Goal: Task Accomplishment & Management: Manage account settings

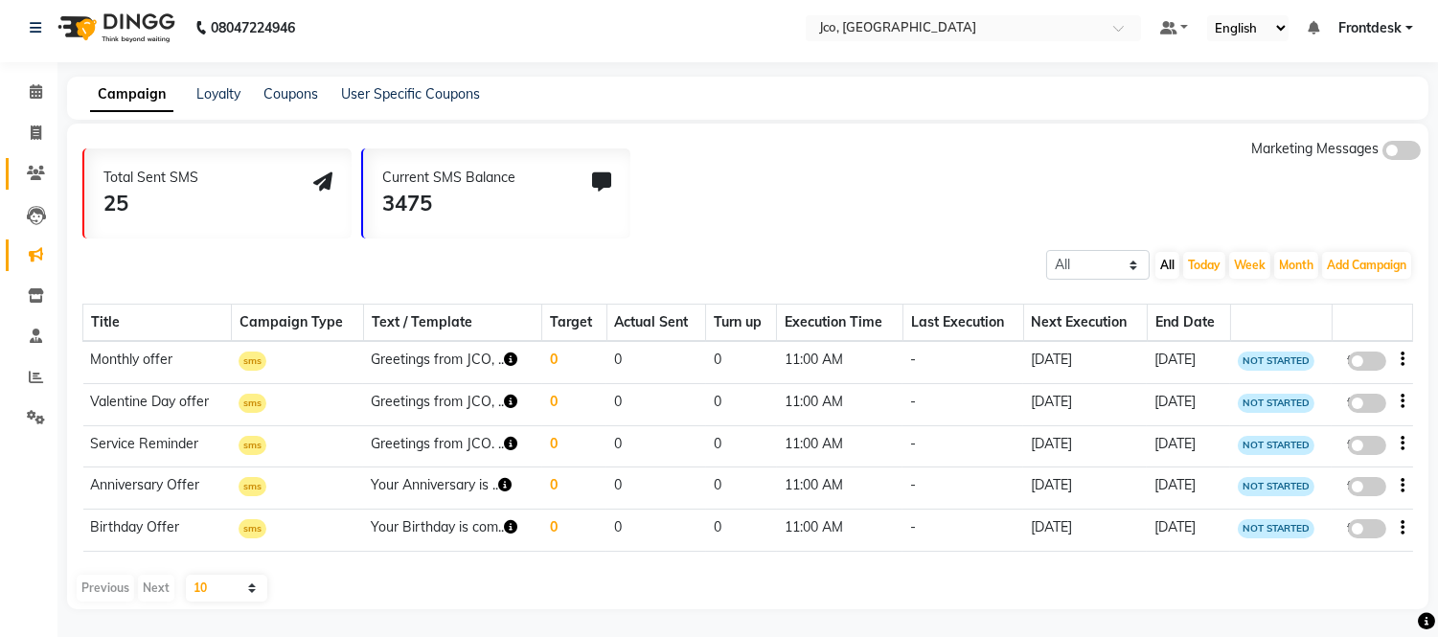
click at [41, 174] on icon at bounding box center [36, 173] width 18 height 14
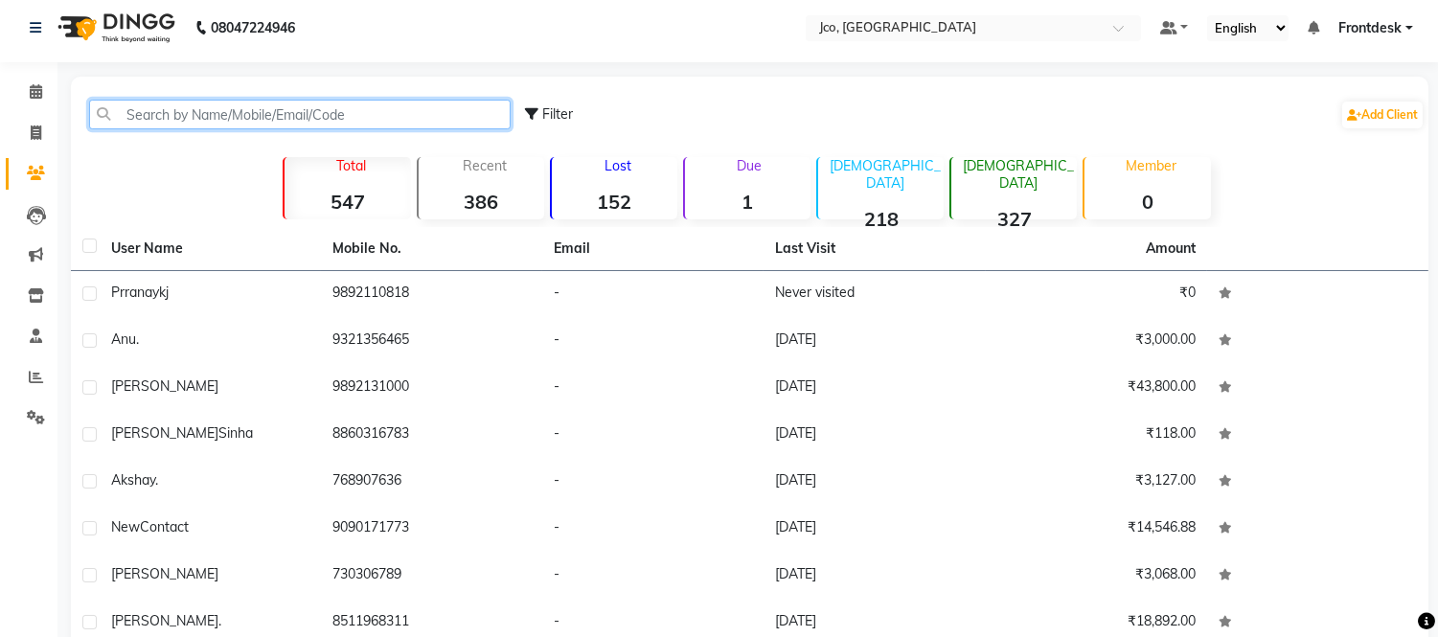
click at [257, 120] on input "text" at bounding box center [300, 115] width 422 height 30
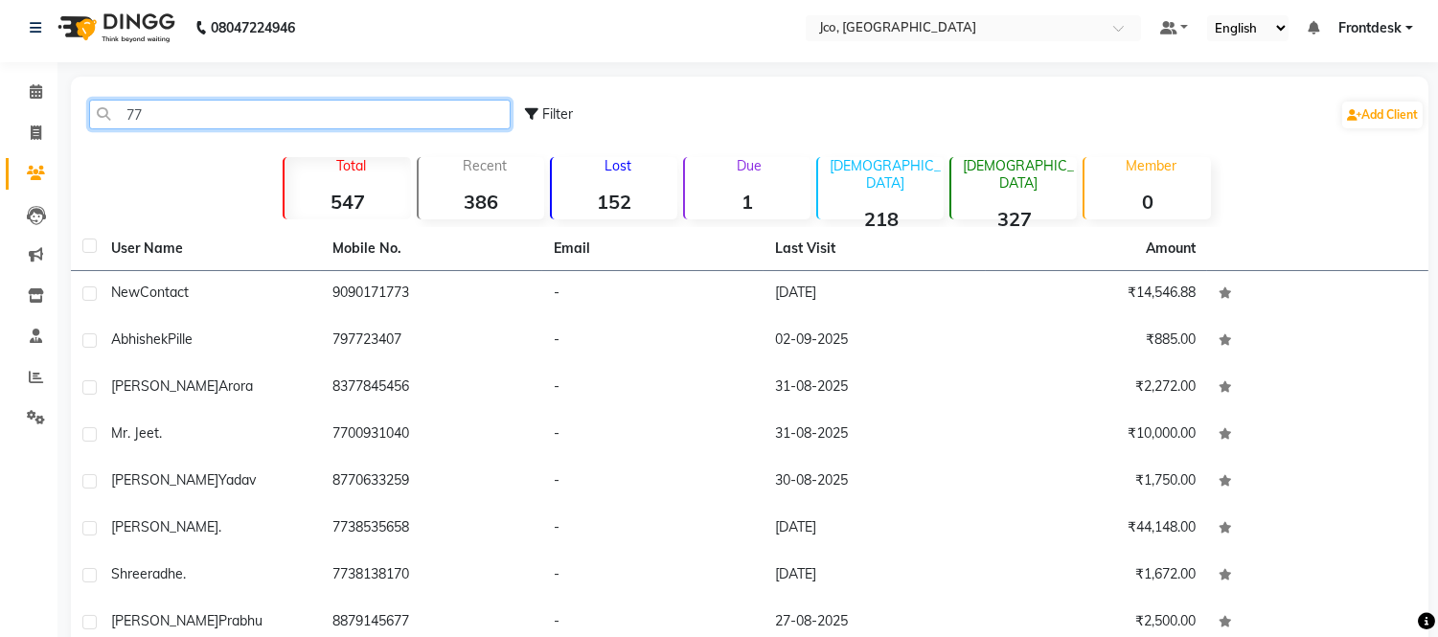
click at [353, 115] on input "77" at bounding box center [300, 115] width 422 height 30
type input "7"
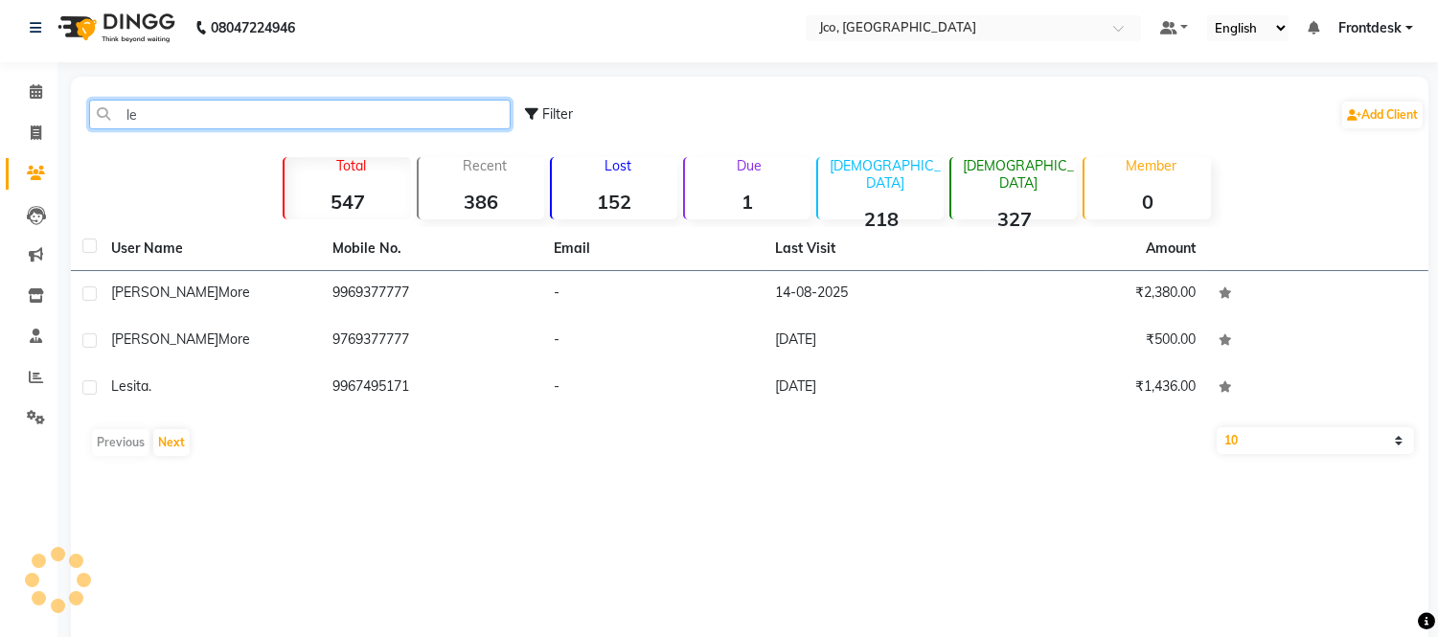
type input "l"
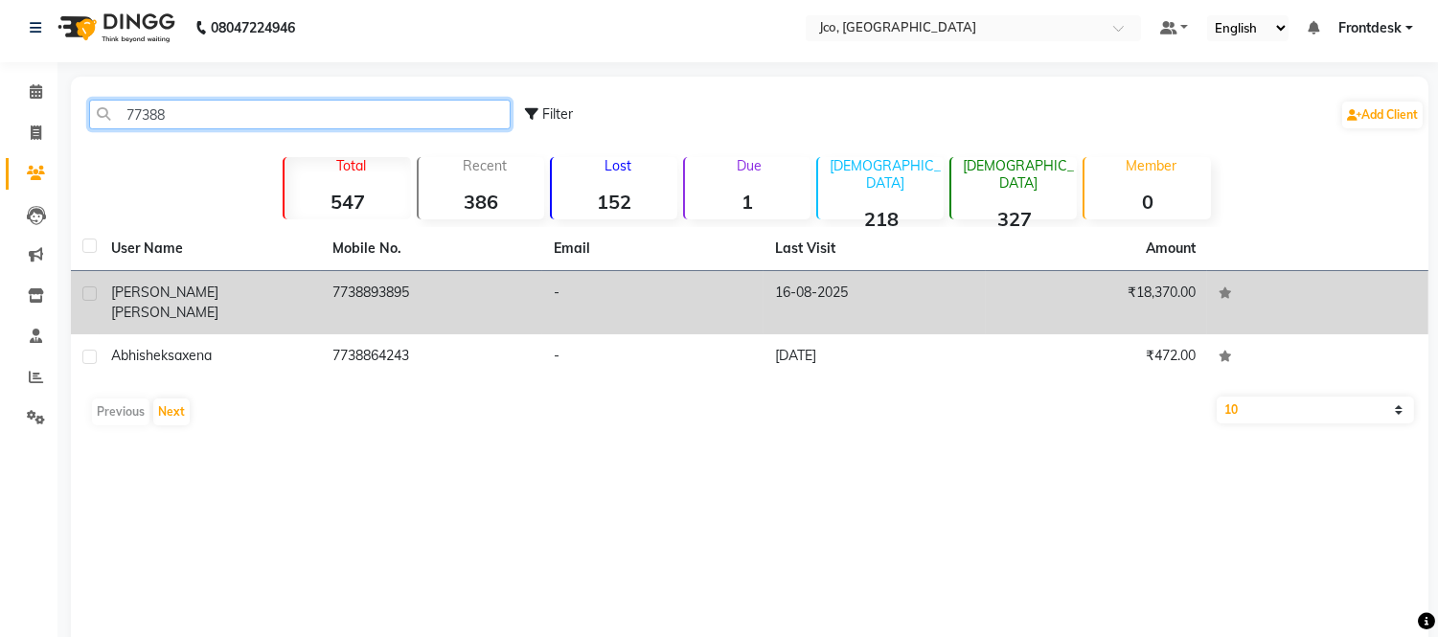
type input "77388"
click at [174, 304] on span "sachdeva" at bounding box center [164, 312] width 107 height 17
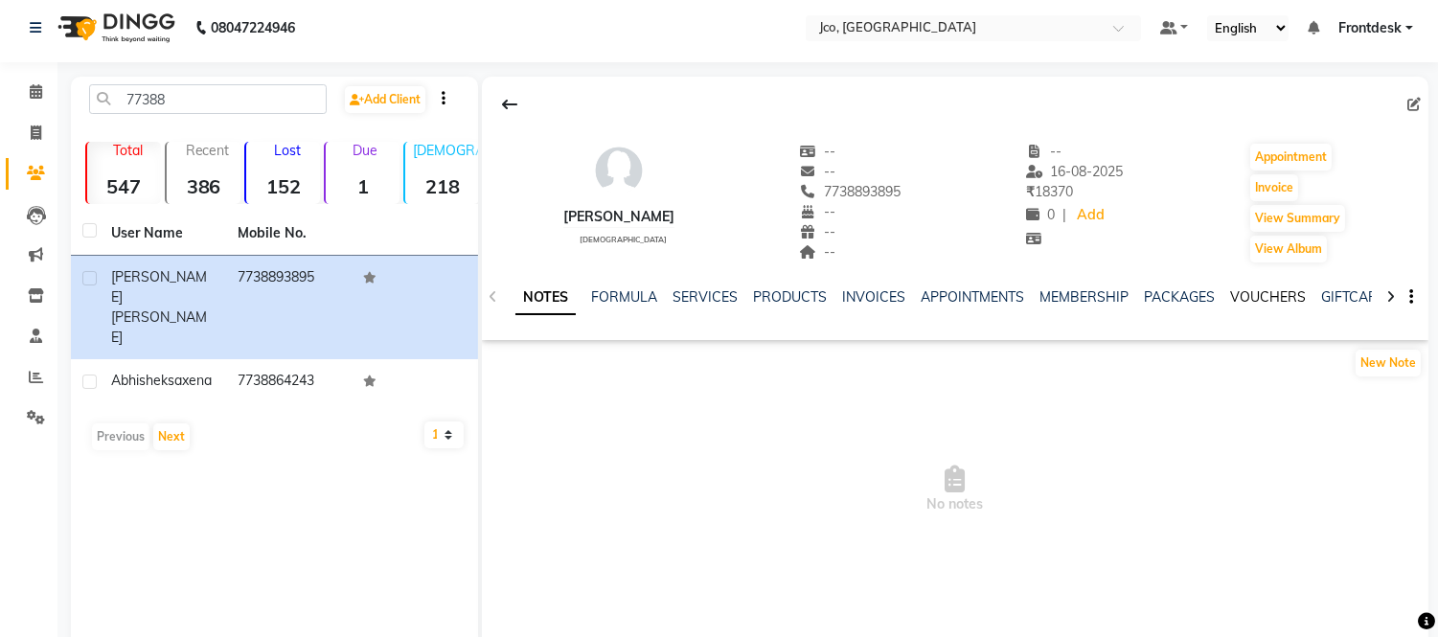
click at [1252, 297] on link "VOUCHERS" at bounding box center [1268, 296] width 76 height 17
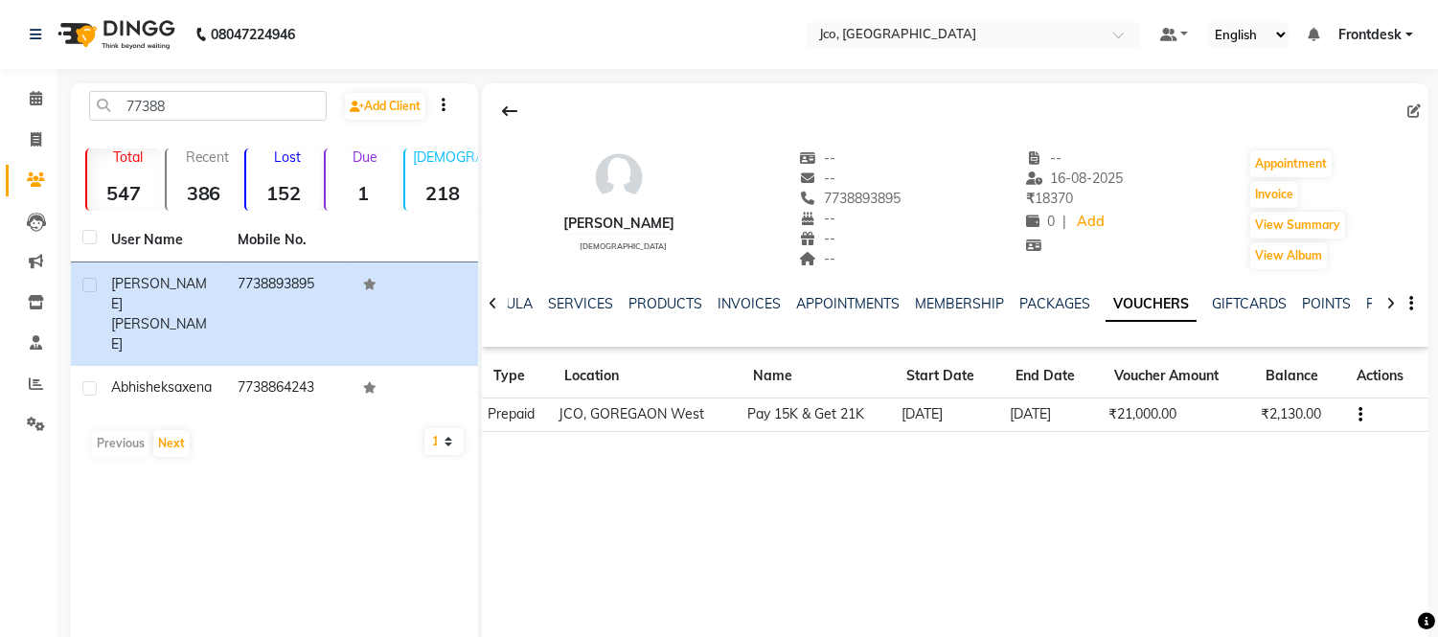
scroll to position [1, 0]
click at [1046, 310] on link "PACKAGES" at bounding box center [1054, 302] width 71 height 17
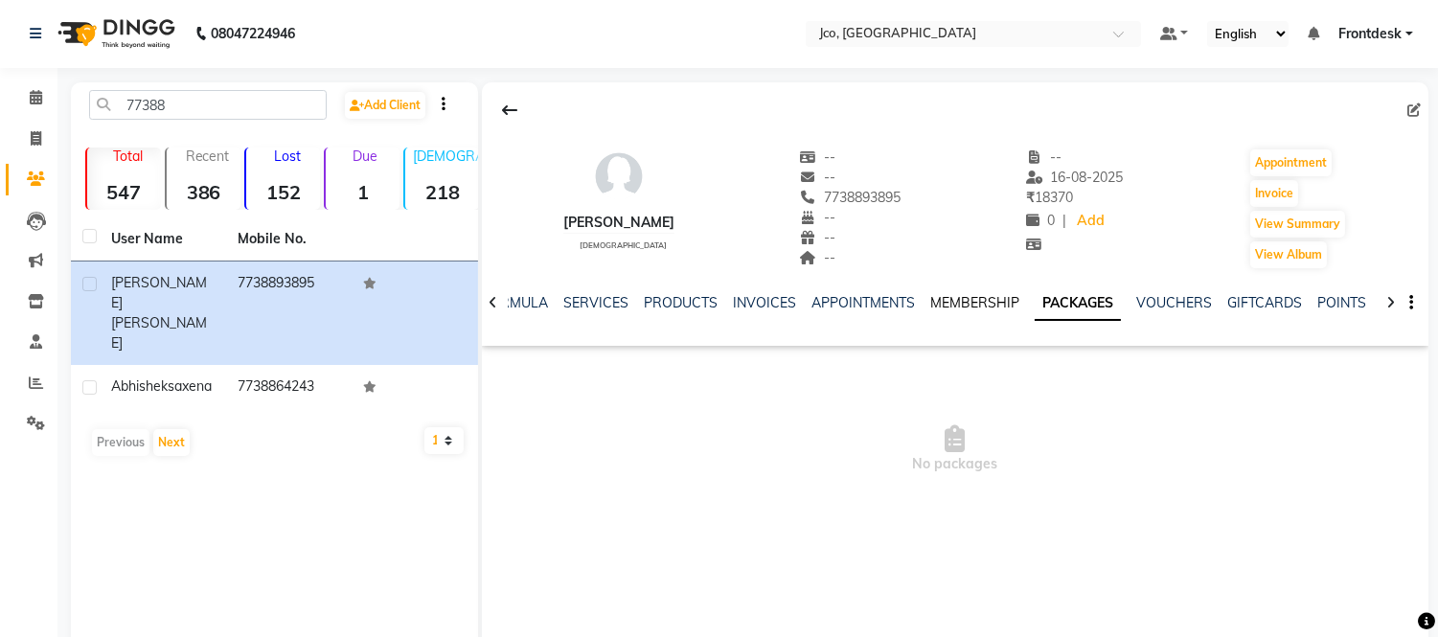
click at [959, 304] on link "MEMBERSHIP" at bounding box center [974, 302] width 89 height 17
click at [786, 302] on link "INVOICES" at bounding box center [779, 302] width 63 height 17
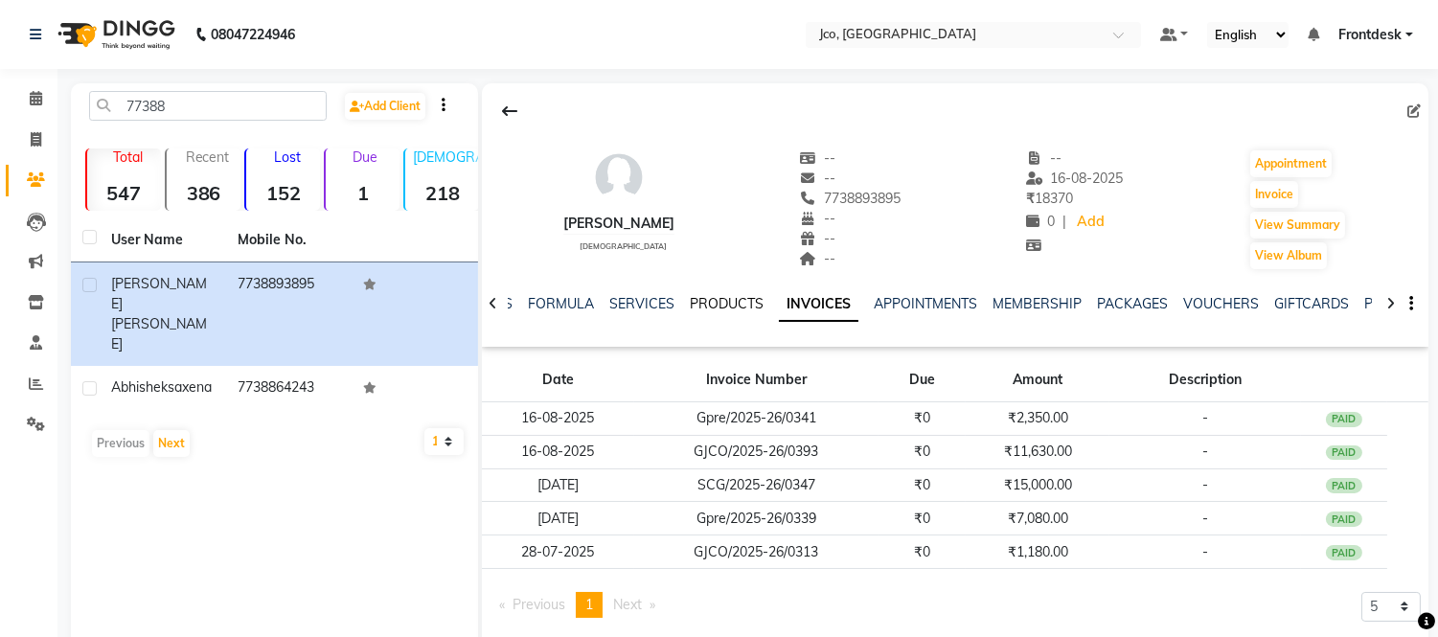
click at [725, 310] on link "PRODUCTS" at bounding box center [727, 303] width 74 height 17
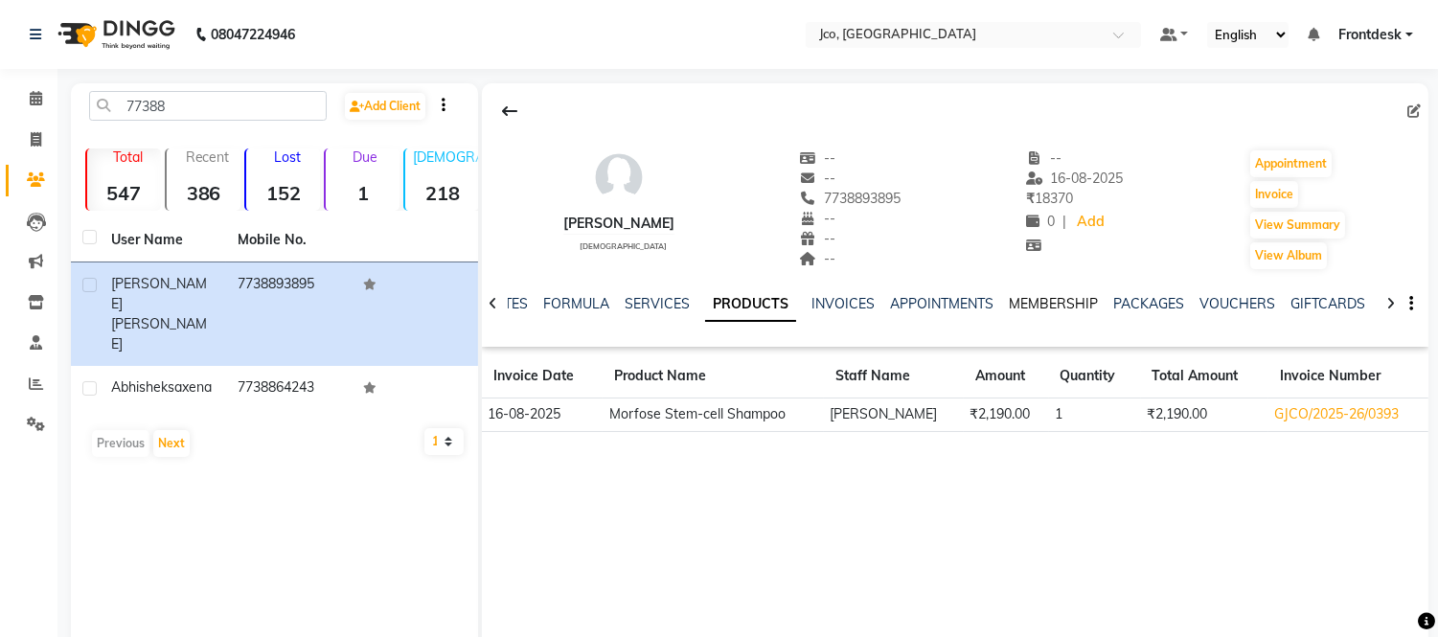
click at [1042, 305] on link "MEMBERSHIP" at bounding box center [1053, 303] width 89 height 17
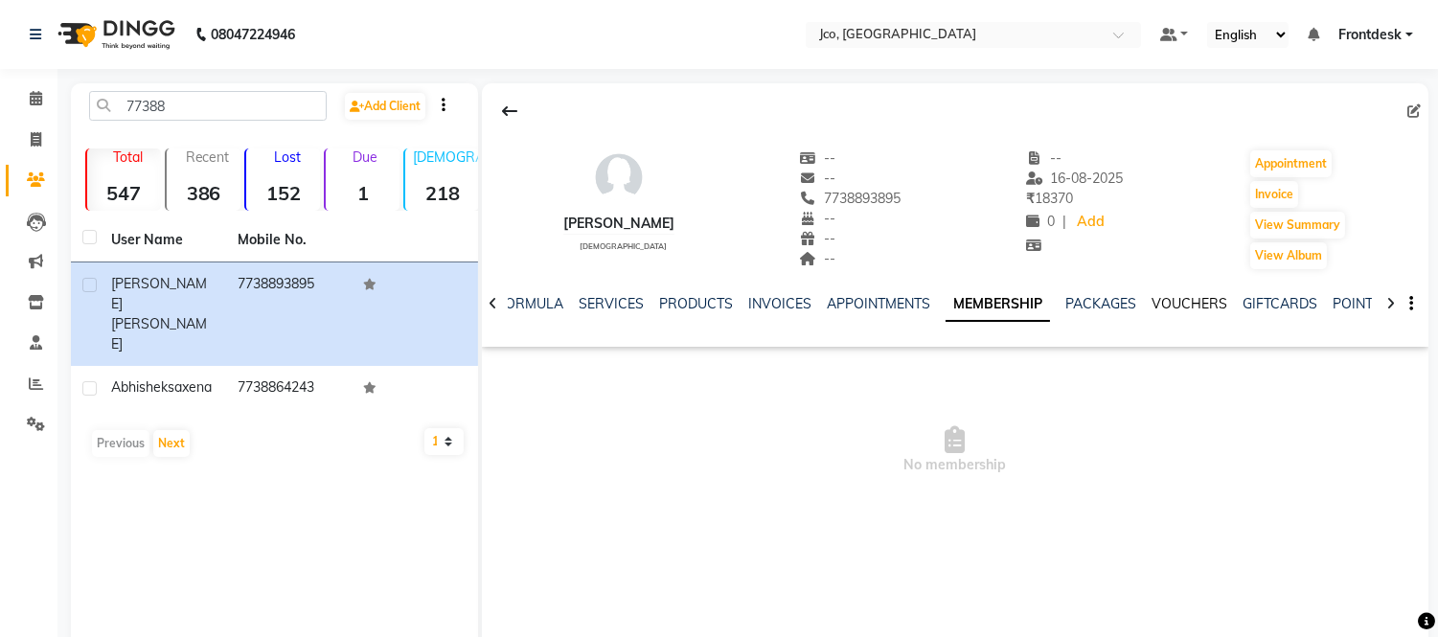
click at [1161, 307] on link "VOUCHERS" at bounding box center [1190, 303] width 76 height 17
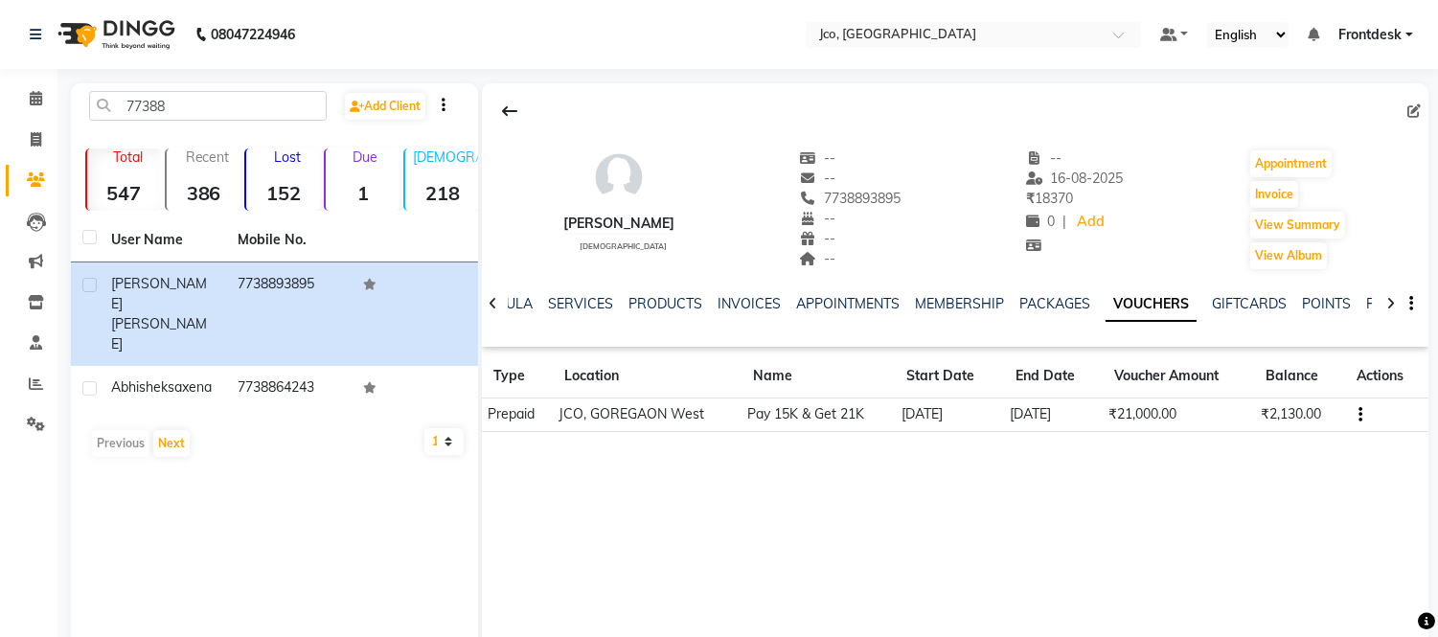
click at [1279, 425] on td "₹2,130.00" at bounding box center [1299, 416] width 90 height 34
click at [763, 361] on th "Name" at bounding box center [819, 376] width 154 height 44
click at [596, 384] on th "Location" at bounding box center [647, 376] width 189 height 44
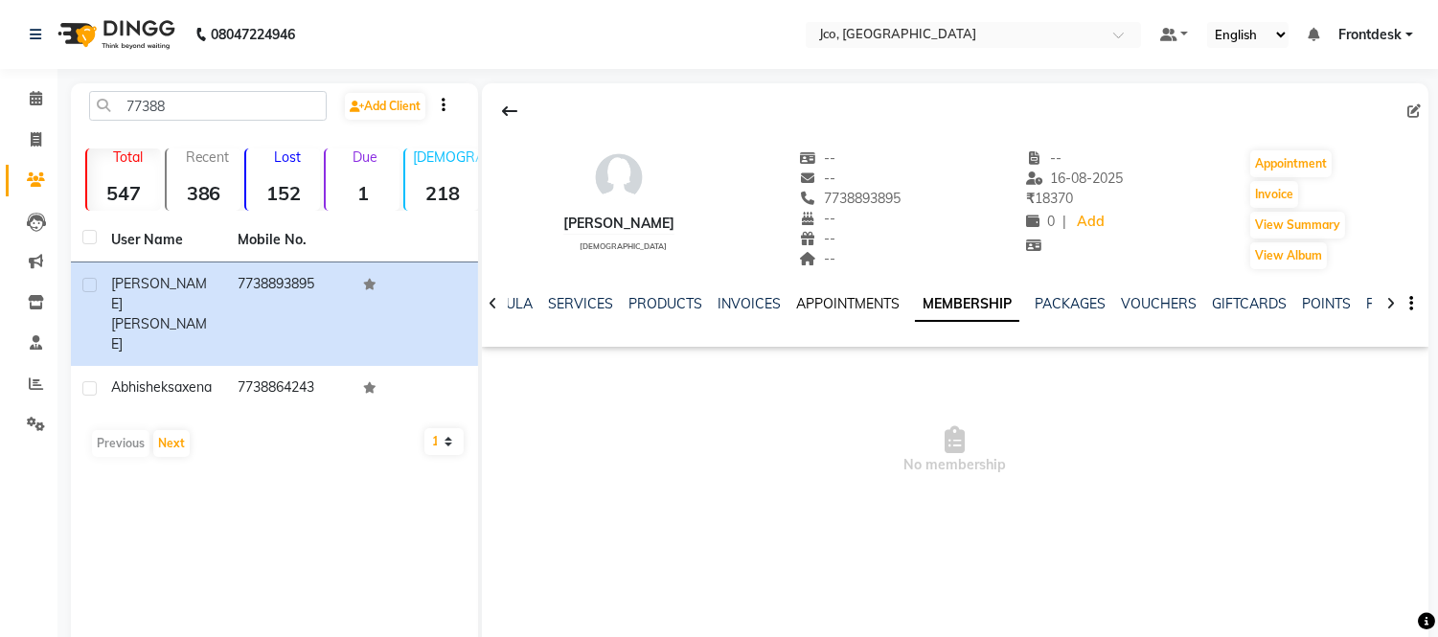
click at [836, 299] on link "APPOINTMENTS" at bounding box center [847, 303] width 103 height 17
click at [712, 307] on link "PRODUCTS" at bounding box center [711, 303] width 74 height 17
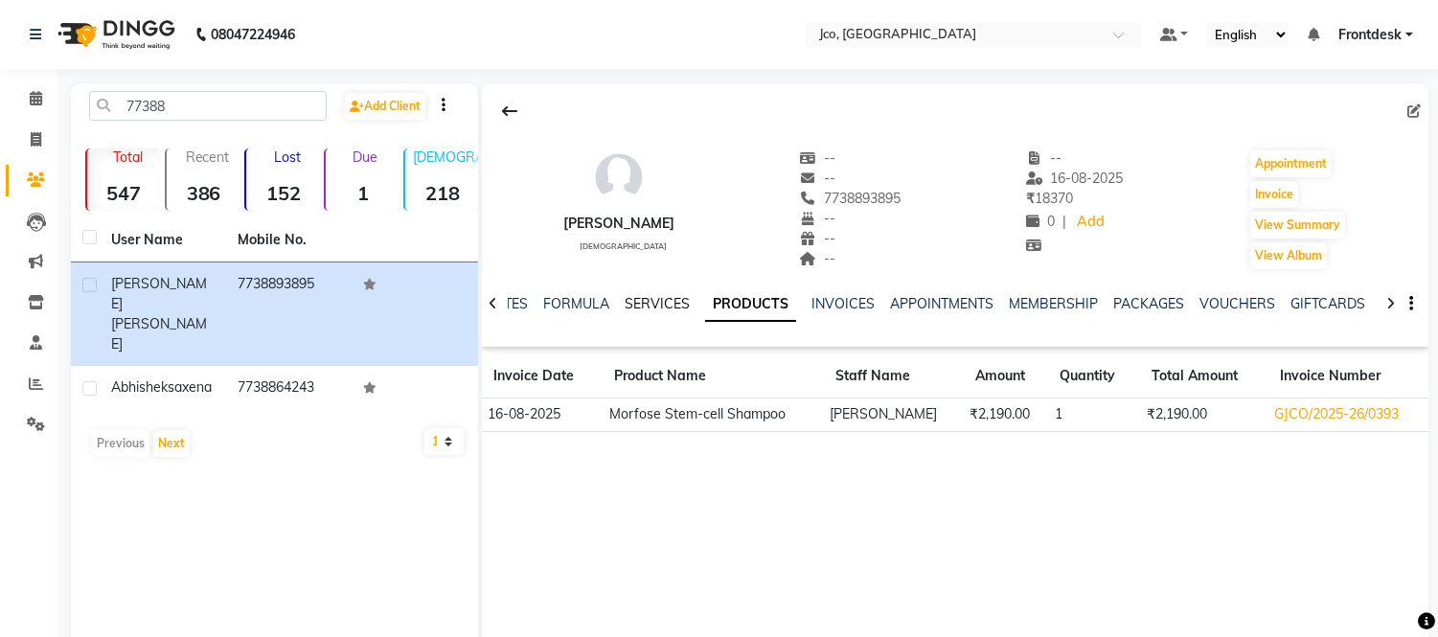
click at [649, 305] on link "SERVICES" at bounding box center [657, 303] width 65 height 17
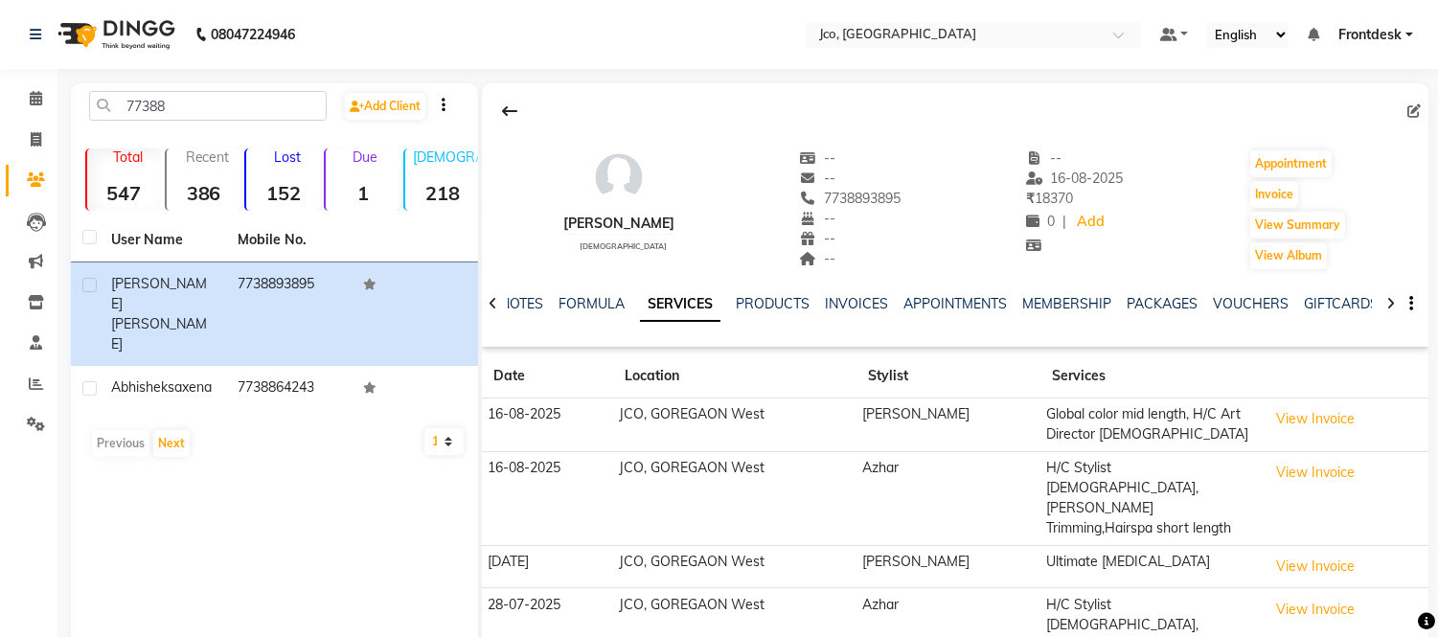
scroll to position [49, 0]
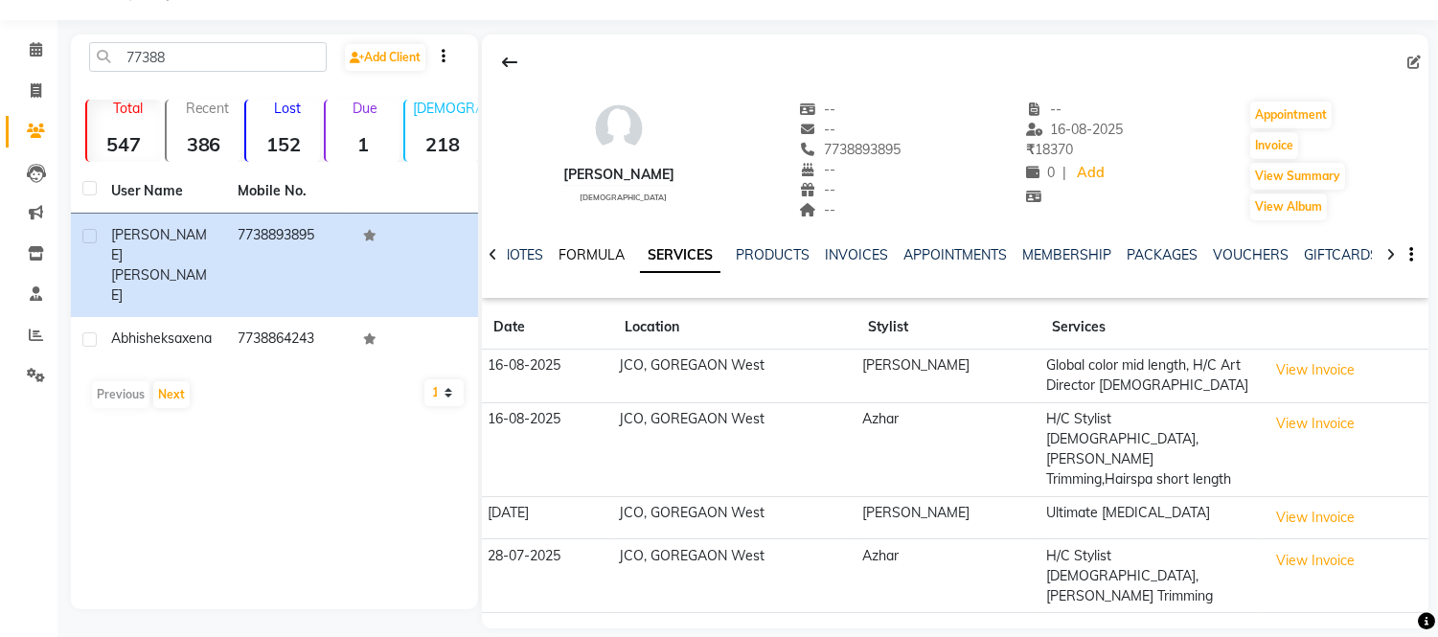
click at [576, 260] on link "FORMULA" at bounding box center [592, 254] width 66 height 17
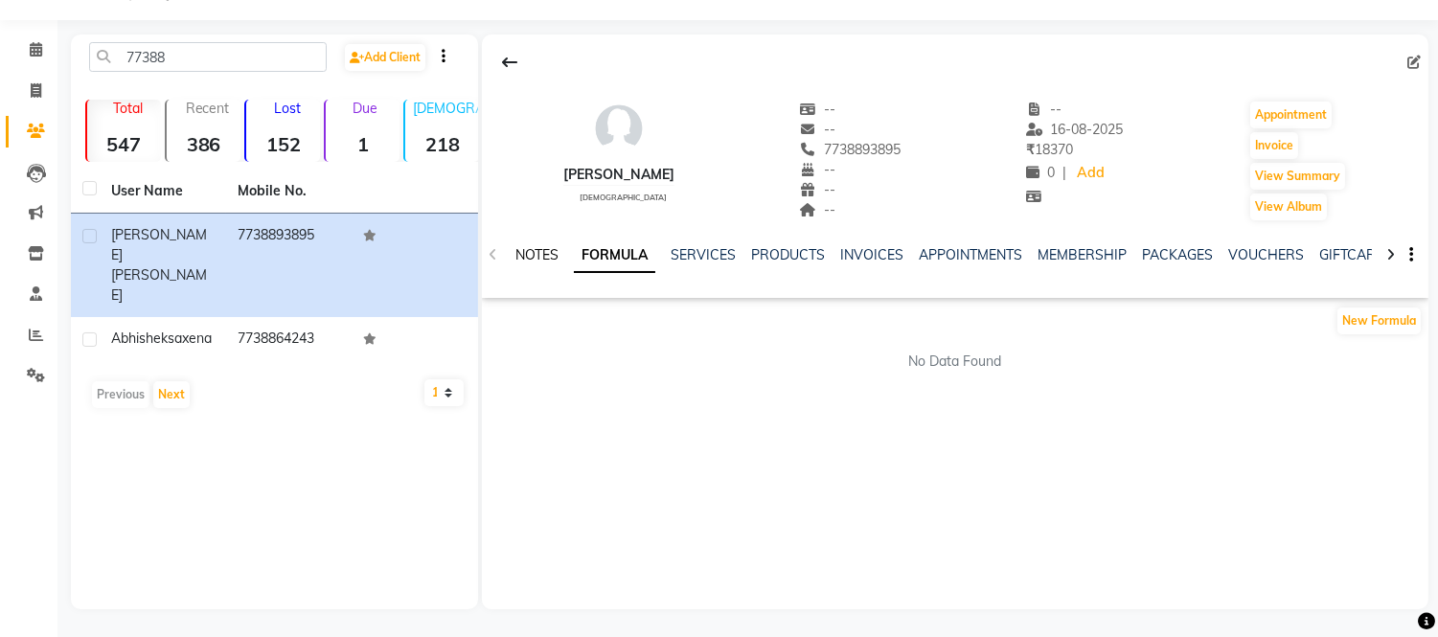
click at [525, 256] on link "NOTES" at bounding box center [536, 254] width 43 height 17
click at [34, 90] on icon at bounding box center [36, 90] width 11 height 14
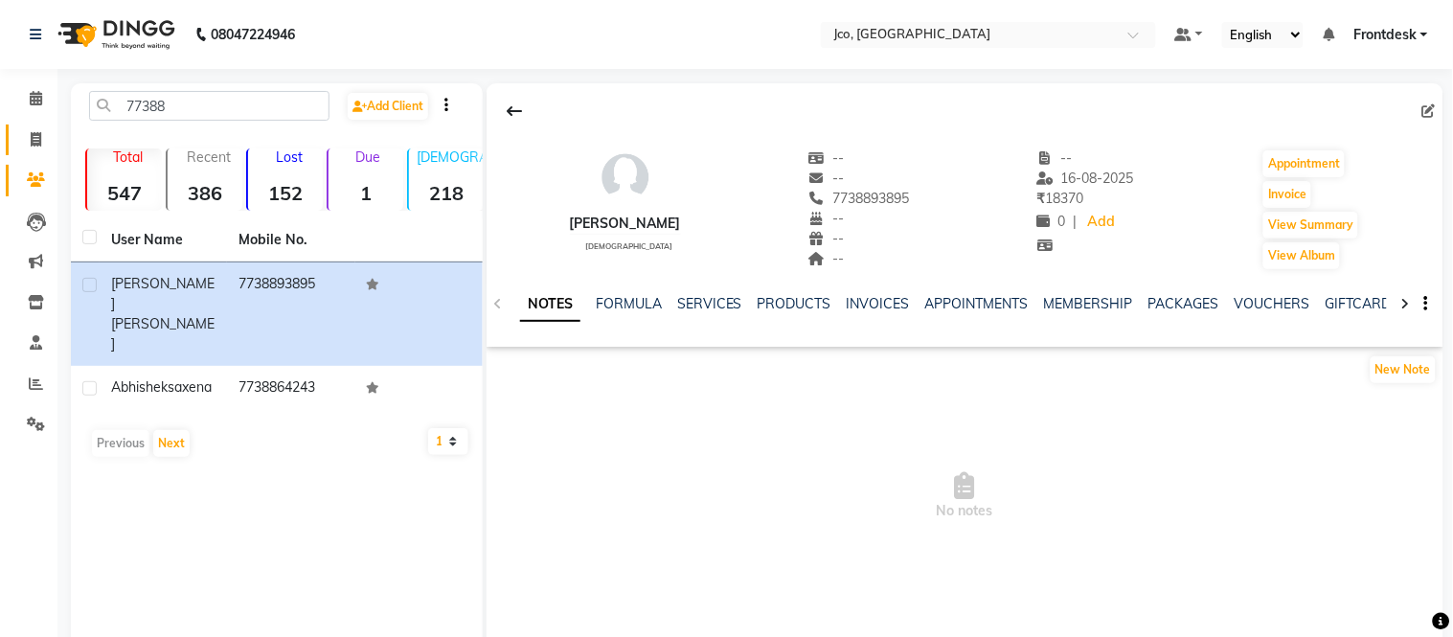
select select "service"
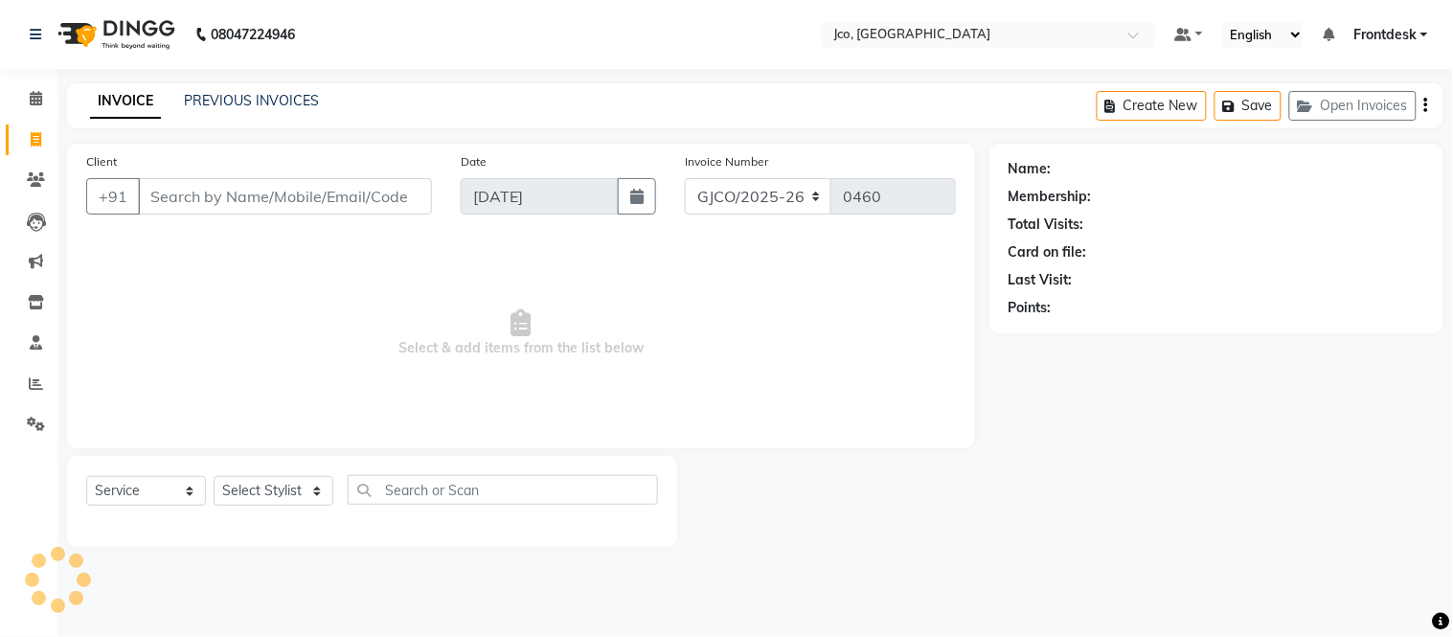
click at [249, 192] on input "Client" at bounding box center [285, 196] width 294 height 36
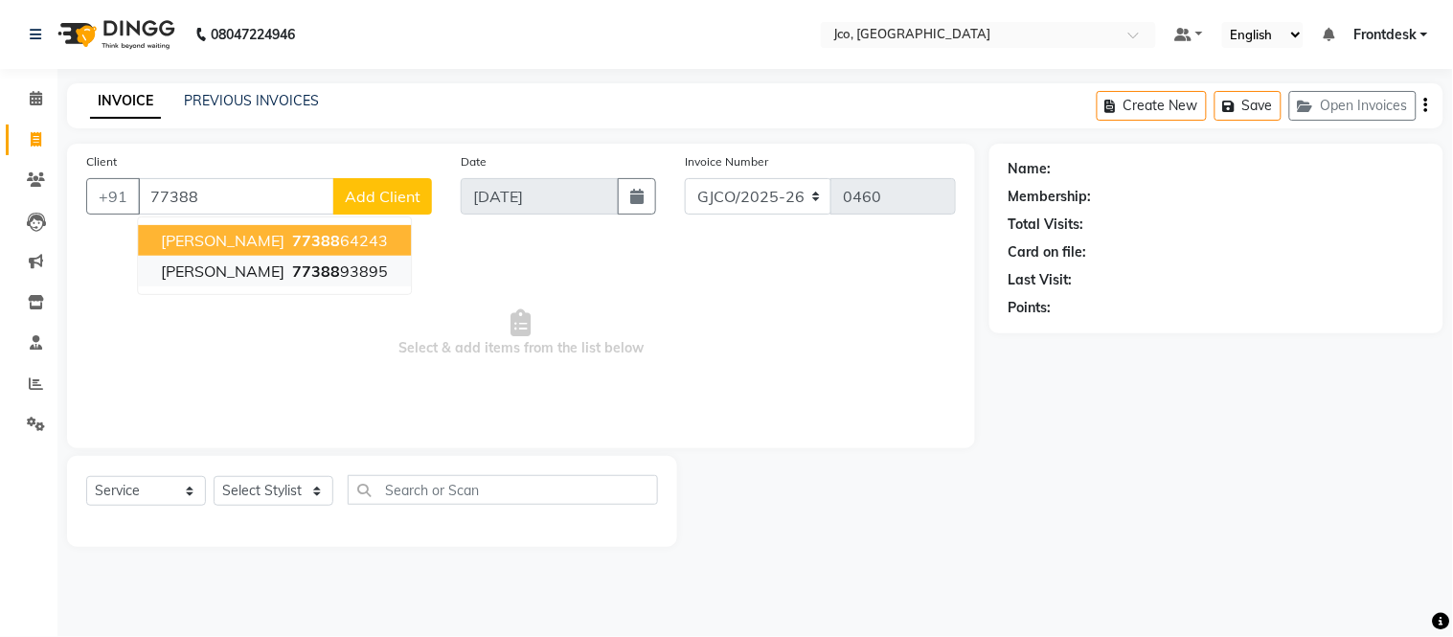
click at [288, 270] on ngb-highlight "77388 93895" at bounding box center [338, 271] width 100 height 19
type input "7738893895"
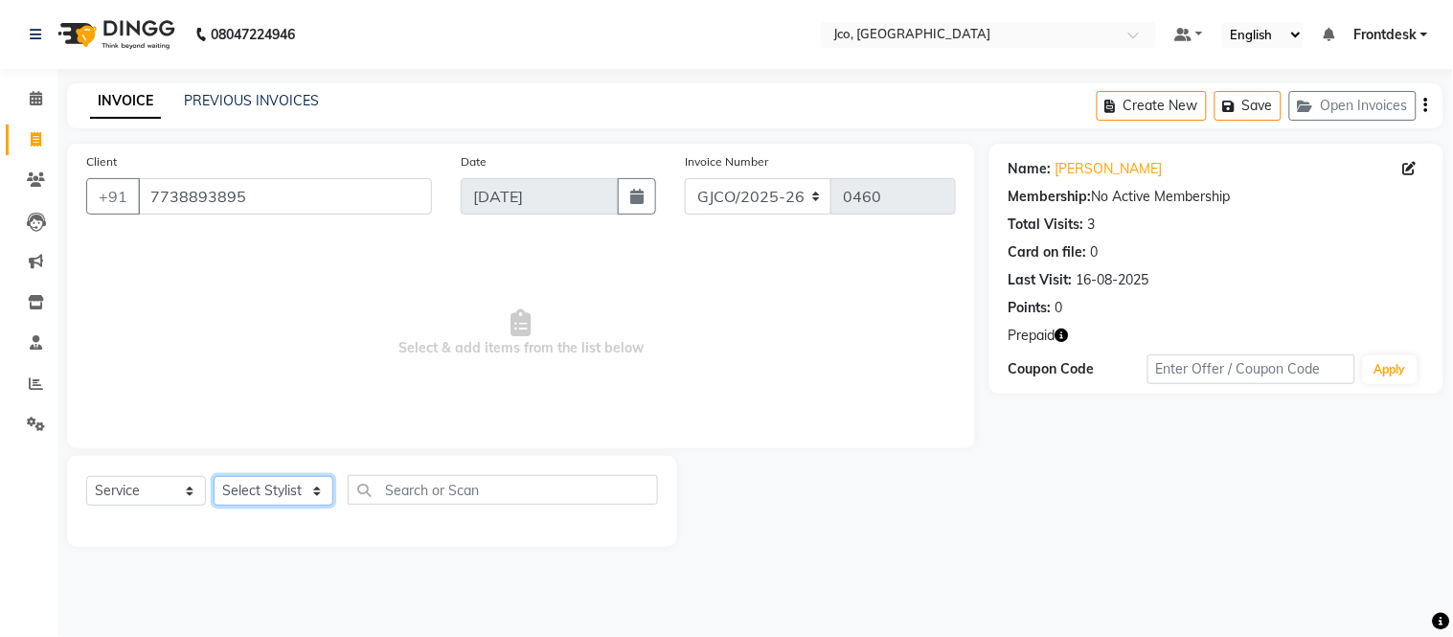
click at [279, 499] on select "Select Stylist [PERSON_NAME] [PERSON_NAME] [PERSON_NAME] Frontdesk Gopal Jouyi …" at bounding box center [274, 491] width 120 height 30
select select "79221"
click at [214, 477] on select "Select Stylist [PERSON_NAME] [PERSON_NAME] [PERSON_NAME] Frontdesk Gopal Jouyi …" at bounding box center [274, 491] width 120 height 30
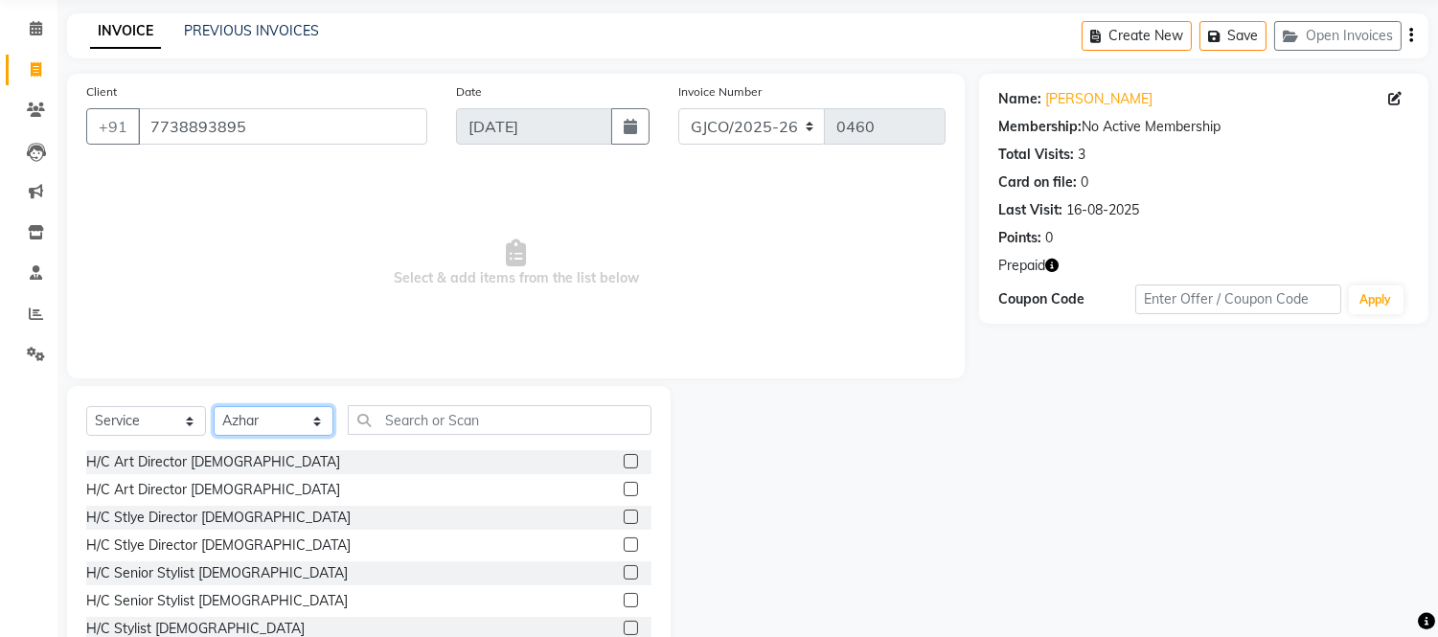
scroll to position [129, 0]
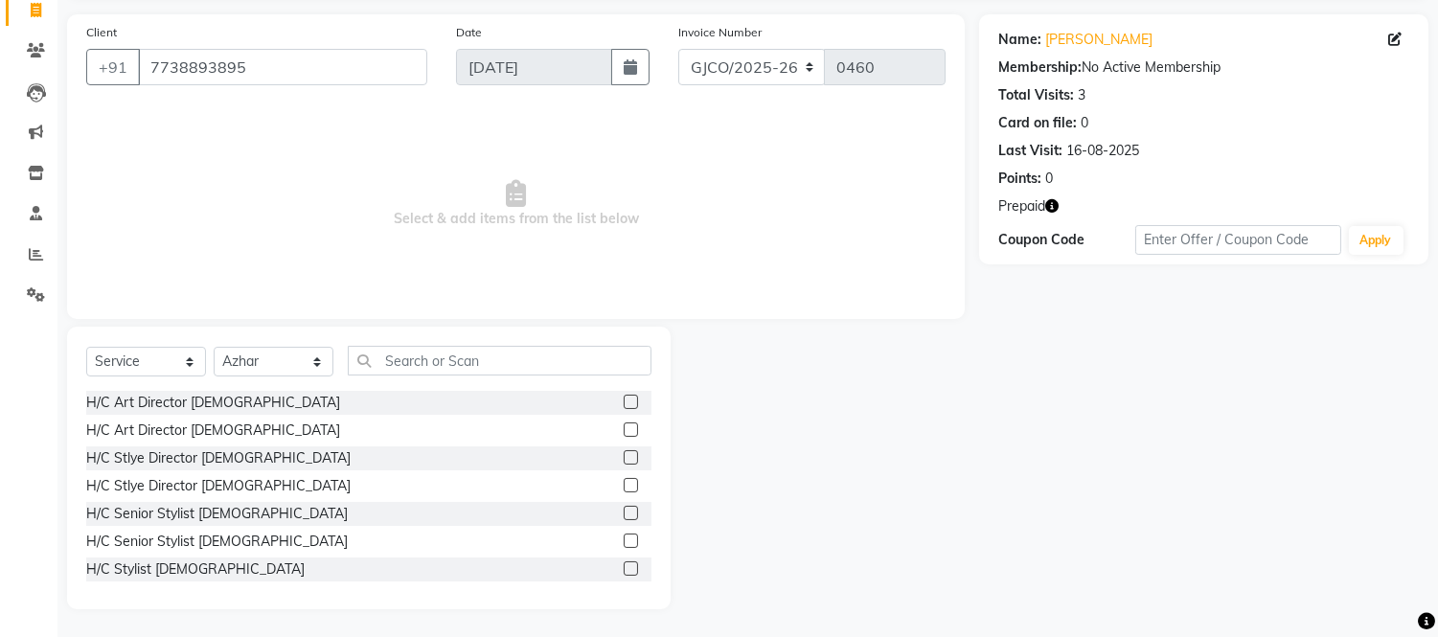
click at [624, 567] on label at bounding box center [631, 568] width 14 height 14
click at [624, 567] on input "checkbox" at bounding box center [630, 569] width 12 height 12
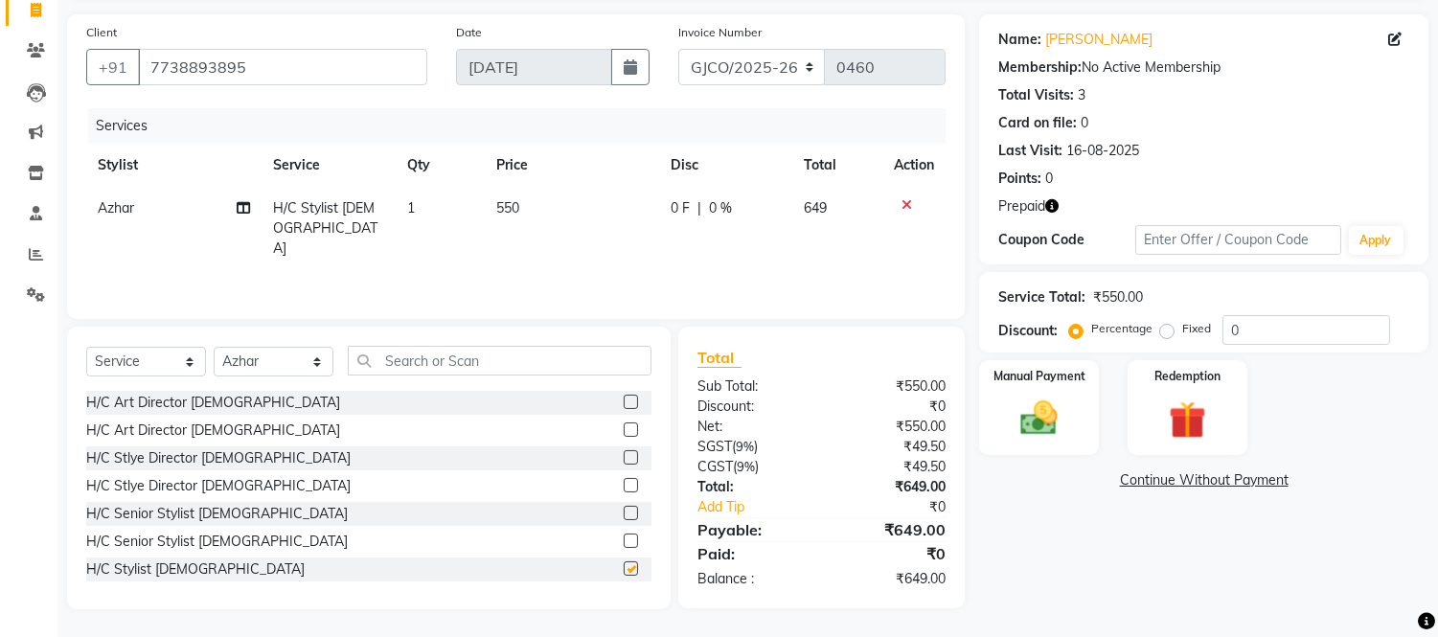
checkbox input "false"
click at [511, 212] on span "550" at bounding box center [507, 207] width 23 height 17
select select "79221"
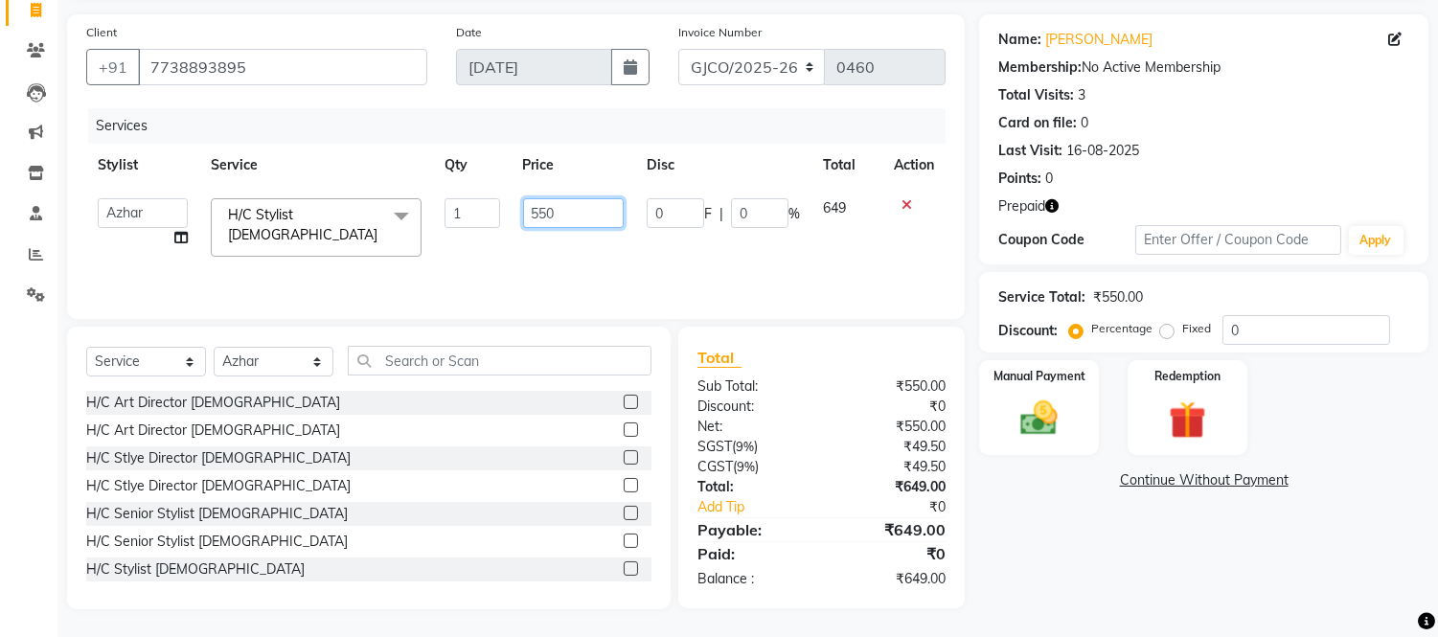
click at [560, 209] on input "550" at bounding box center [573, 213] width 101 height 30
type input "5"
type input "600"
click at [1061, 562] on div "Name: Iesha Sachdeva Membership: No Active Membership Total Visits: 3 Card on f…" at bounding box center [1211, 311] width 464 height 595
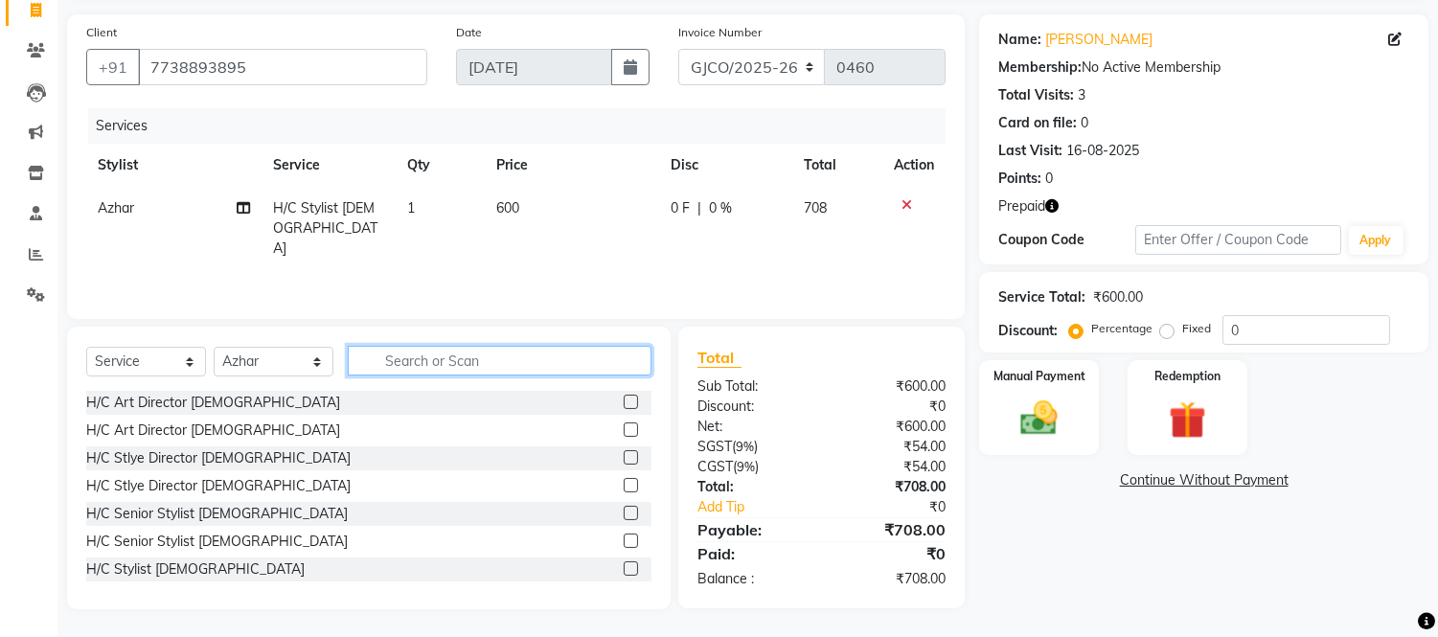
click at [450, 360] on input "text" at bounding box center [500, 361] width 304 height 30
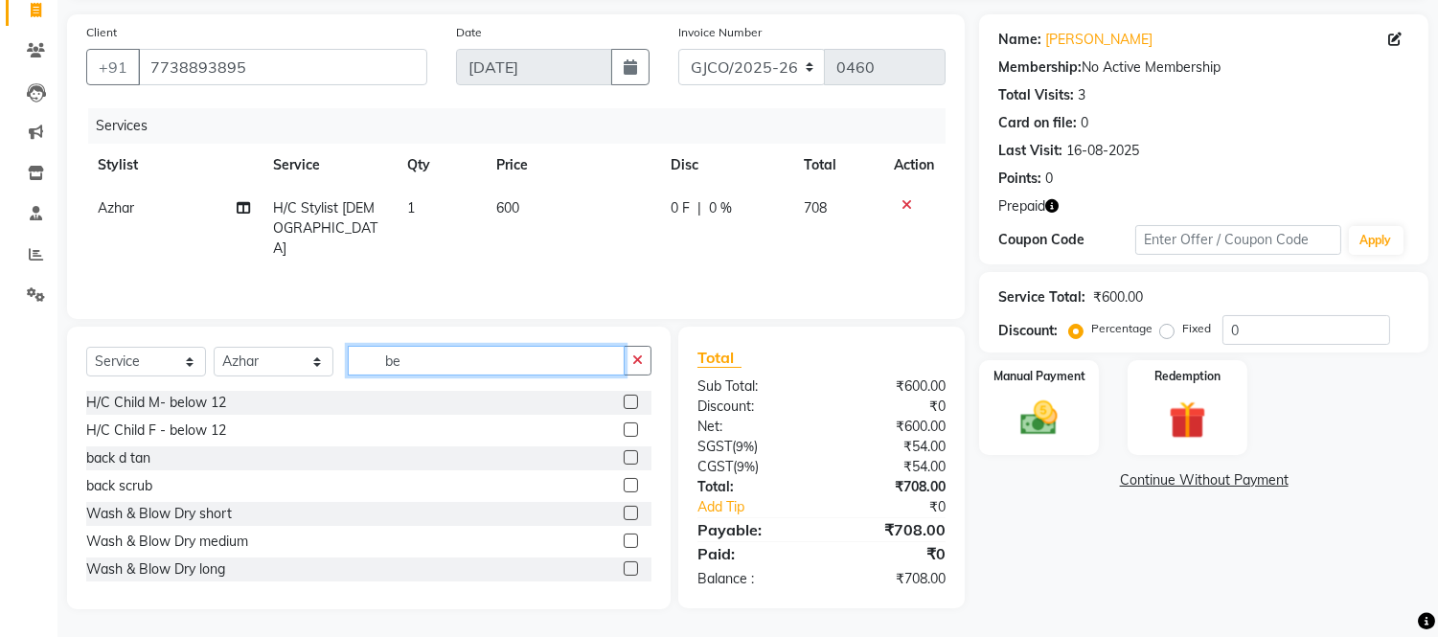
scroll to position [128, 0]
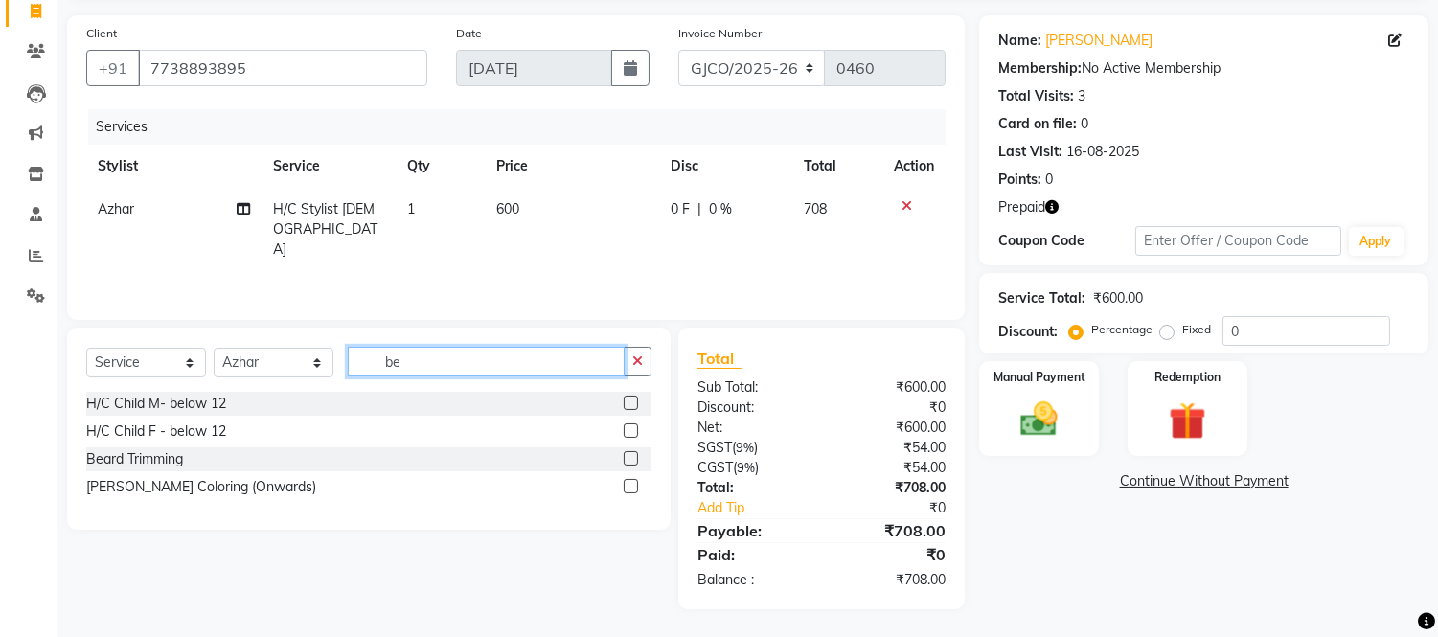
type input "be"
click at [632, 458] on label at bounding box center [631, 458] width 14 height 14
click at [632, 458] on input "checkbox" at bounding box center [630, 459] width 12 height 12
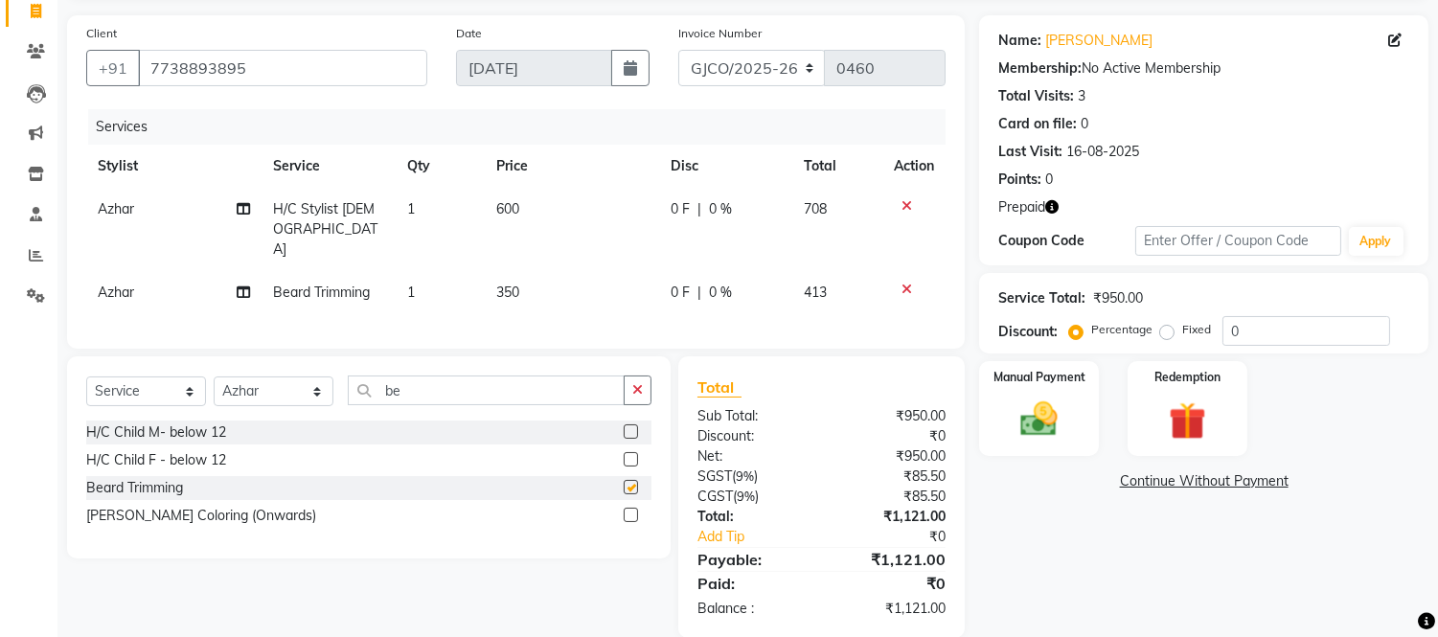
checkbox input "false"
click at [500, 284] on span "350" at bounding box center [507, 292] width 23 height 17
select select "79221"
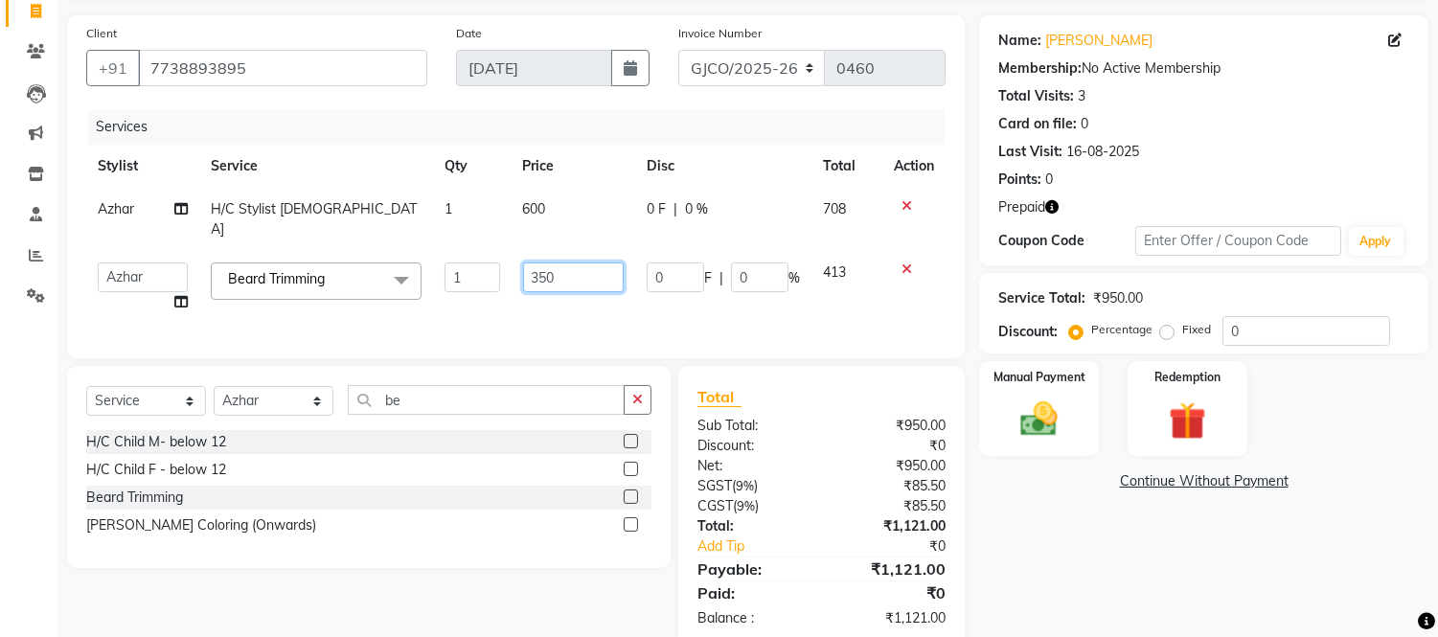
click at [567, 263] on input "350" at bounding box center [573, 278] width 101 height 30
type input "3"
type input "400"
click at [1127, 562] on div "Name: Iesha Sachdeva Membership: No Active Membership Total Visits: 3 Card on f…" at bounding box center [1211, 331] width 464 height 632
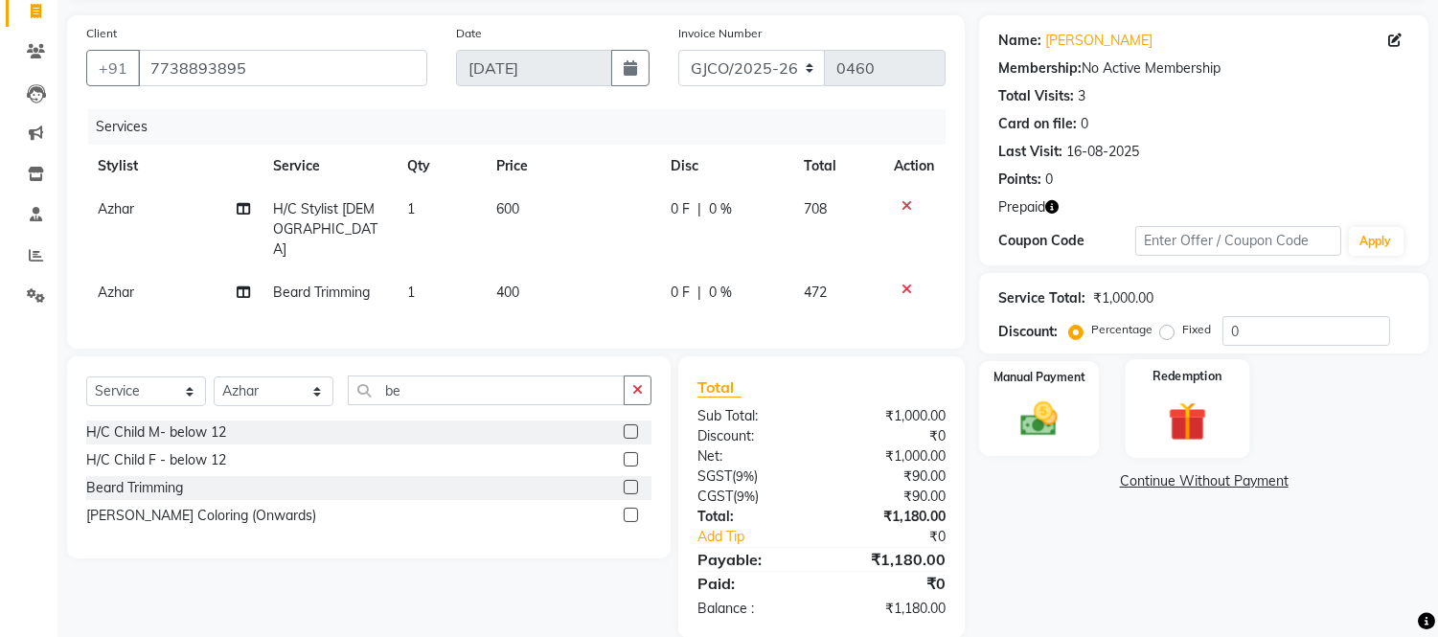
click at [1199, 425] on img at bounding box center [1186, 422] width 63 height 48
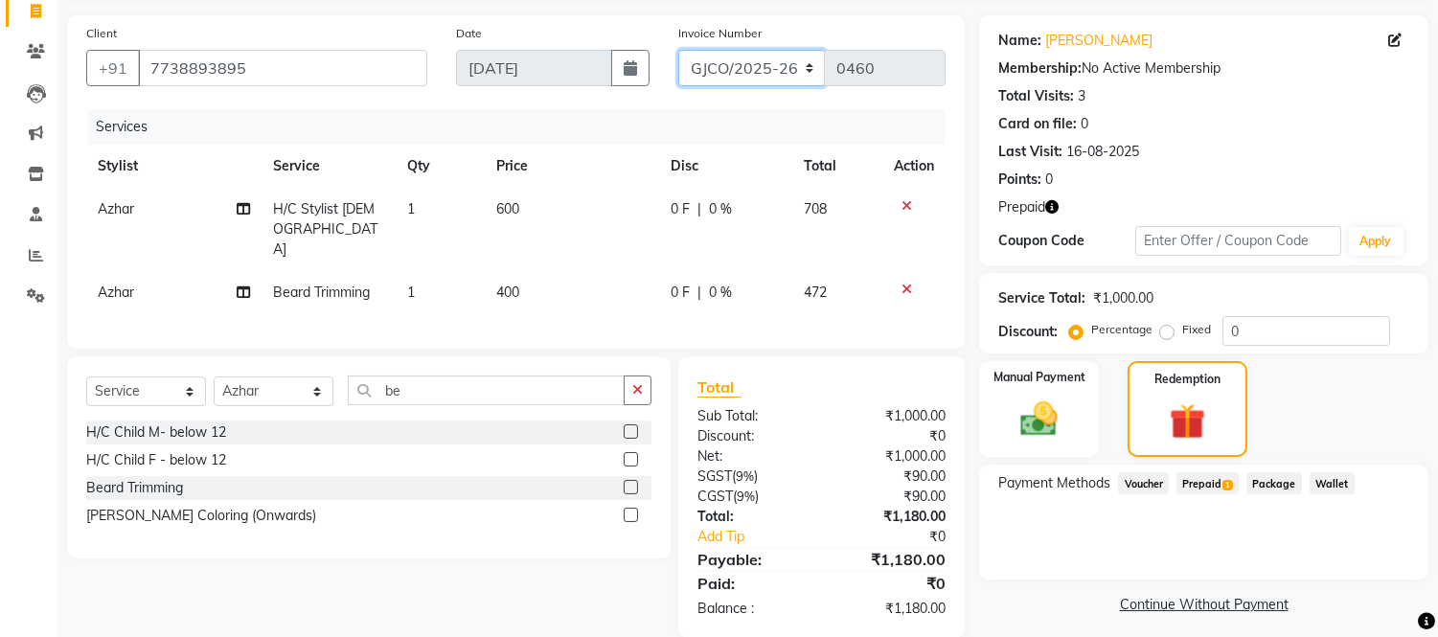
click at [742, 64] on select "GJCO/2025-26 SCG/2025-26 Gpre/2025-26" at bounding box center [752, 68] width 148 height 36
select select "7735"
click at [678, 50] on select "GJCO/2025-26 SCG/2025-26 Gpre/2025-26" at bounding box center [752, 68] width 148 height 36
type input "0386"
click at [1191, 480] on span "Prepaid 1" at bounding box center [1207, 483] width 62 height 22
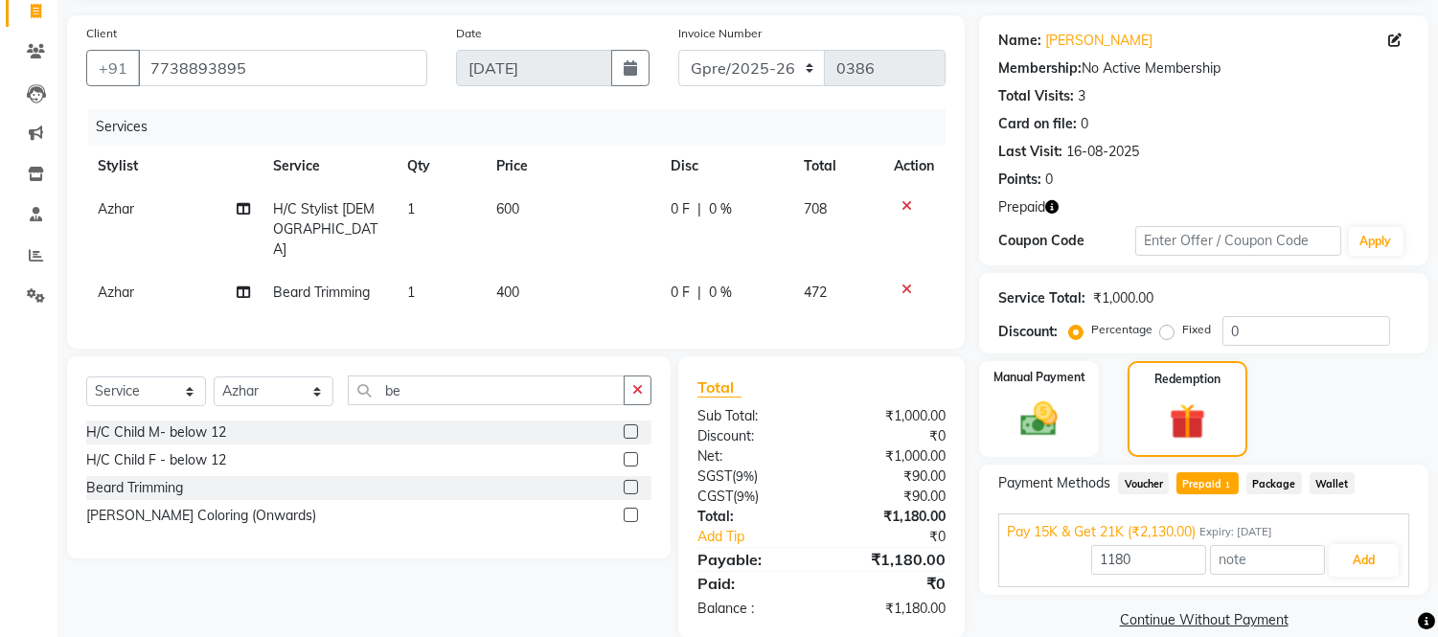
scroll to position [153, 0]
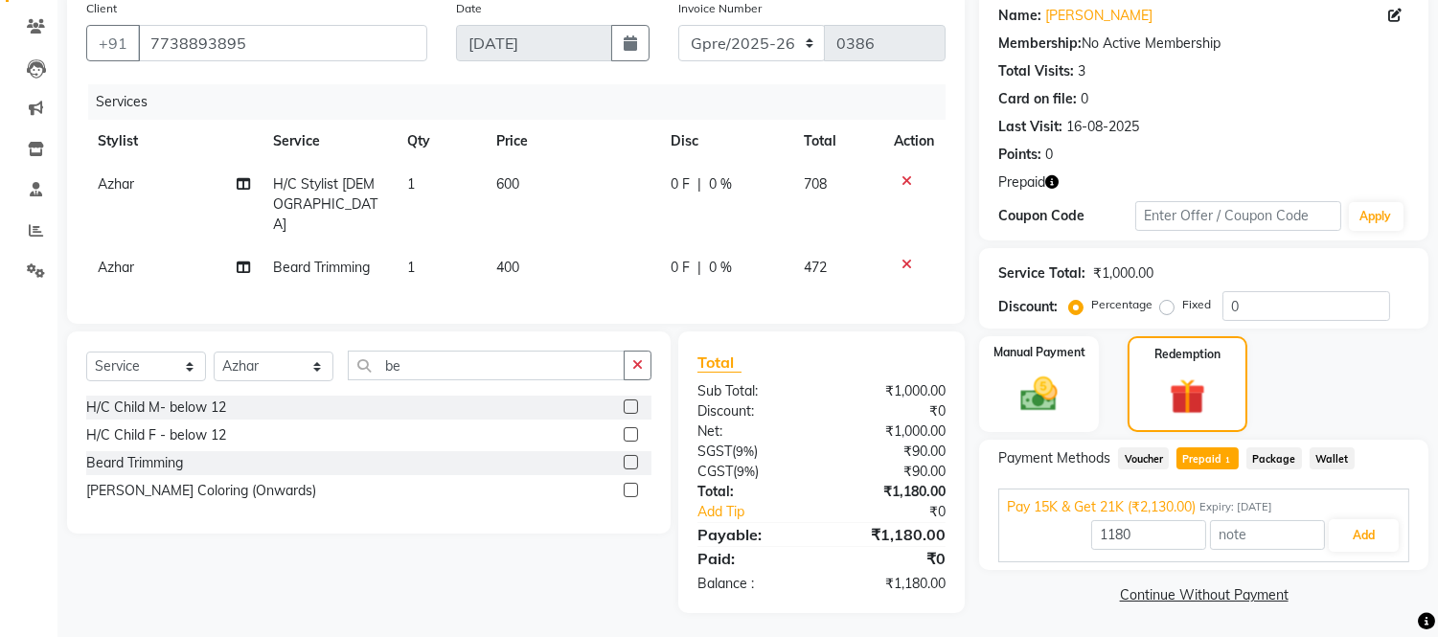
click at [1253, 605] on link "Continue Without Payment" at bounding box center [1204, 595] width 442 height 20
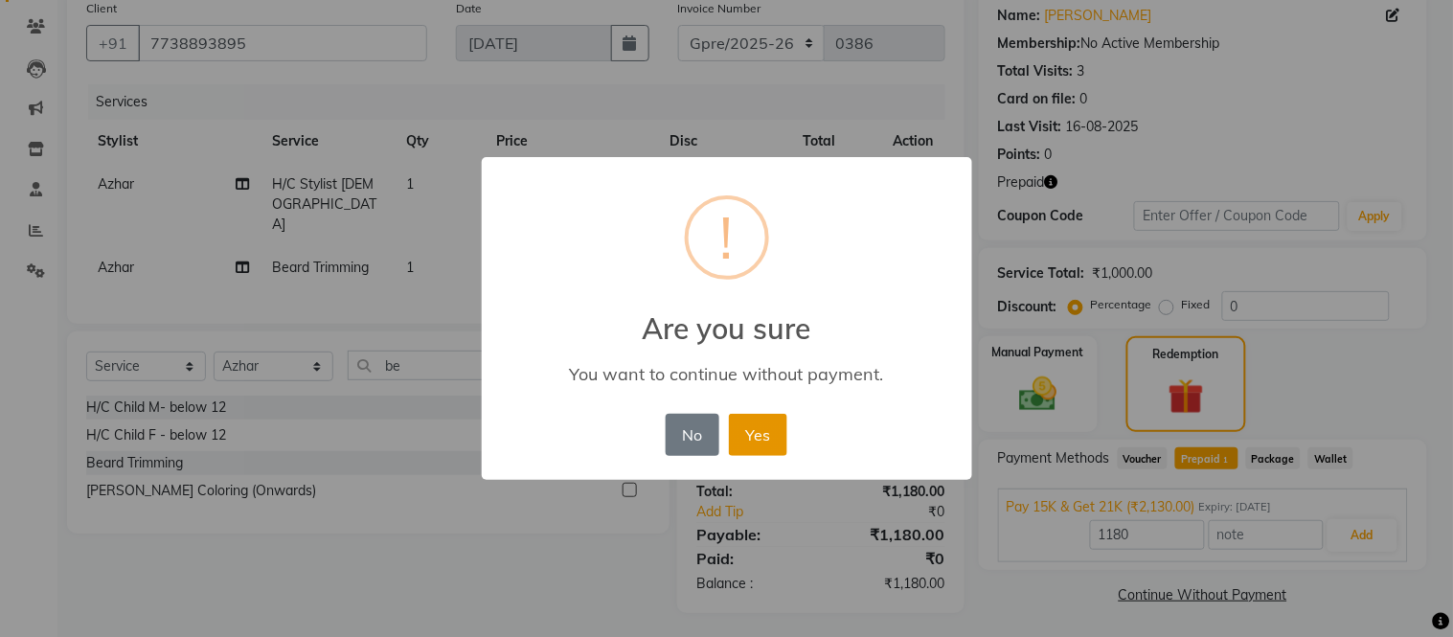
click at [751, 423] on button "Yes" at bounding box center [758, 435] width 58 height 42
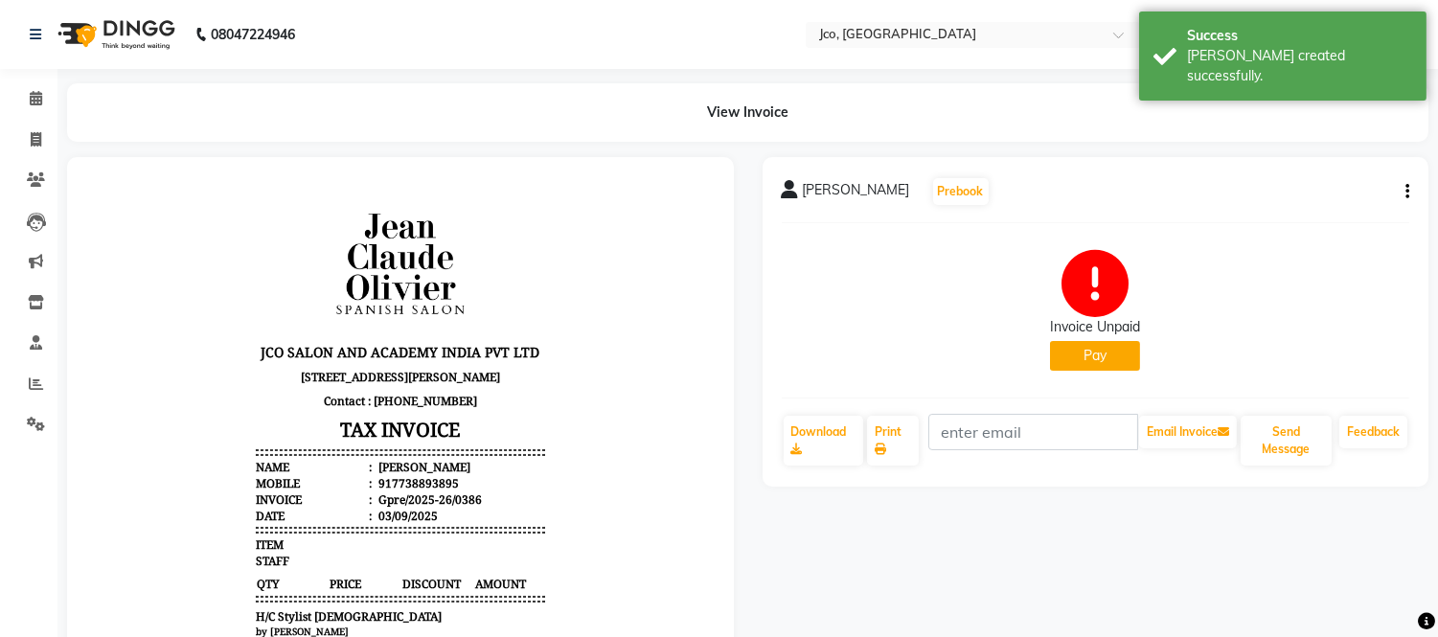
click at [1088, 348] on button "Pay" at bounding box center [1095, 356] width 90 height 30
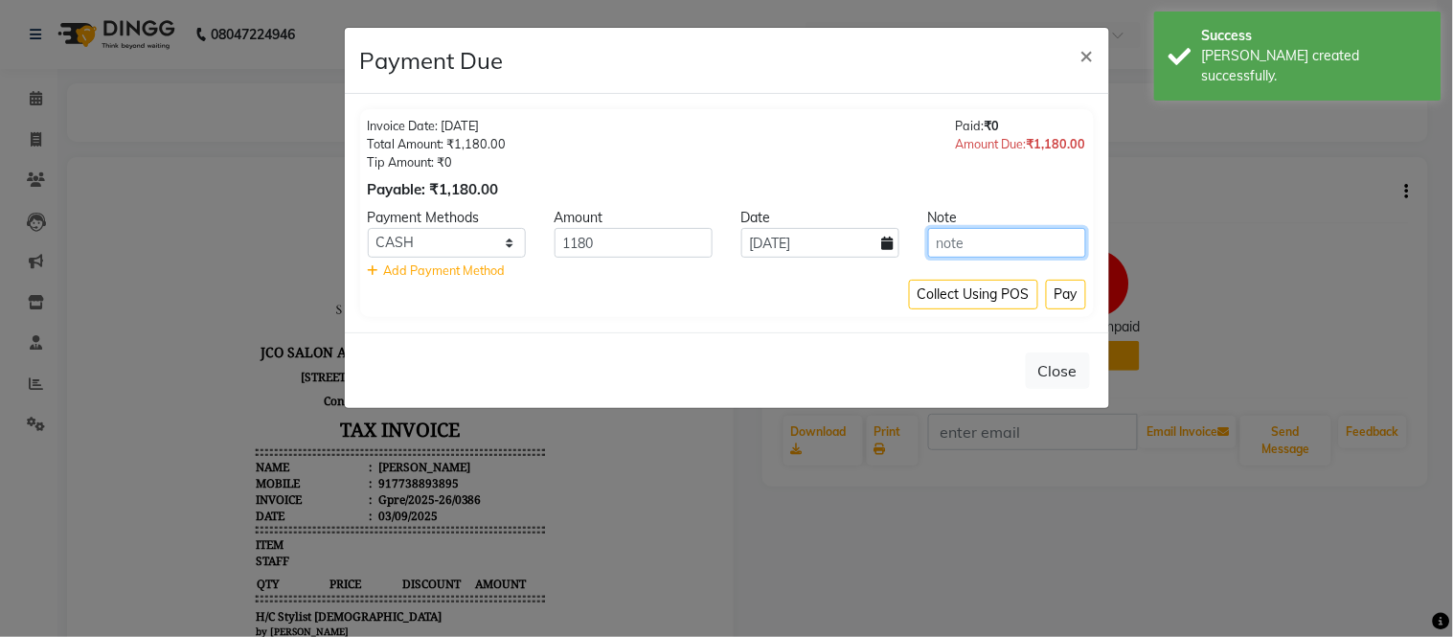
click at [964, 243] on input "text" at bounding box center [1007, 243] width 158 height 30
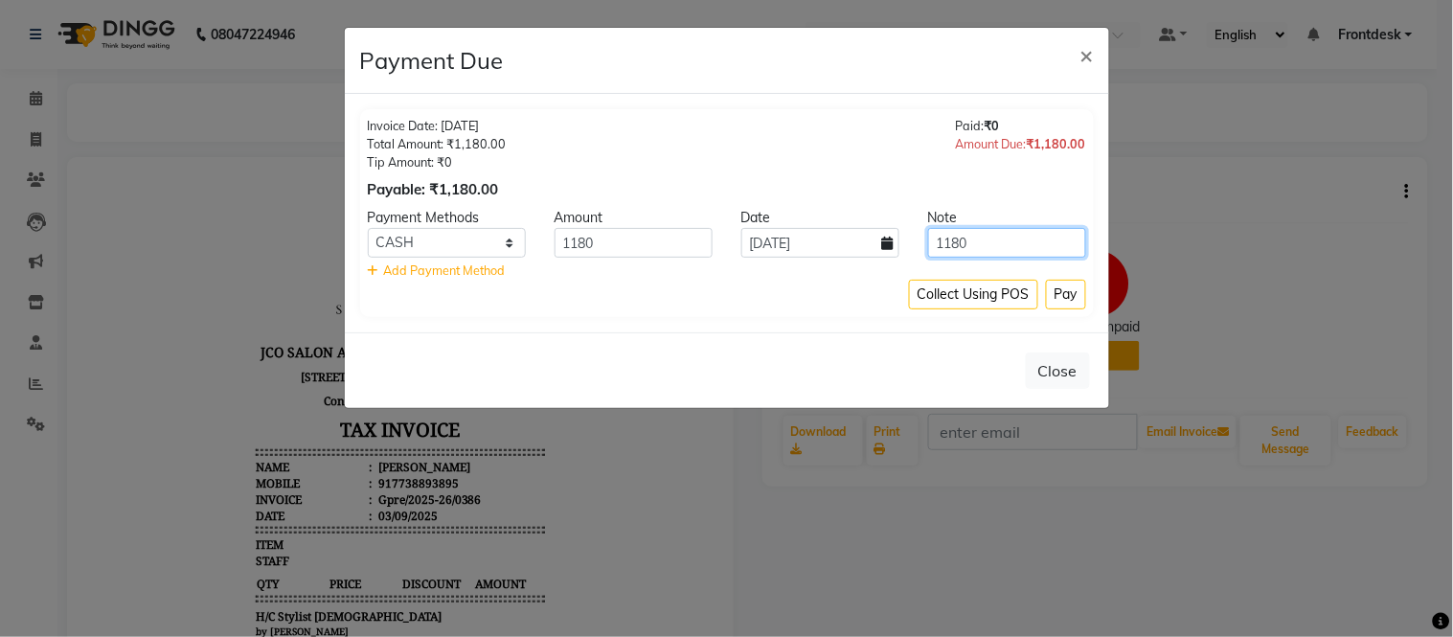
type input "1180"
click at [1057, 384] on button "Close" at bounding box center [1058, 371] width 64 height 36
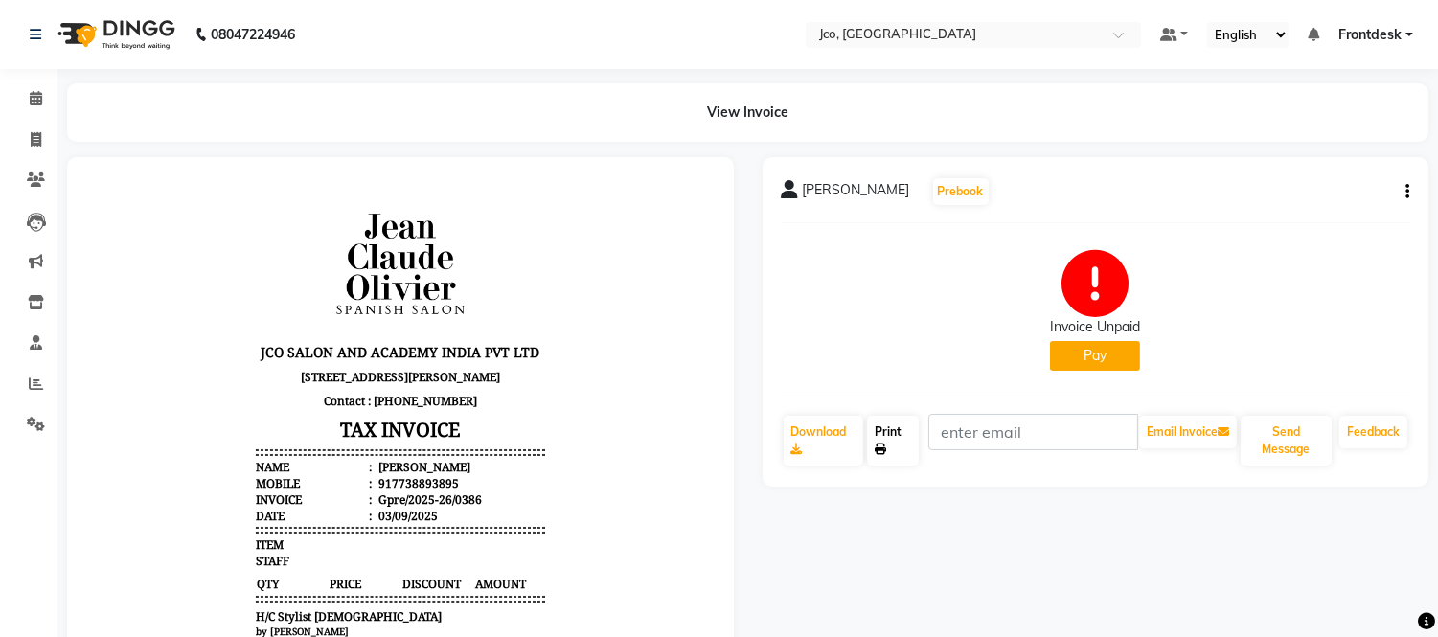
click at [889, 445] on link "Print" at bounding box center [893, 441] width 52 height 50
click at [31, 139] on icon at bounding box center [36, 139] width 11 height 14
select select "service"
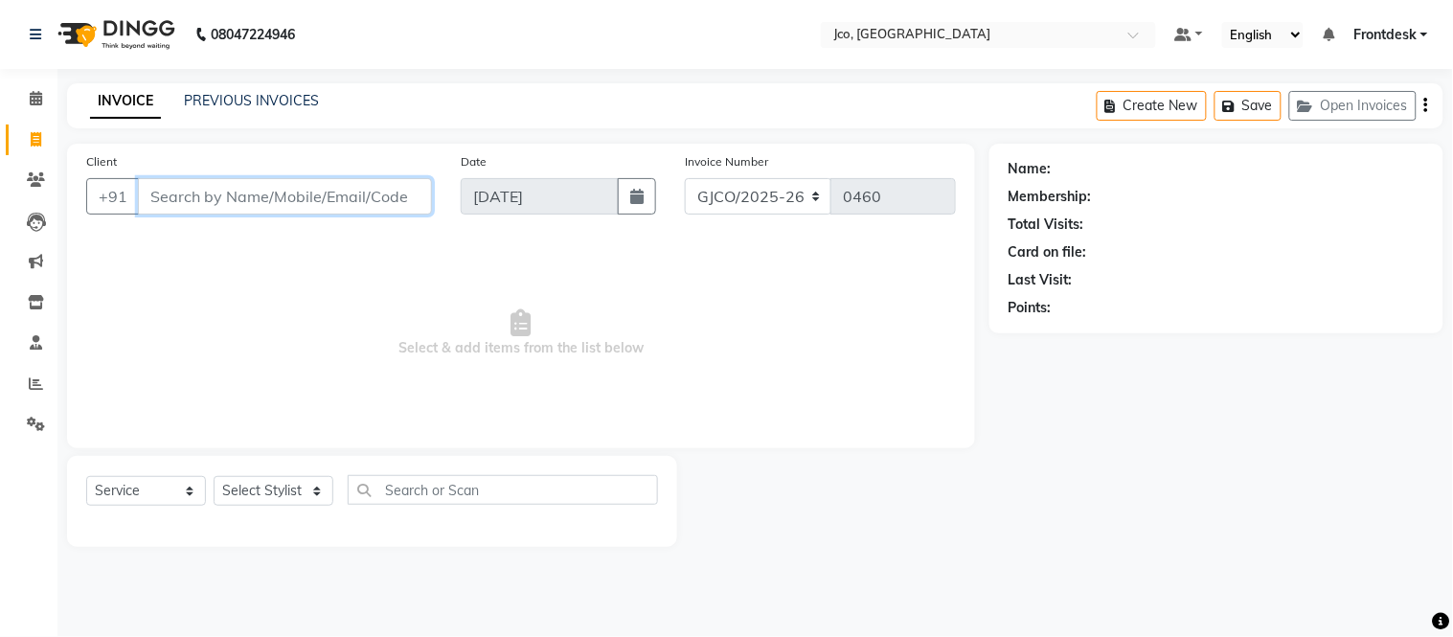
click at [263, 195] on input "Client" at bounding box center [285, 196] width 294 height 36
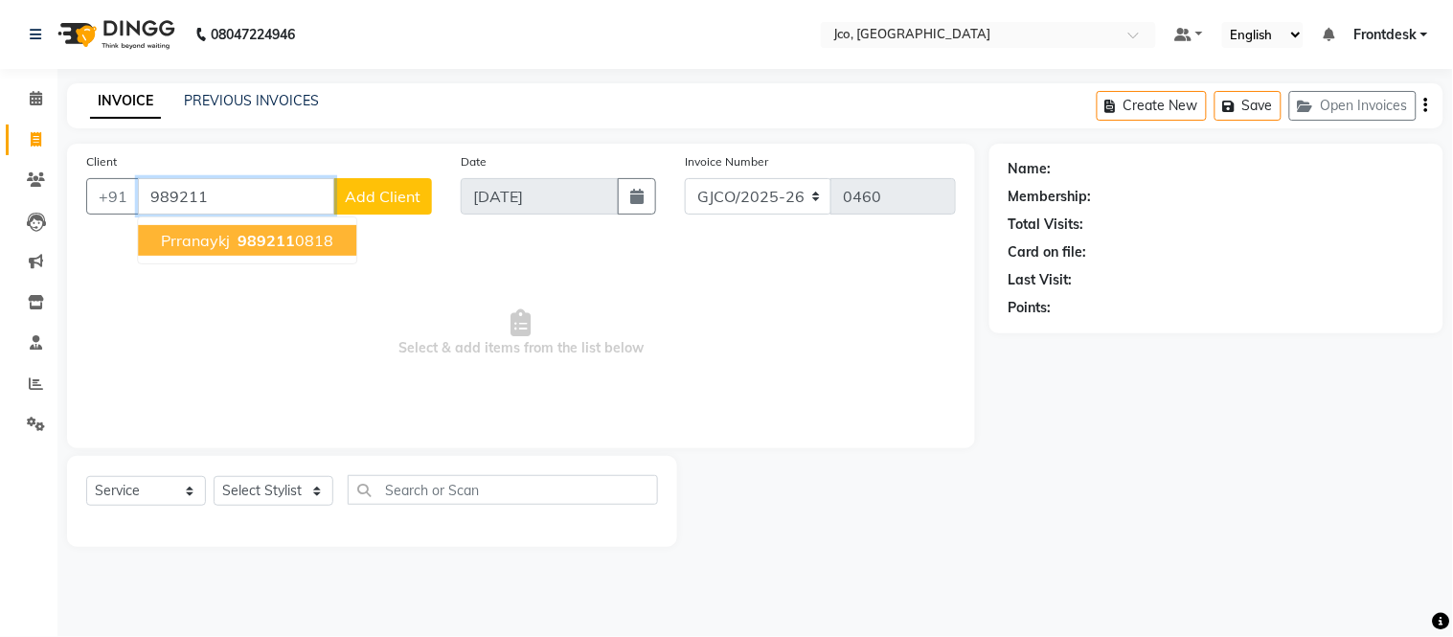
click at [281, 243] on span "989211" at bounding box center [266, 240] width 57 height 19
type input "9892110818"
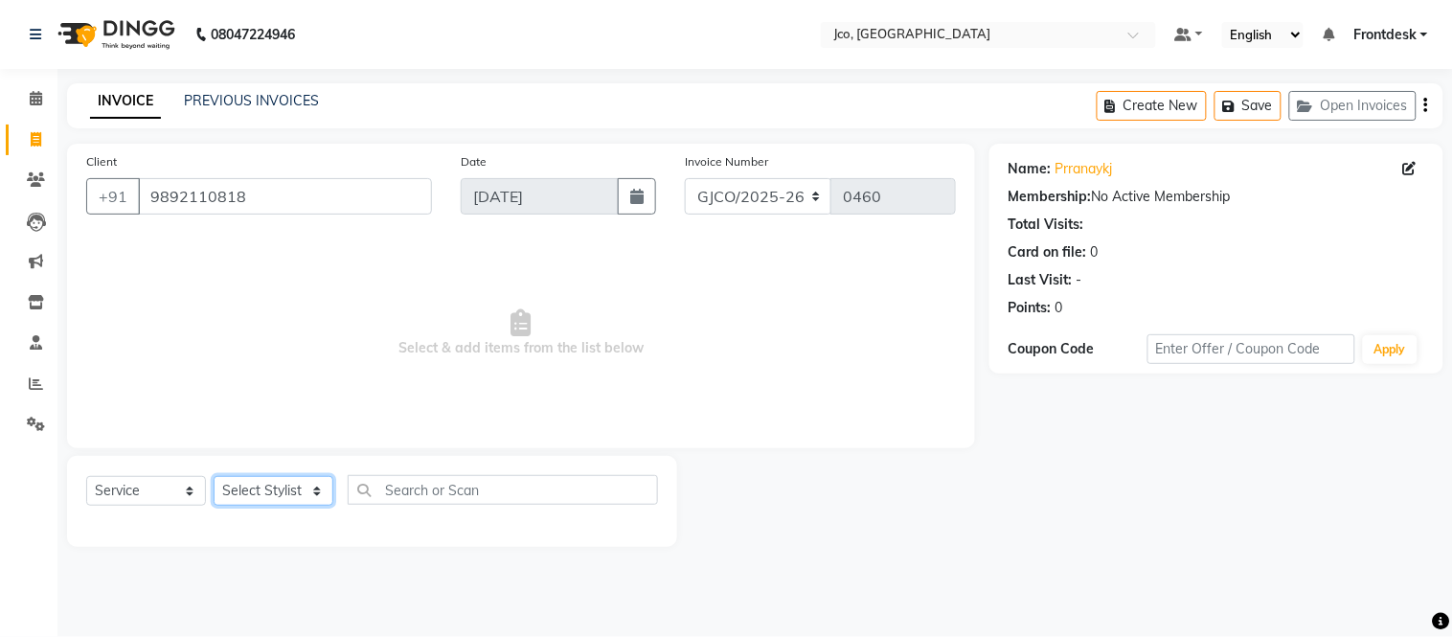
click at [276, 494] on select "Select Stylist [PERSON_NAME] [PERSON_NAME] [PERSON_NAME] Frontdesk Gopal Jouyi …" at bounding box center [274, 491] width 120 height 30
select select "79671"
click at [214, 477] on select "Select Stylist [PERSON_NAME] [PERSON_NAME] [PERSON_NAME] Frontdesk Gopal Jouyi …" at bounding box center [274, 491] width 120 height 30
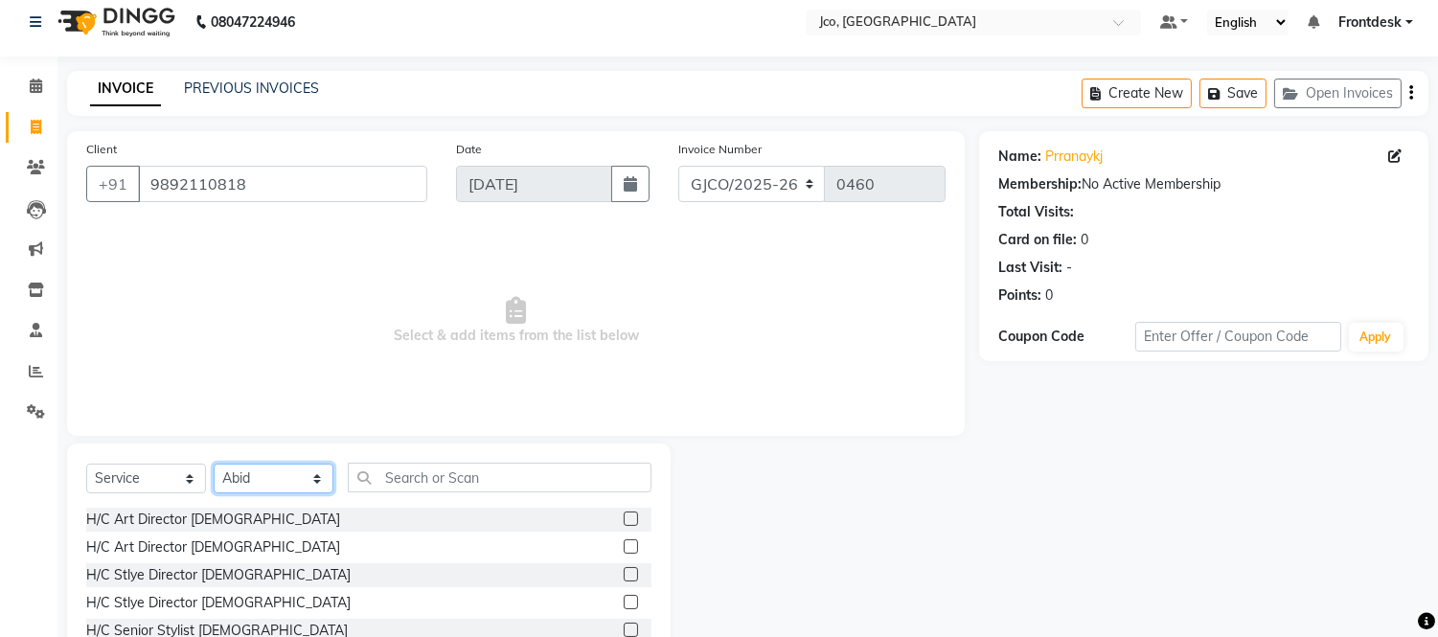
scroll to position [129, 0]
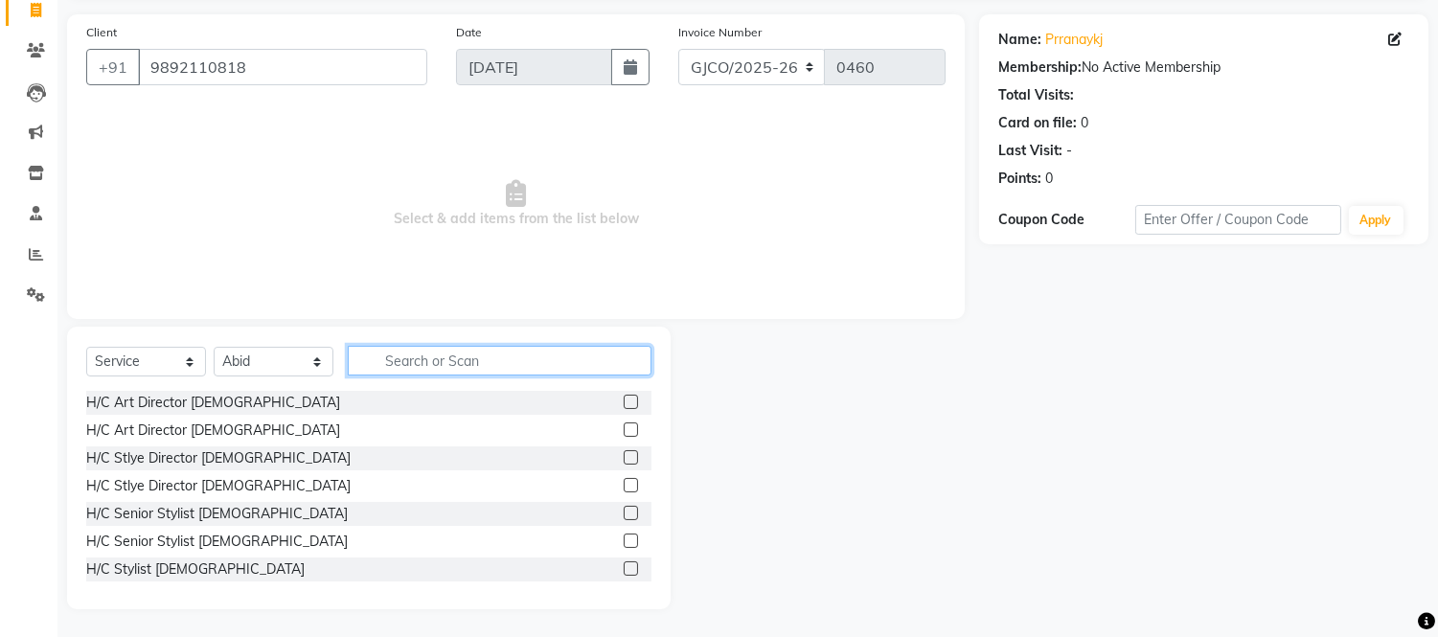
click at [470, 362] on input "text" at bounding box center [500, 361] width 304 height 30
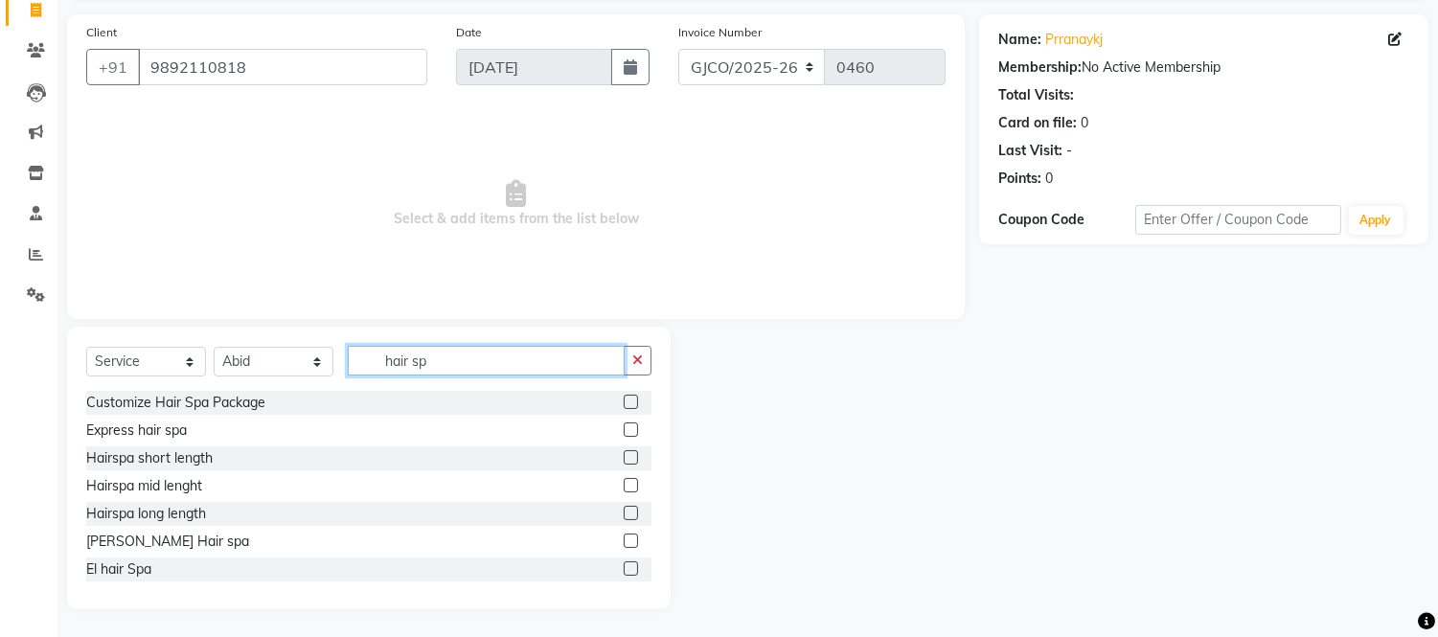
type input "hair sp"
click at [624, 457] on label at bounding box center [631, 457] width 14 height 14
click at [624, 457] on input "checkbox" at bounding box center [630, 458] width 12 height 12
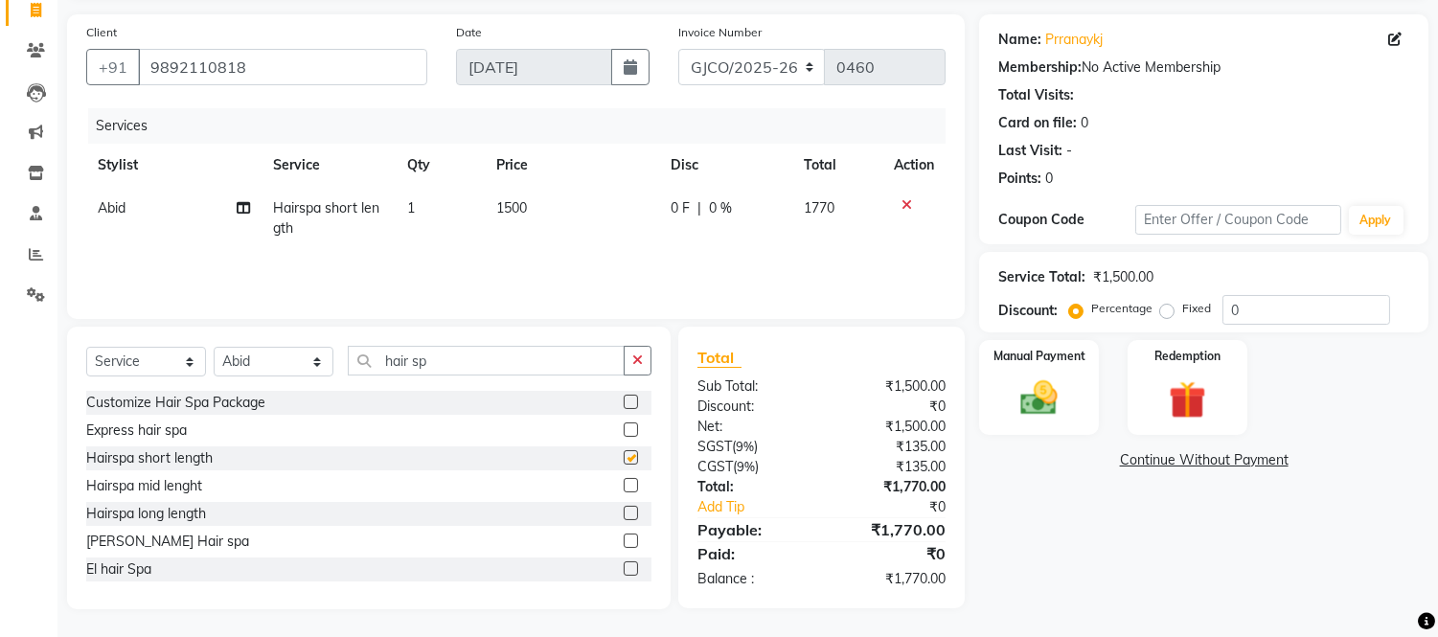
checkbox input "false"
click at [308, 376] on select "Select Stylist [PERSON_NAME] [PERSON_NAME] [PERSON_NAME] Frontdesk Gopal Jouyi …" at bounding box center [274, 362] width 120 height 30
select select "80186"
click at [214, 347] on select "Select Stylist [PERSON_NAME] [PERSON_NAME] [PERSON_NAME] Frontdesk Gopal Jouyi …" at bounding box center [274, 362] width 120 height 30
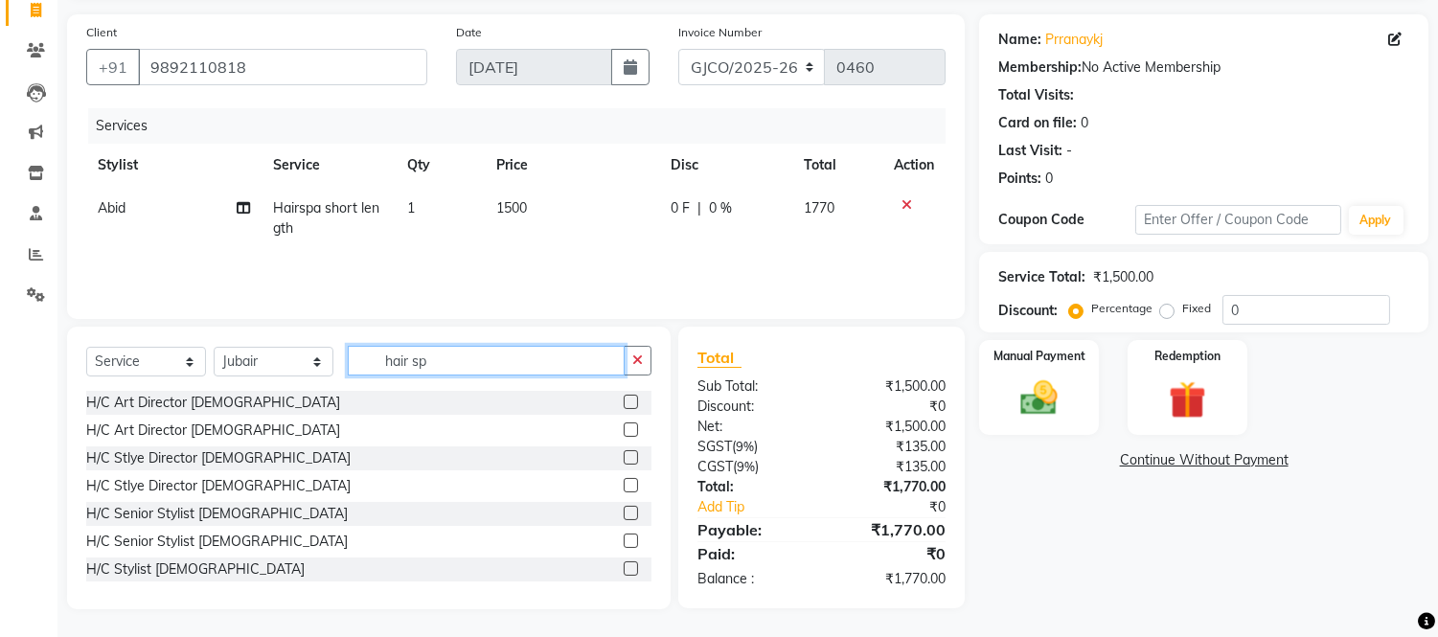
click at [491, 364] on input "hair sp" at bounding box center [486, 361] width 277 height 30
click at [637, 360] on icon "button" at bounding box center [637, 360] width 11 height 13
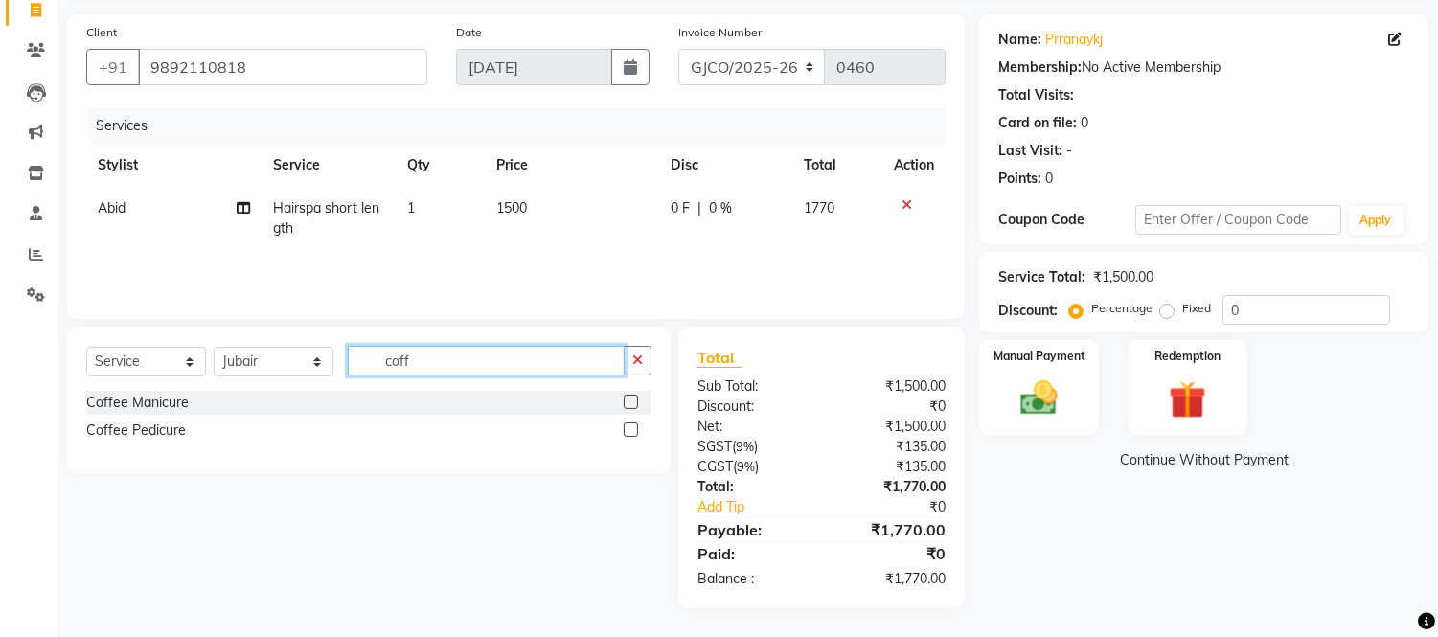
scroll to position [128, 0]
type input "coff"
click at [629, 429] on label at bounding box center [631, 430] width 14 height 14
click at [629, 429] on input "checkbox" at bounding box center [630, 431] width 12 height 12
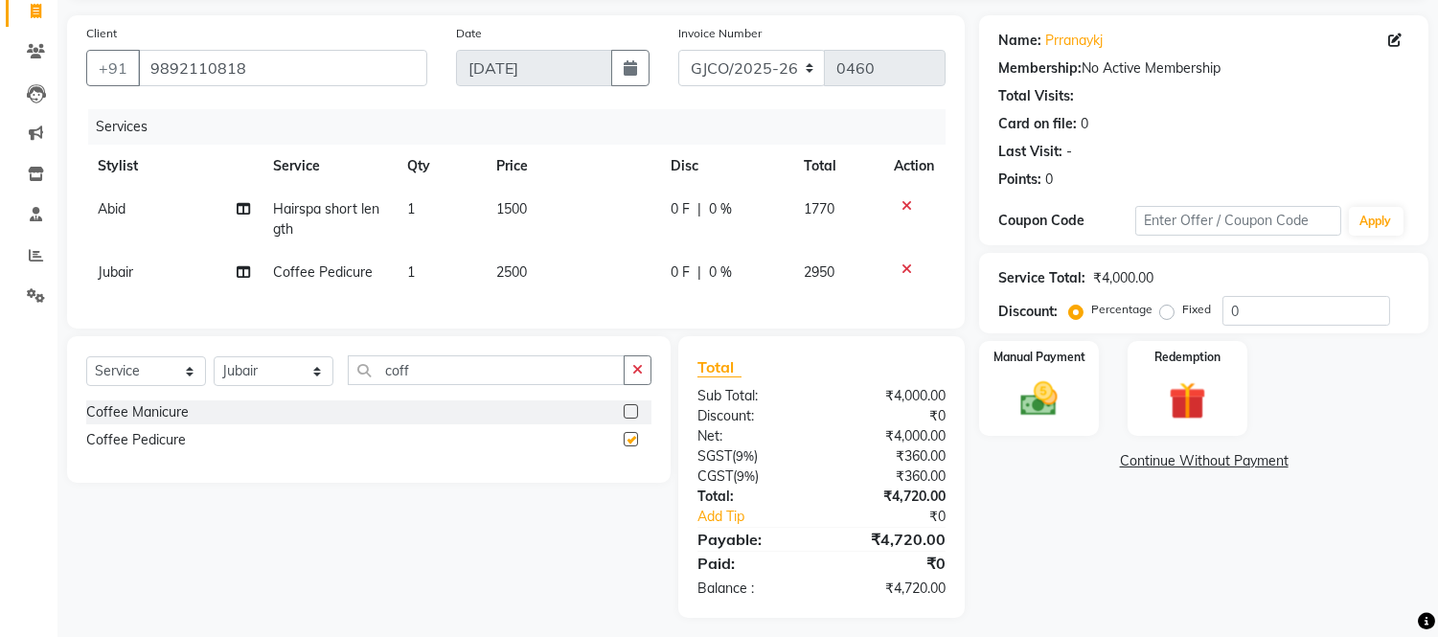
checkbox input "false"
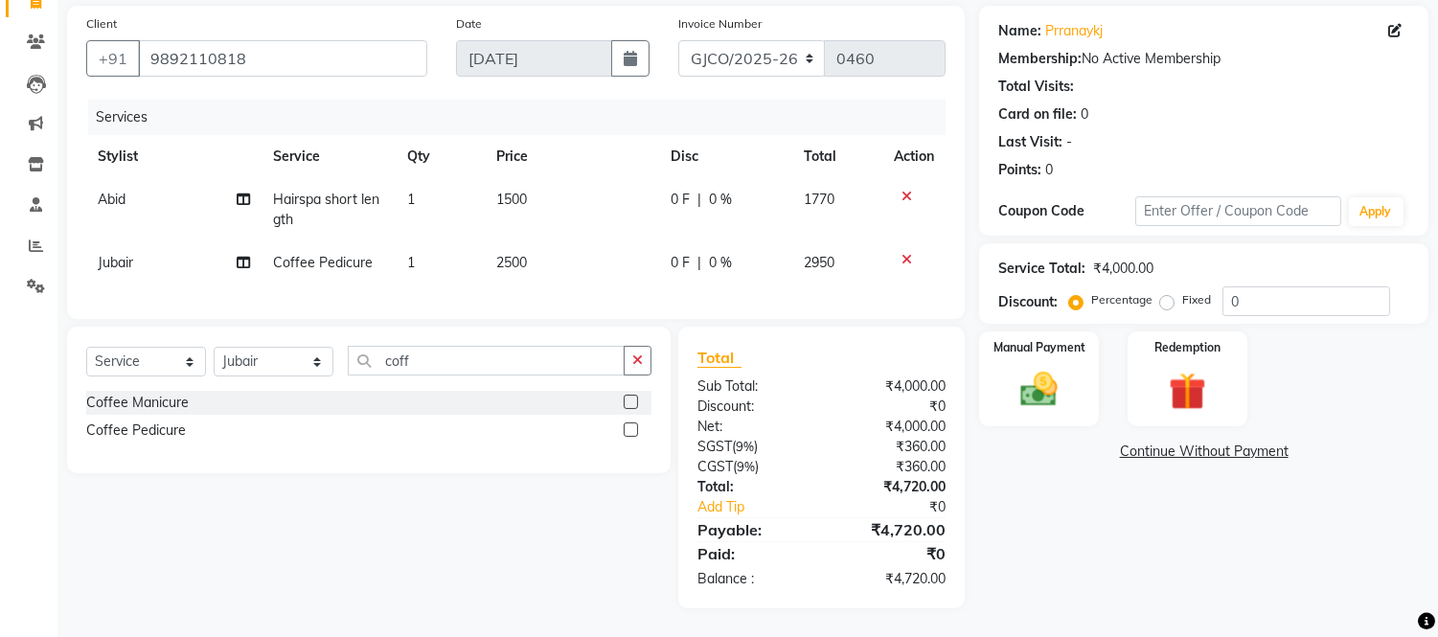
scroll to position [153, 0]
click at [1032, 379] on img at bounding box center [1039, 390] width 63 height 45
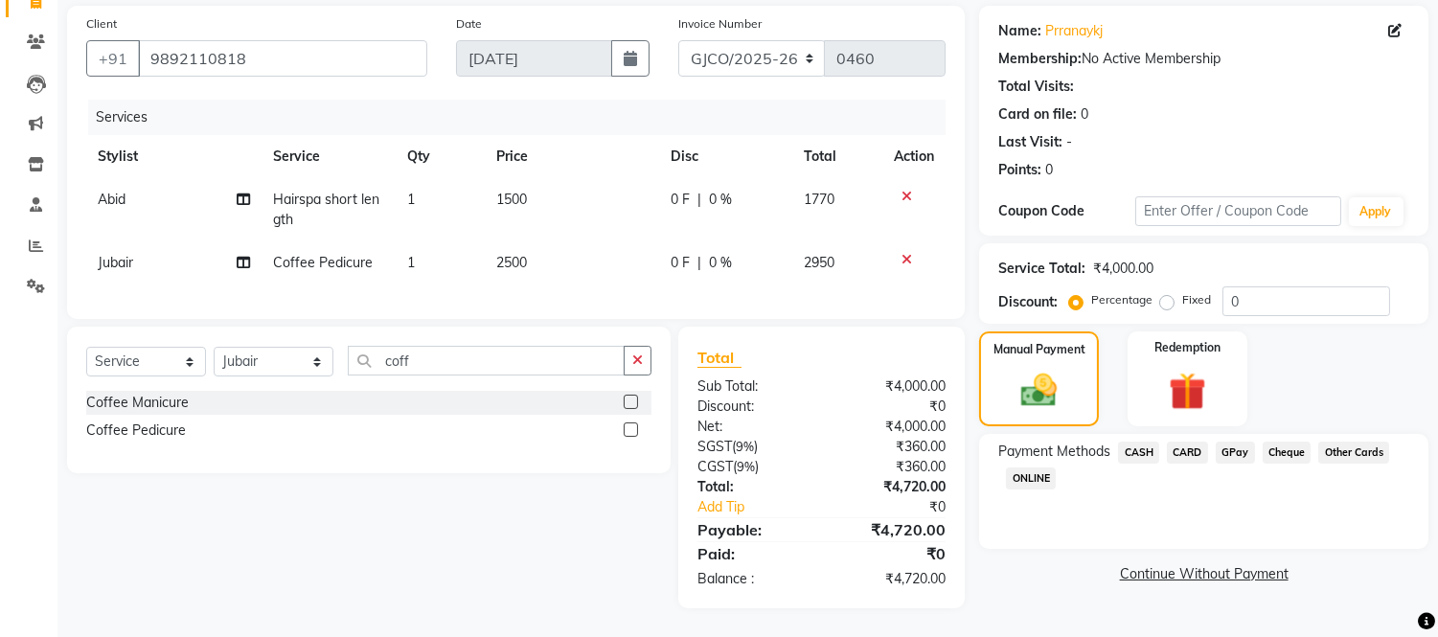
click at [1186, 442] on span "CARD" at bounding box center [1187, 453] width 41 height 22
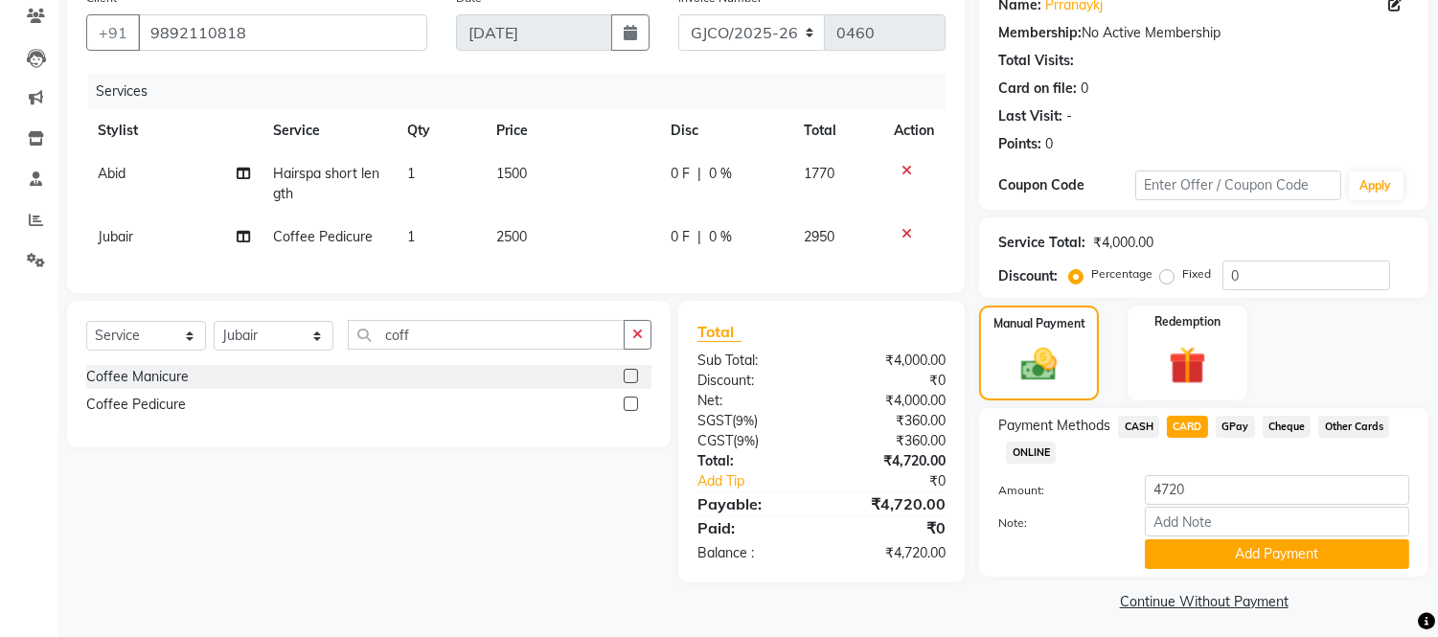
scroll to position [171, 0]
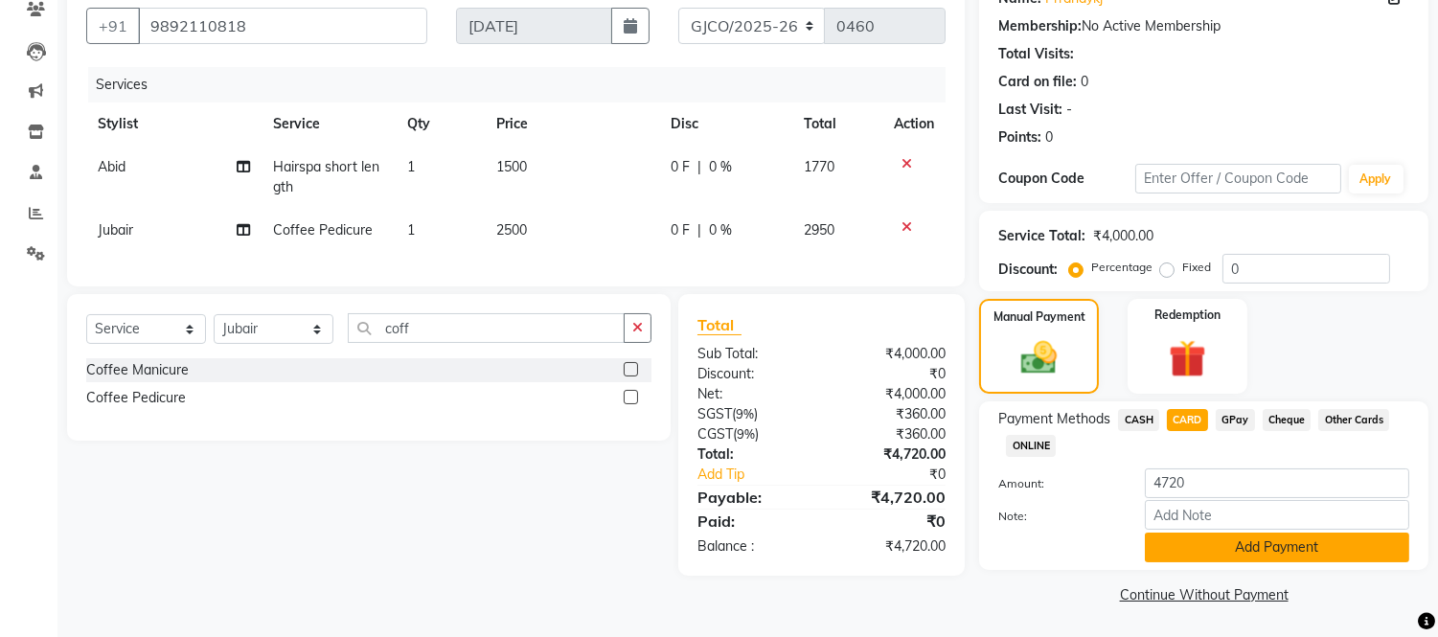
click at [1270, 551] on button "Add Payment" at bounding box center [1277, 548] width 264 height 30
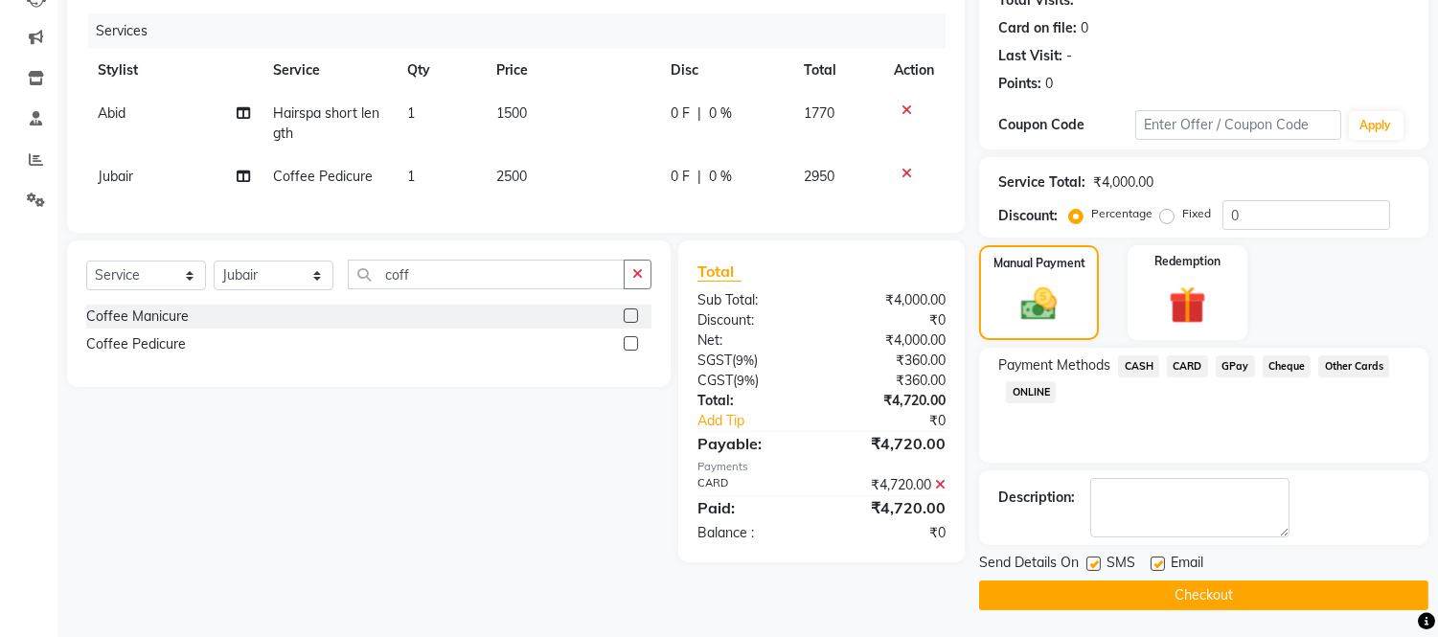
scroll to position [223, 0]
click at [1220, 608] on button "Checkout" at bounding box center [1203, 597] width 449 height 30
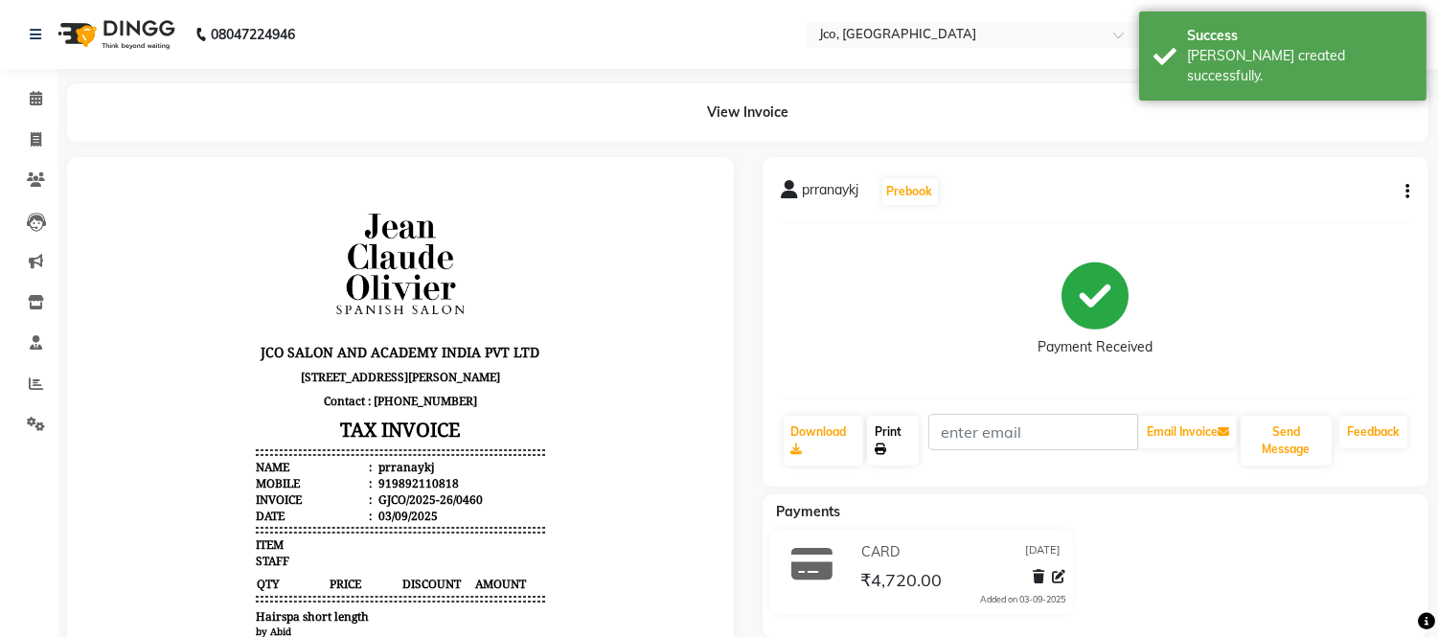
click at [882, 448] on icon at bounding box center [880, 449] width 11 height 11
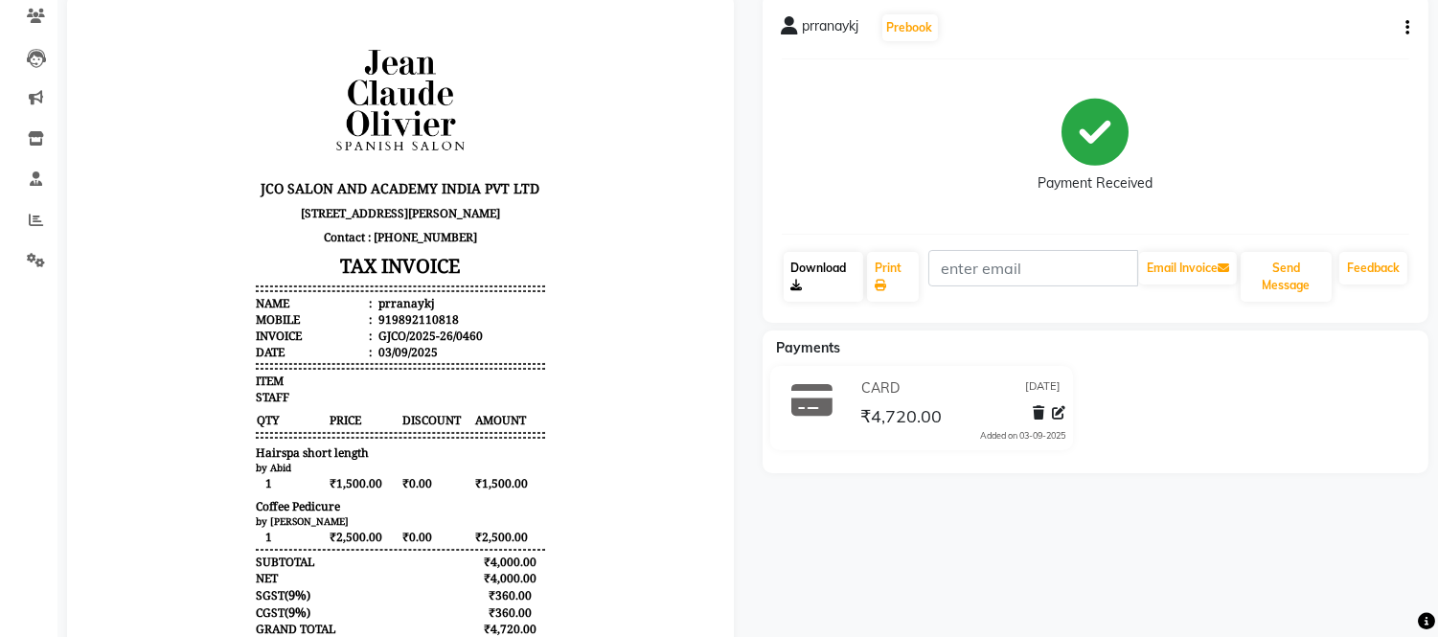
click at [814, 278] on link "Download" at bounding box center [824, 277] width 80 height 50
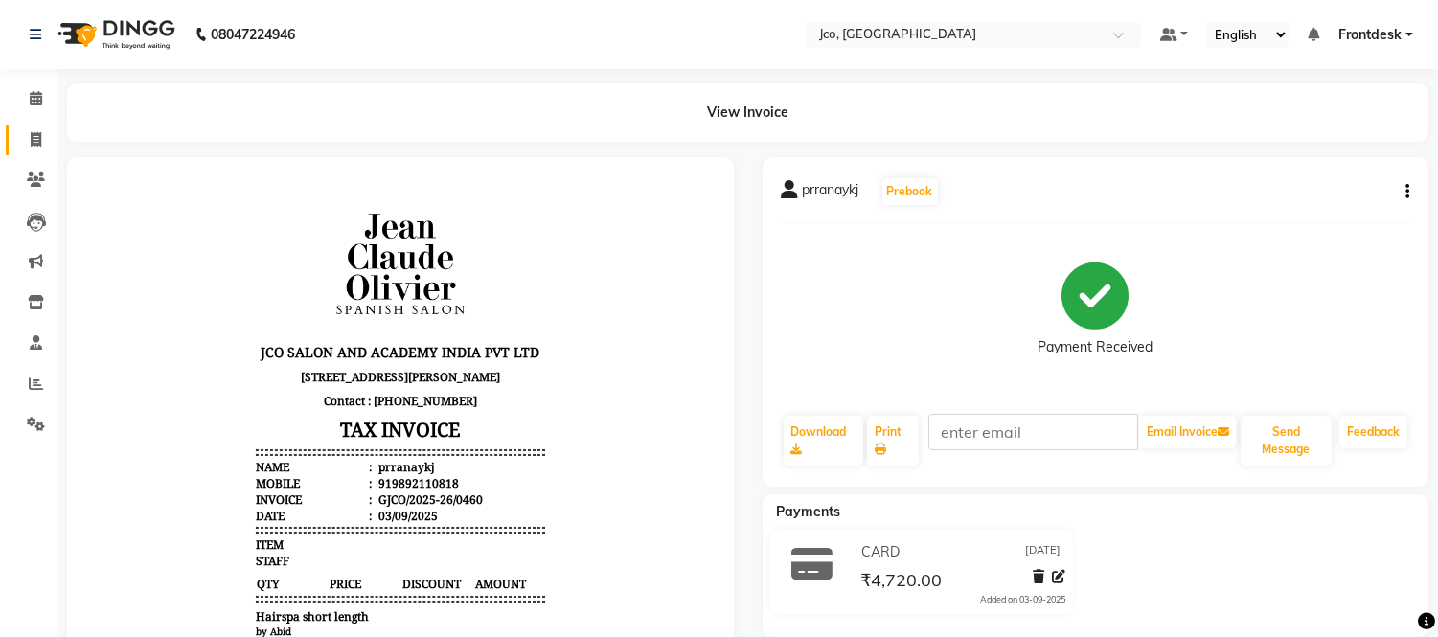
click at [38, 148] on span at bounding box center [36, 140] width 34 height 22
select select "service"
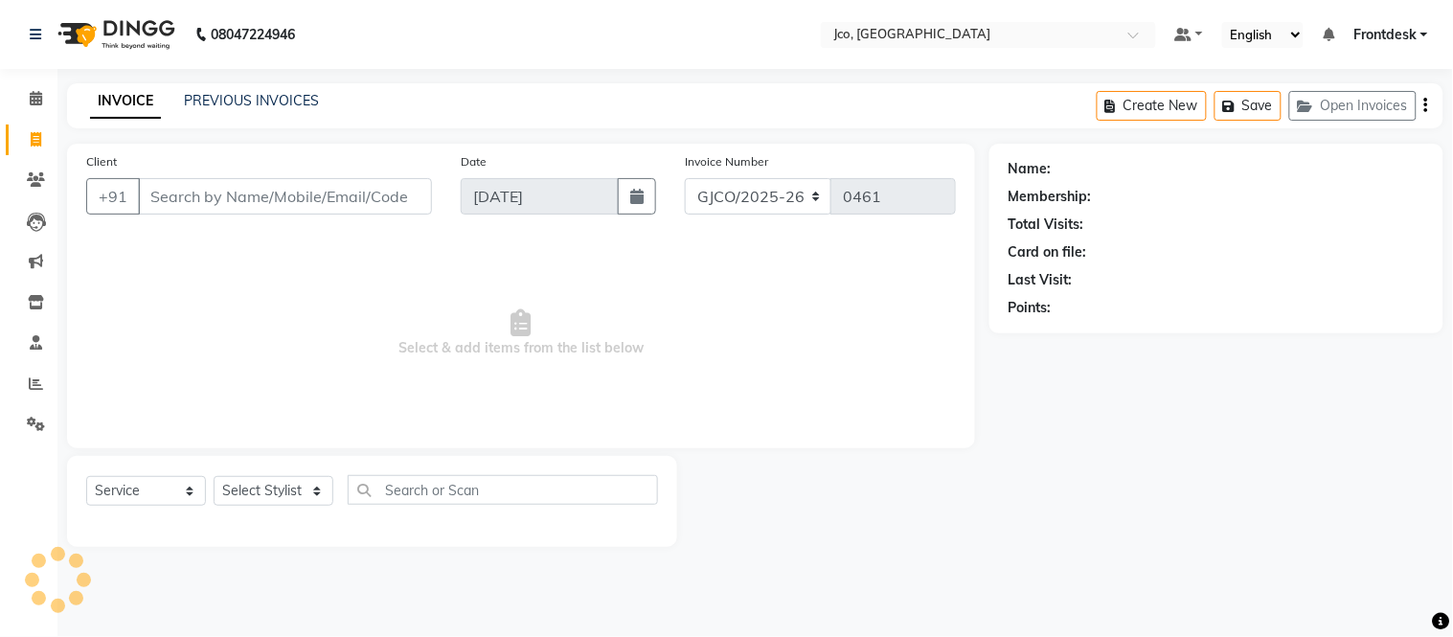
click at [141, 346] on span "Select & add items from the list below" at bounding box center [521, 334] width 870 height 192
click at [240, 103] on link "PREVIOUS INVOICES" at bounding box center [251, 100] width 135 height 17
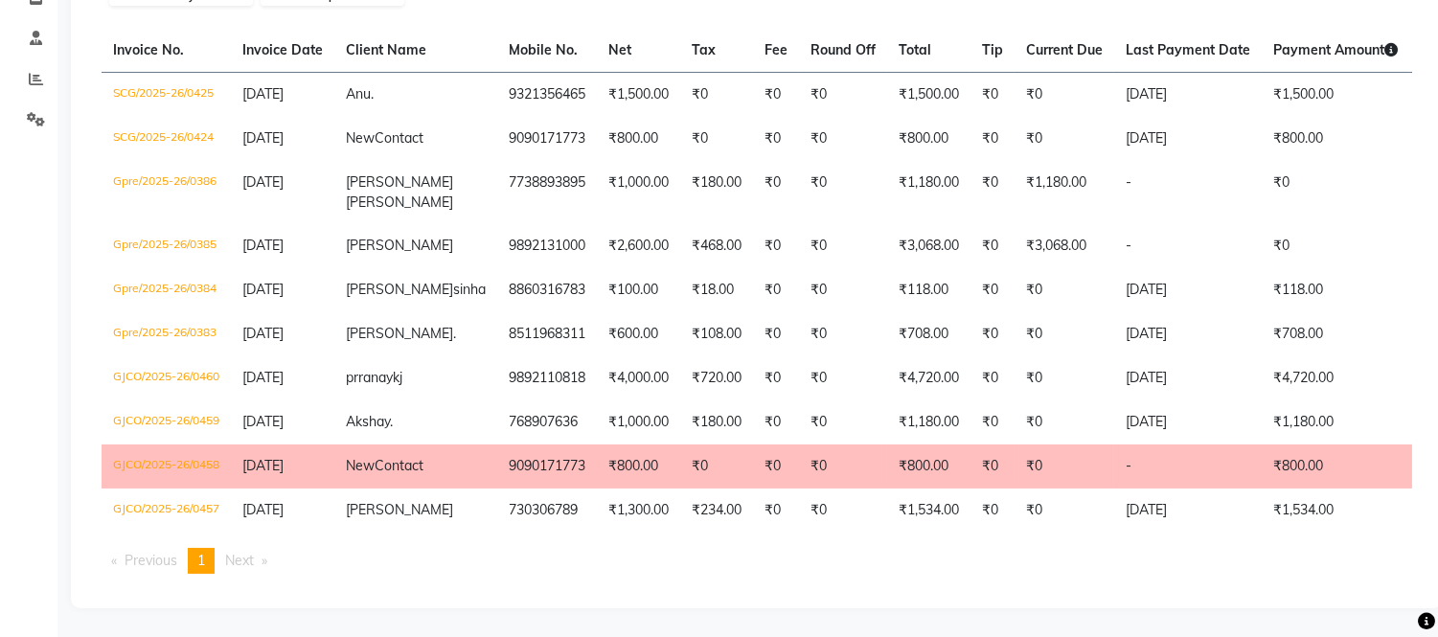
scroll to position [376, 0]
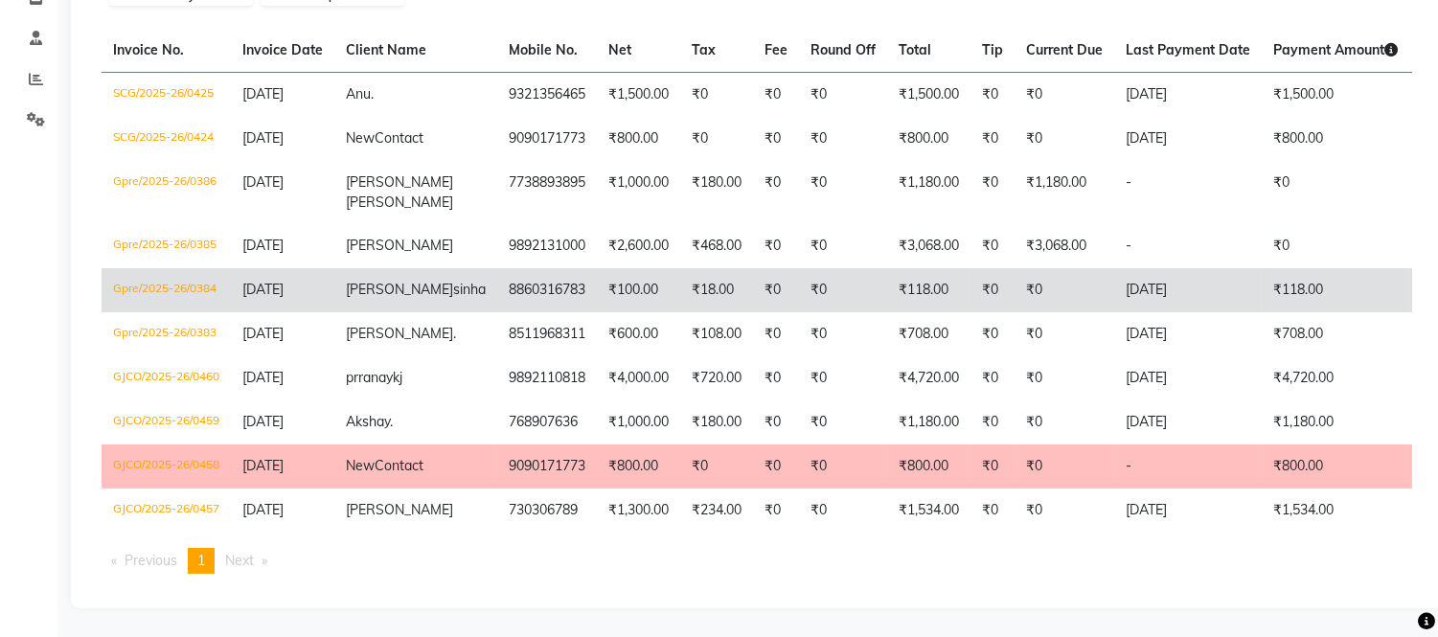
click at [497, 268] on td "8860316783" at bounding box center [547, 290] width 100 height 44
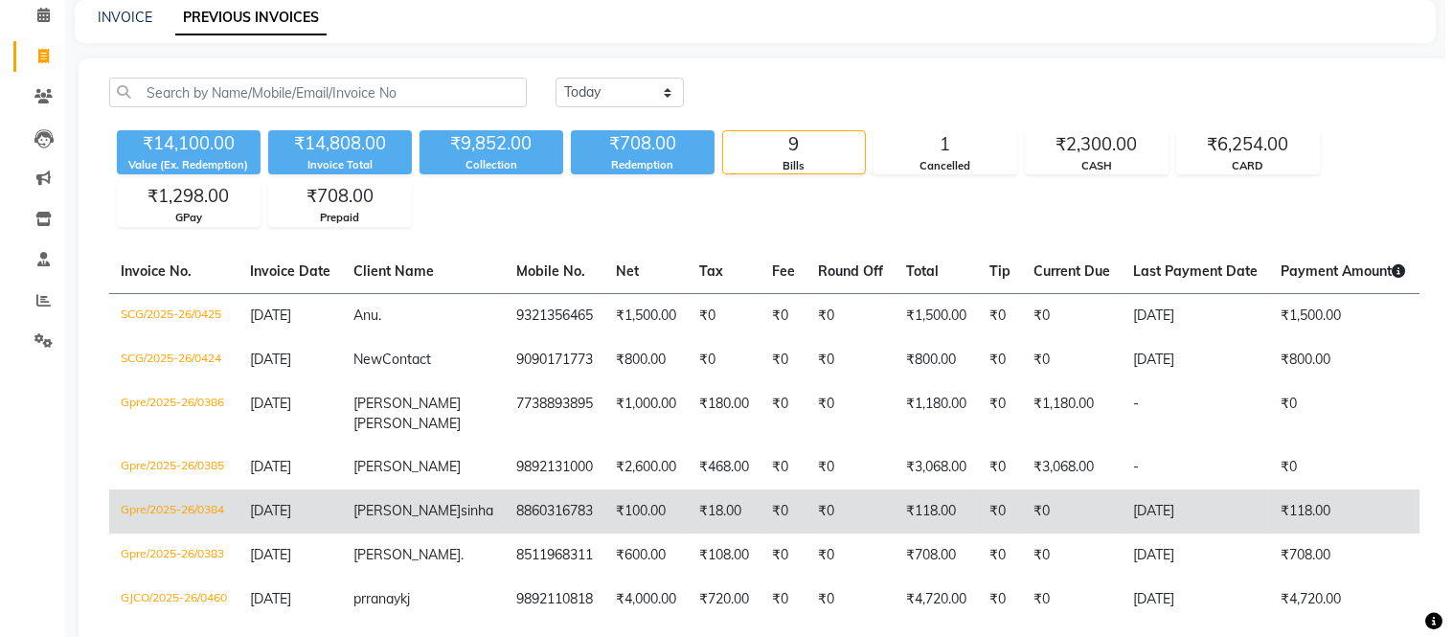
scroll to position [0, 0]
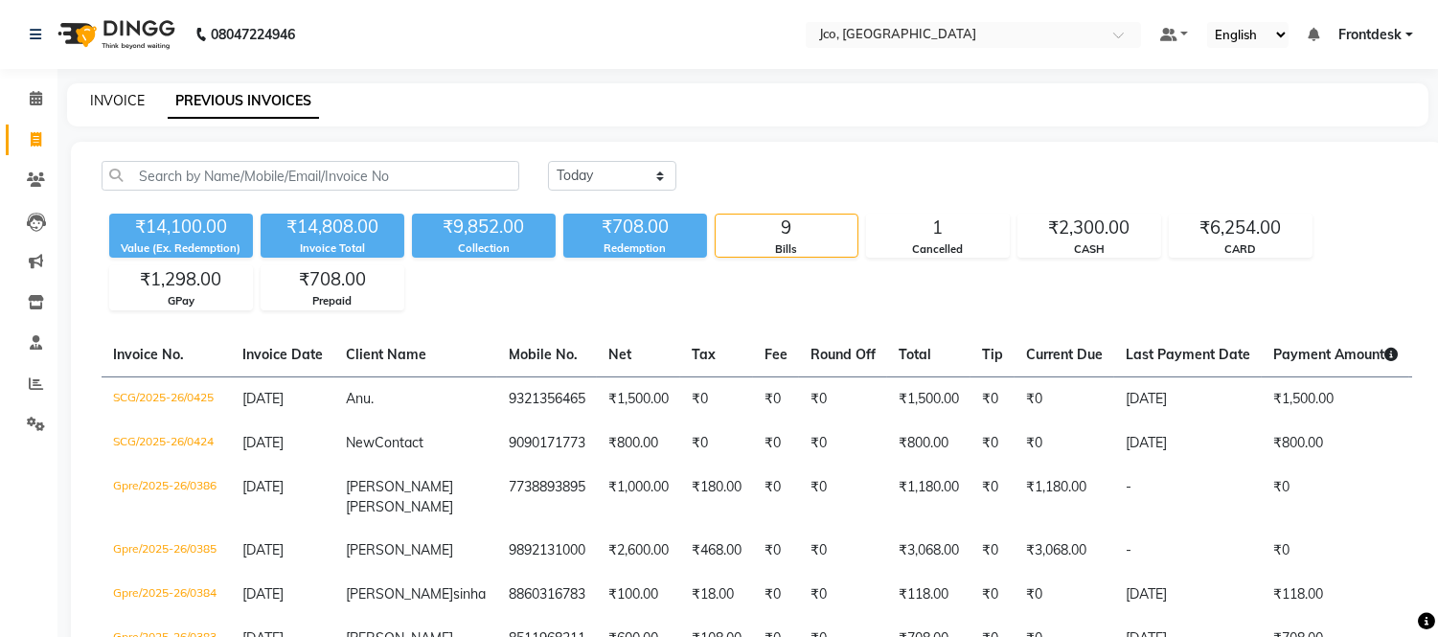
click at [103, 102] on link "INVOICE" at bounding box center [117, 100] width 55 height 17
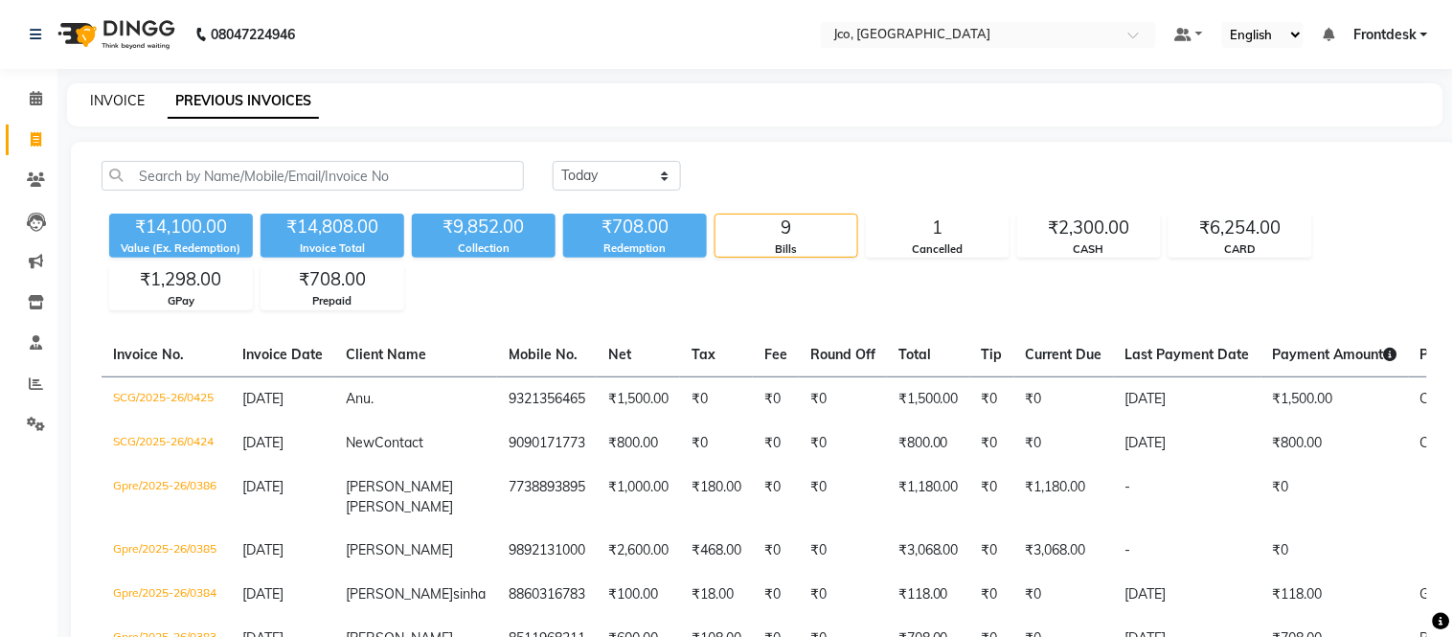
select select "service"
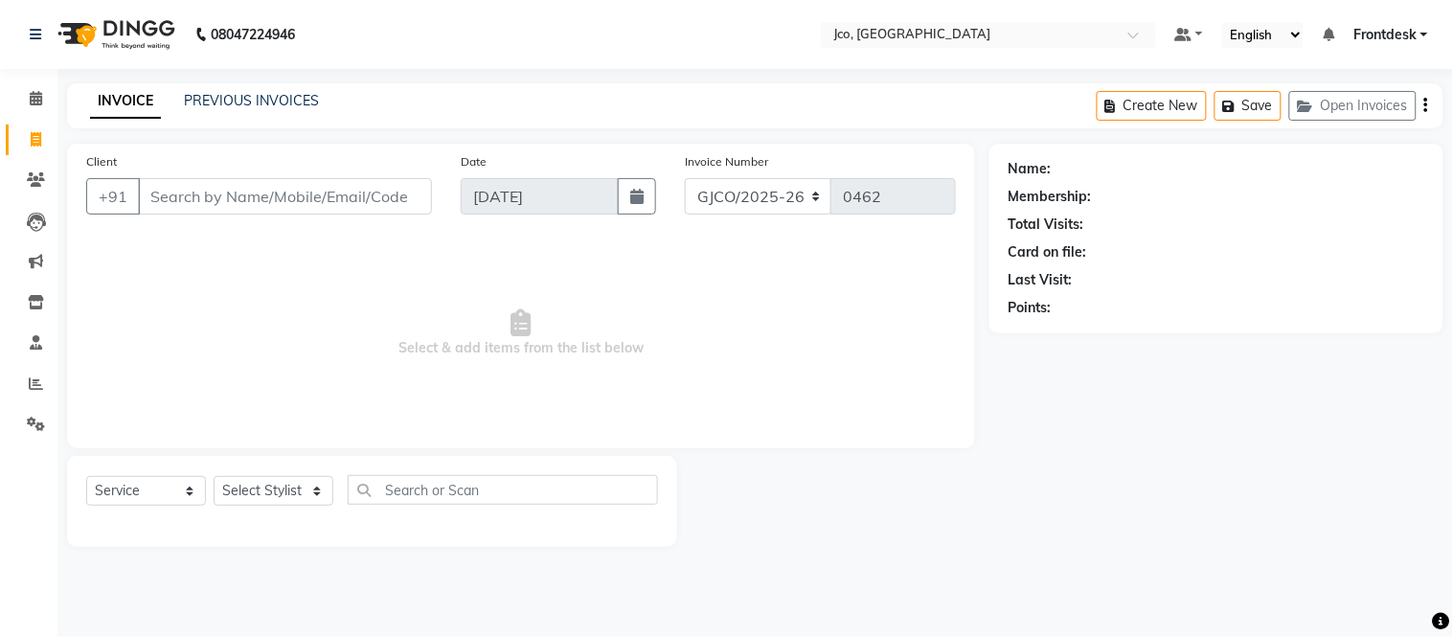
click at [252, 198] on input "Client" at bounding box center [285, 196] width 294 height 36
type input "9223413222"
click at [386, 197] on span "Add Client" at bounding box center [383, 196] width 76 height 19
select select "22"
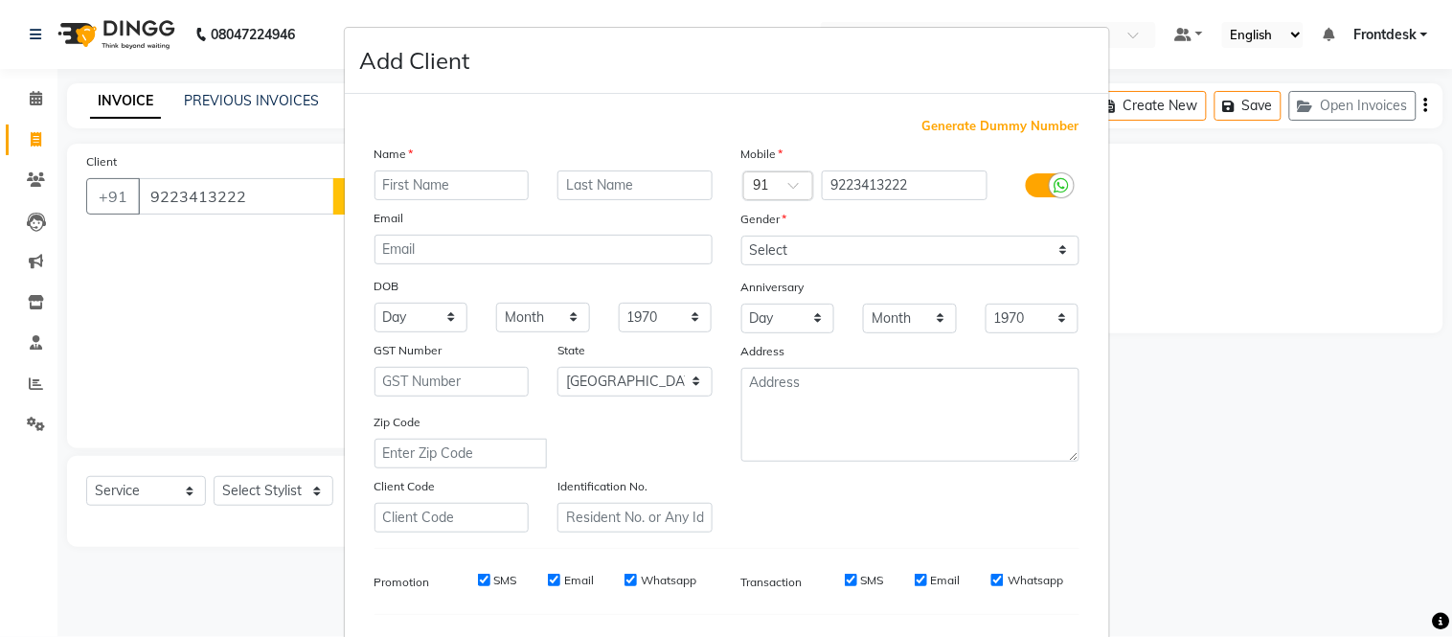
click at [402, 190] on input "text" at bounding box center [452, 186] width 155 height 30
type input "b"
type input "Bharti"
click at [600, 188] on input "text" at bounding box center [635, 186] width 155 height 30
type input "s"
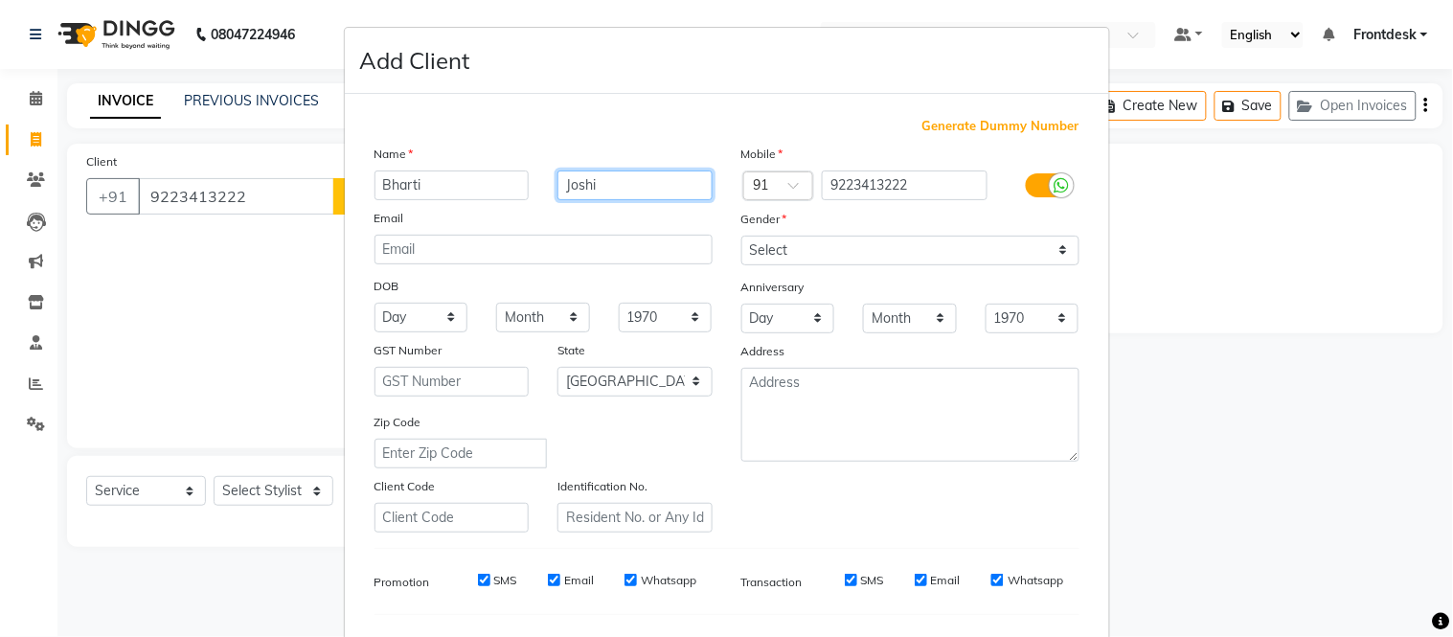
type input "Joshi"
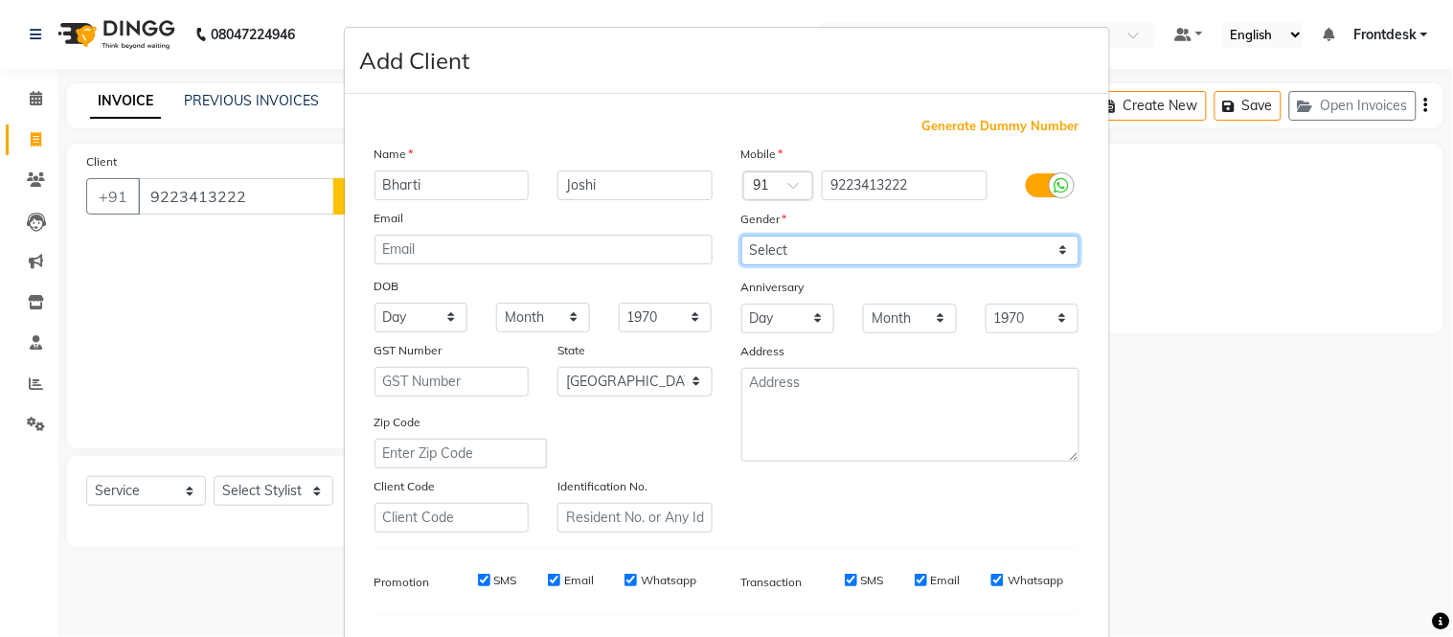
click at [803, 260] on select "Select Male Female Other Prefer Not To Say" at bounding box center [911, 251] width 338 height 30
select select "female"
click at [742, 236] on select "Select Male Female Other Prefer Not To Say" at bounding box center [911, 251] width 338 height 30
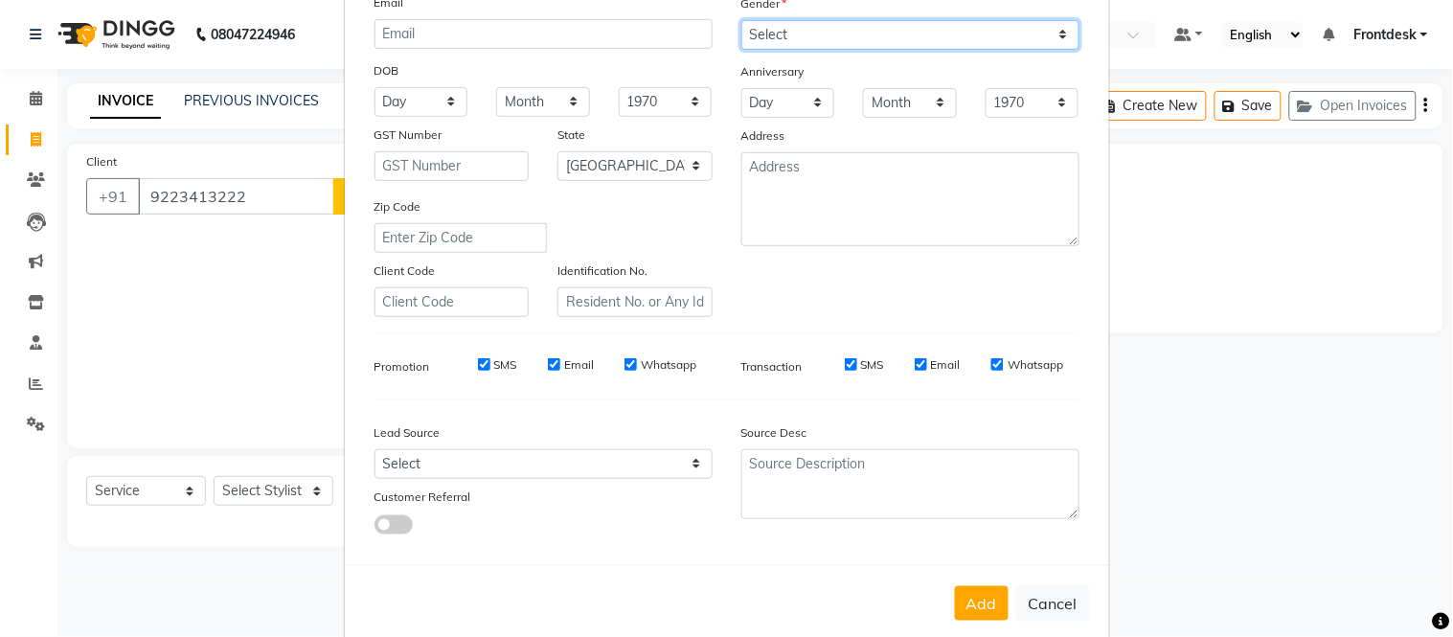
scroll to position [221, 0]
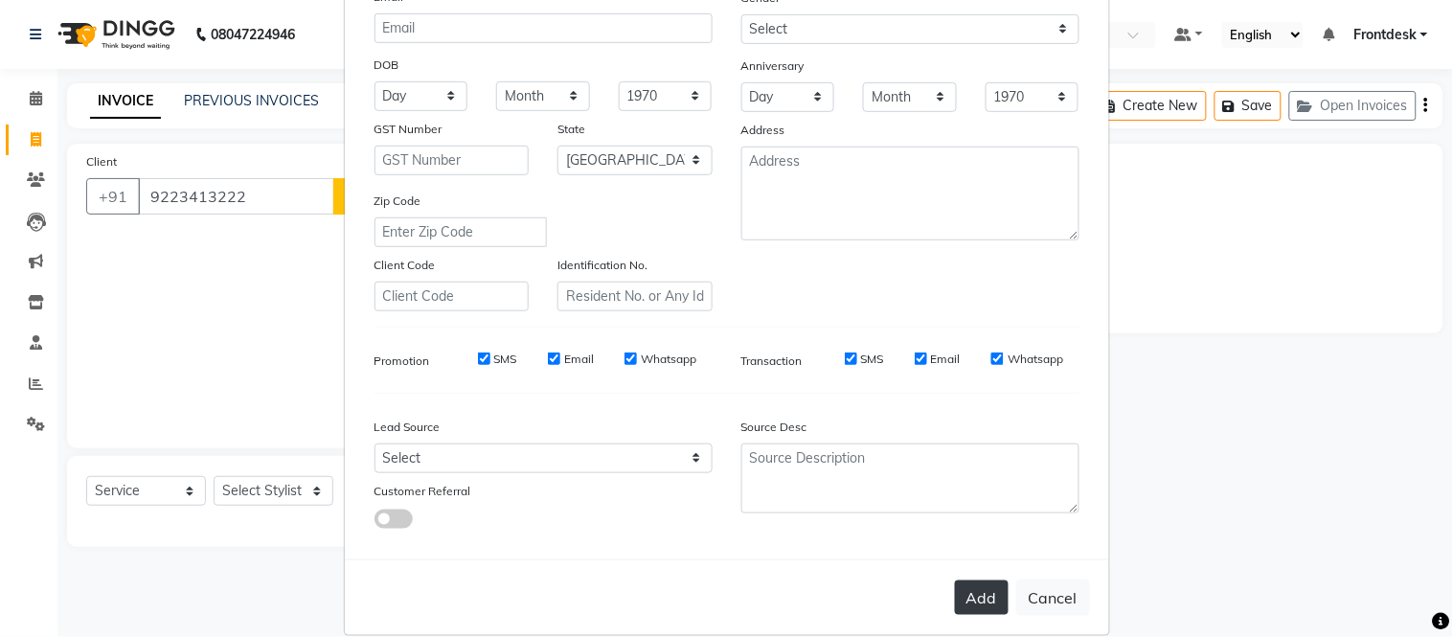
click at [963, 608] on button "Add" at bounding box center [982, 598] width 54 height 34
select select
select select "null"
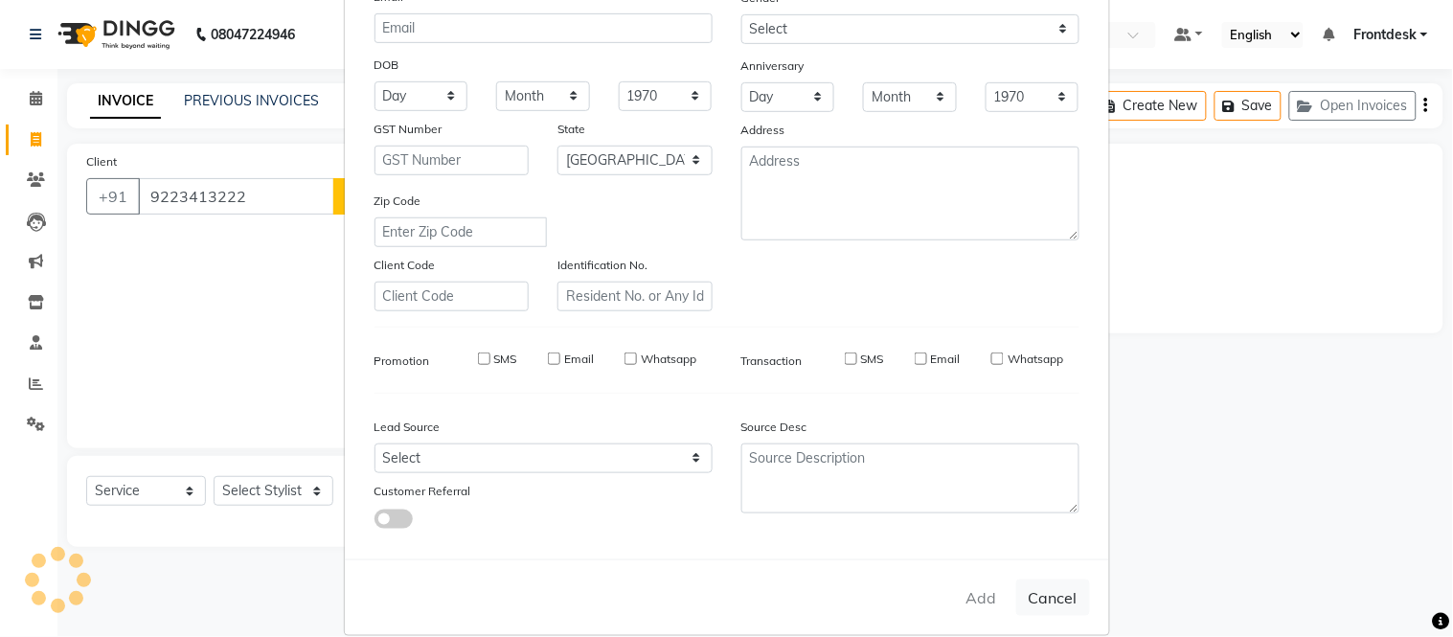
select select
checkbox input "false"
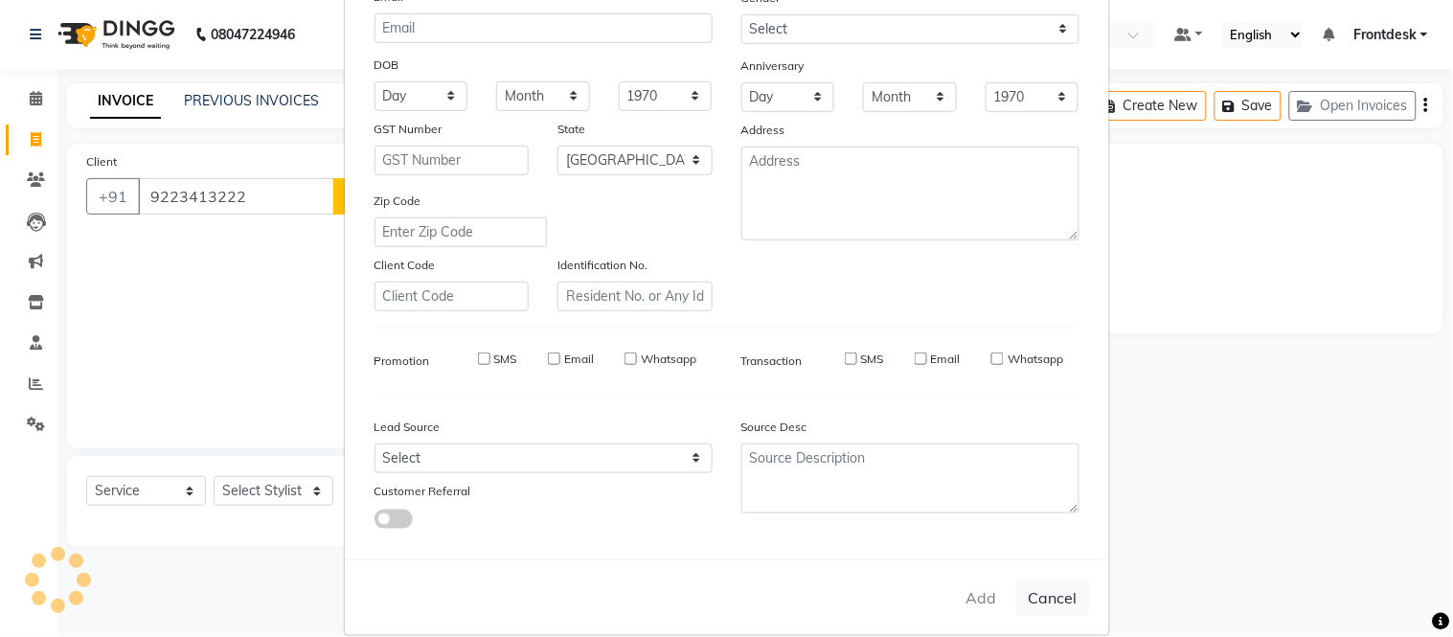
checkbox input "false"
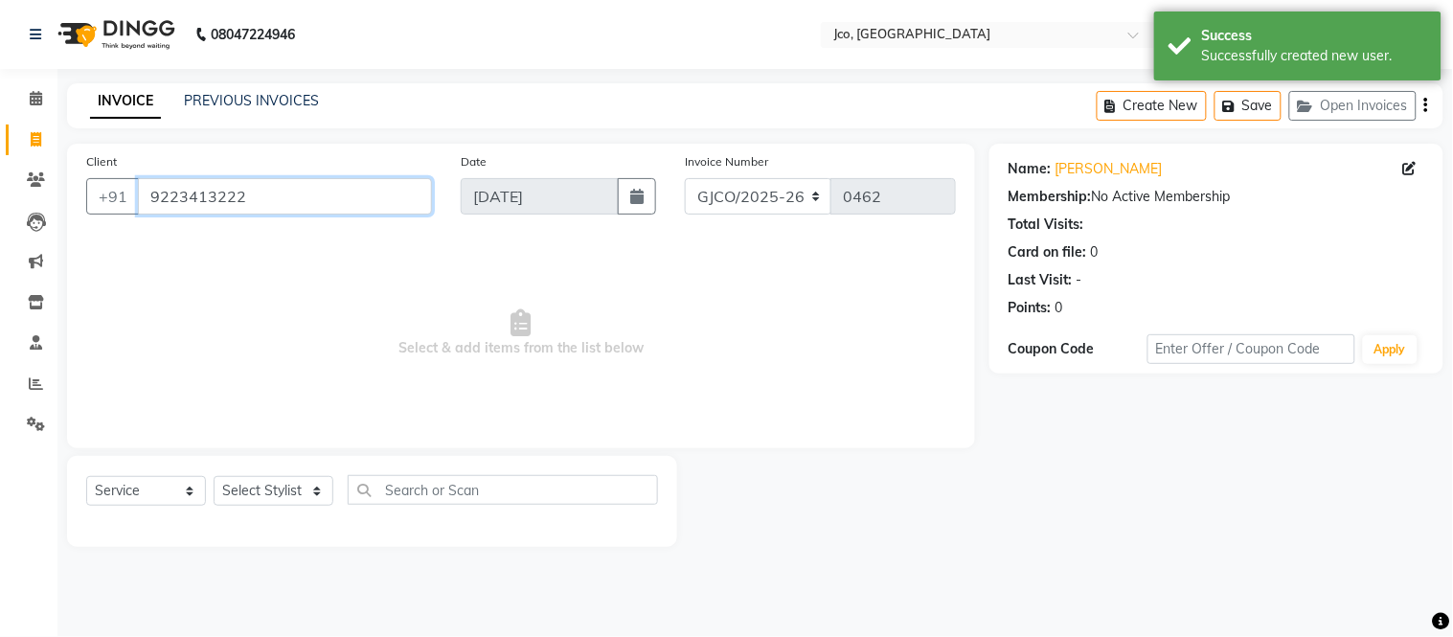
click at [313, 195] on input "9223413222" at bounding box center [285, 196] width 294 height 36
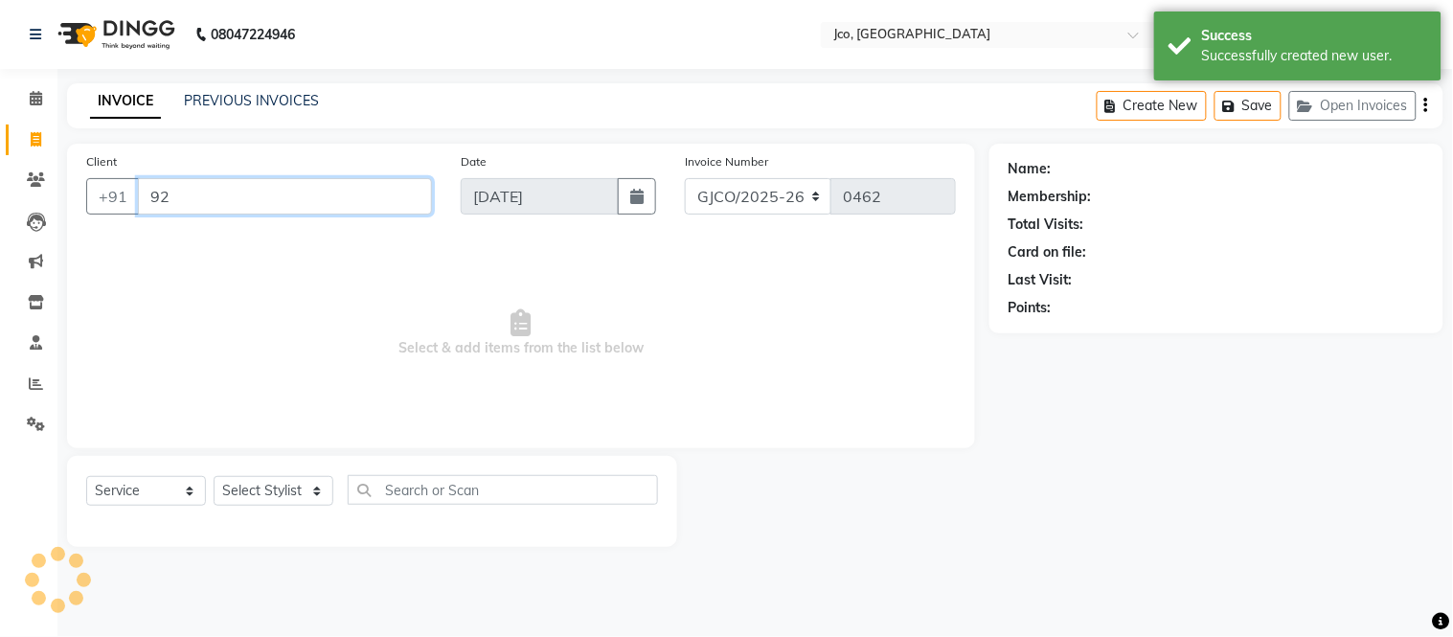
type input "9"
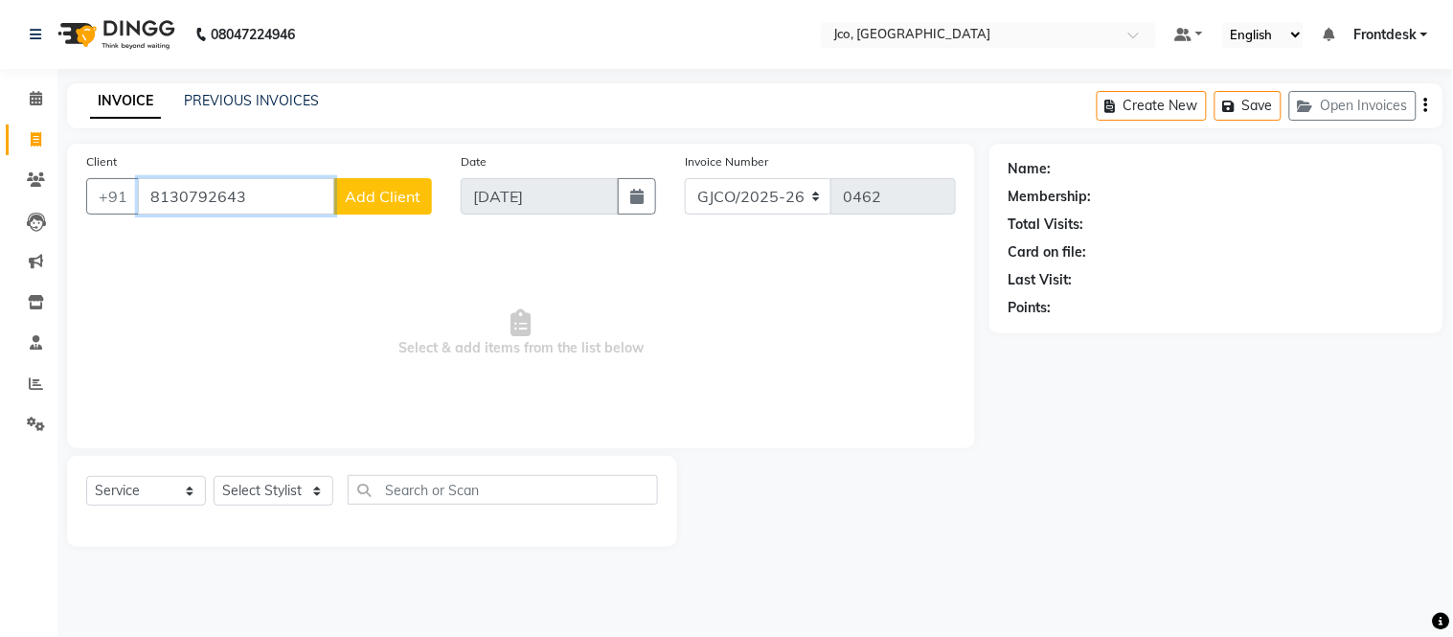
type input "8130792643"
click at [379, 207] on button "Add Client" at bounding box center [382, 196] width 99 height 36
select select "22"
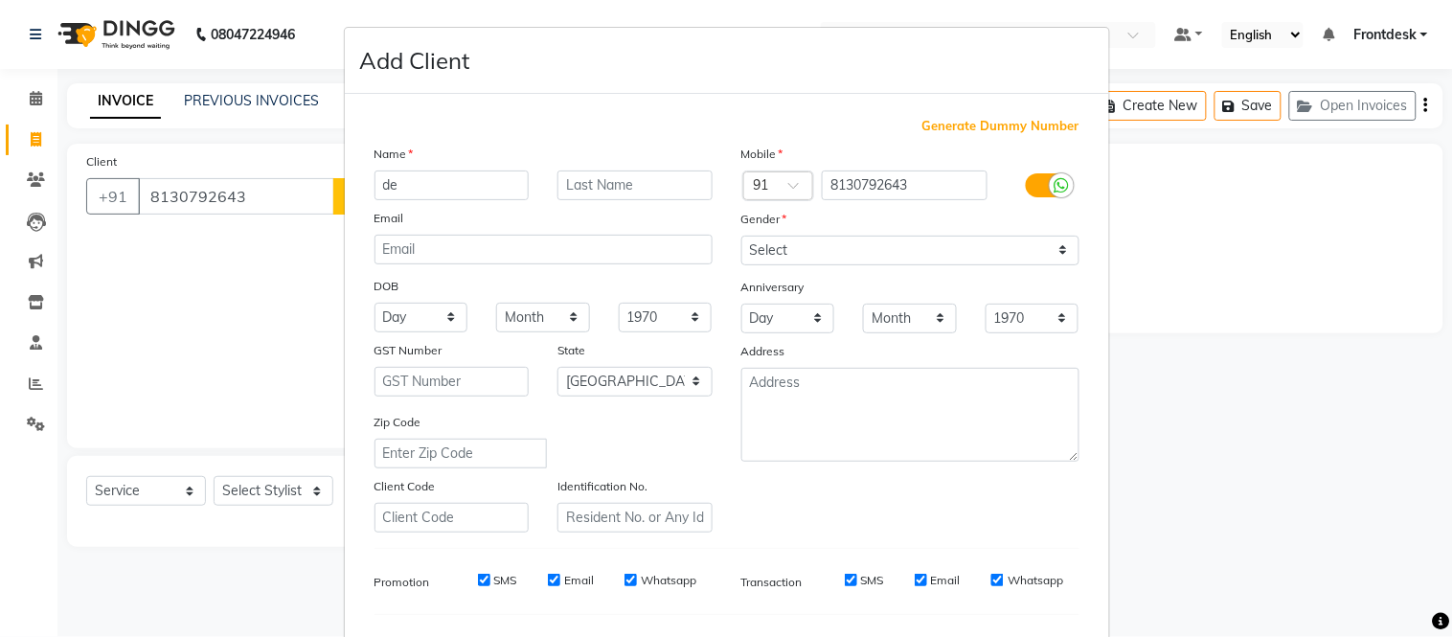
type input "d"
type input "Deepanshu"
click at [604, 186] on input "text" at bounding box center [635, 186] width 155 height 30
type input "Sharma"
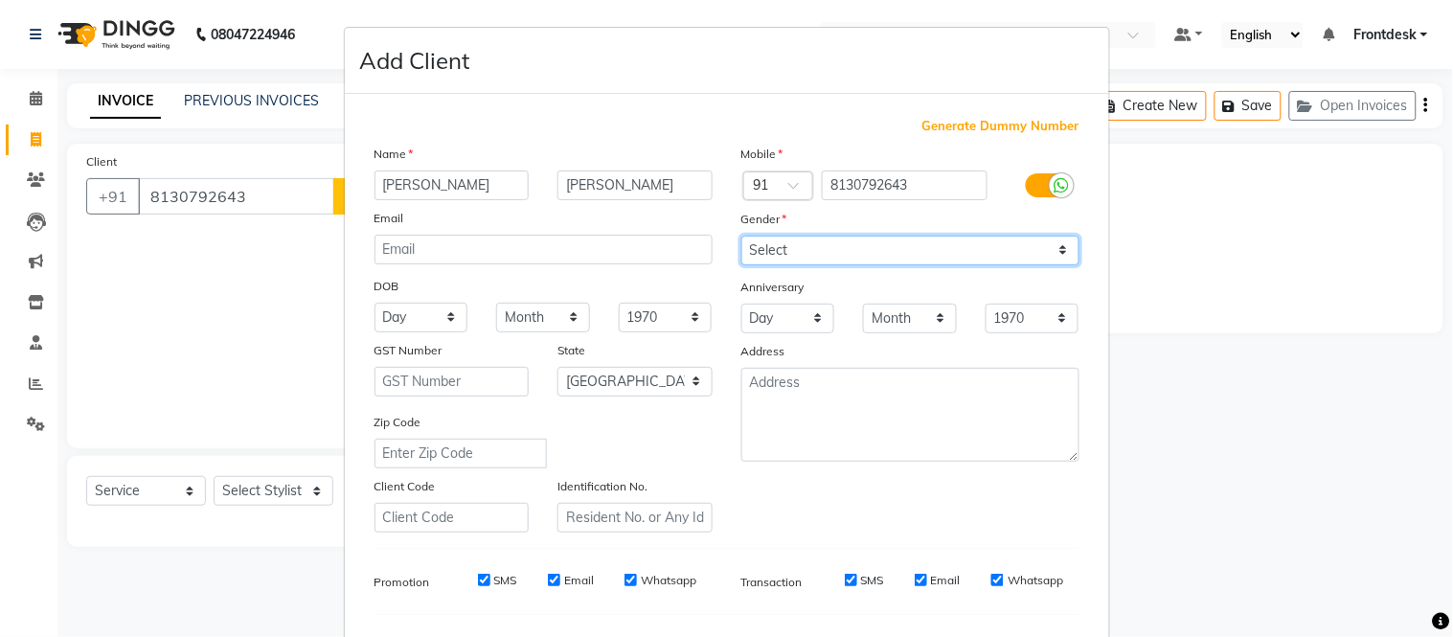
click at [817, 254] on select "Select Male Female Other Prefer Not To Say" at bounding box center [911, 251] width 338 height 30
select select "male"
click at [742, 236] on select "Select Male Female Other Prefer Not To Say" at bounding box center [911, 251] width 338 height 30
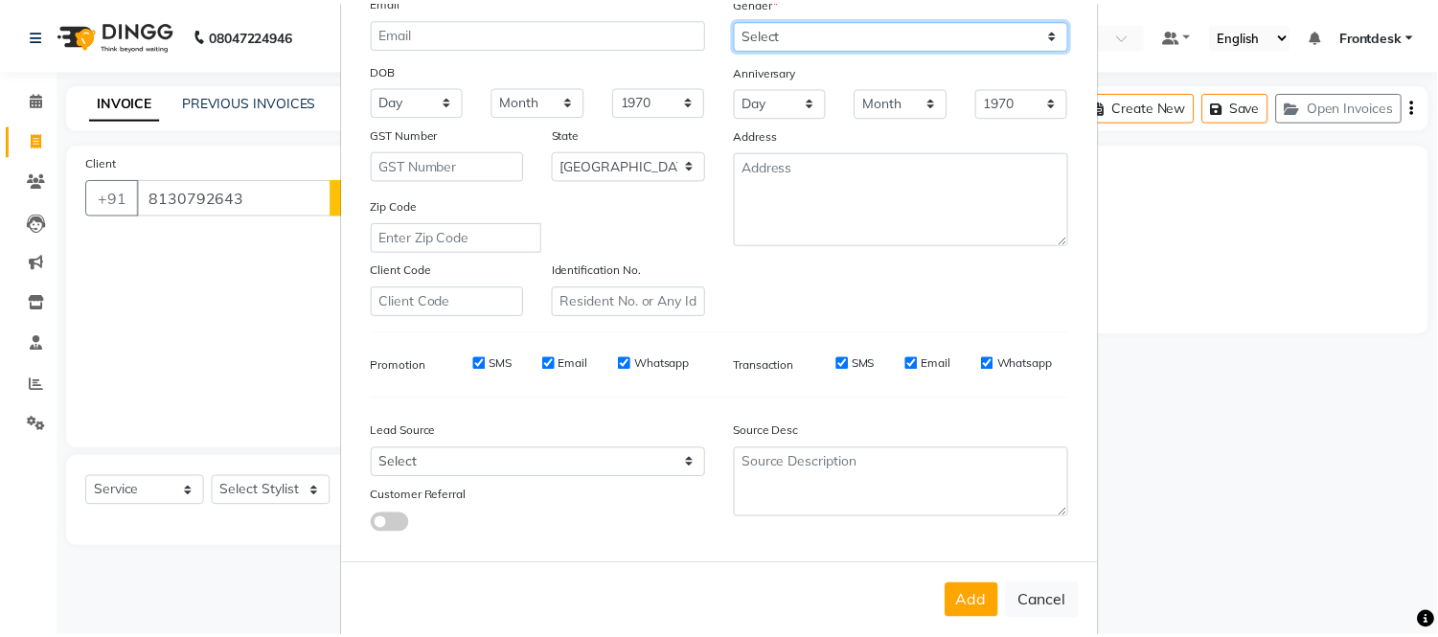
scroll to position [230, 0]
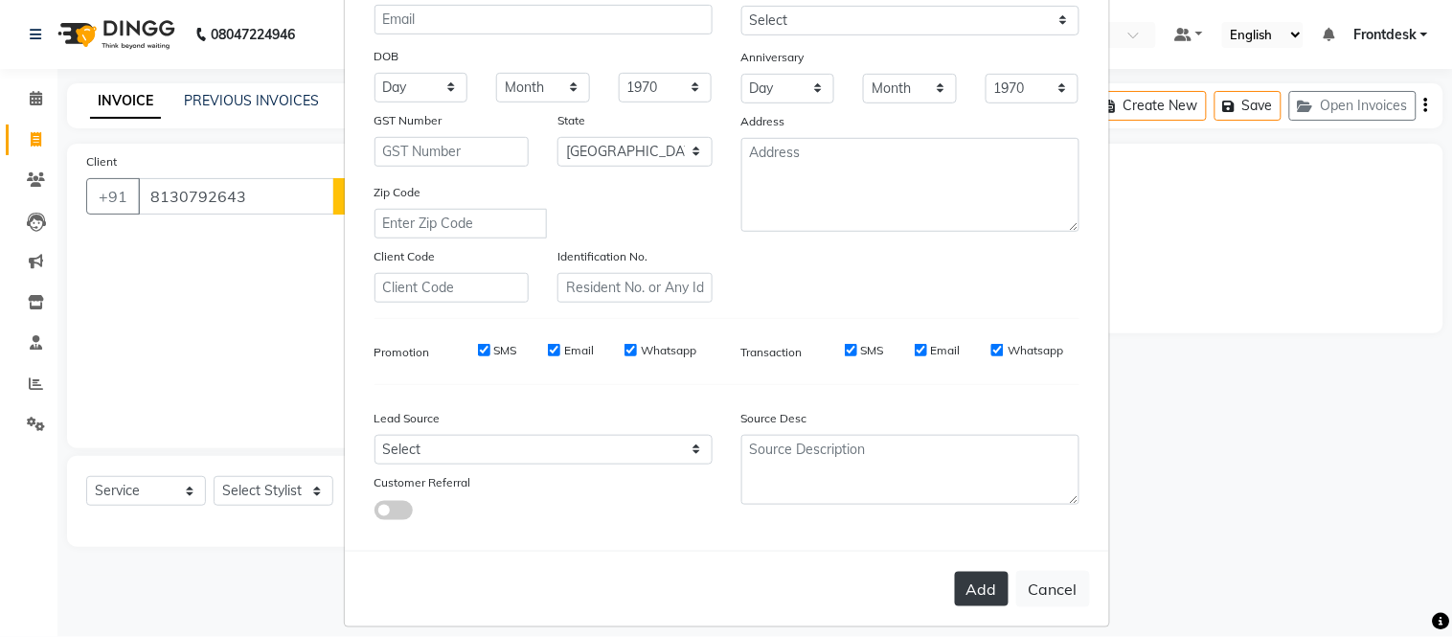
click at [966, 592] on button "Add" at bounding box center [982, 589] width 54 height 34
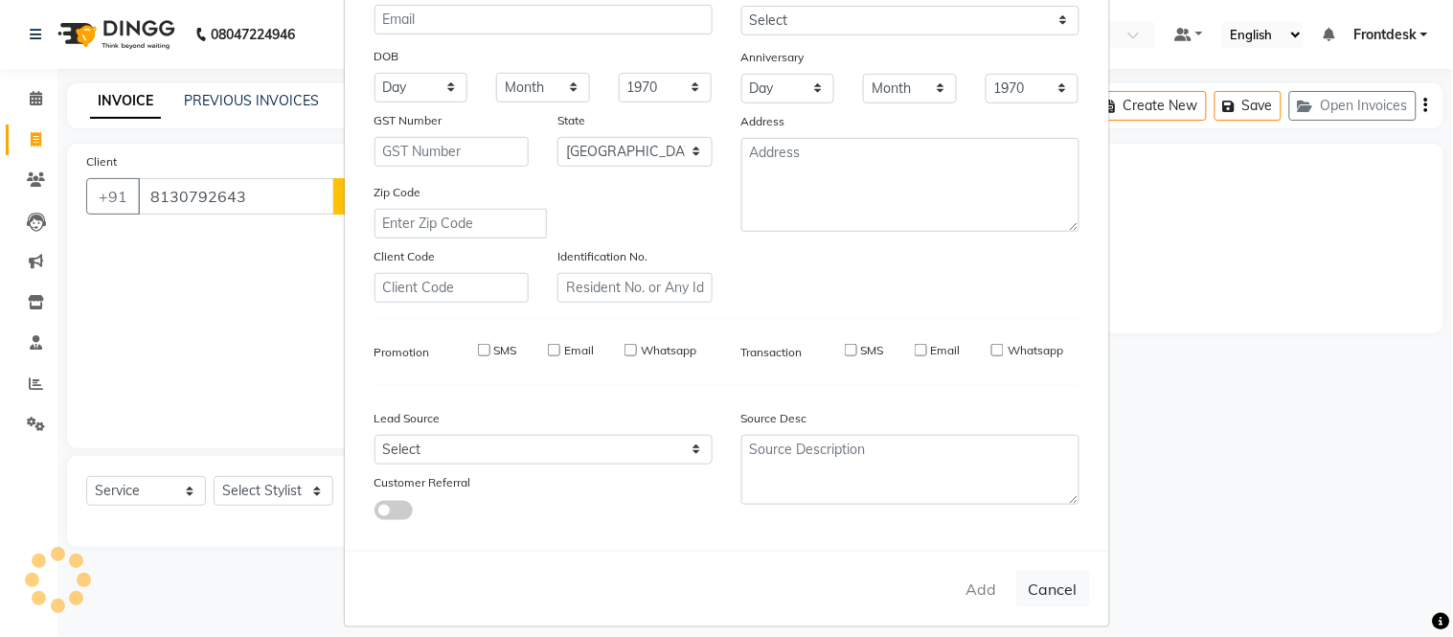
select select
select select "null"
select select
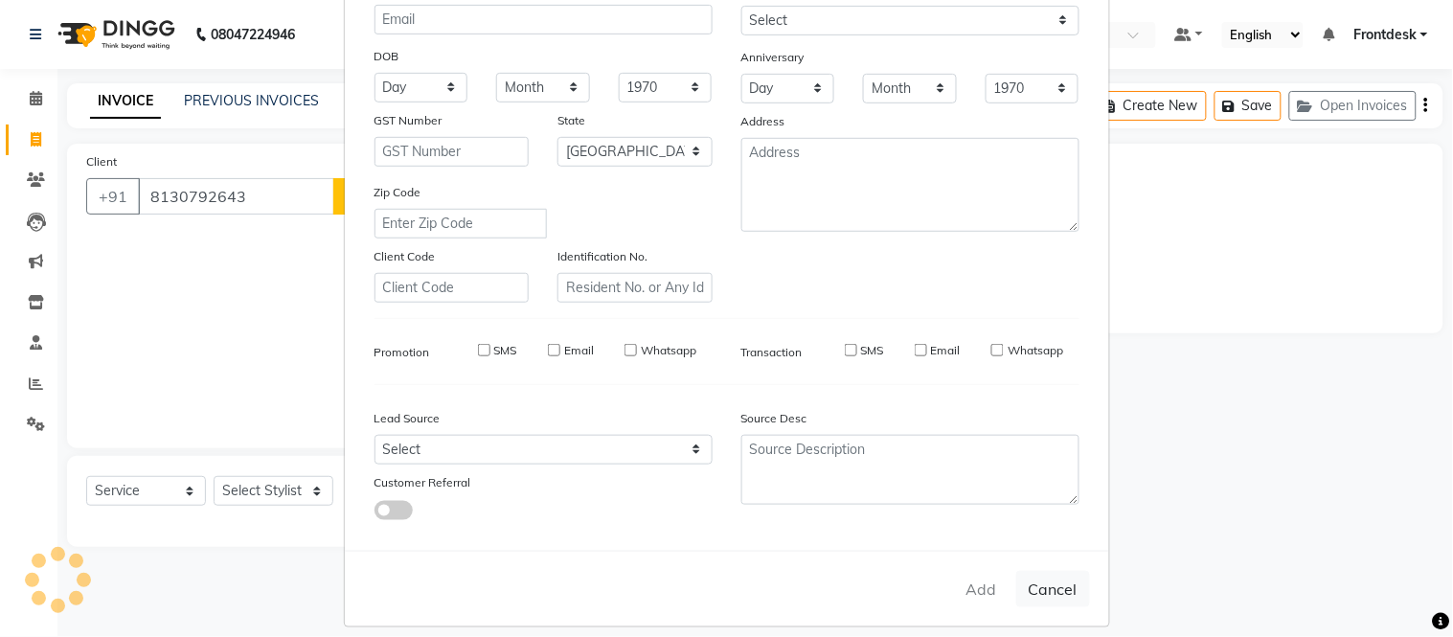
select select
checkbox input "false"
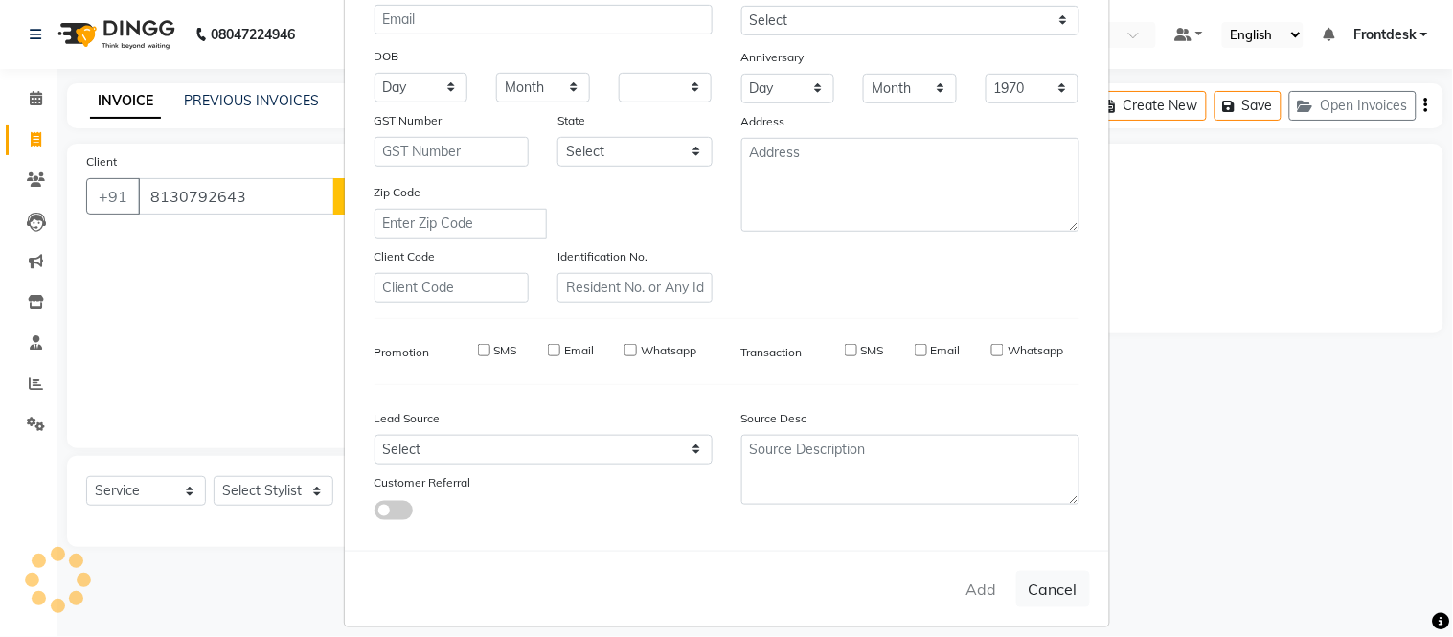
checkbox input "false"
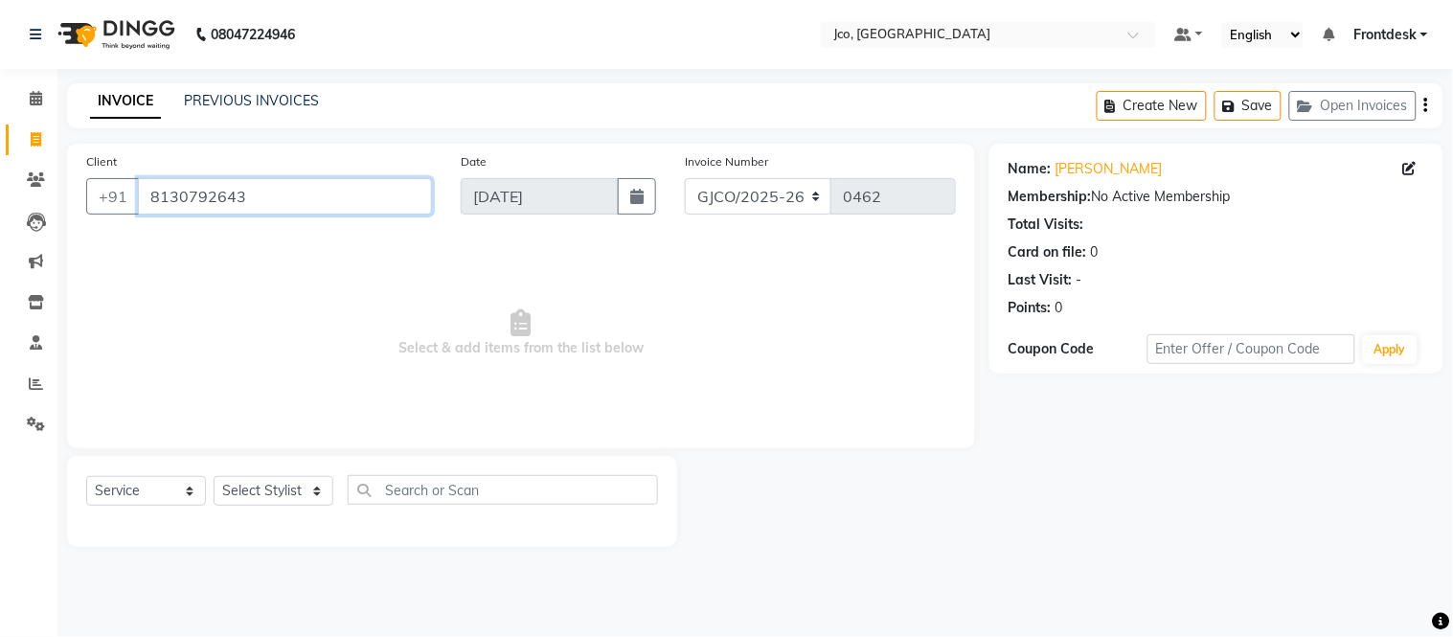
click at [292, 197] on input "8130792643" at bounding box center [285, 196] width 294 height 36
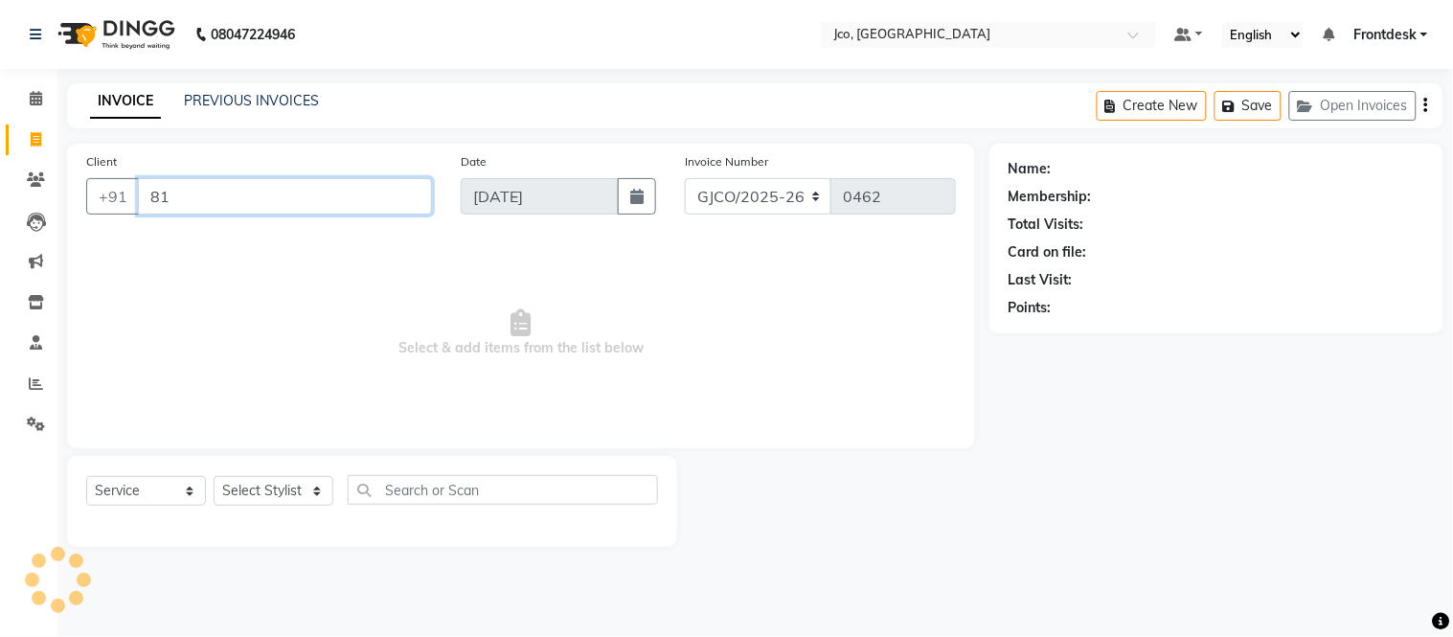
type input "8"
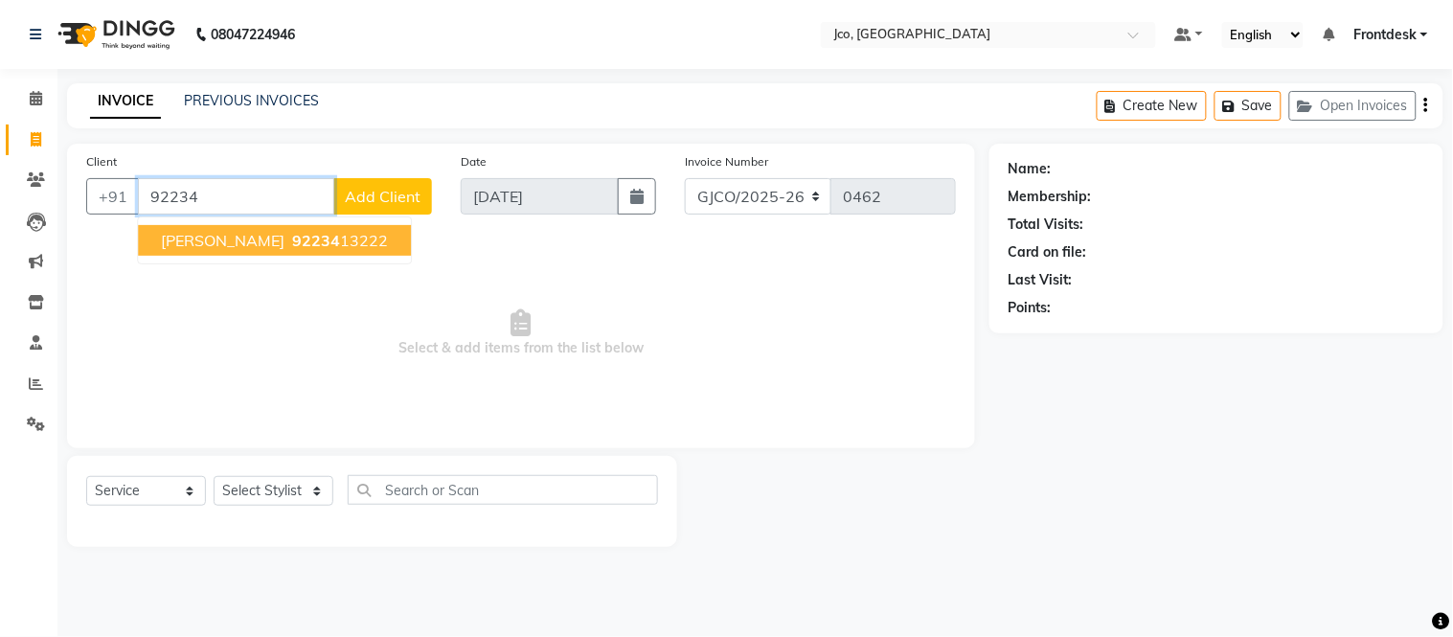
click at [292, 242] on span "92234" at bounding box center [316, 240] width 48 height 19
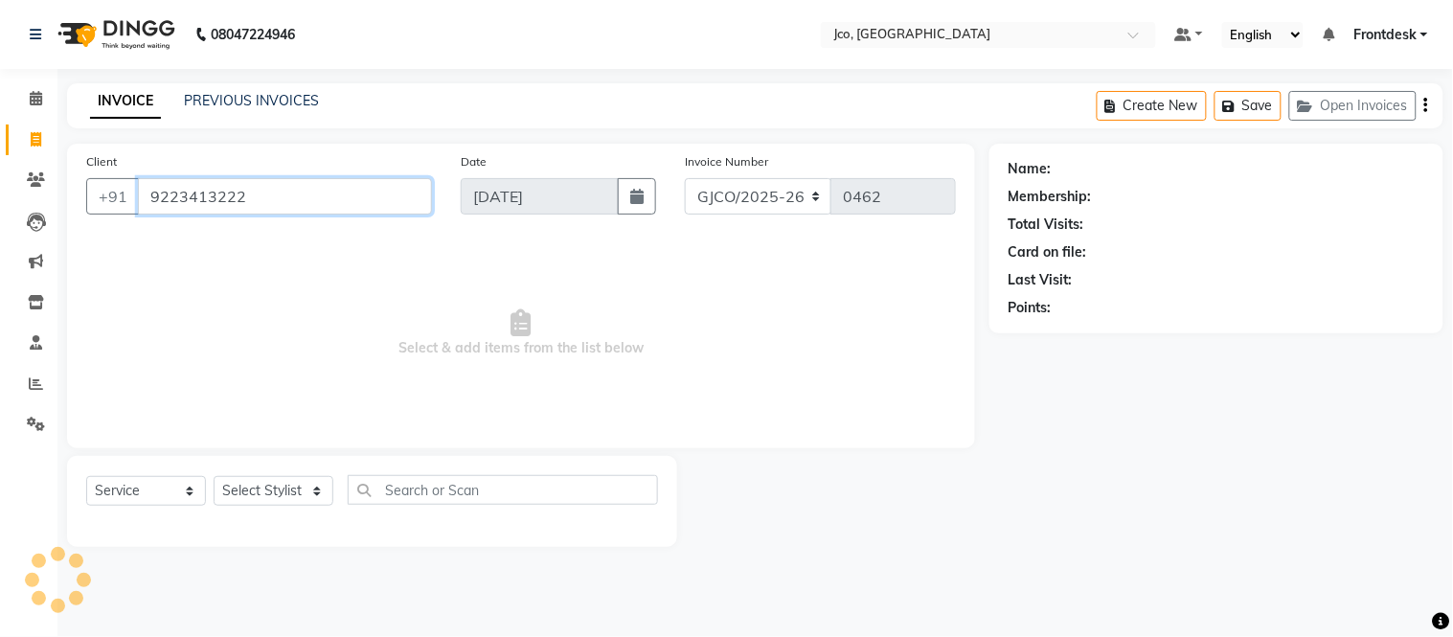
type input "9223413222"
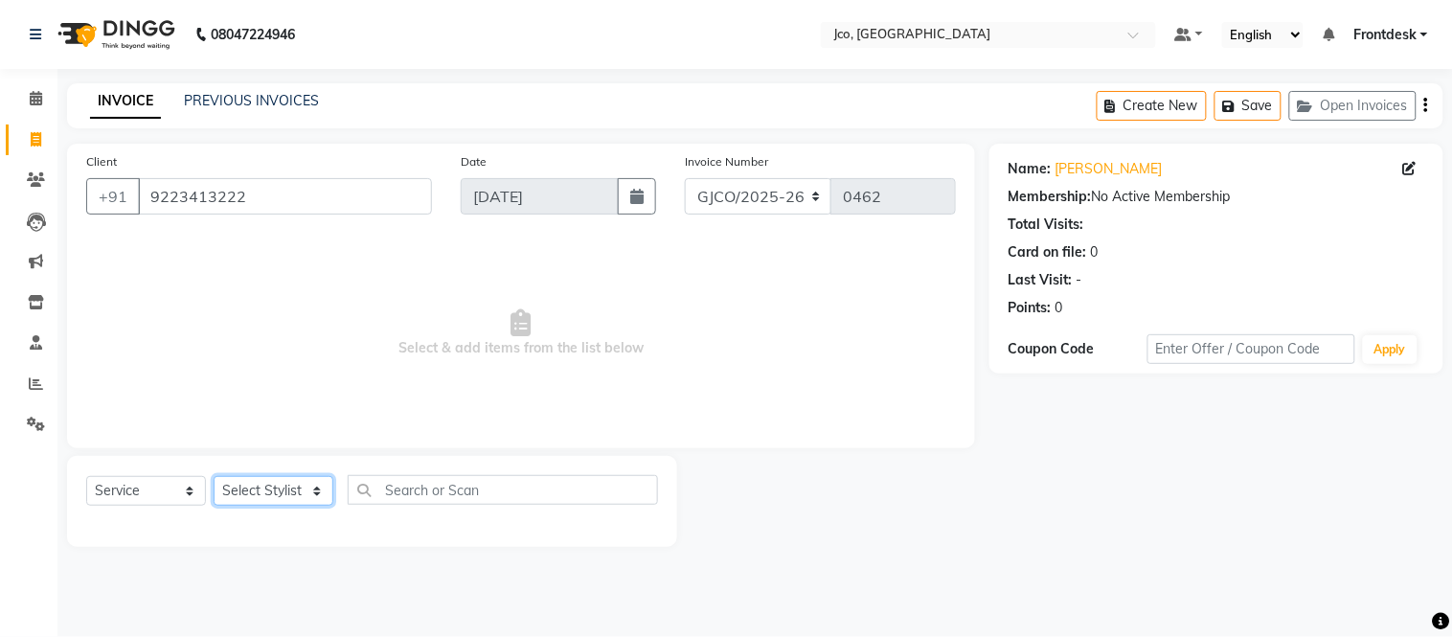
click at [281, 485] on select "Select Stylist [PERSON_NAME] [PERSON_NAME] [PERSON_NAME] Frontdesk Gopal Jouyi …" at bounding box center [274, 491] width 120 height 30
select select "68867"
click at [214, 477] on select "Select Stylist [PERSON_NAME] [PERSON_NAME] [PERSON_NAME] Frontdesk Gopal Jouyi …" at bounding box center [274, 491] width 120 height 30
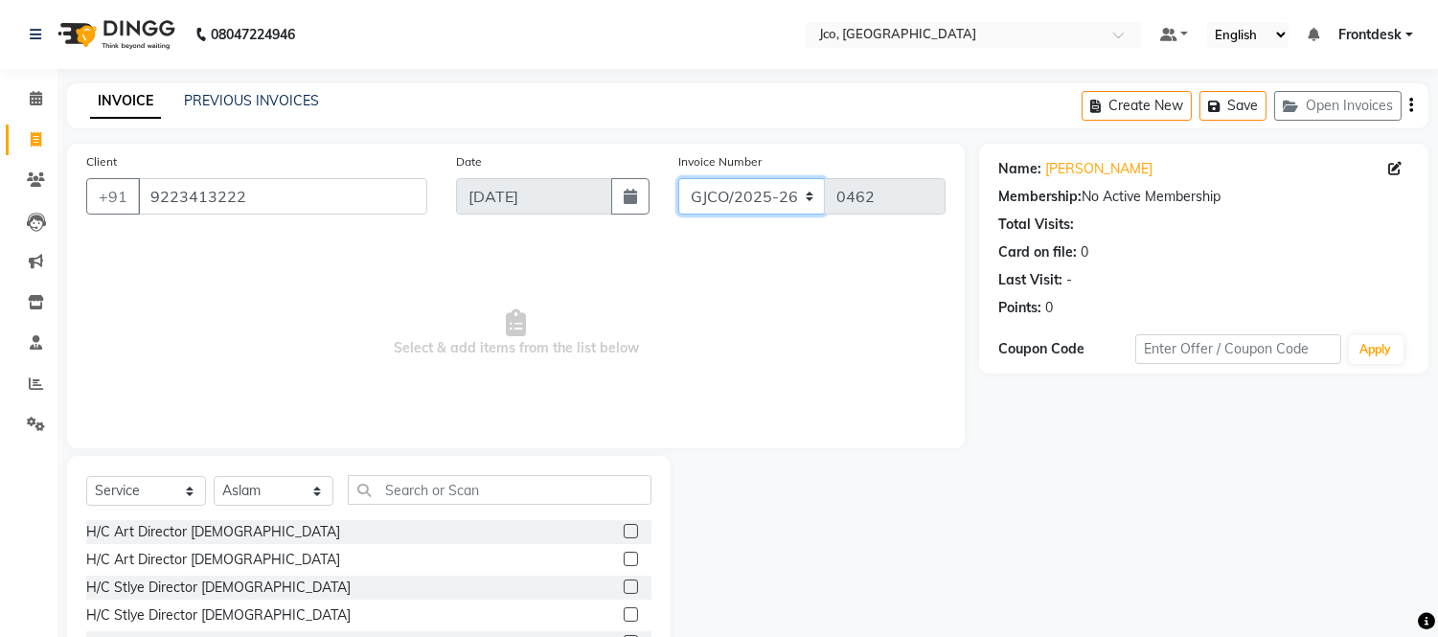
click at [758, 197] on select "GJCO/2025-26 SCG/2025-26 Gpre/2025-26" at bounding box center [752, 196] width 148 height 36
select select "7971"
click at [678, 178] on select "GJCO/2025-26 SCG/2025-26 Gpre/2025-26" at bounding box center [752, 196] width 148 height 36
type input "0426"
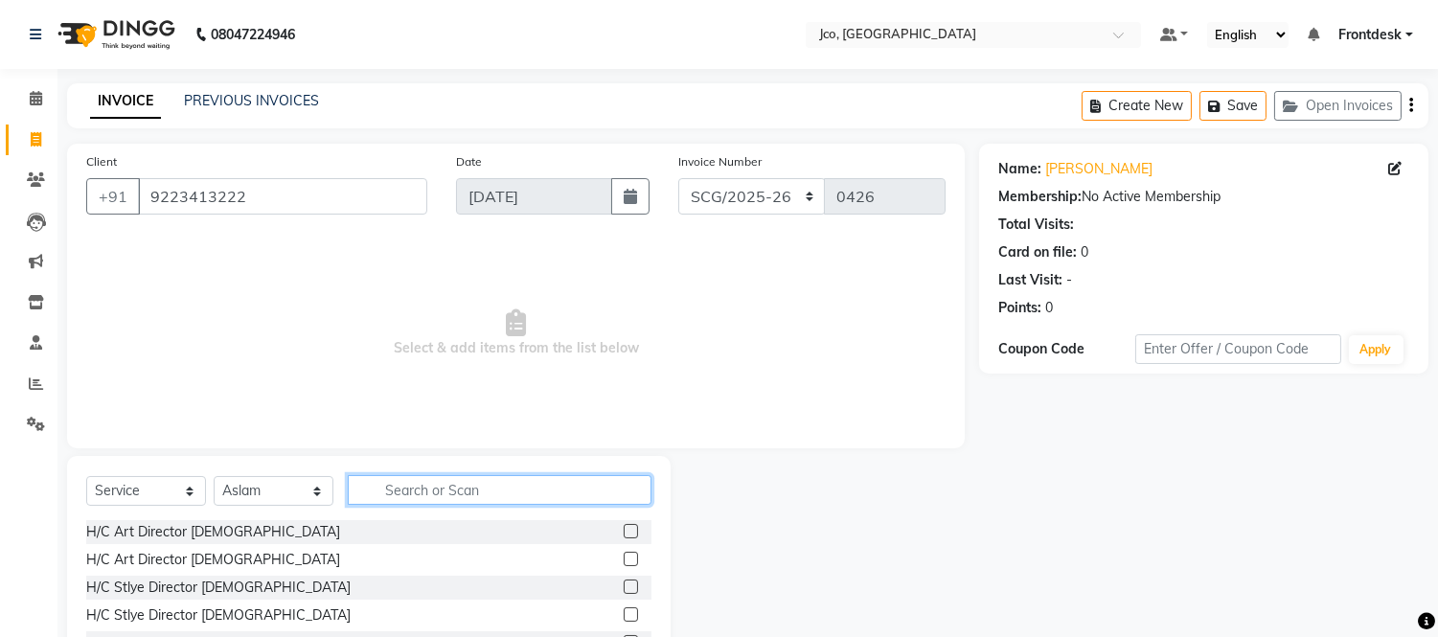
click at [417, 484] on input "text" at bounding box center [500, 490] width 304 height 30
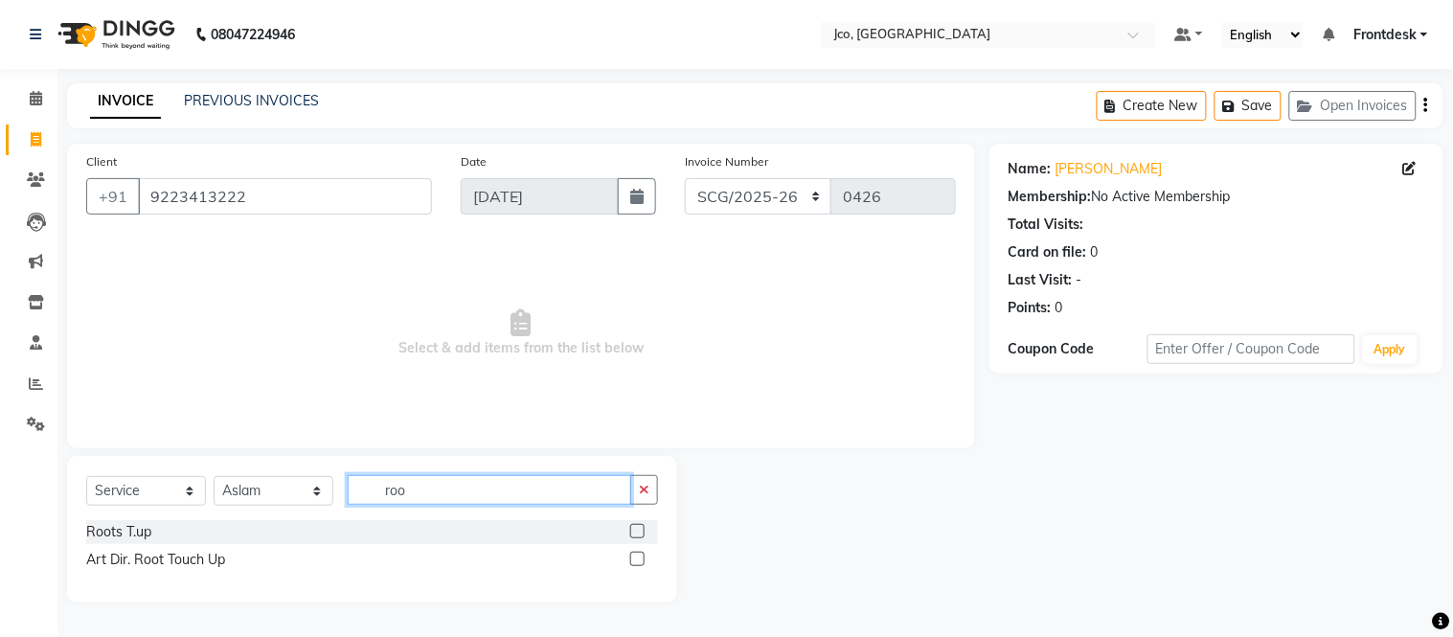
type input "roo"
click at [637, 525] on label at bounding box center [637, 531] width 14 height 14
click at [637, 526] on input "checkbox" at bounding box center [636, 532] width 12 height 12
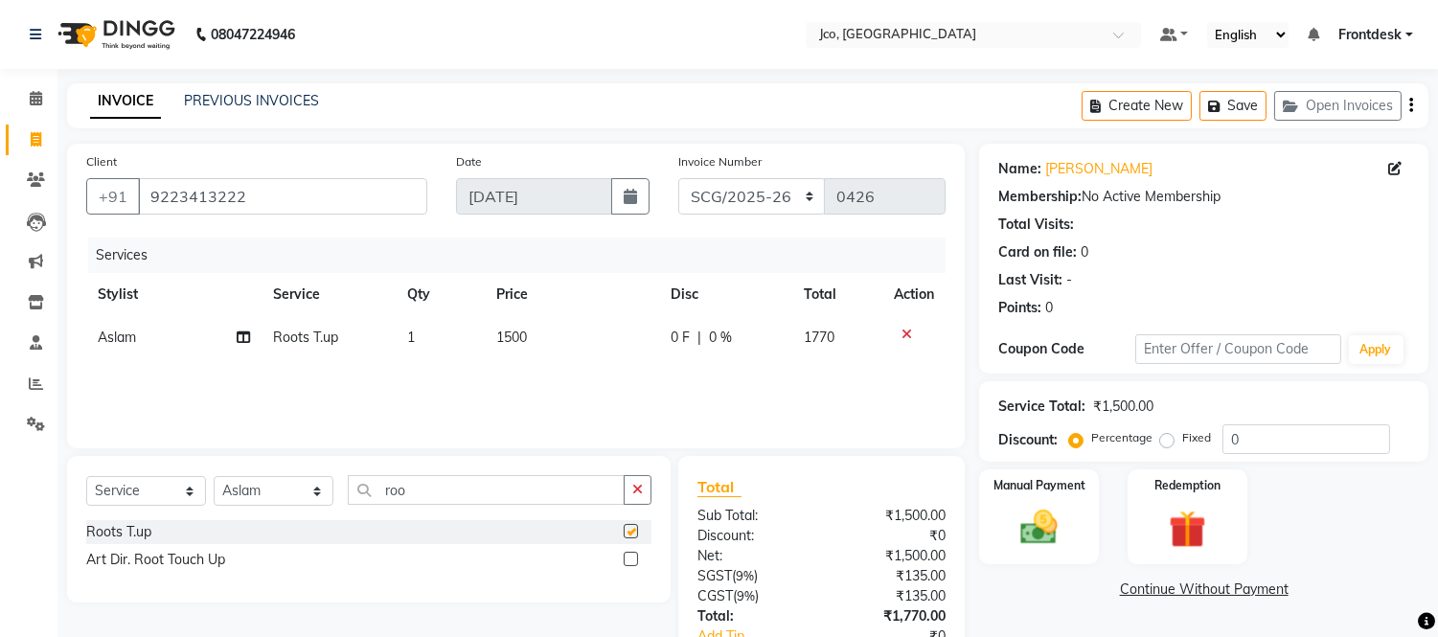
checkbox input "false"
click at [701, 342] on div "0 F | 0 %" at bounding box center [726, 338] width 110 height 20
select select "68867"
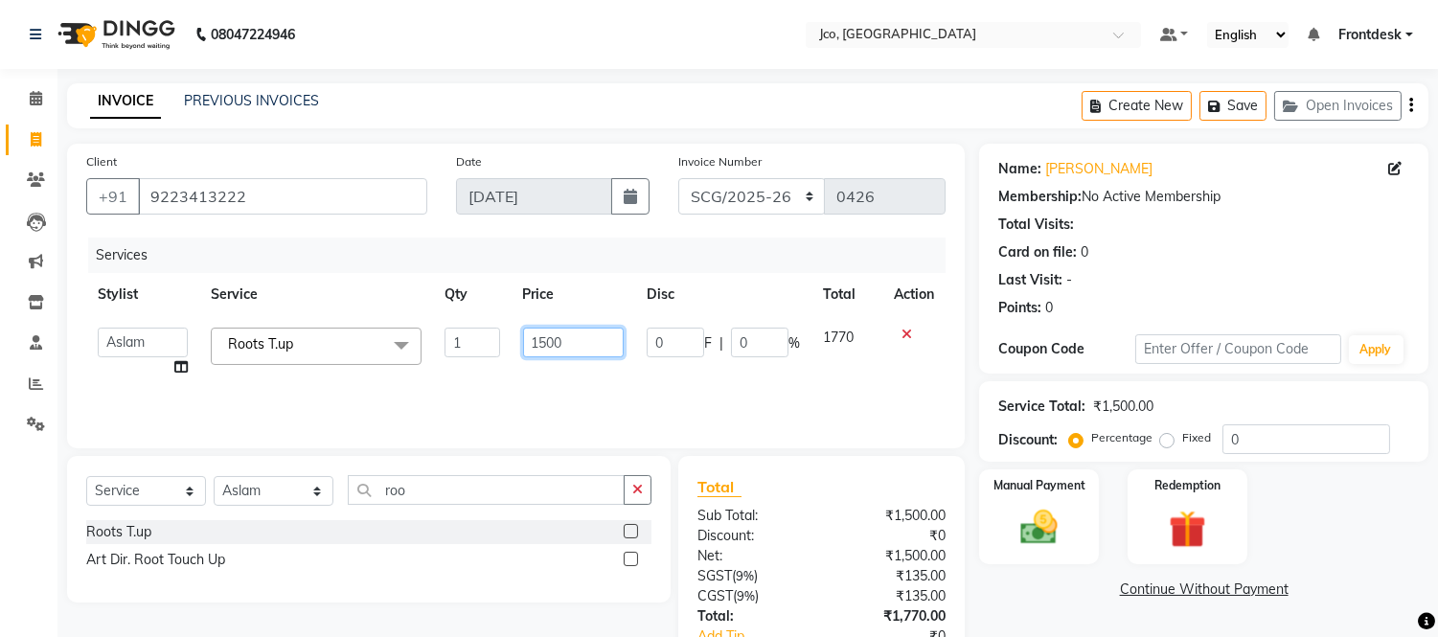
click at [573, 343] on input "1500" at bounding box center [573, 343] width 101 height 30
type input "1000"
click at [1410, 115] on button "button" at bounding box center [1411, 105] width 4 height 45
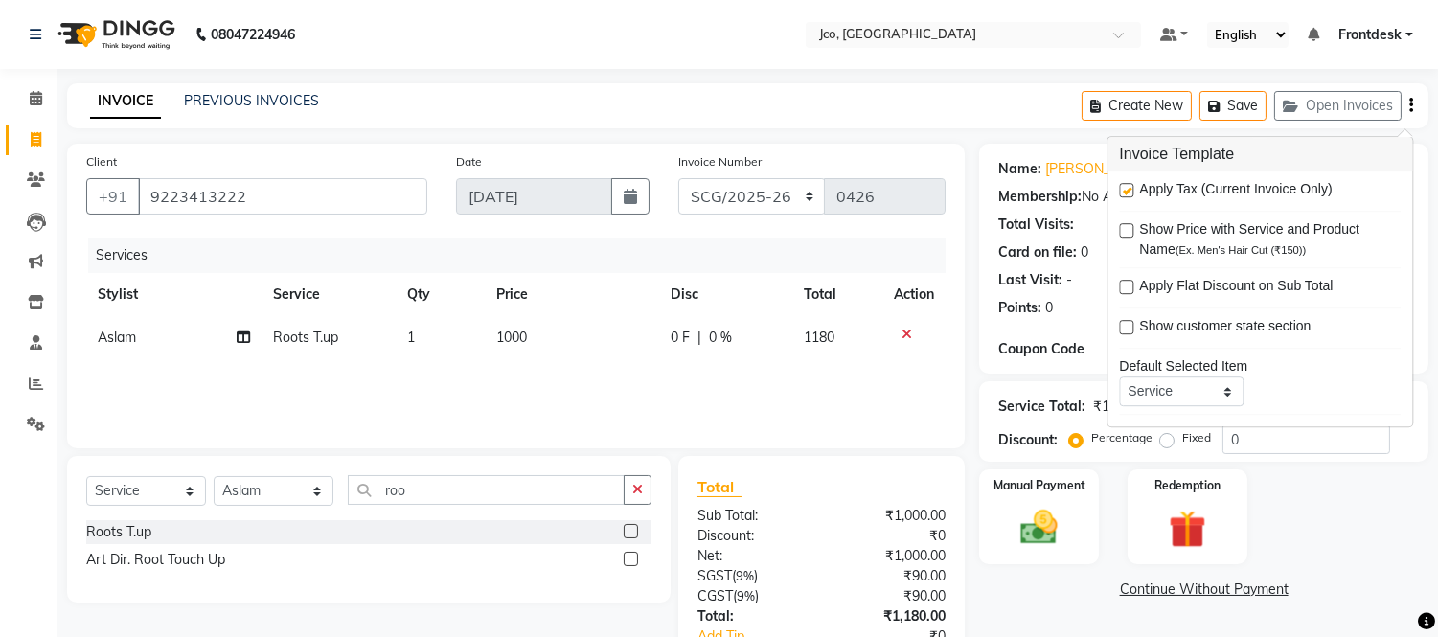
click at [1128, 192] on label at bounding box center [1126, 190] width 14 height 14
click at [1128, 192] on input "checkbox" at bounding box center [1125, 191] width 12 height 12
checkbox input "false"
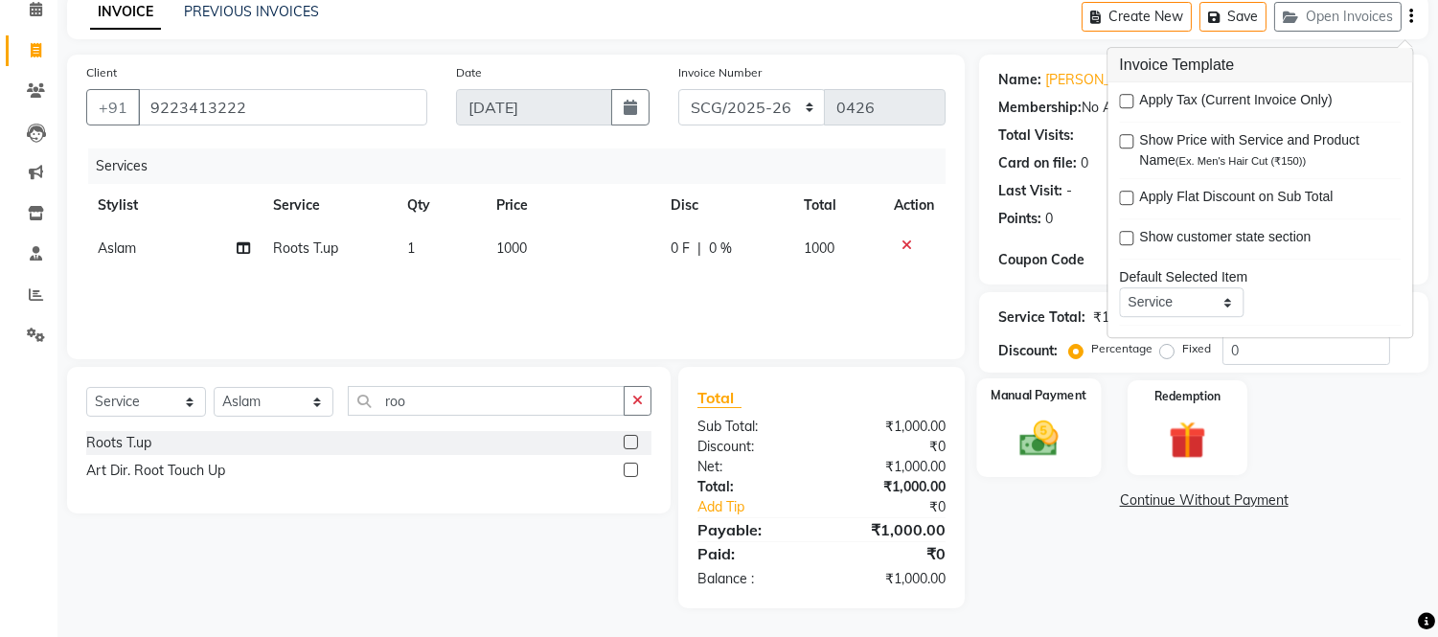
click at [1027, 431] on img at bounding box center [1039, 439] width 63 height 45
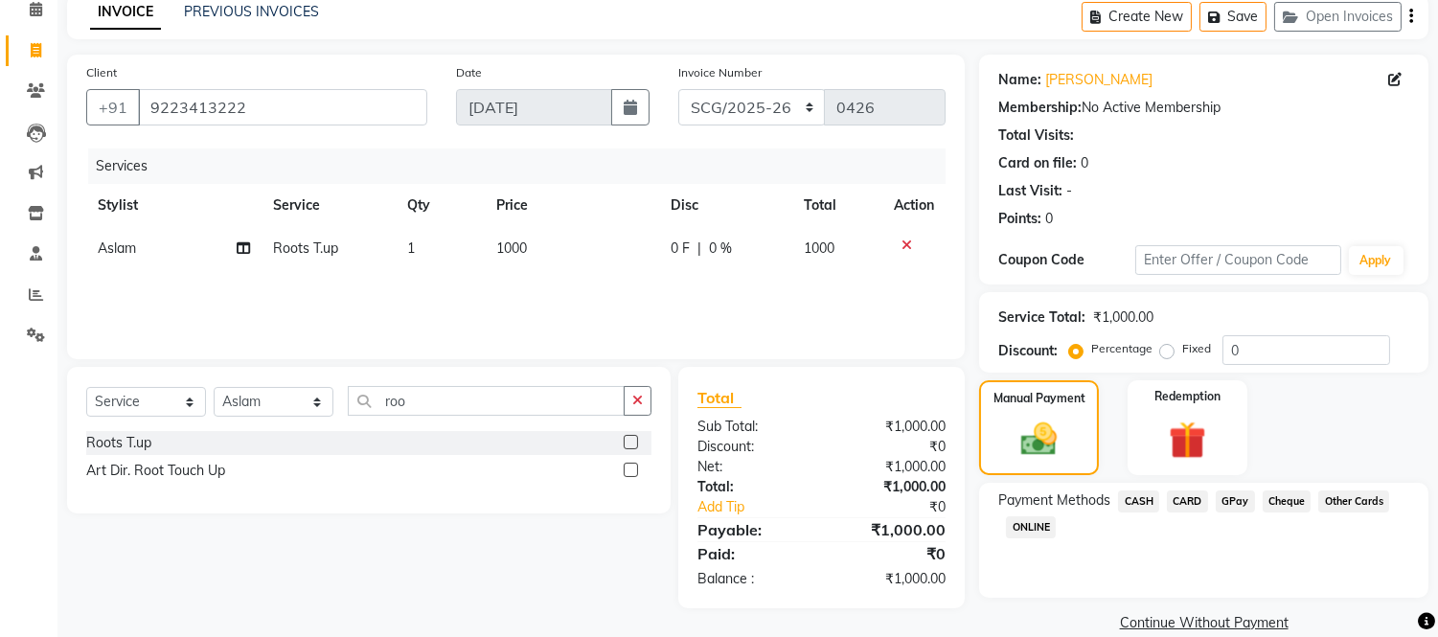
click at [1127, 500] on span "CASH" at bounding box center [1138, 502] width 41 height 22
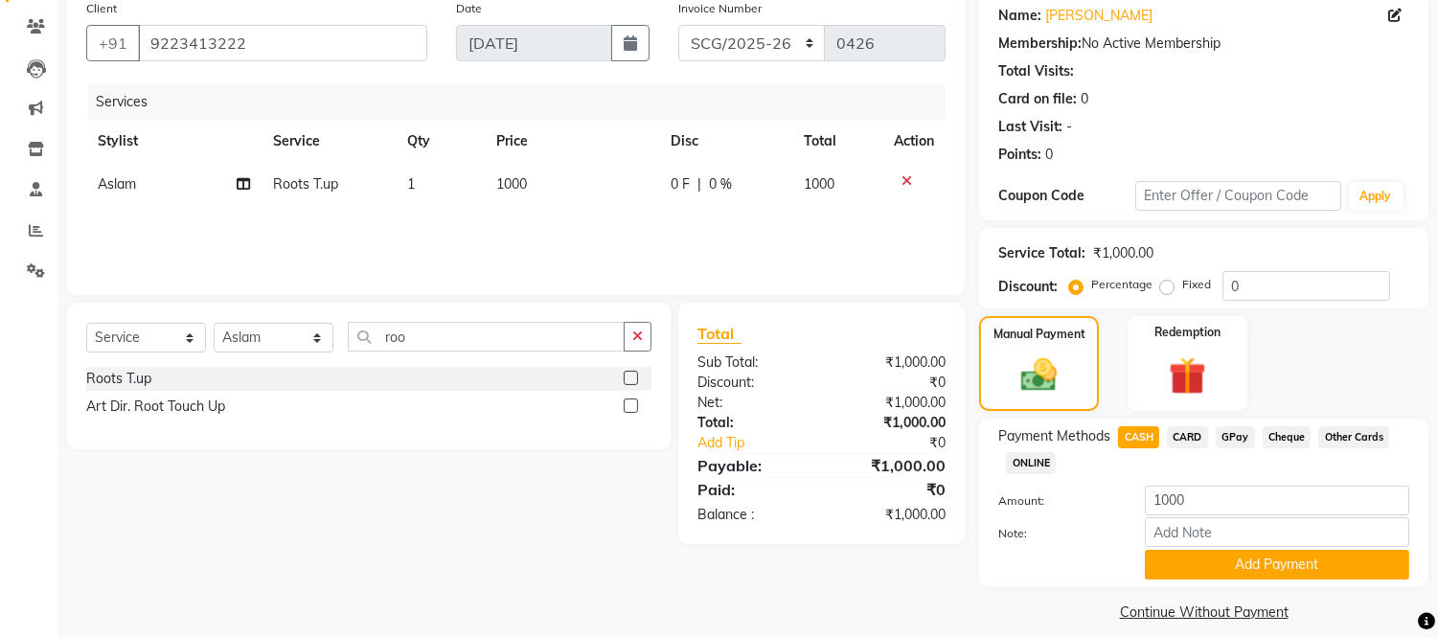
scroll to position [171, 0]
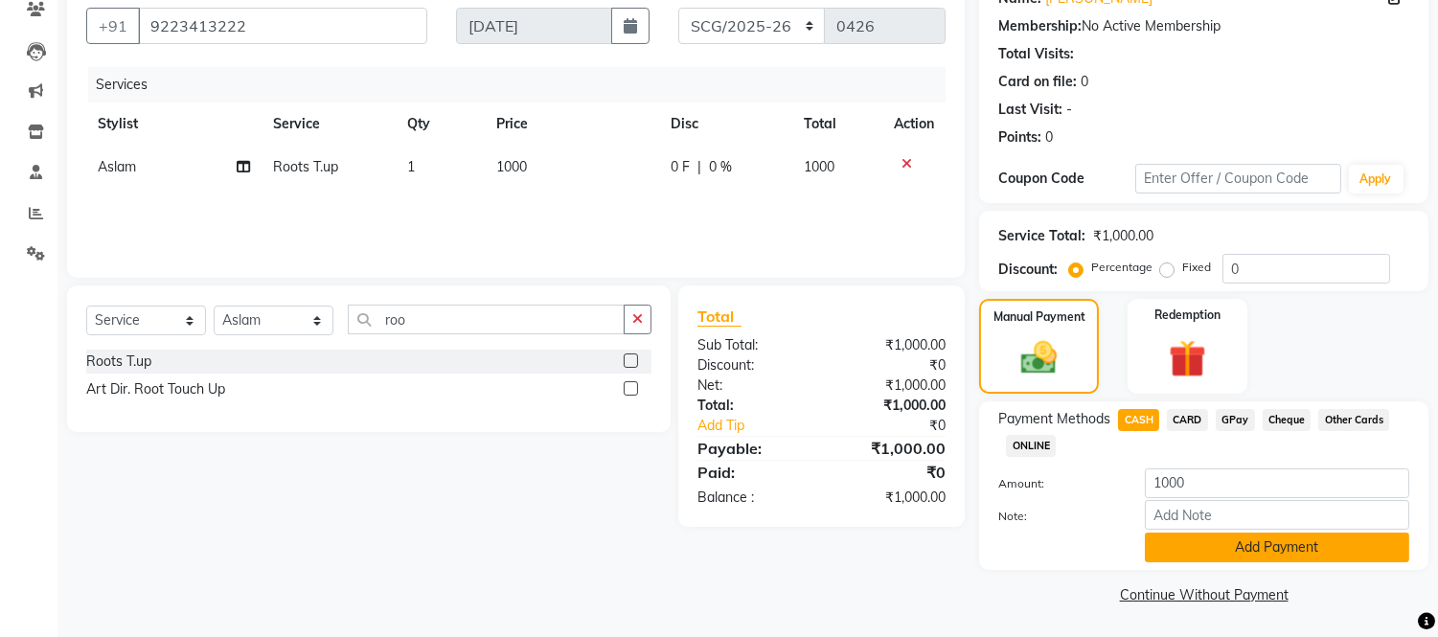
click at [1270, 548] on button "Add Payment" at bounding box center [1277, 548] width 264 height 30
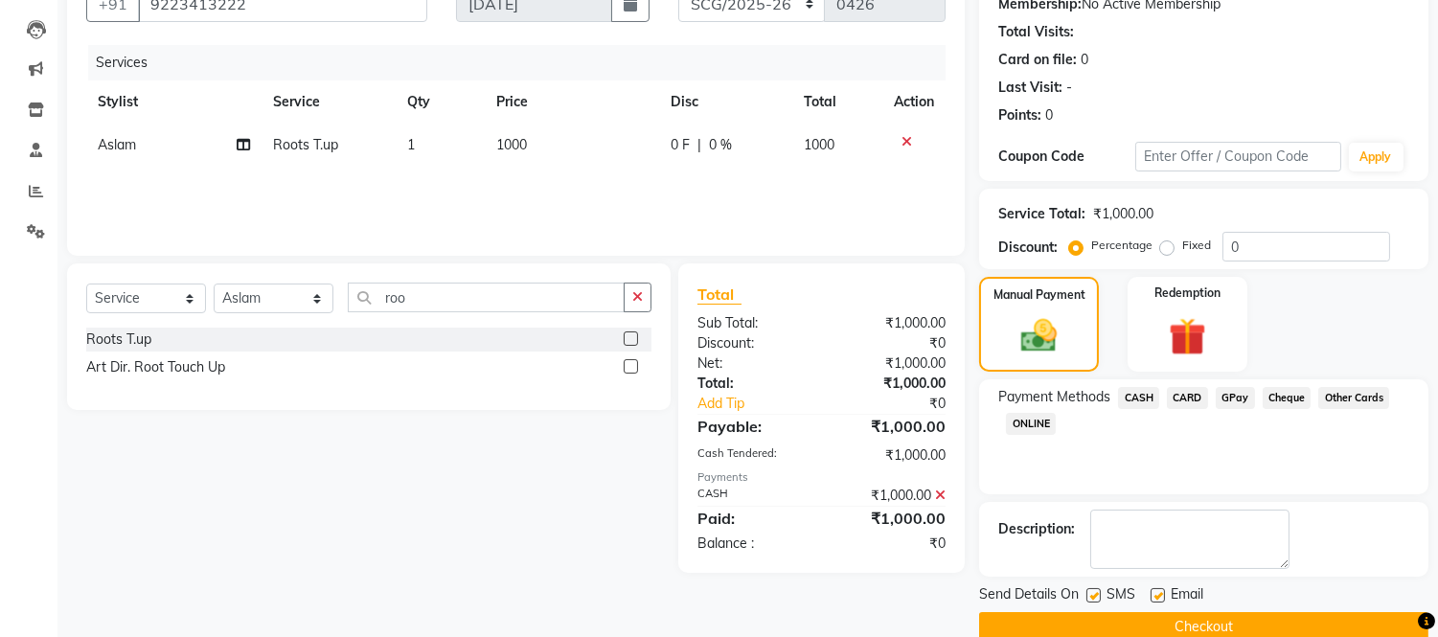
scroll to position [224, 0]
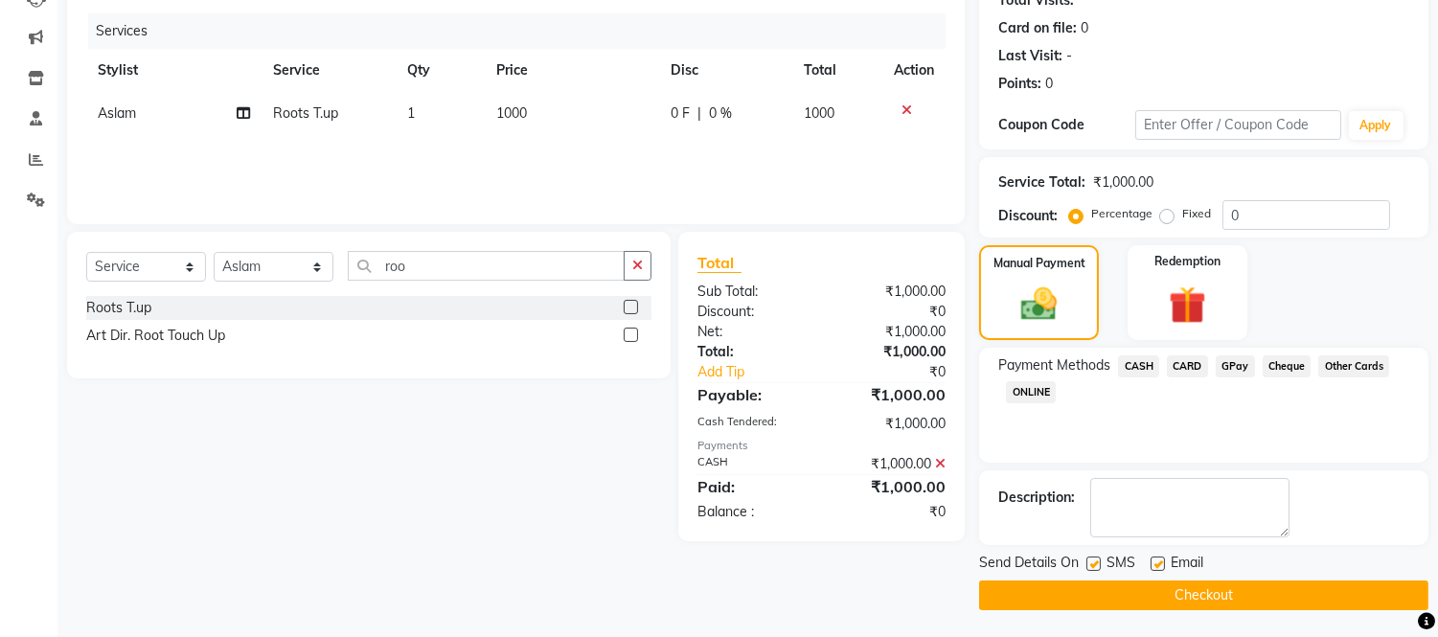
click at [1199, 599] on button "Checkout" at bounding box center [1203, 596] width 449 height 30
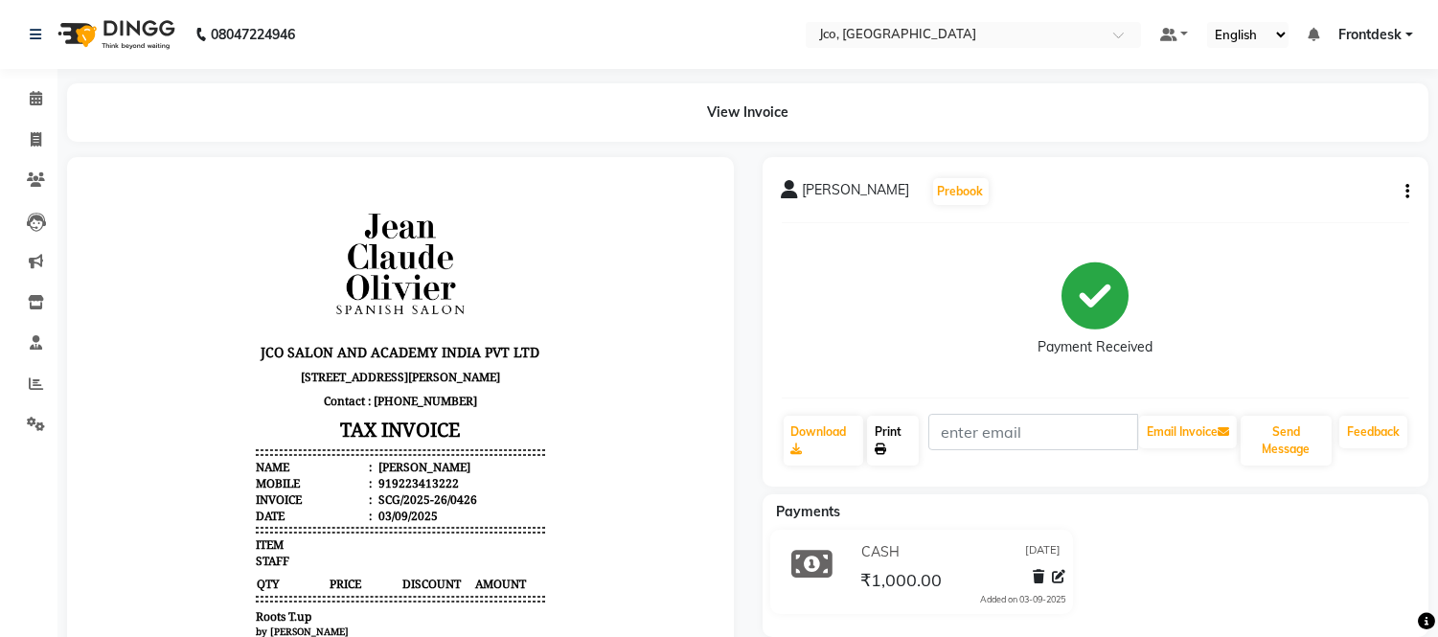
click at [897, 445] on link "Print" at bounding box center [893, 441] width 52 height 50
click at [34, 142] on icon at bounding box center [36, 139] width 11 height 14
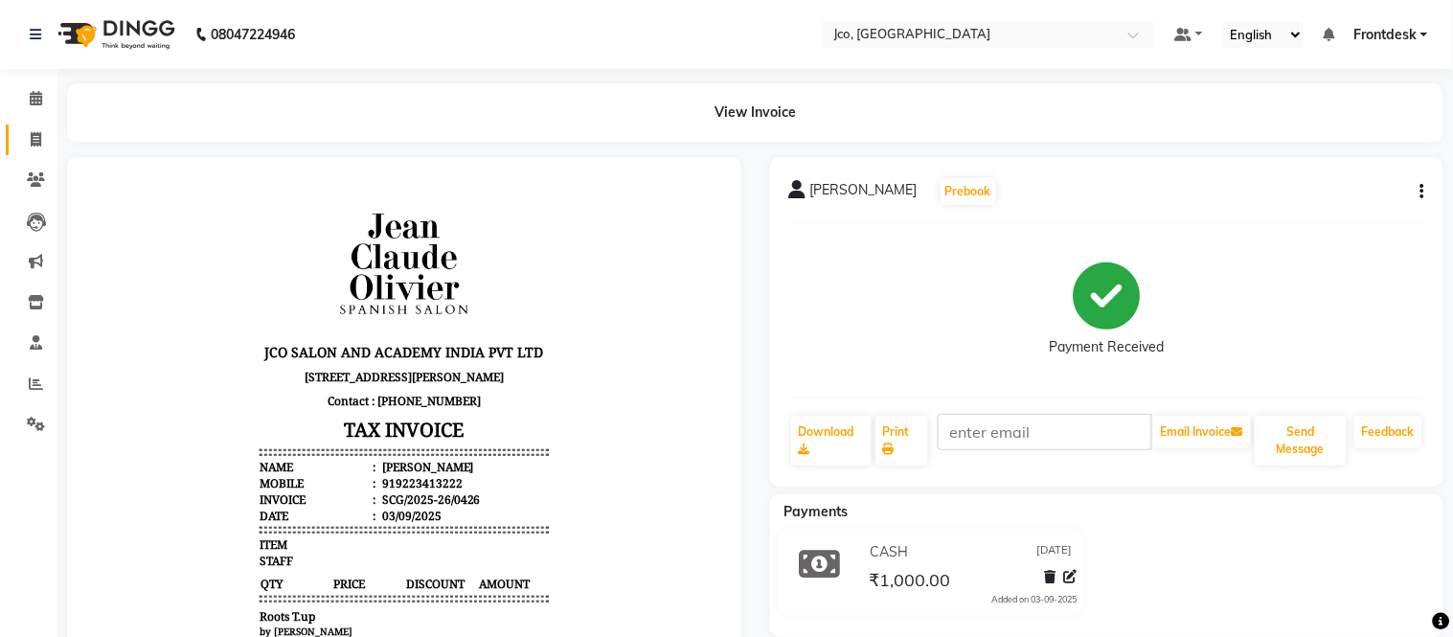
select select "service"
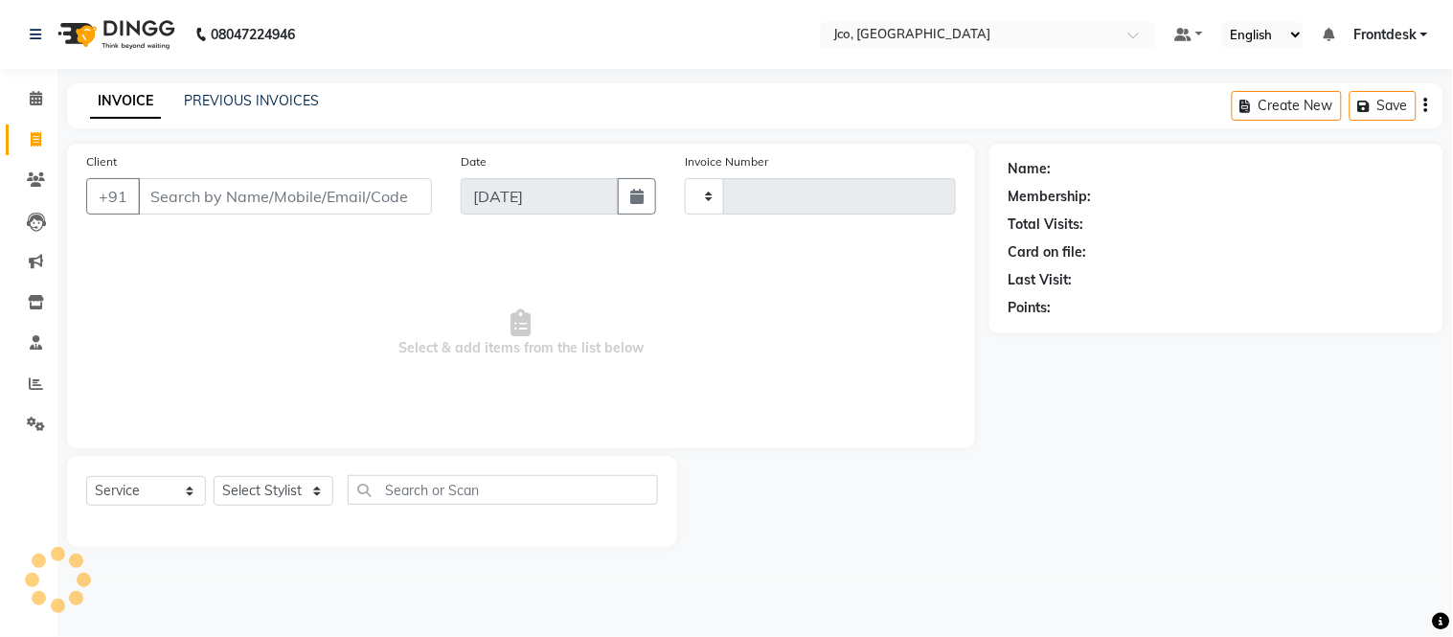
type input "0462"
select select "8000"
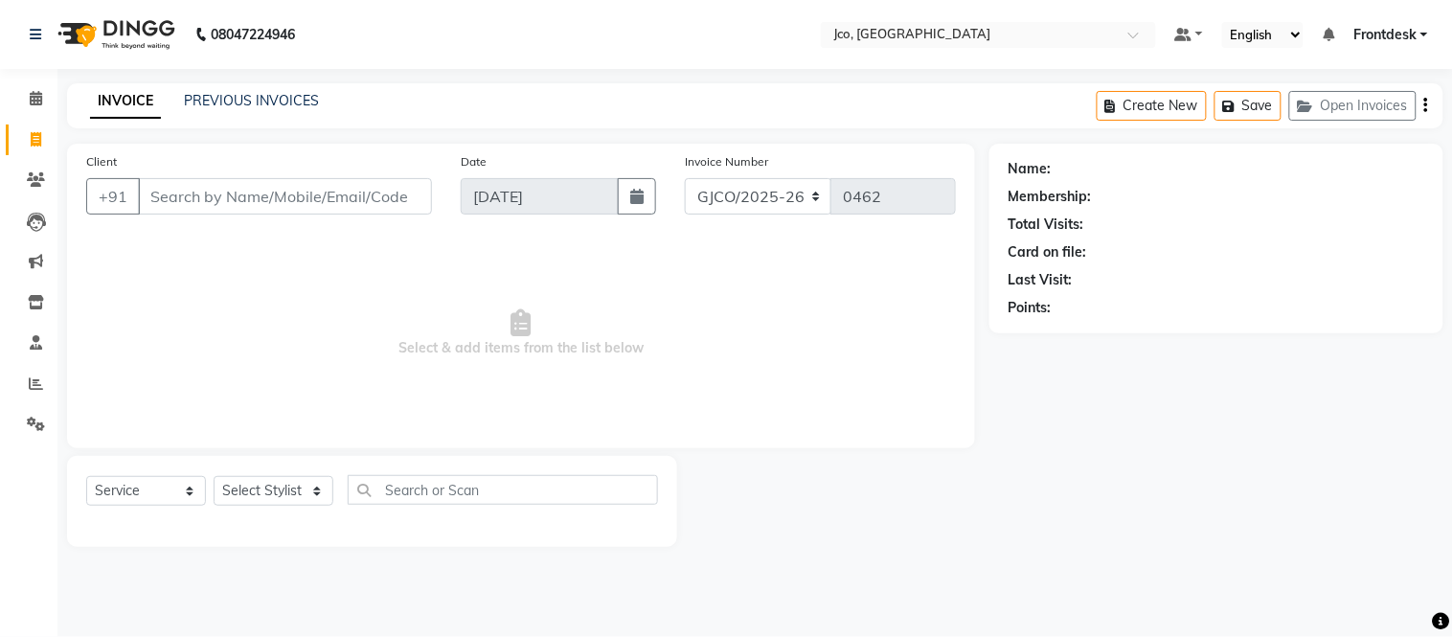
click at [295, 205] on input "Client" at bounding box center [285, 196] width 294 height 36
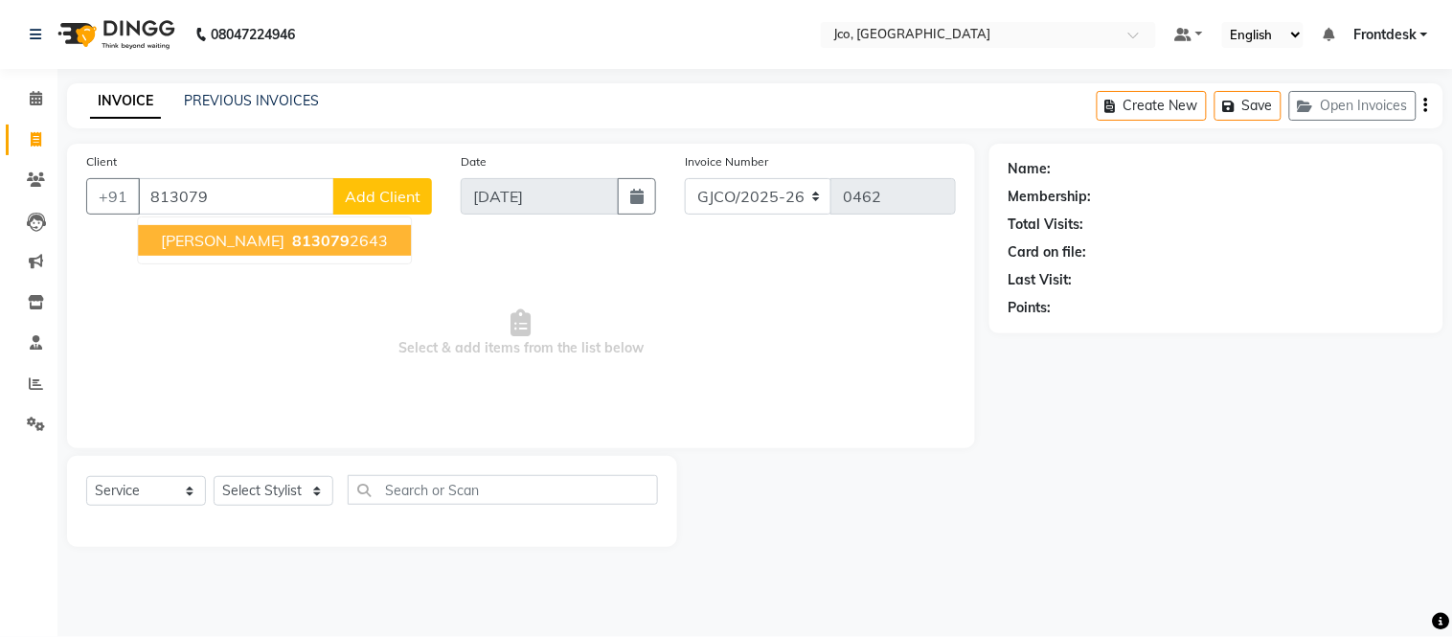
click at [343, 238] on span "813079" at bounding box center [320, 240] width 57 height 19
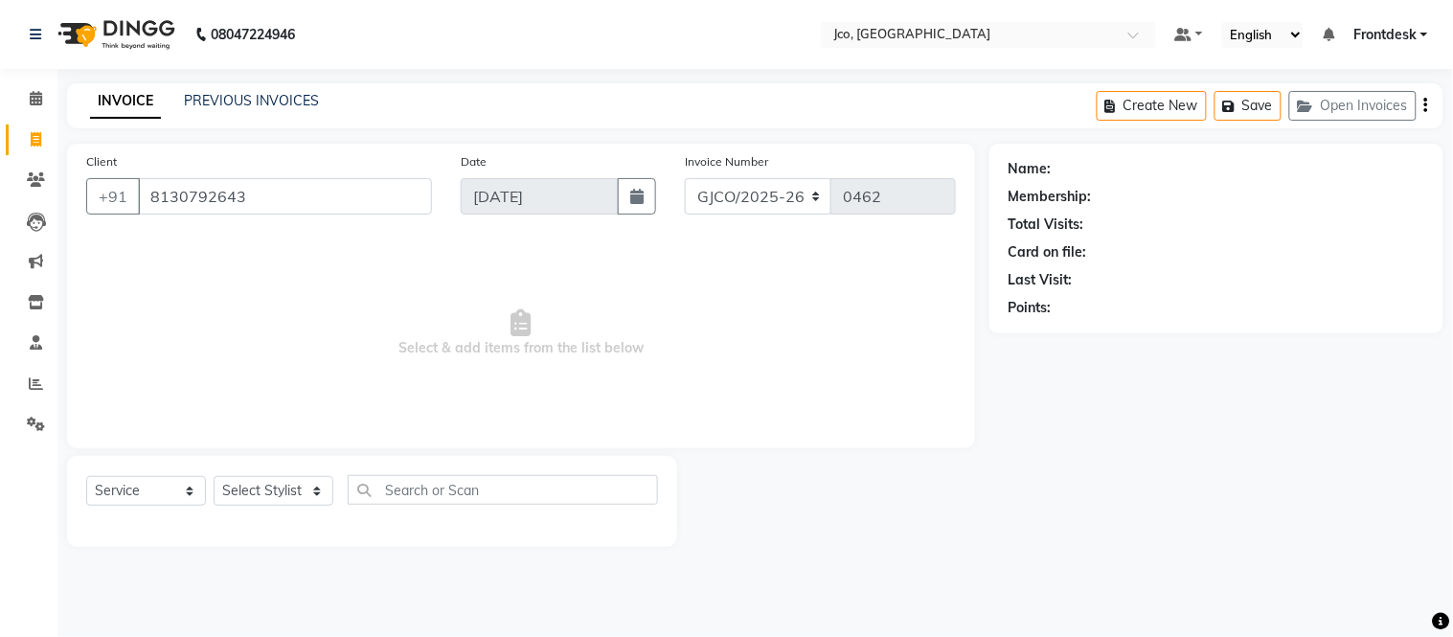
type input "8130792643"
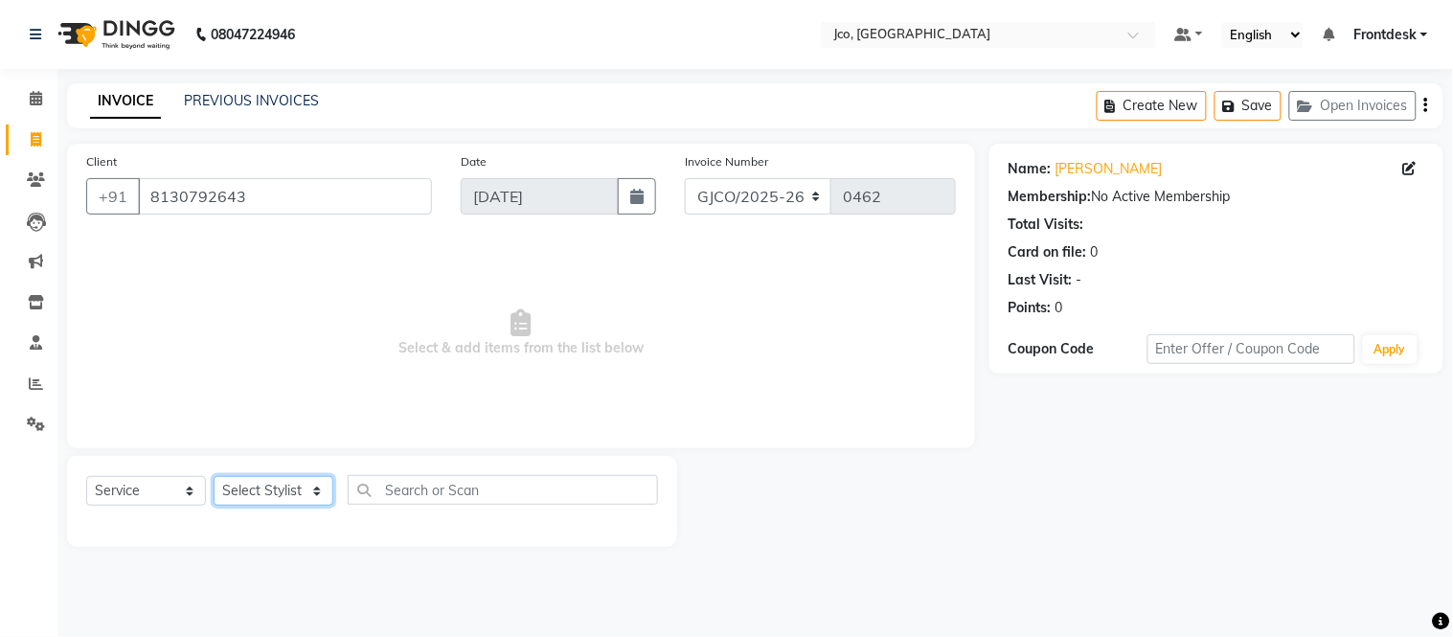
click at [285, 495] on select "Select Stylist [PERSON_NAME] [PERSON_NAME] [PERSON_NAME] Frontdesk Gopal Jouyi …" at bounding box center [274, 491] width 120 height 30
select select "88427"
click at [214, 477] on select "Select Stylist [PERSON_NAME] [PERSON_NAME] [PERSON_NAME] Frontdesk Gopal Jouyi …" at bounding box center [274, 491] width 120 height 30
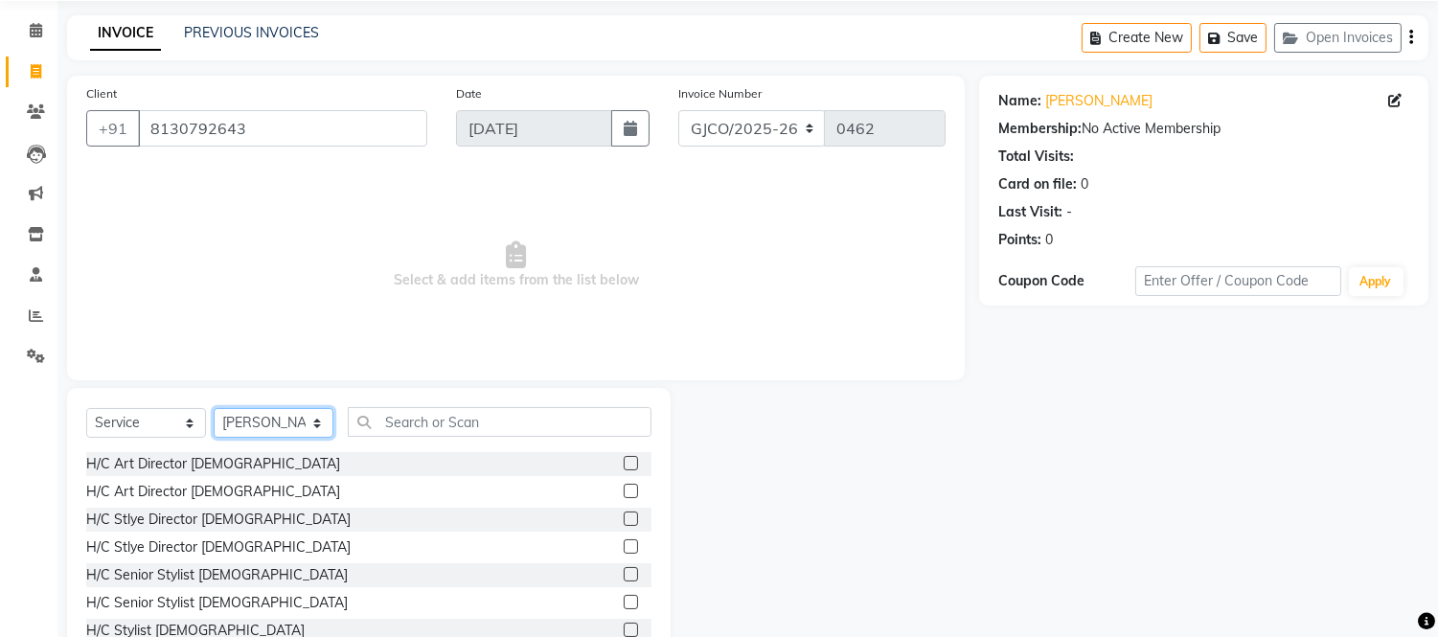
scroll to position [129, 0]
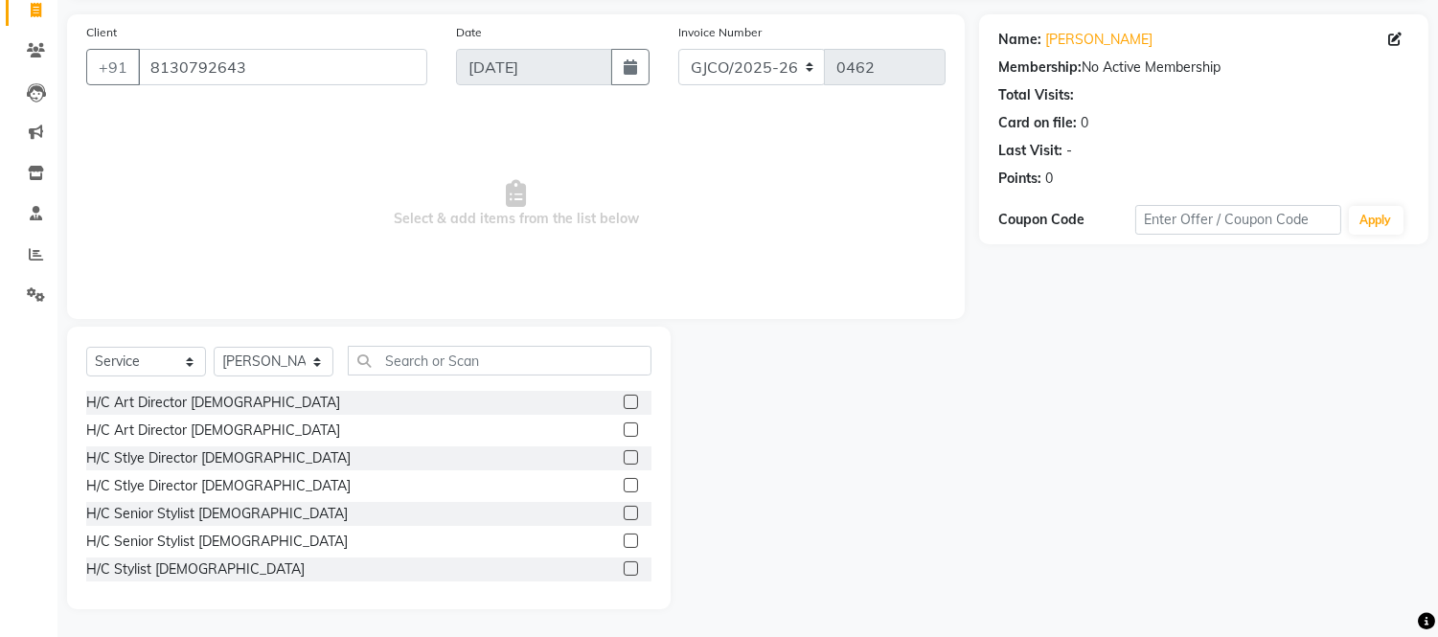
click at [624, 573] on label at bounding box center [631, 568] width 14 height 14
click at [624, 573] on input "checkbox" at bounding box center [630, 569] width 12 height 12
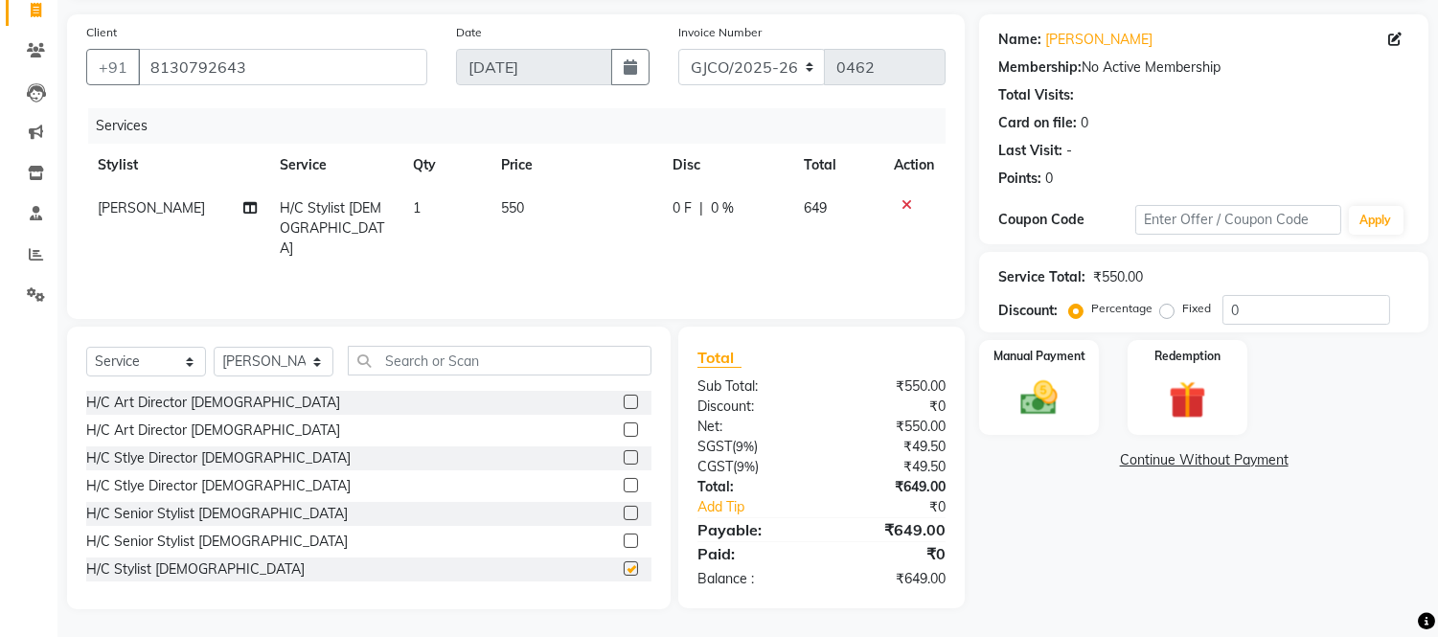
checkbox input "false"
click at [505, 211] on span "550" at bounding box center [512, 207] width 23 height 17
select select "88427"
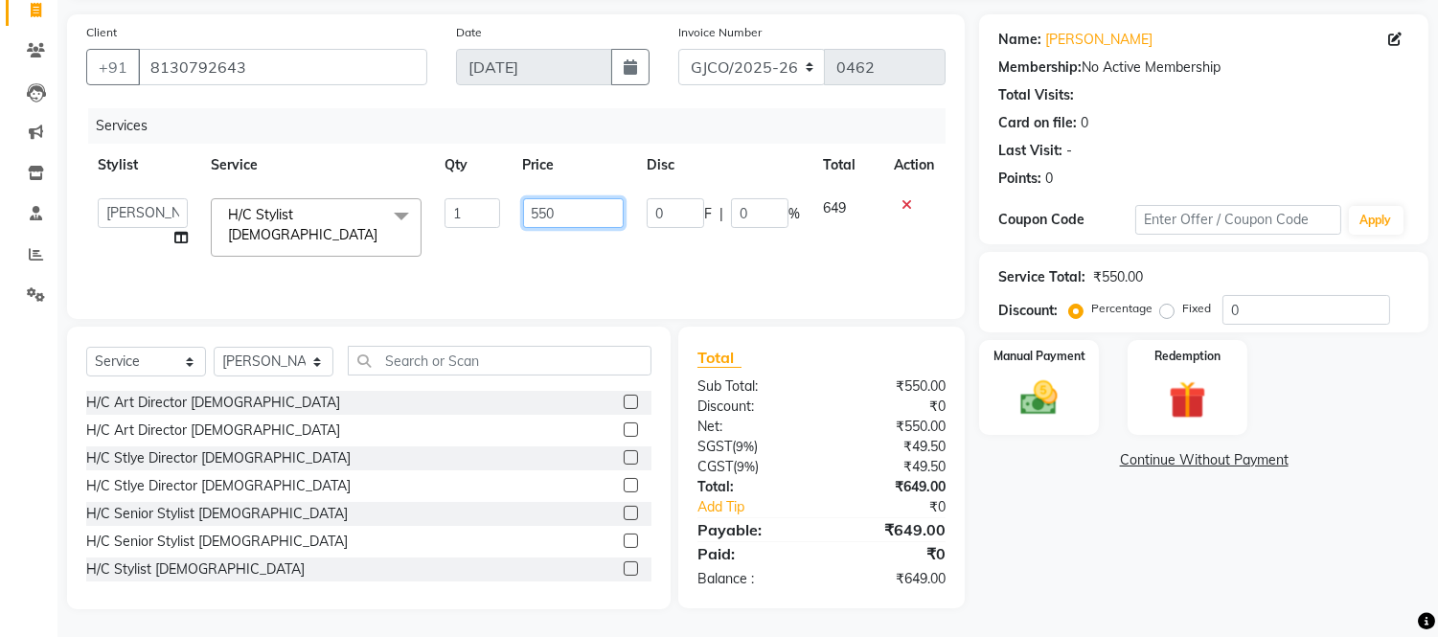
click at [577, 215] on input "550" at bounding box center [573, 213] width 101 height 30
type input "5"
type input "600"
click at [1124, 533] on div "Name: Deepanshu Sharma Membership: No Active Membership Total Visits: Card on f…" at bounding box center [1211, 311] width 464 height 595
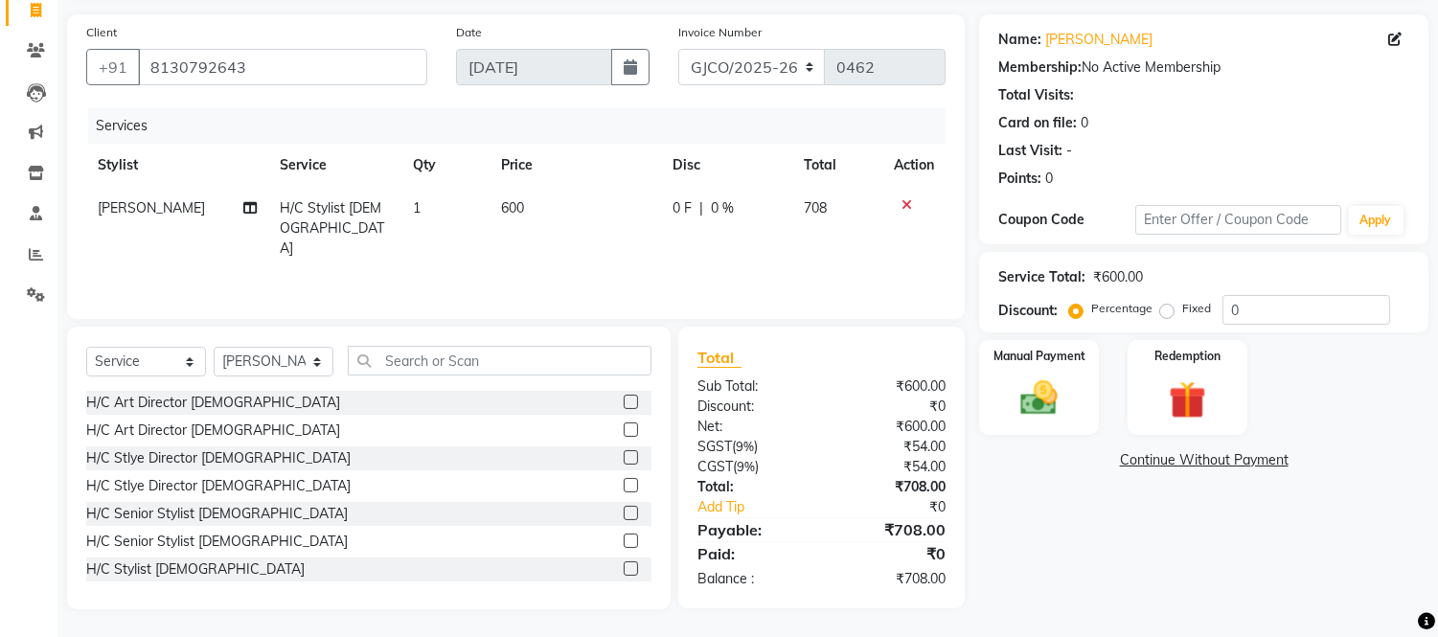
scroll to position [0, 0]
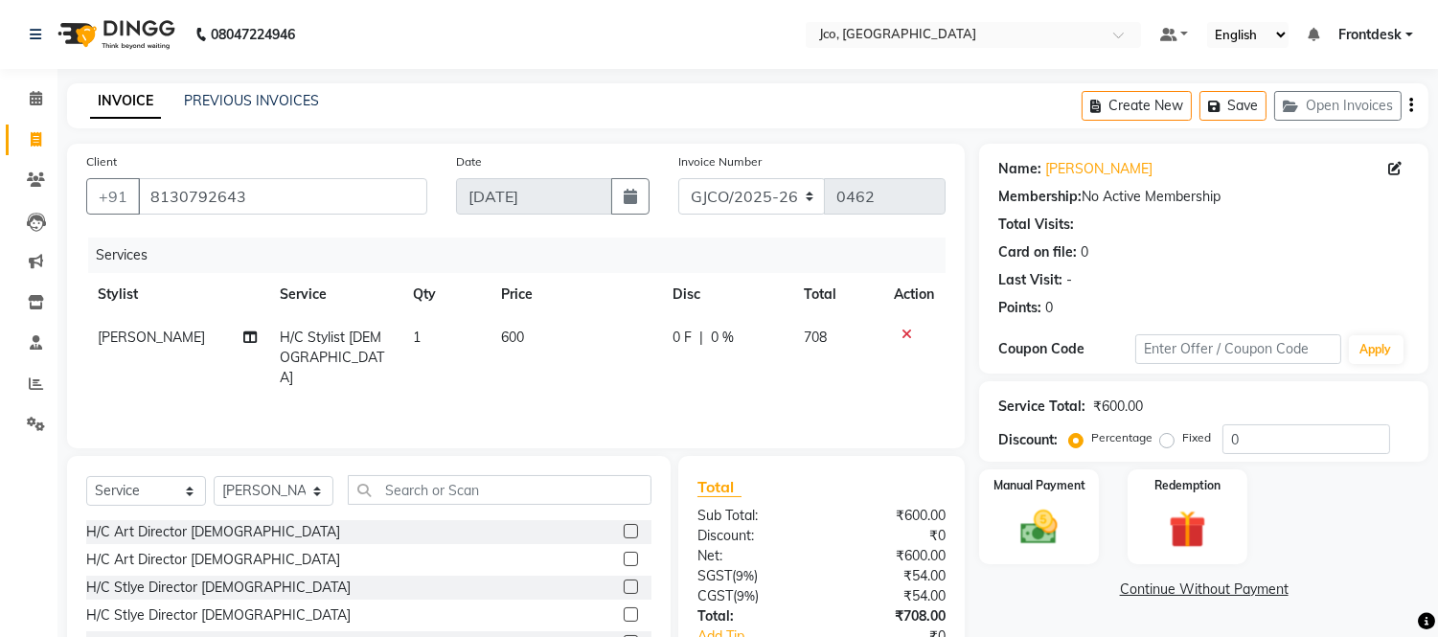
click at [1410, 105] on icon "button" at bounding box center [1411, 105] width 4 height 1
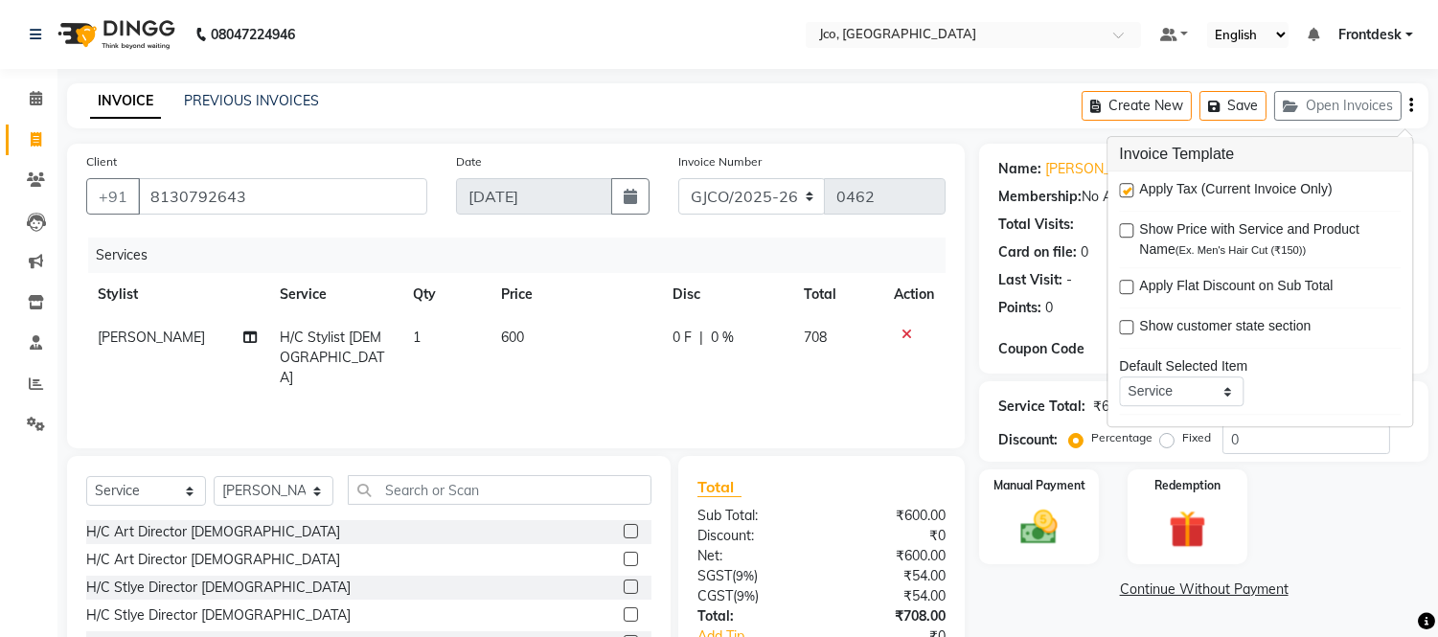
click at [1393, 582] on link "Continue Without Payment" at bounding box center [1204, 590] width 442 height 20
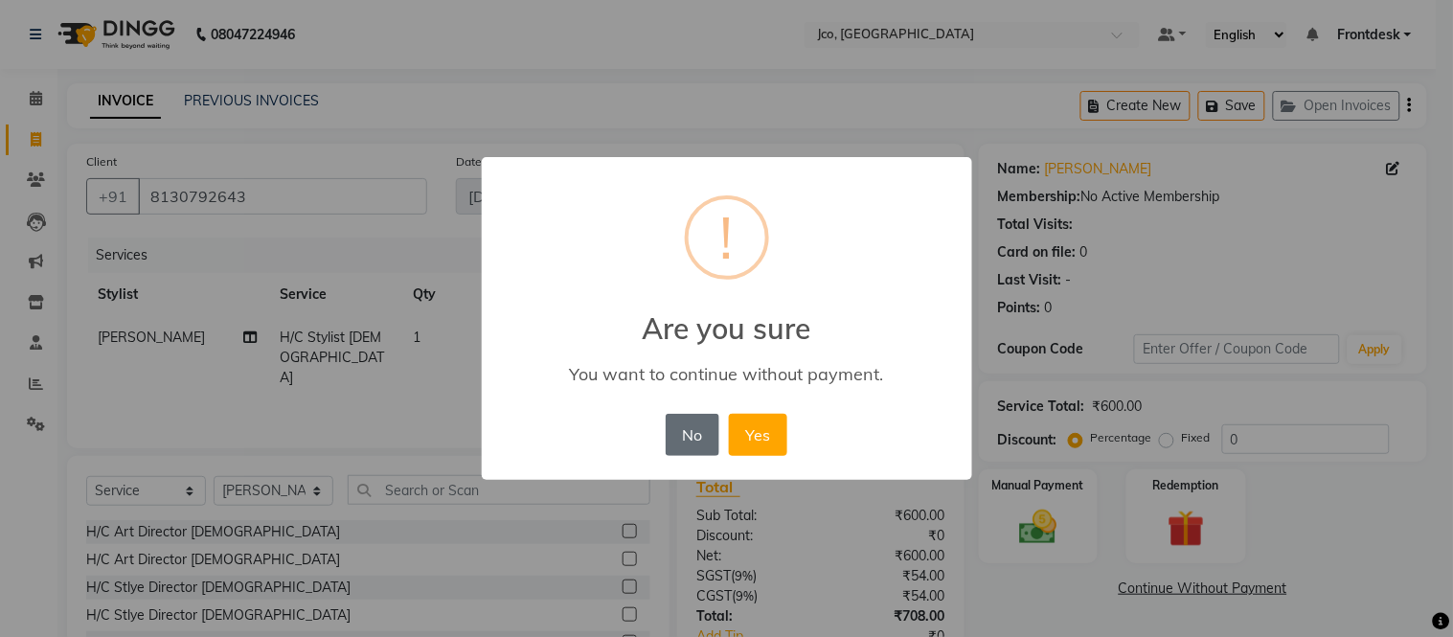
click at [685, 426] on button "No" at bounding box center [693, 435] width 54 height 42
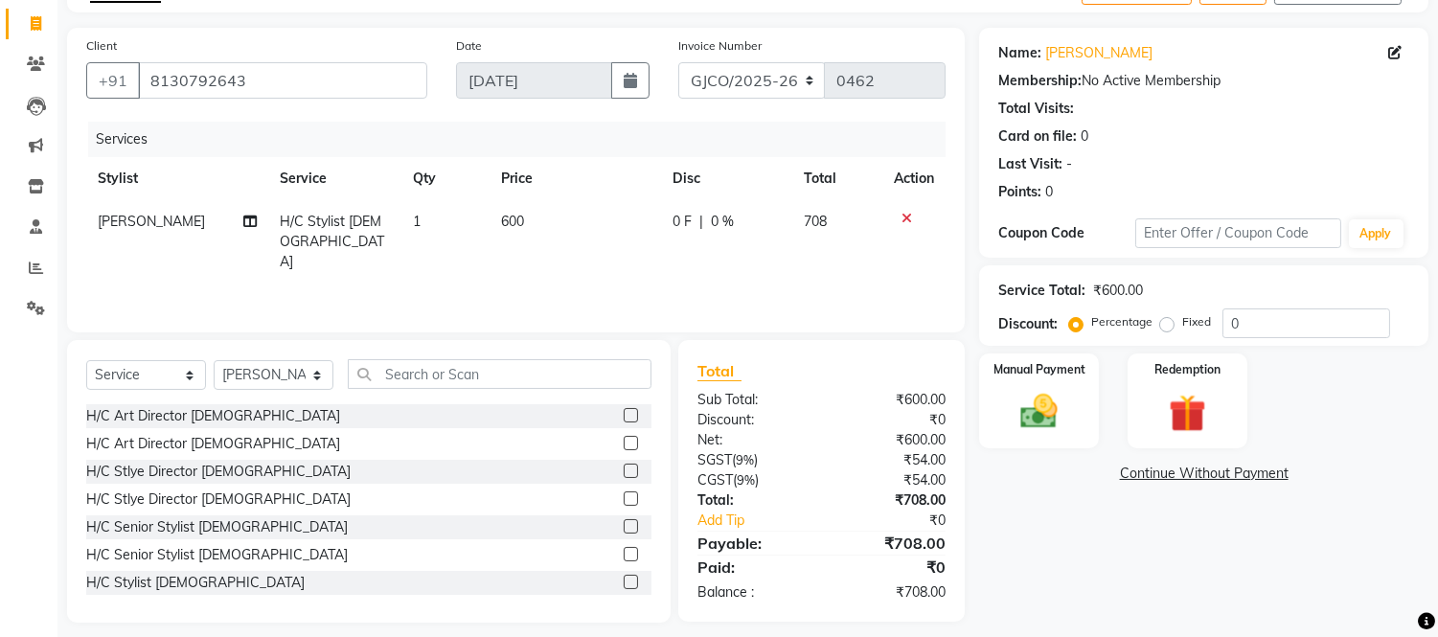
scroll to position [129, 0]
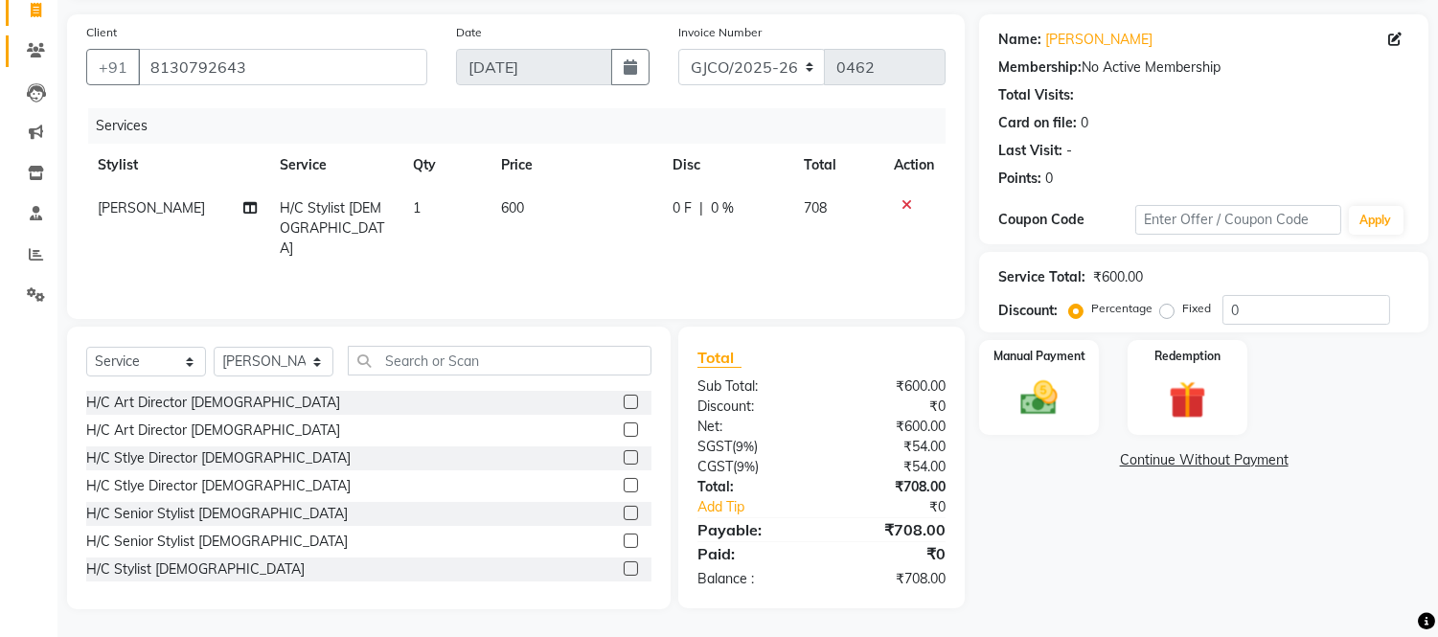
click at [34, 50] on icon at bounding box center [36, 50] width 18 height 14
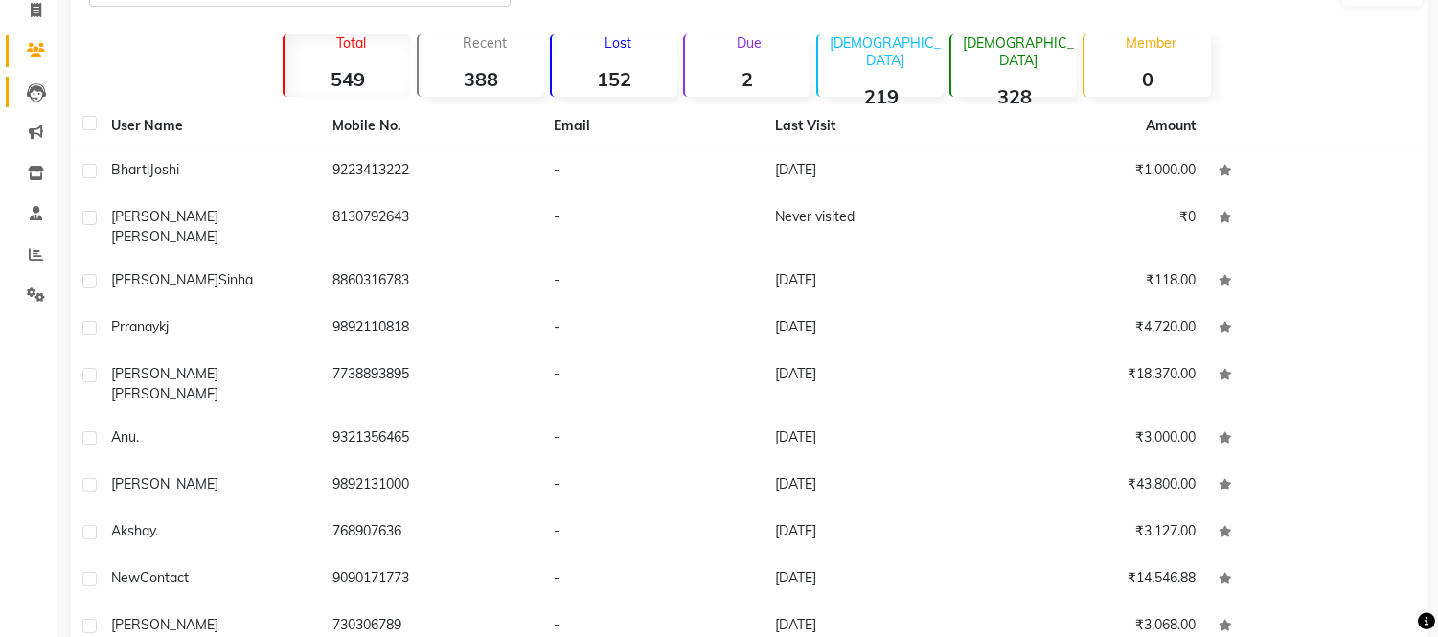
click at [34, 94] on icon at bounding box center [36, 92] width 19 height 19
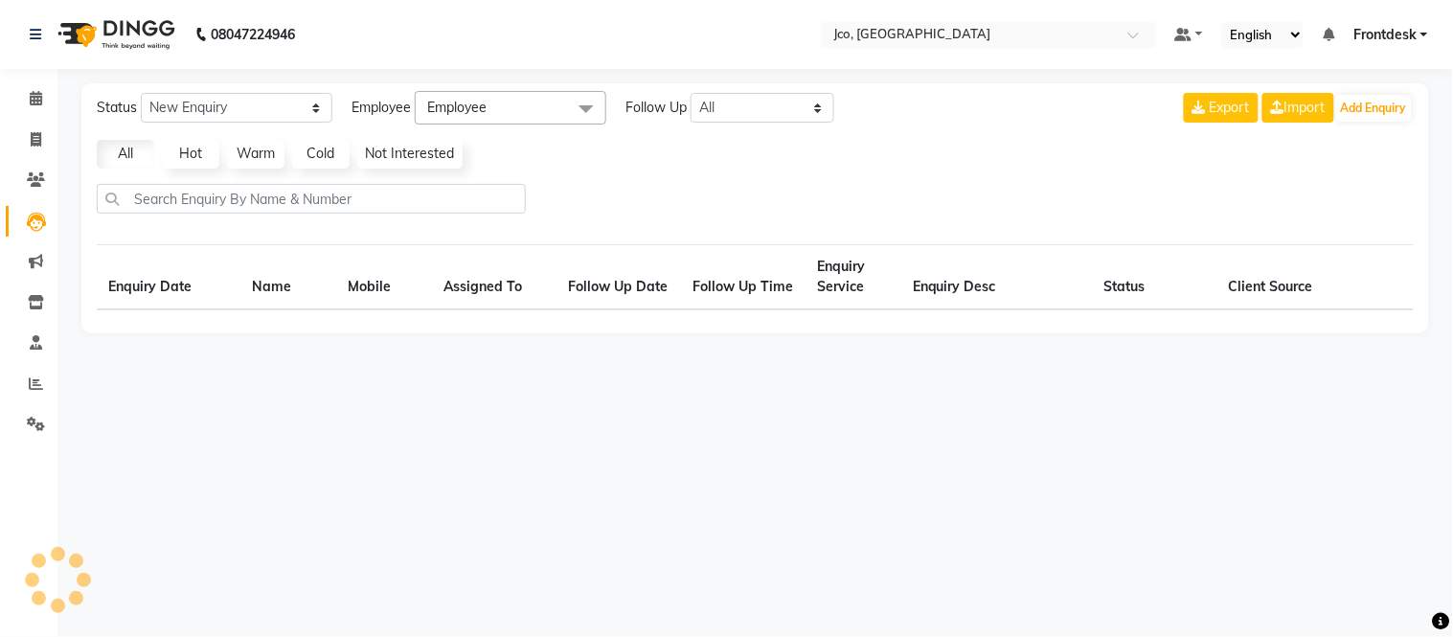
select select "10"
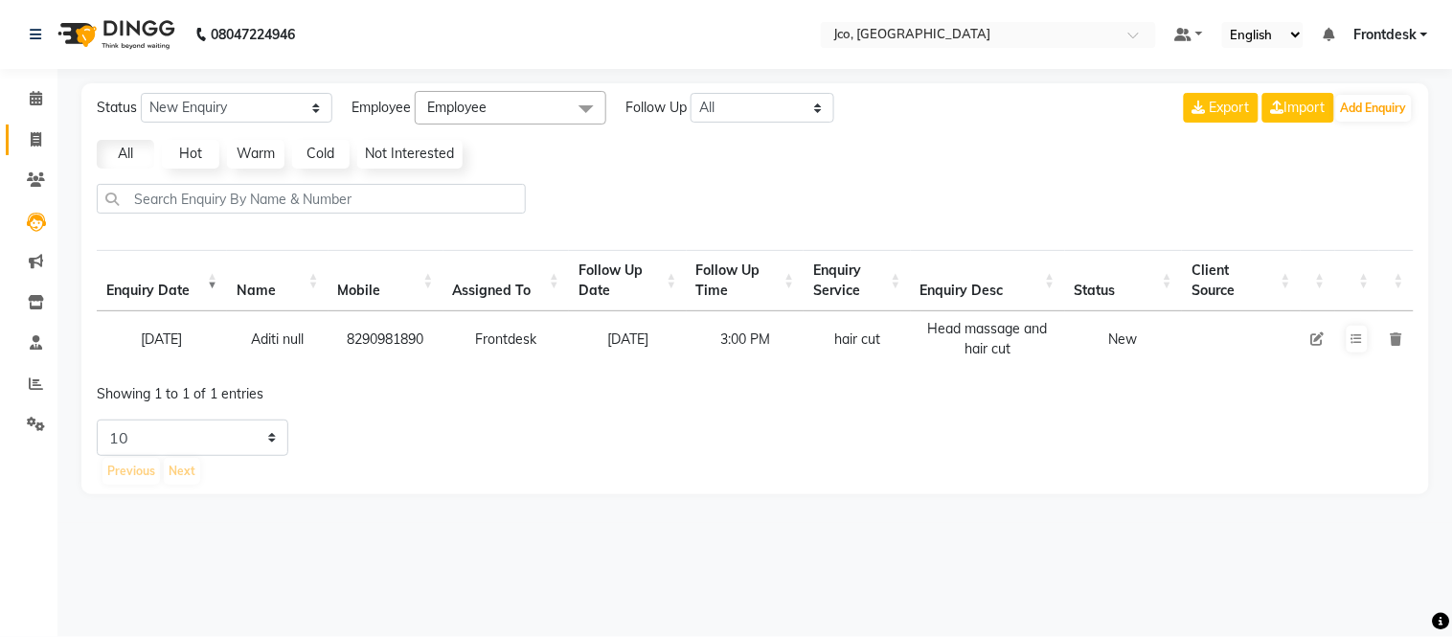
click at [36, 138] on icon at bounding box center [36, 139] width 11 height 14
select select "service"
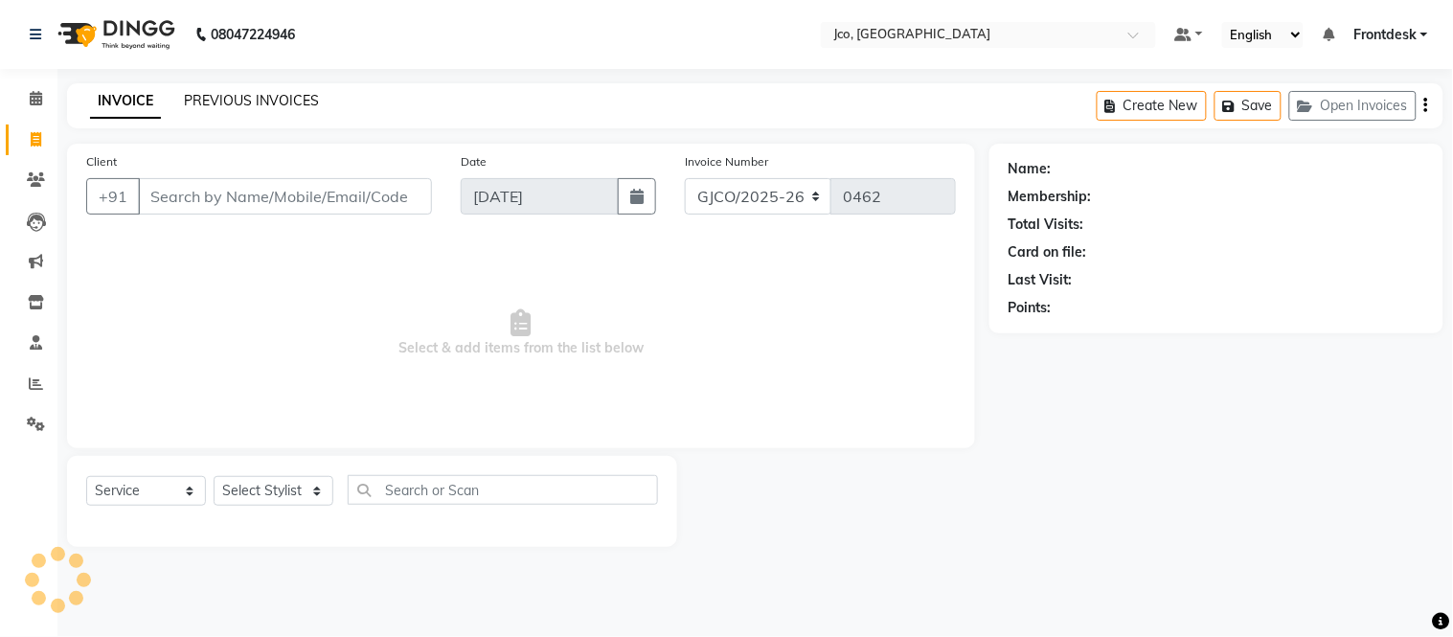
click at [262, 106] on link "PREVIOUS INVOICES" at bounding box center [251, 100] width 135 height 17
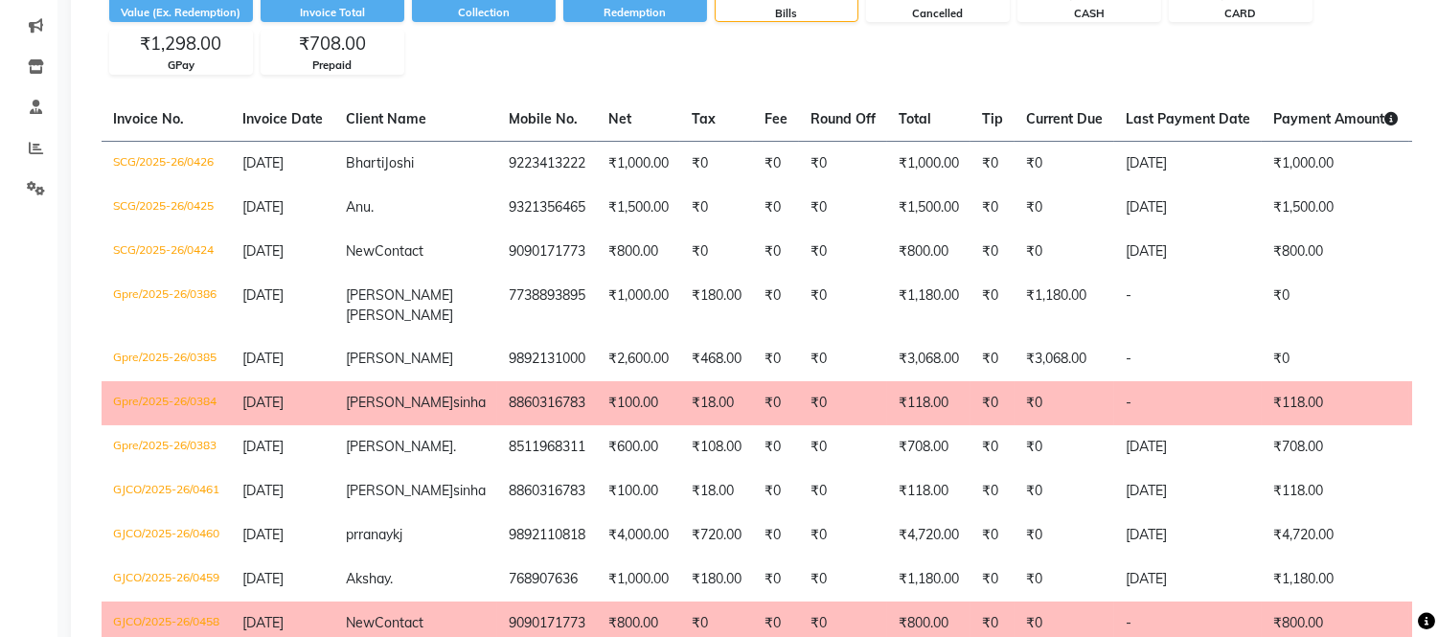
scroll to position [237, 0]
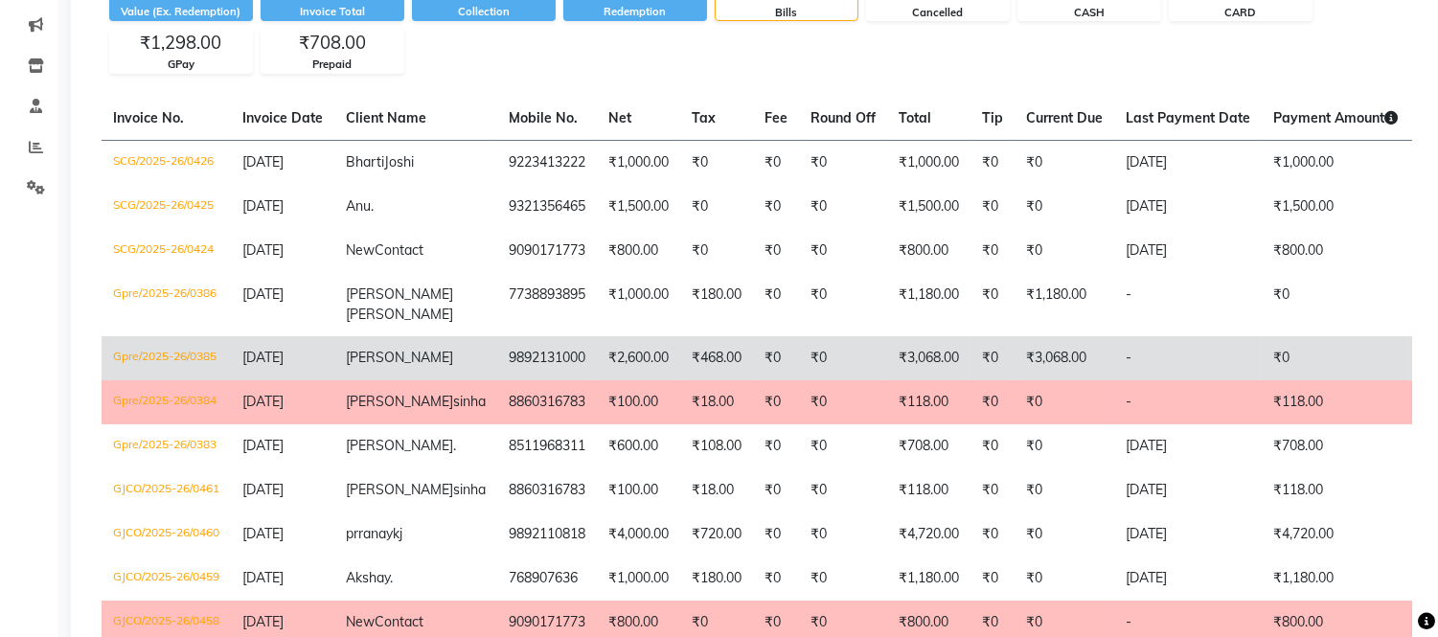
click at [361, 366] on span "Harleen" at bounding box center [399, 357] width 107 height 17
click at [597, 374] on td "₹2,600.00" at bounding box center [638, 358] width 83 height 44
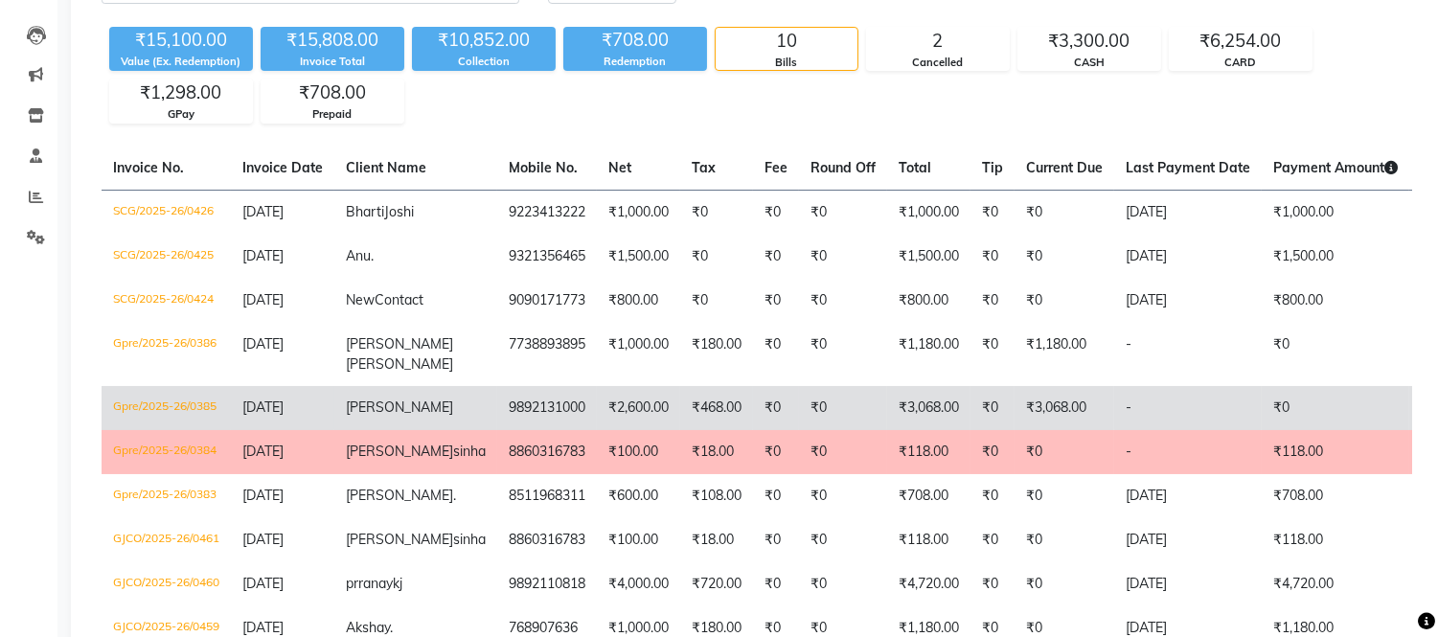
scroll to position [0, 0]
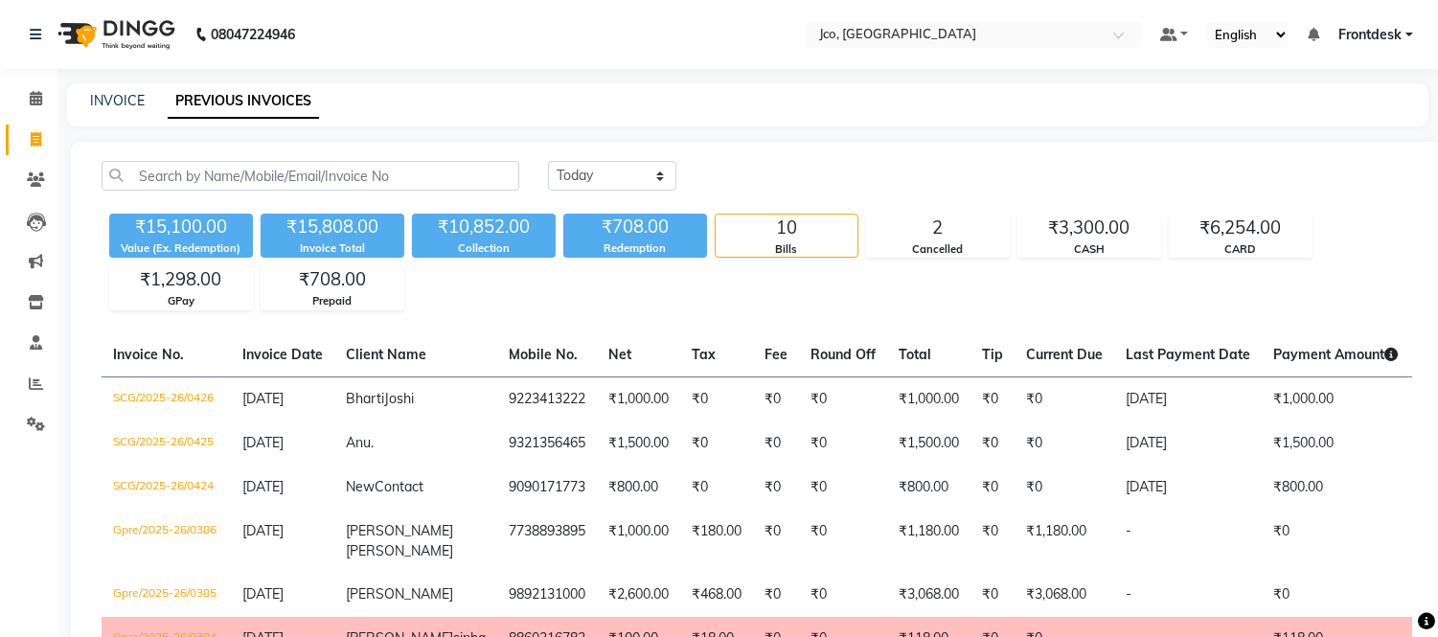
click at [34, 139] on icon at bounding box center [36, 139] width 11 height 14
select select "service"
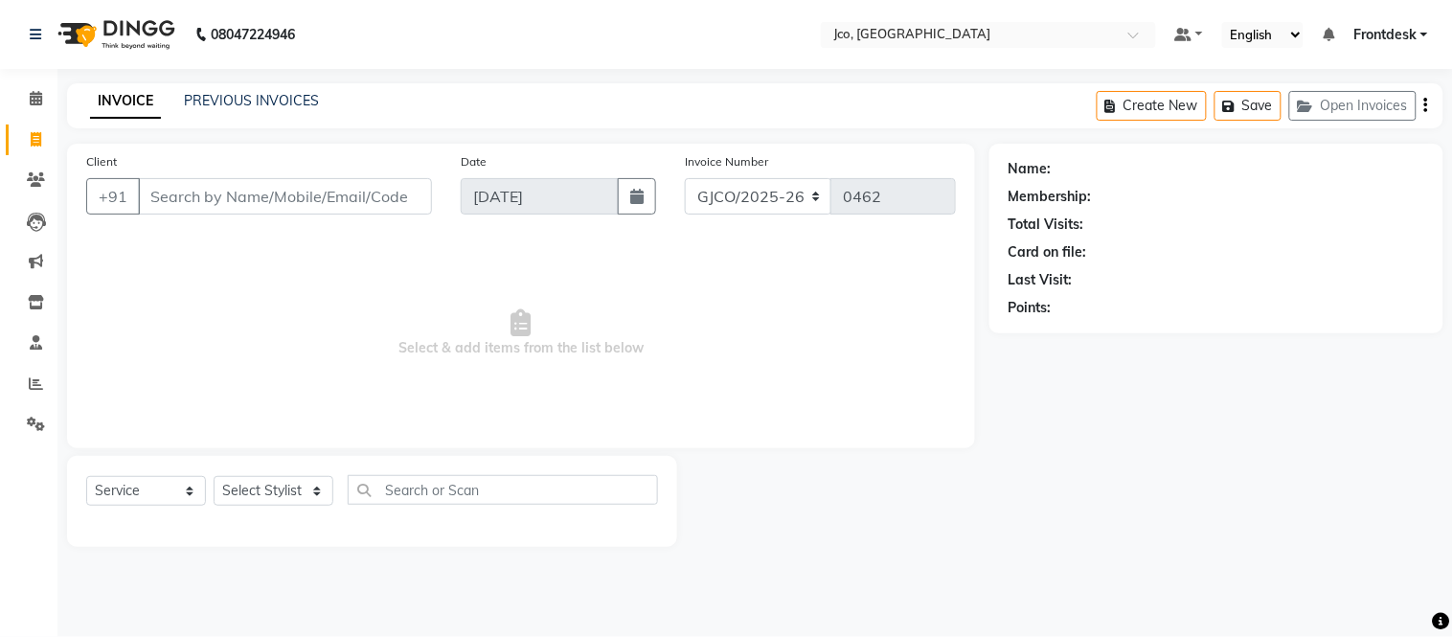
click at [212, 195] on input "Client" at bounding box center [285, 196] width 294 height 36
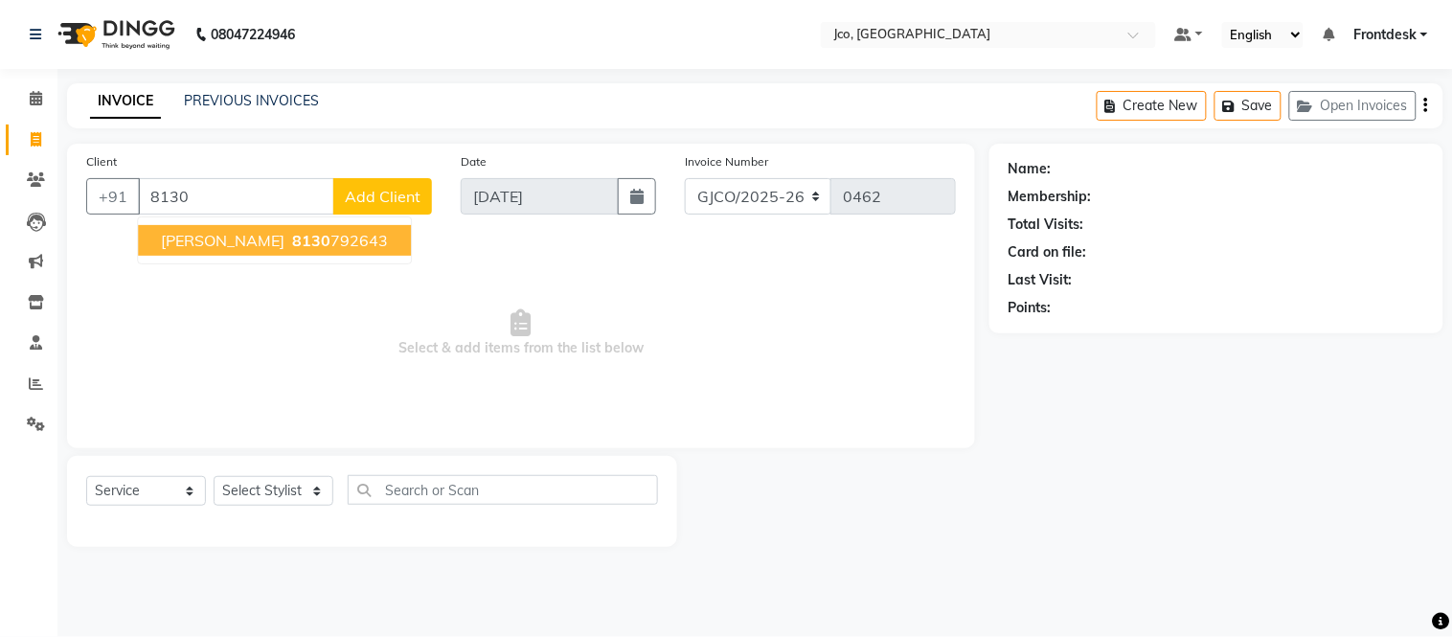
click at [357, 227] on button "Deepanshu Sharma 8130 792643" at bounding box center [274, 240] width 273 height 31
type input "8130792643"
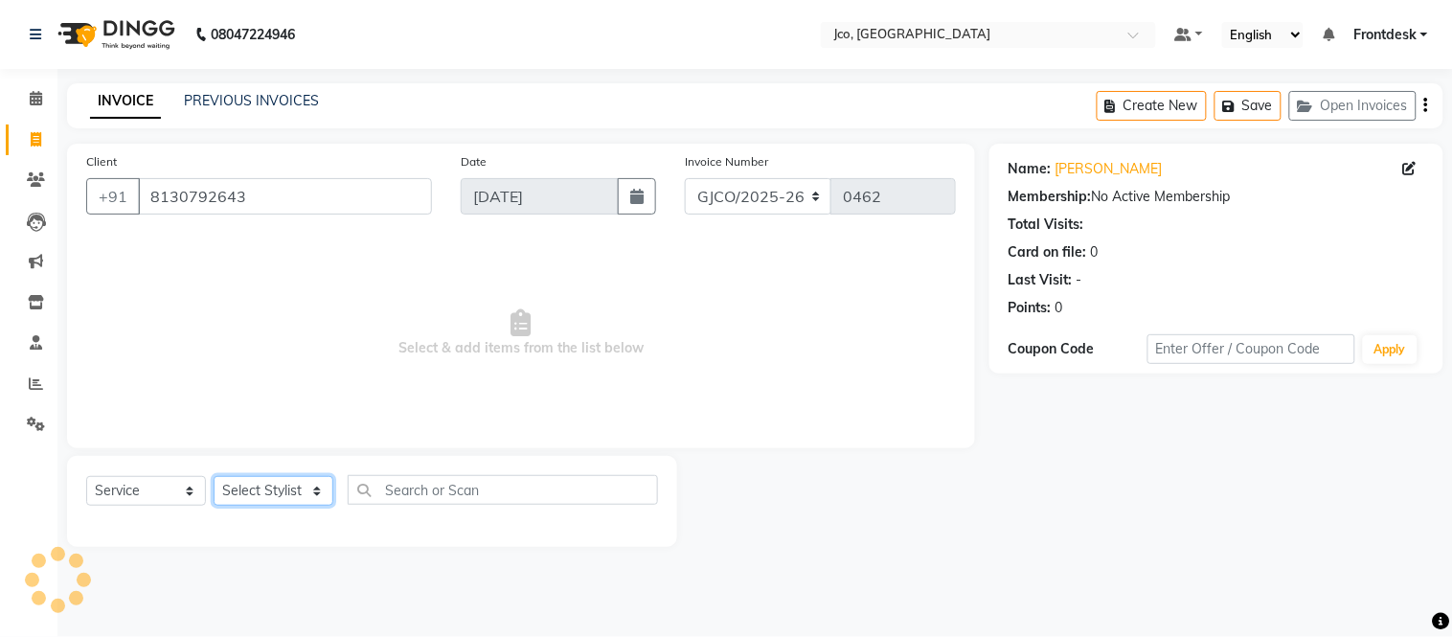
click at [300, 490] on select "Select Stylist [PERSON_NAME] [PERSON_NAME] [PERSON_NAME] Frontdesk Gopal Jouyi …" at bounding box center [274, 491] width 120 height 30
select select "88427"
click at [214, 477] on select "Select Stylist [PERSON_NAME] [PERSON_NAME] [PERSON_NAME] Frontdesk Gopal Jouyi …" at bounding box center [274, 491] width 120 height 30
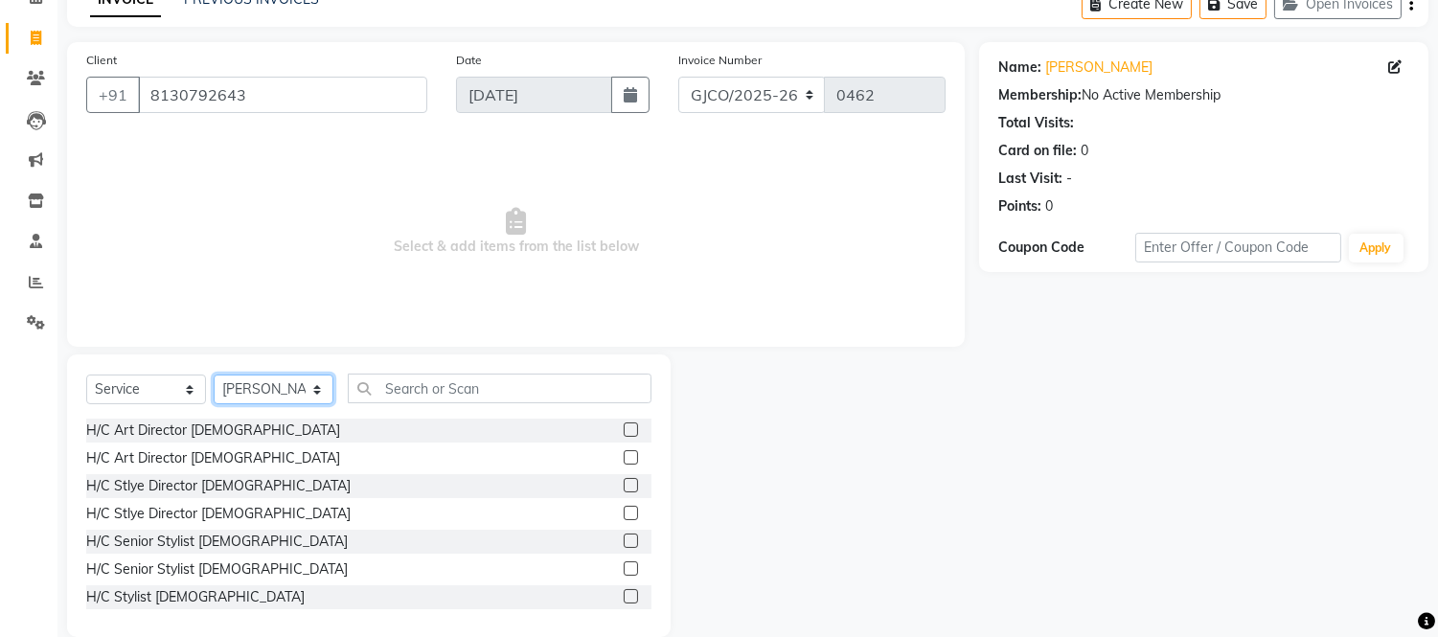
scroll to position [126, 0]
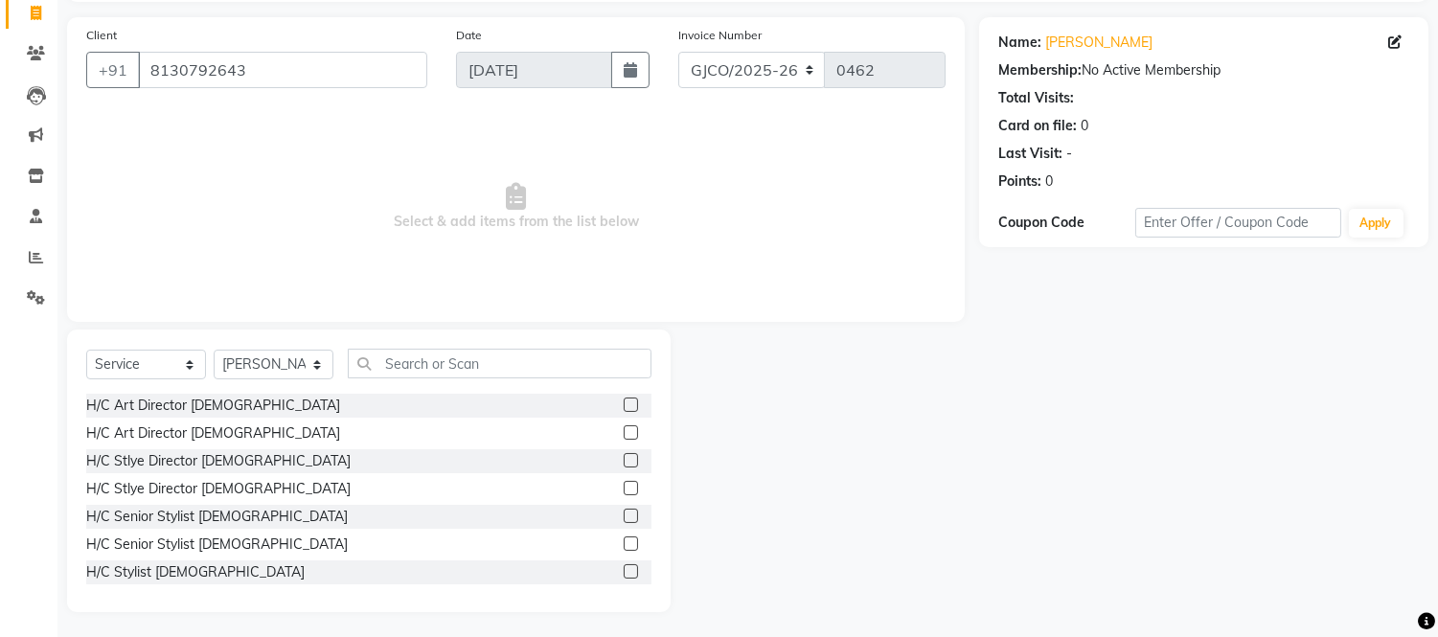
click at [624, 570] on label at bounding box center [631, 571] width 14 height 14
click at [624, 570] on input "checkbox" at bounding box center [630, 572] width 12 height 12
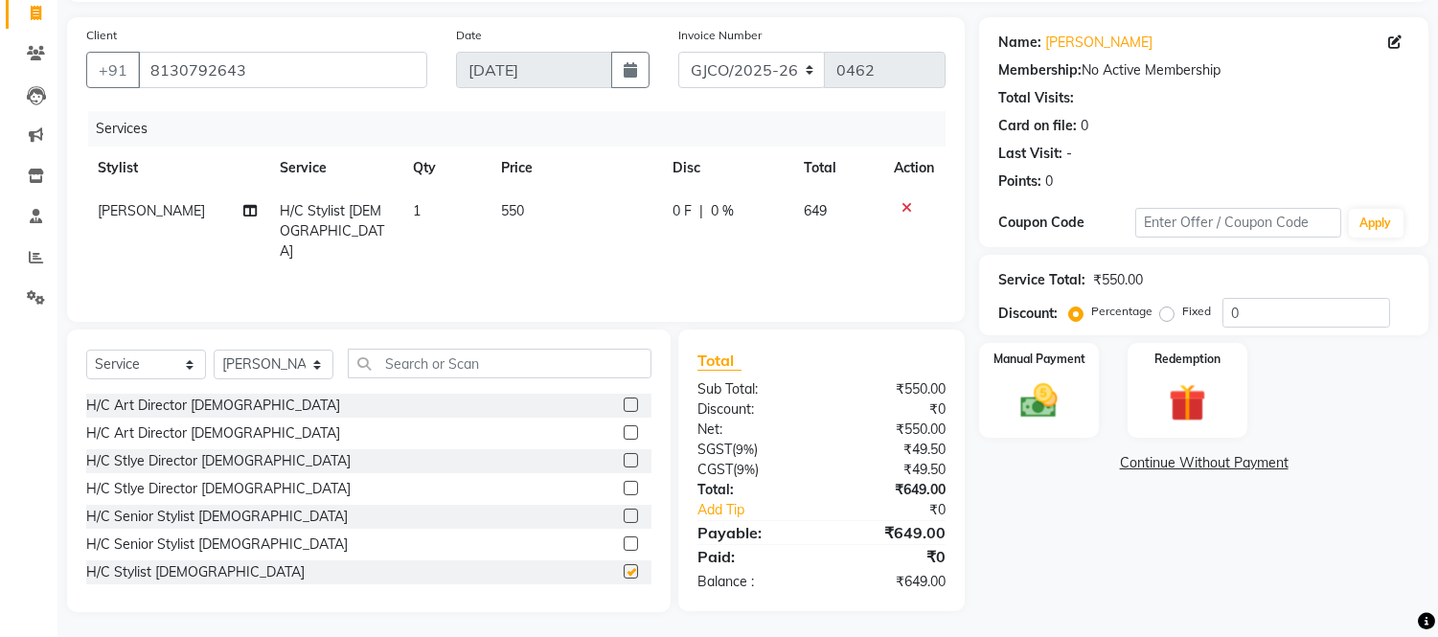
checkbox input "false"
click at [509, 216] on span "550" at bounding box center [512, 210] width 23 height 17
select select "88427"
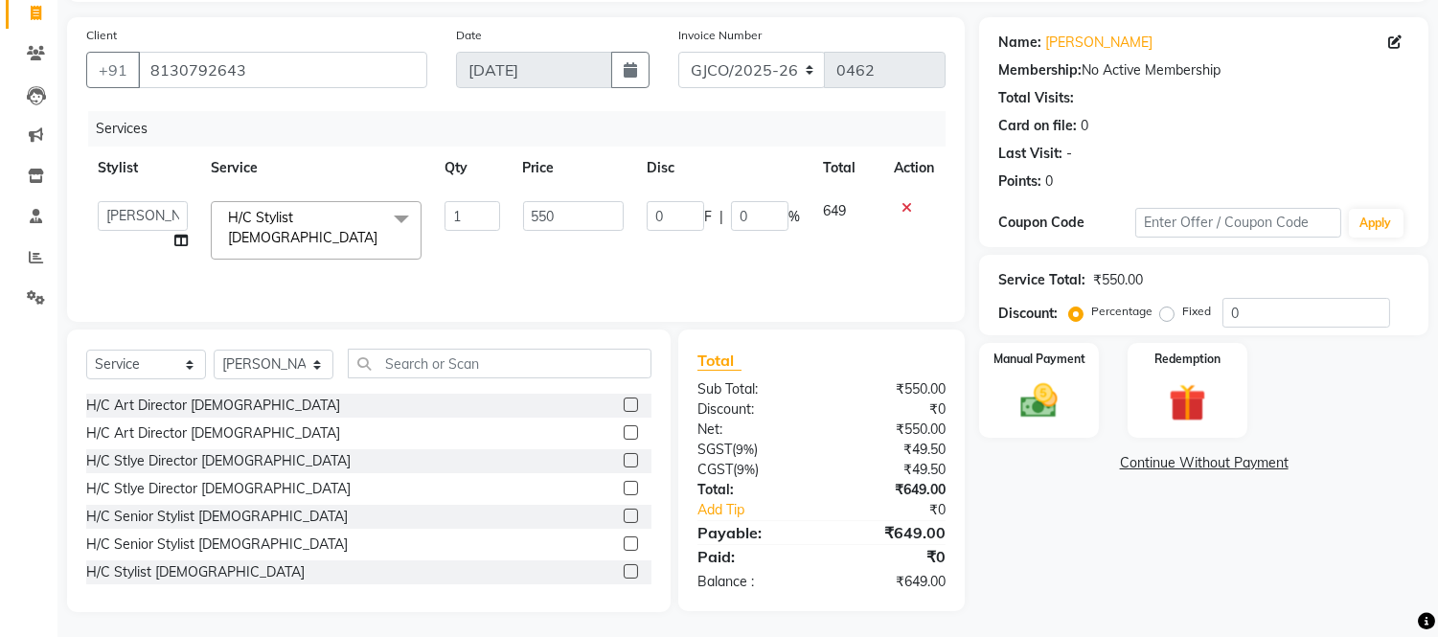
click at [624, 546] on label at bounding box center [631, 544] width 14 height 14
click at [624, 546] on input "checkbox" at bounding box center [630, 544] width 12 height 12
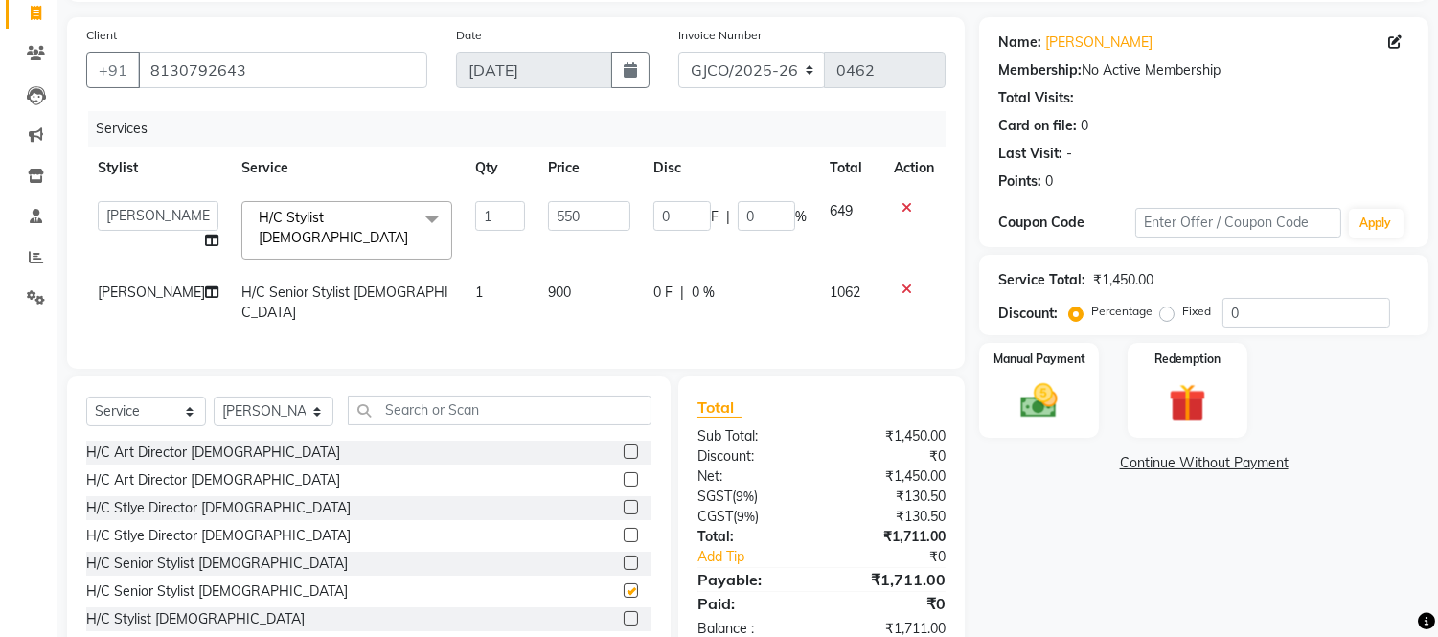
checkbox input "false"
click at [905, 206] on icon at bounding box center [907, 207] width 11 height 13
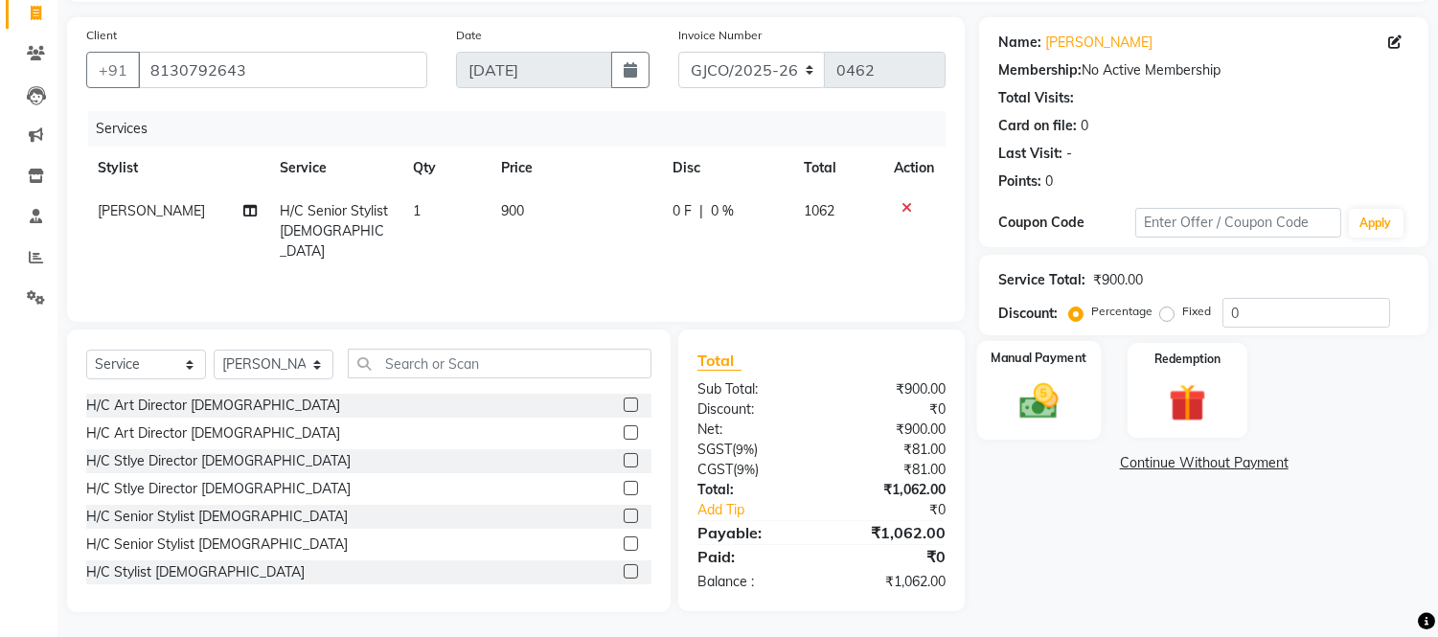
click at [1037, 394] on img at bounding box center [1039, 401] width 63 height 45
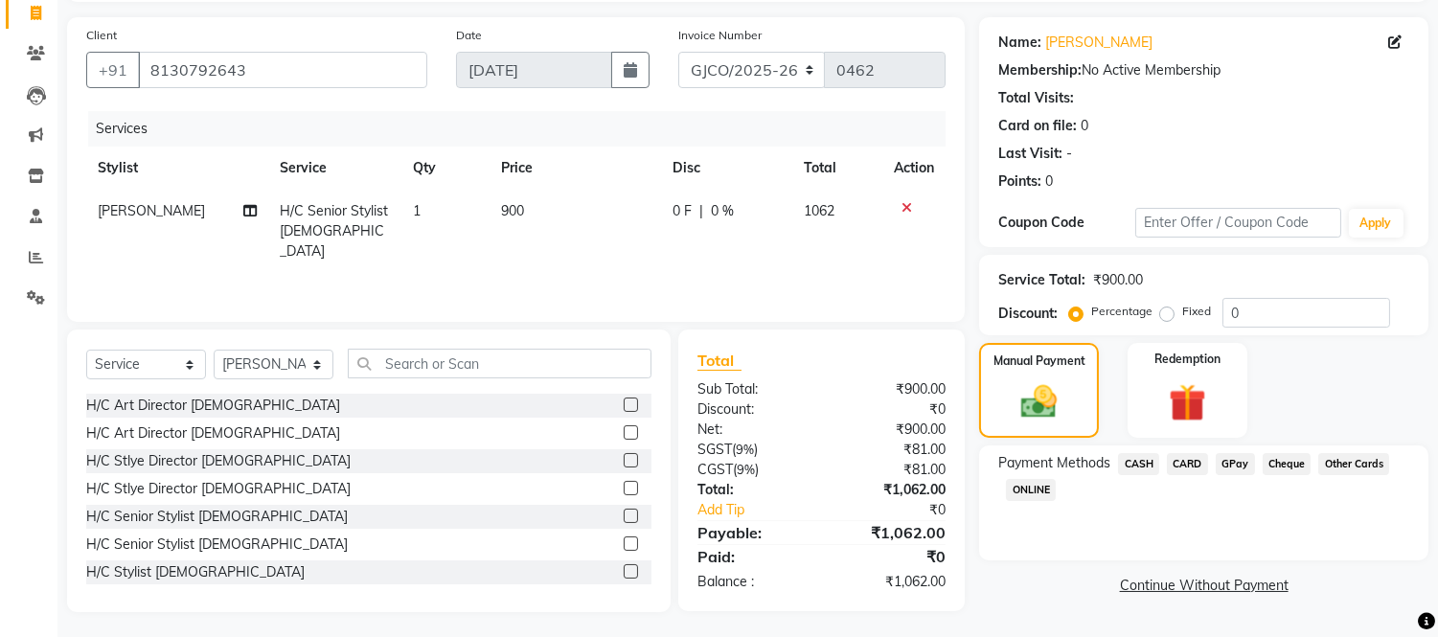
click at [1241, 466] on span "GPay" at bounding box center [1235, 464] width 39 height 22
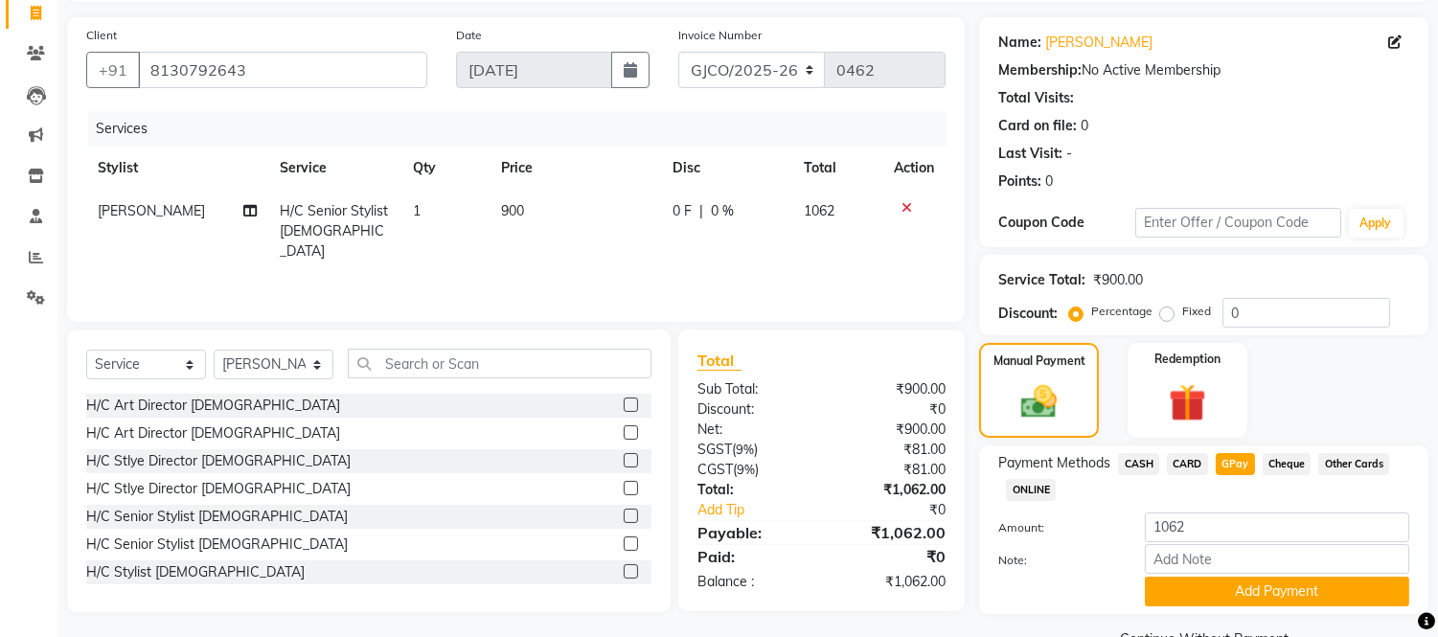
scroll to position [171, 0]
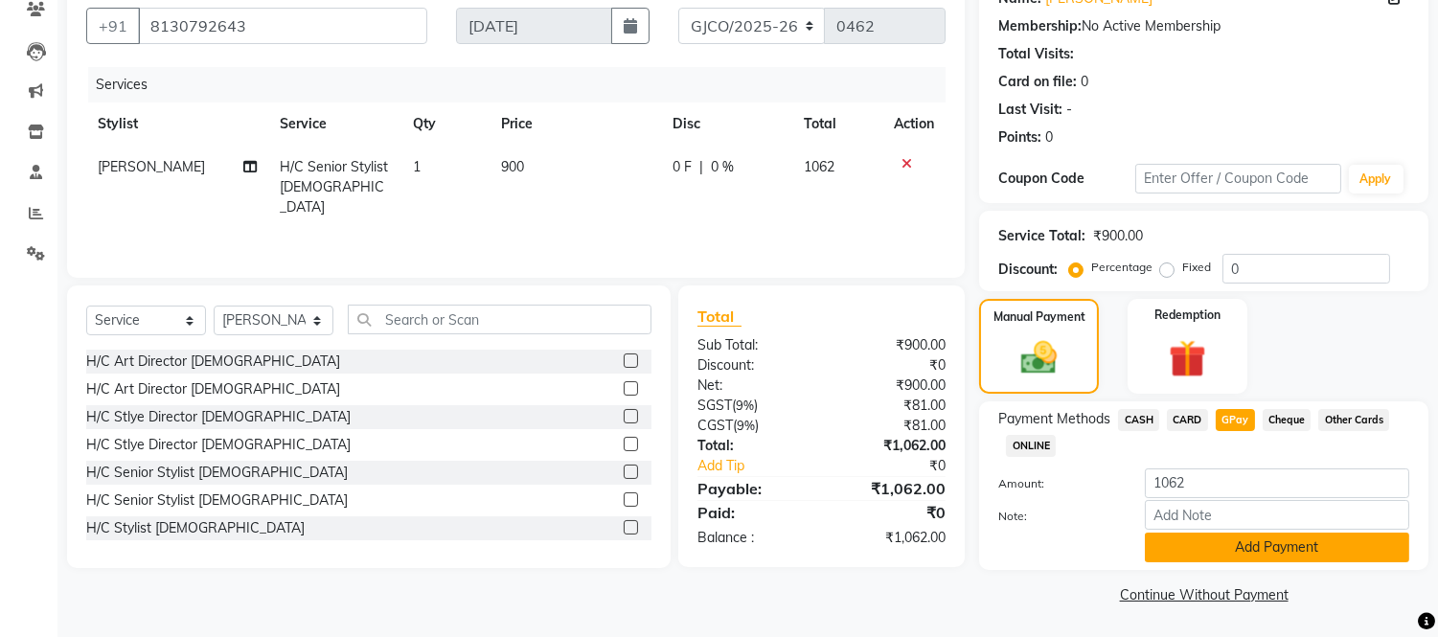
click at [1301, 543] on button "Add Payment" at bounding box center [1277, 548] width 264 height 30
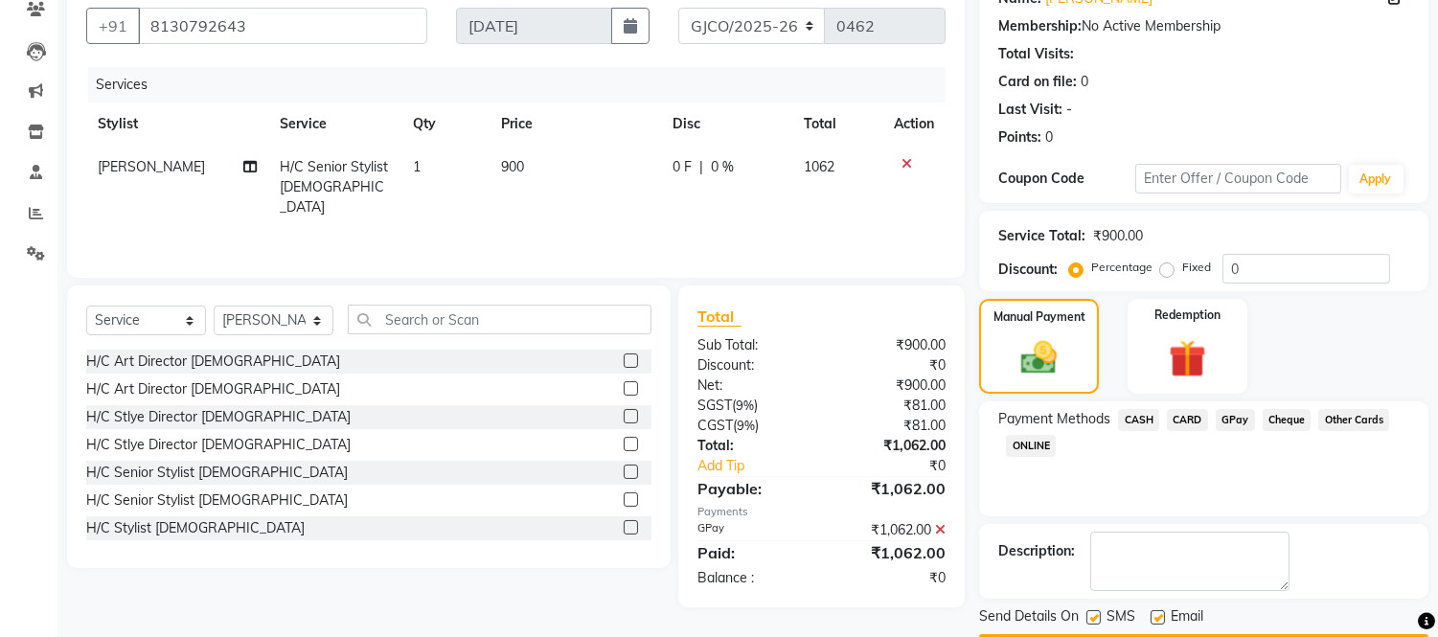
scroll to position [224, 0]
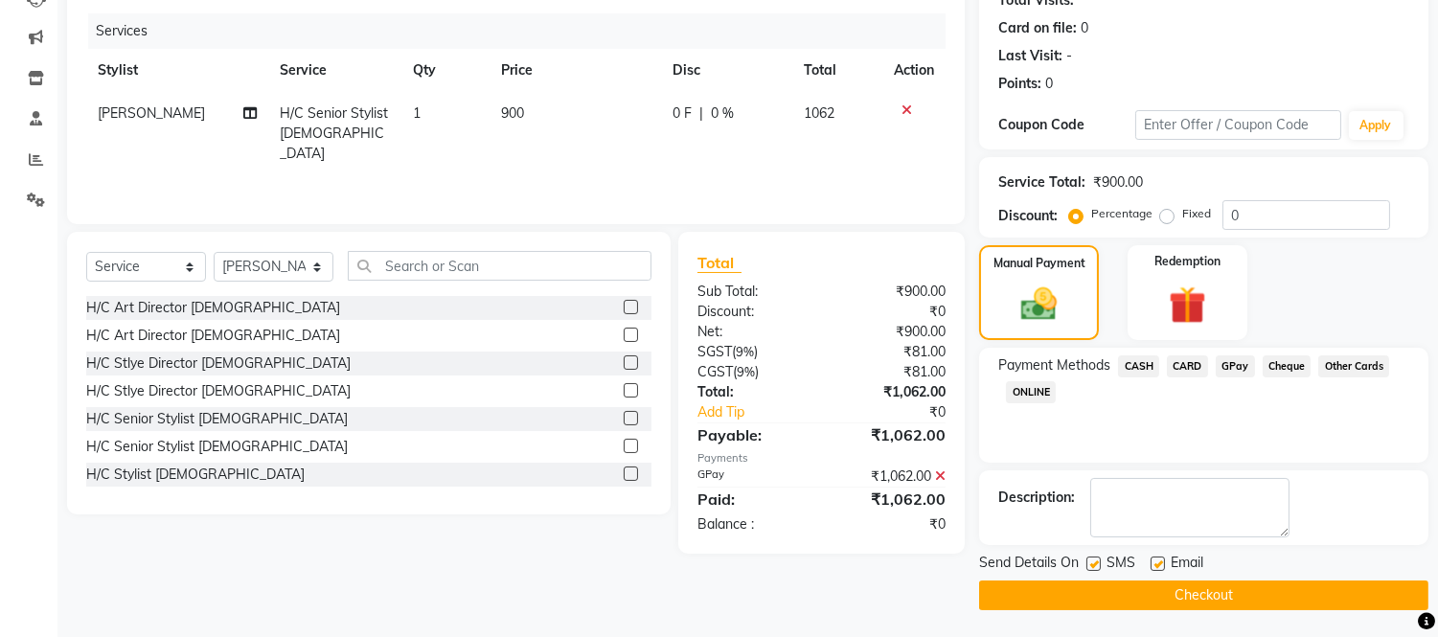
click at [1209, 586] on button "Checkout" at bounding box center [1203, 596] width 449 height 30
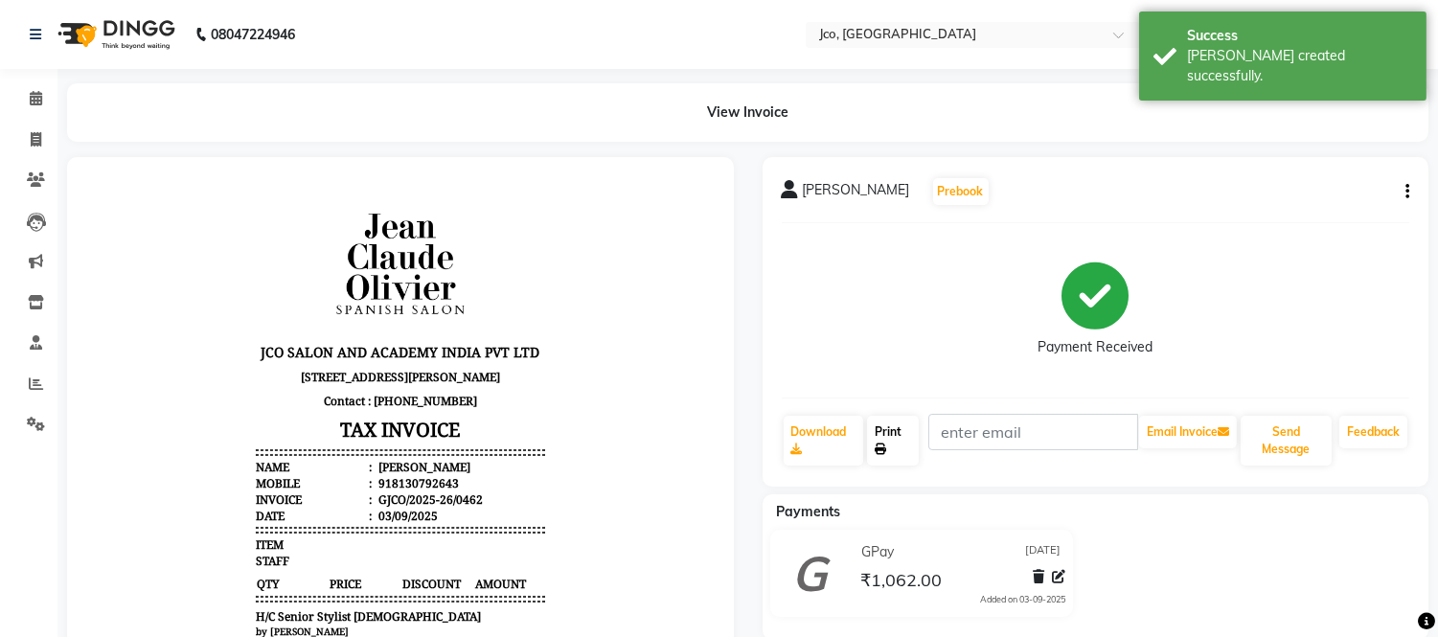
click at [879, 444] on icon at bounding box center [880, 449] width 11 height 11
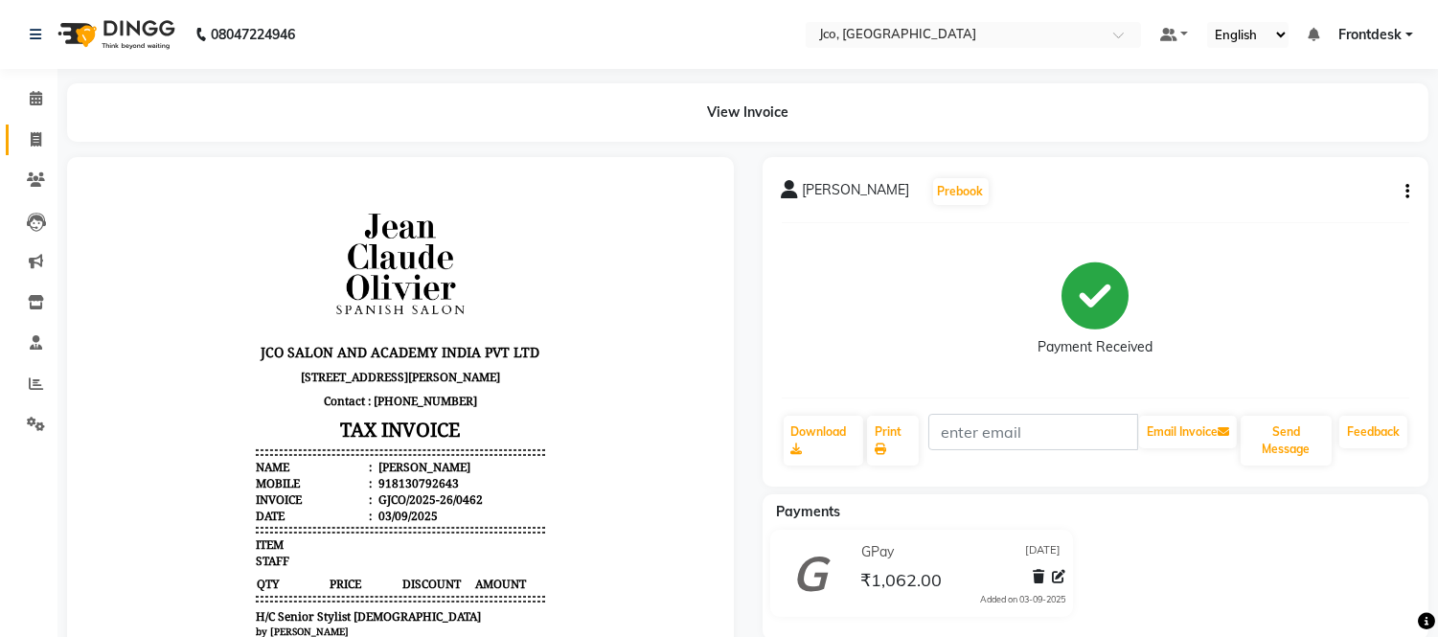
click at [34, 141] on icon at bounding box center [36, 139] width 11 height 14
select select "service"
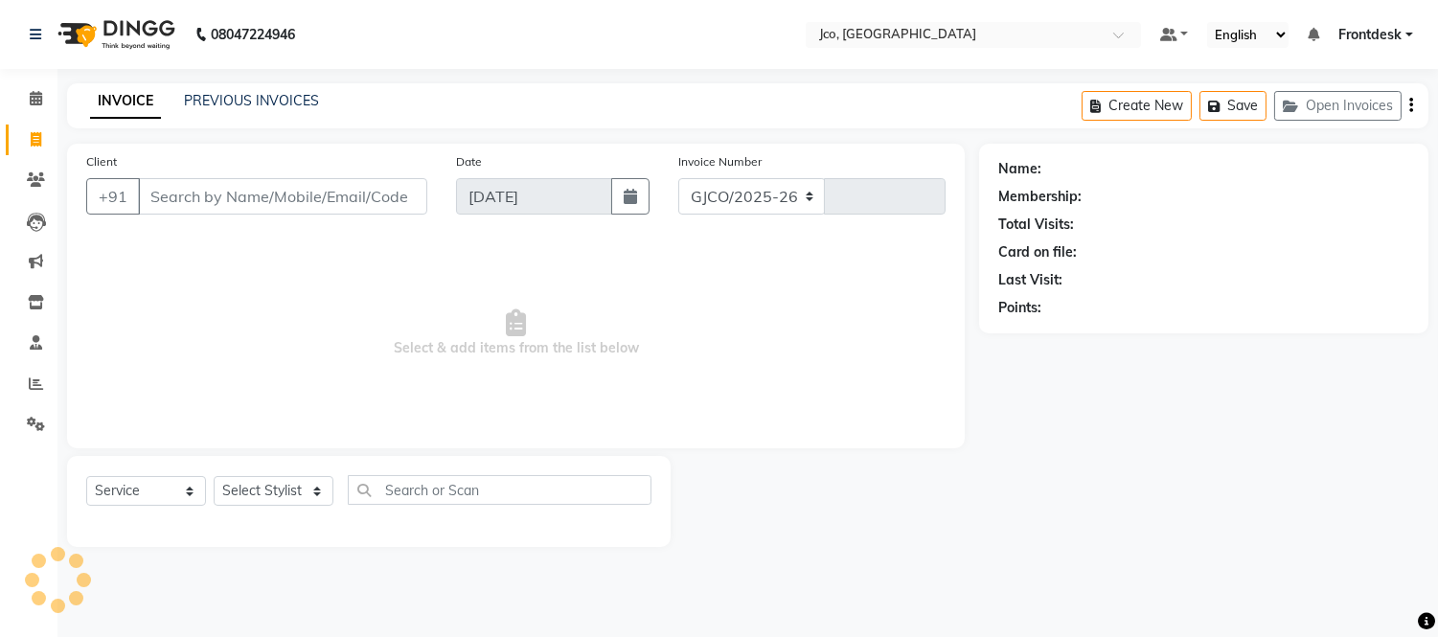
select select "8000"
type input "0463"
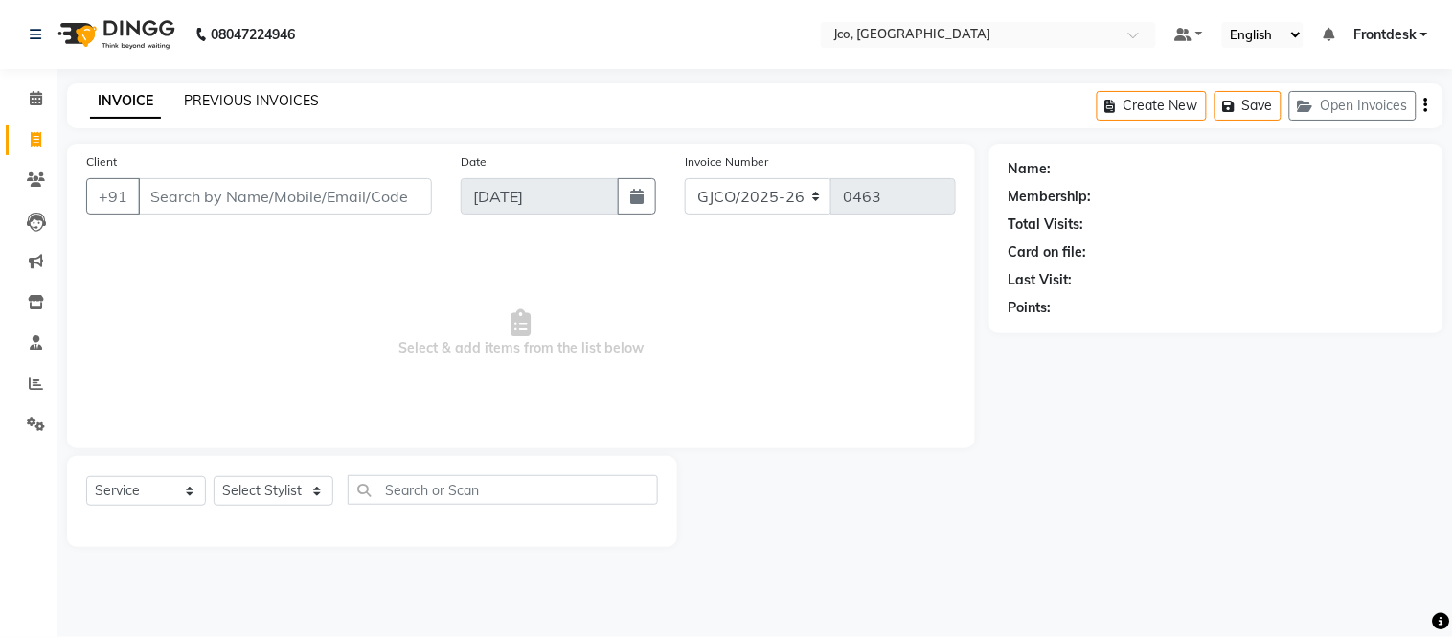
click at [240, 103] on link "PREVIOUS INVOICES" at bounding box center [251, 100] width 135 height 17
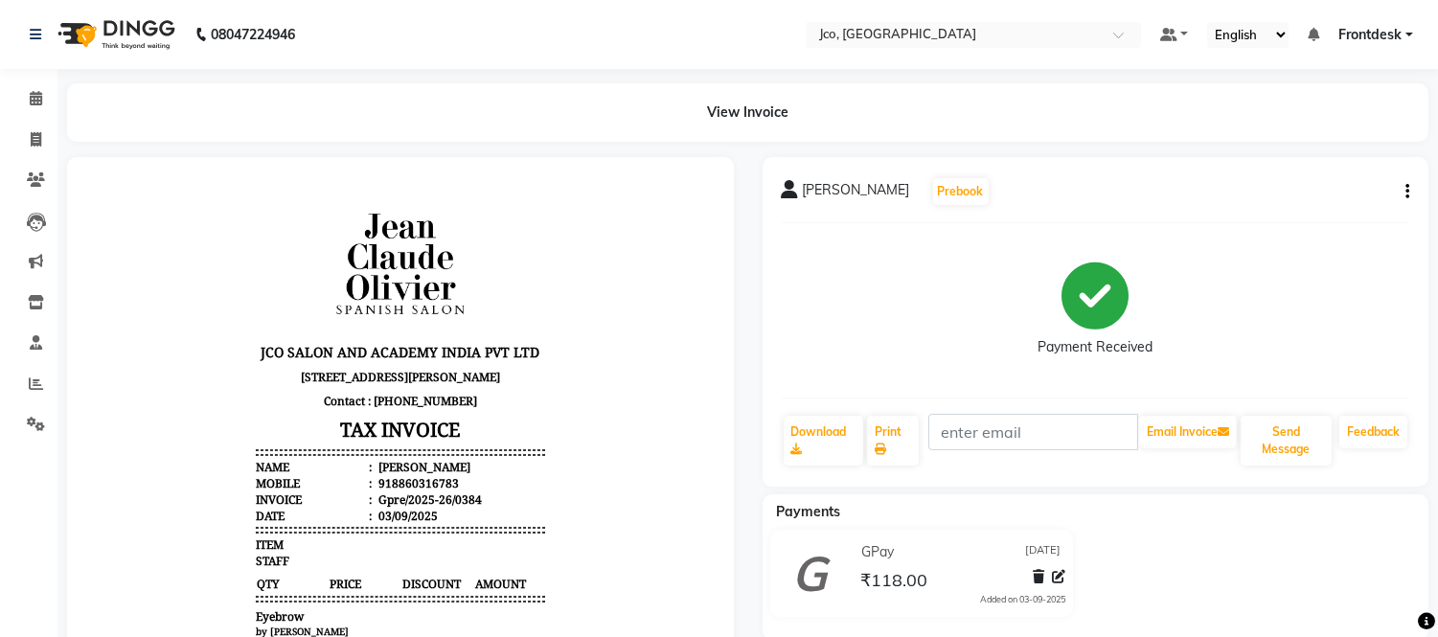
click at [1406, 192] on icon "button" at bounding box center [1407, 192] width 4 height 1
click at [1306, 161] on div "Cancel Invoice" at bounding box center [1311, 156] width 131 height 24
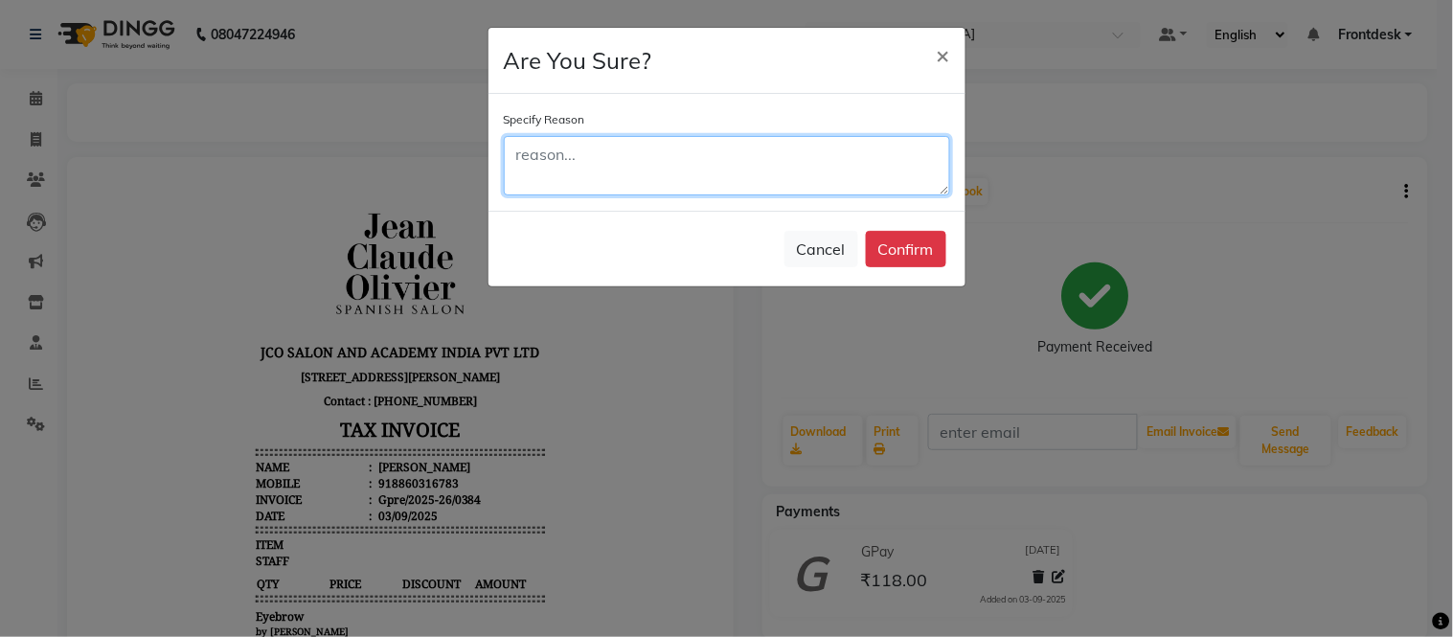
click at [619, 159] on textarea at bounding box center [727, 165] width 446 height 59
type textarea "wrong"
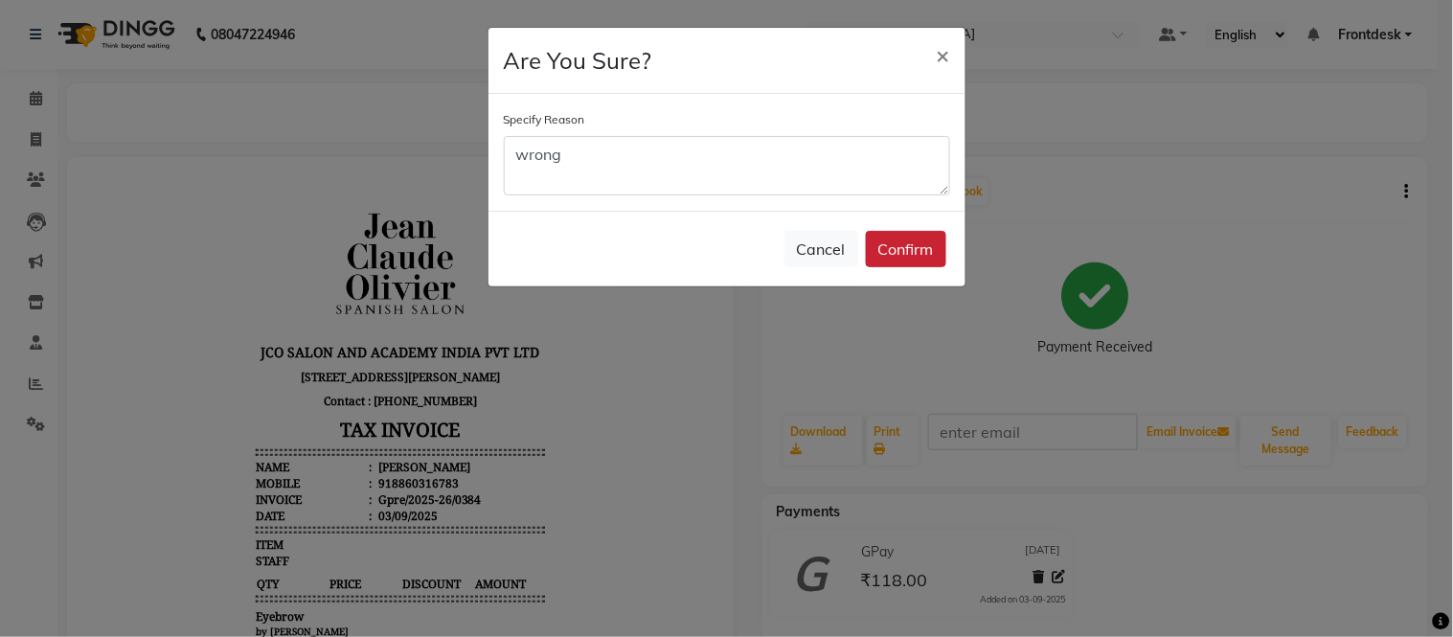
click at [902, 251] on button "Confirm" at bounding box center [906, 249] width 80 height 36
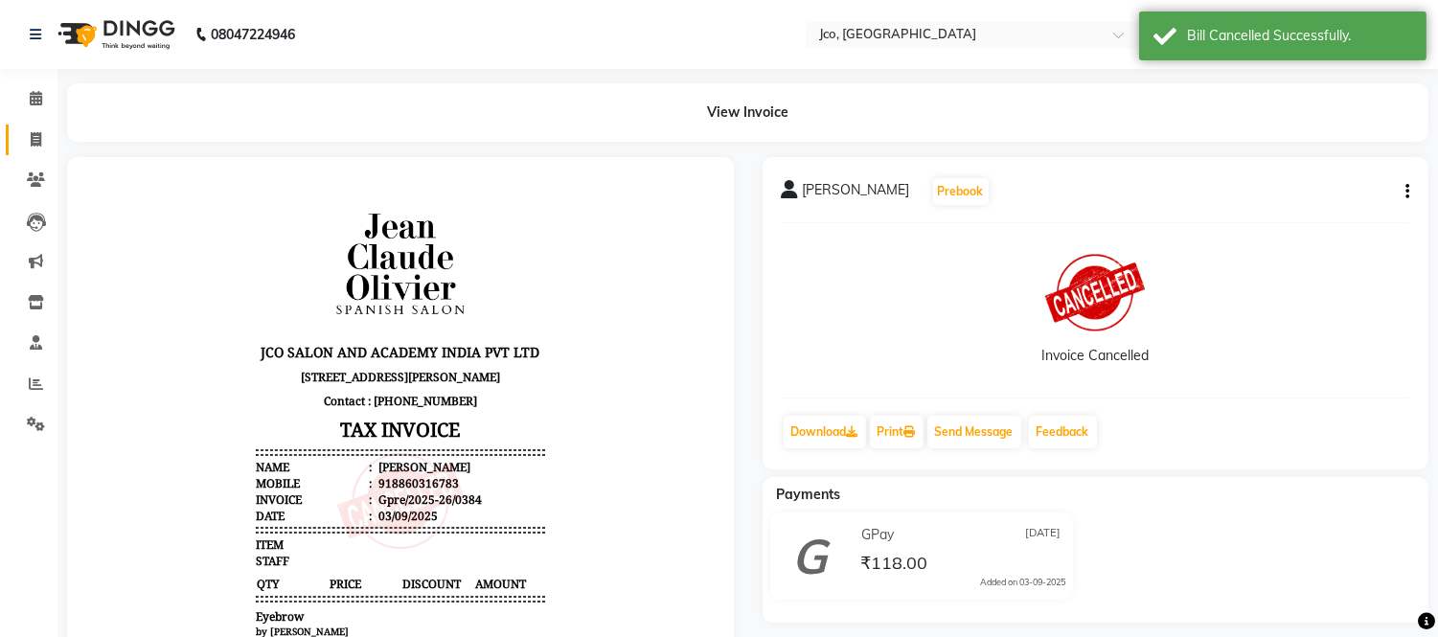
click at [31, 142] on icon at bounding box center [36, 139] width 11 height 14
select select "service"
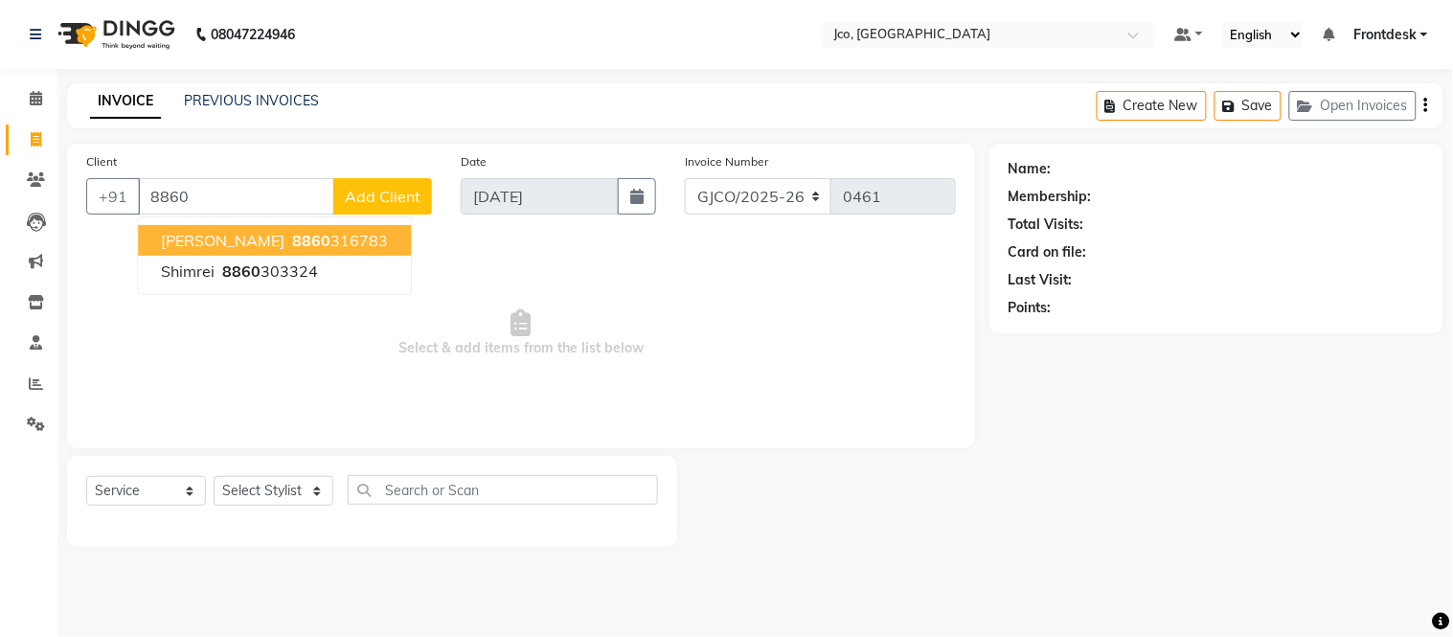
click at [333, 237] on ngb-highlight "8860 316783" at bounding box center [338, 240] width 100 height 19
type input "8860316783"
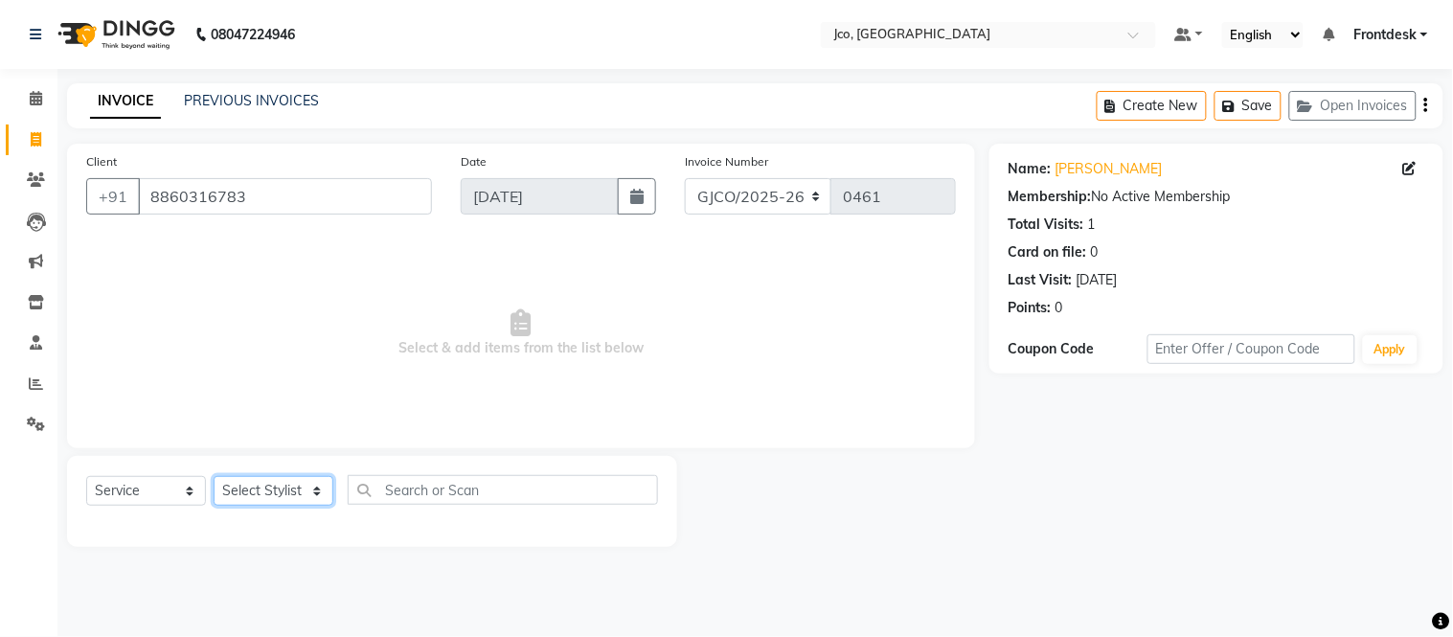
click at [273, 495] on select "Select Stylist [PERSON_NAME] [PERSON_NAME] [PERSON_NAME] Frontdesk Gopal Jouyi …" at bounding box center [274, 491] width 120 height 30
select select "88428"
click at [214, 477] on select "Select Stylist [PERSON_NAME] [PERSON_NAME] [PERSON_NAME] Frontdesk Gopal Jouyi …" at bounding box center [274, 491] width 120 height 30
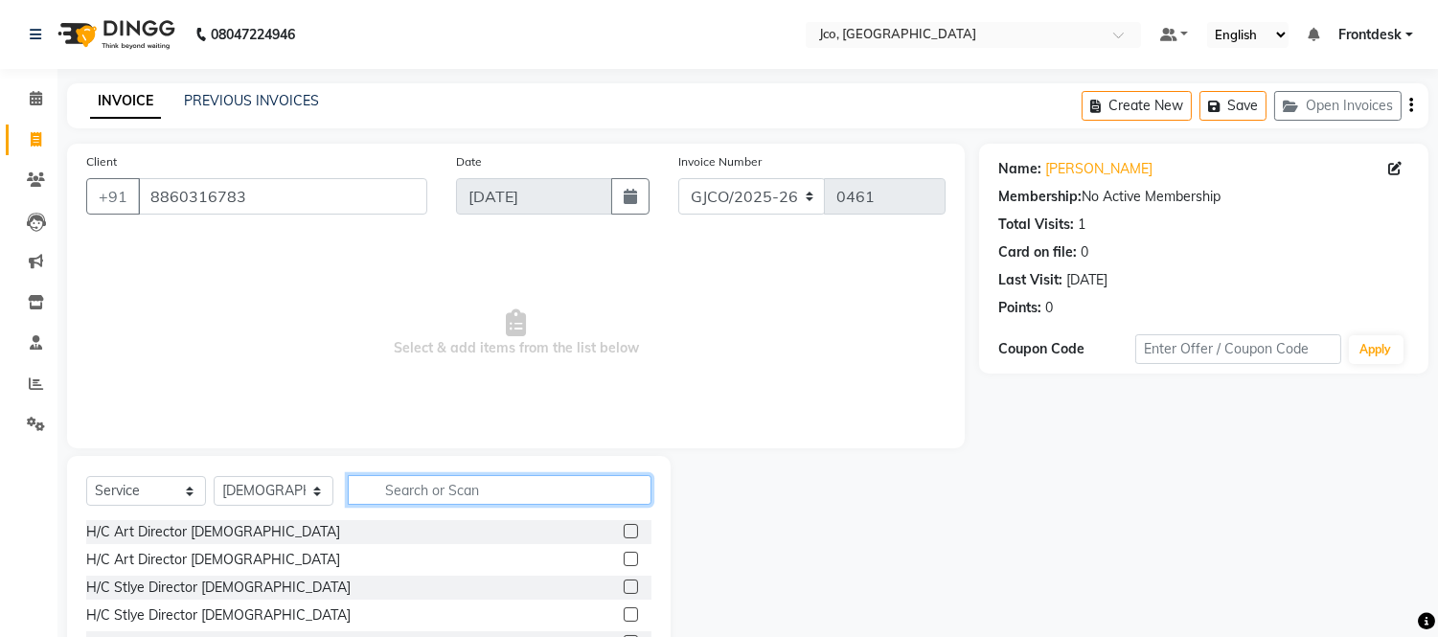
click at [446, 490] on input "text" at bounding box center [500, 490] width 304 height 30
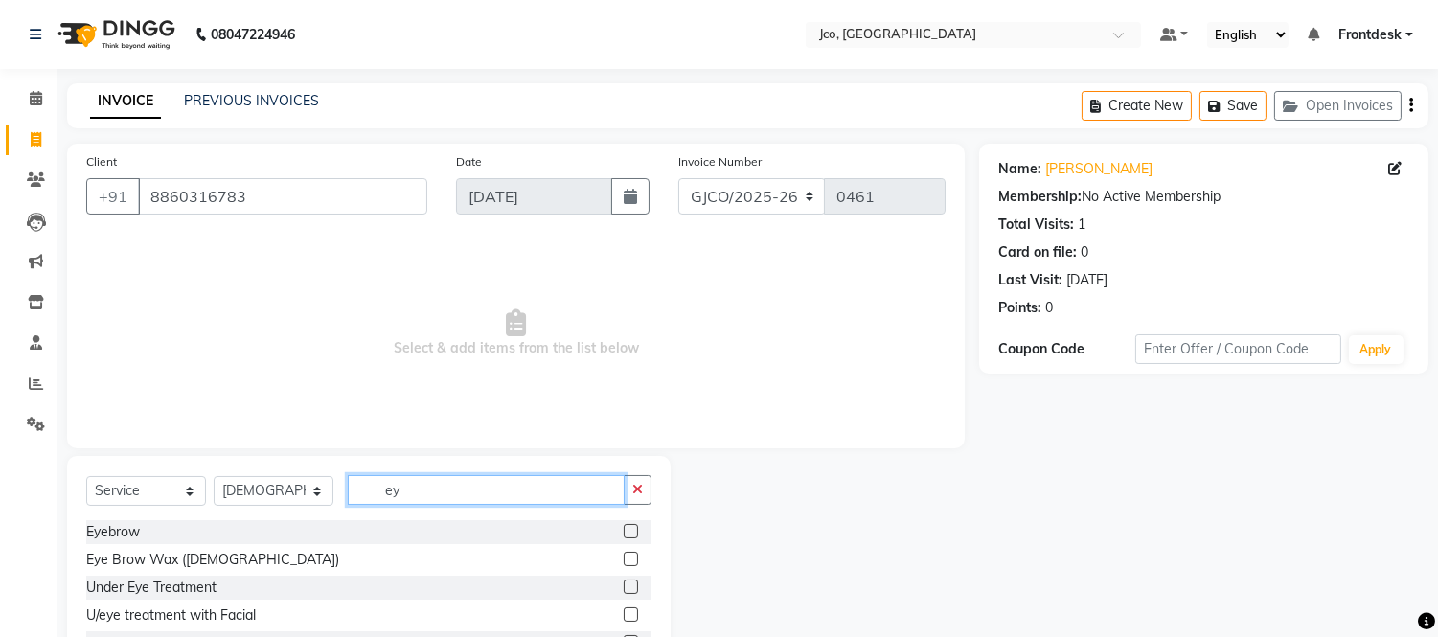
type input "ey"
click at [624, 531] on label at bounding box center [631, 531] width 14 height 14
click at [624, 531] on input "checkbox" at bounding box center [630, 532] width 12 height 12
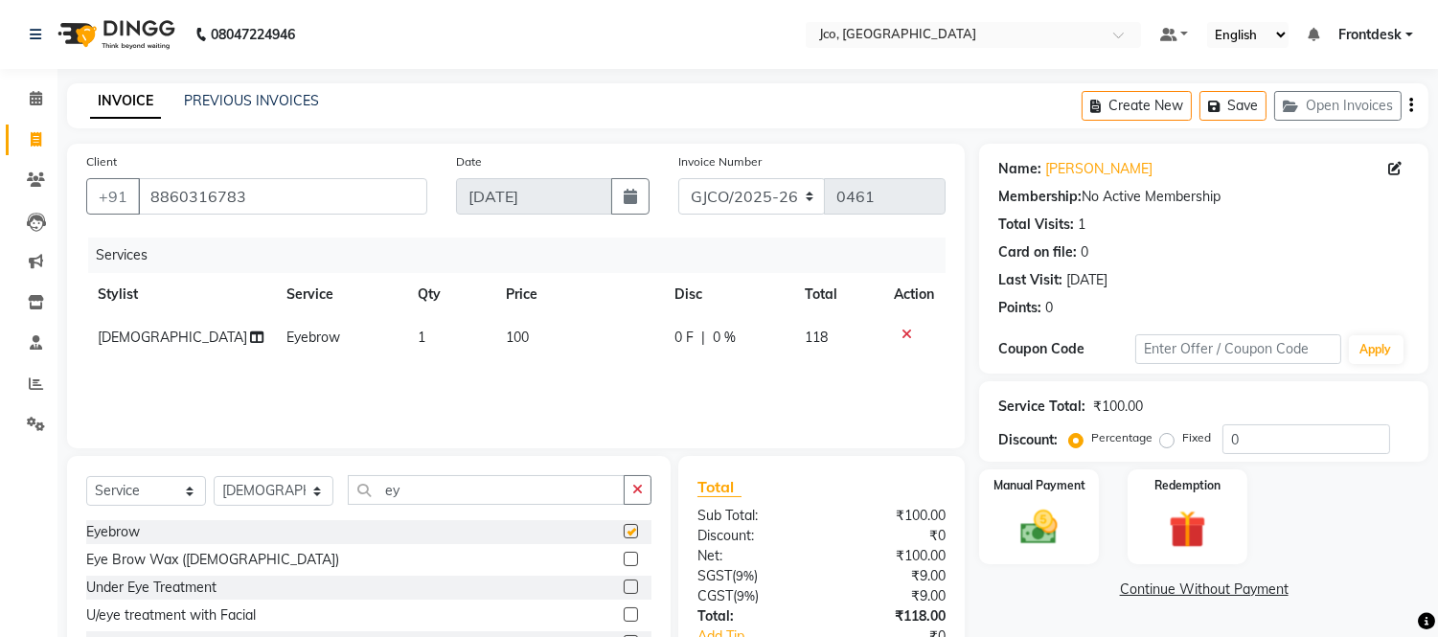
checkbox input "false"
click at [1040, 501] on div "Manual Payment" at bounding box center [1039, 517] width 125 height 98
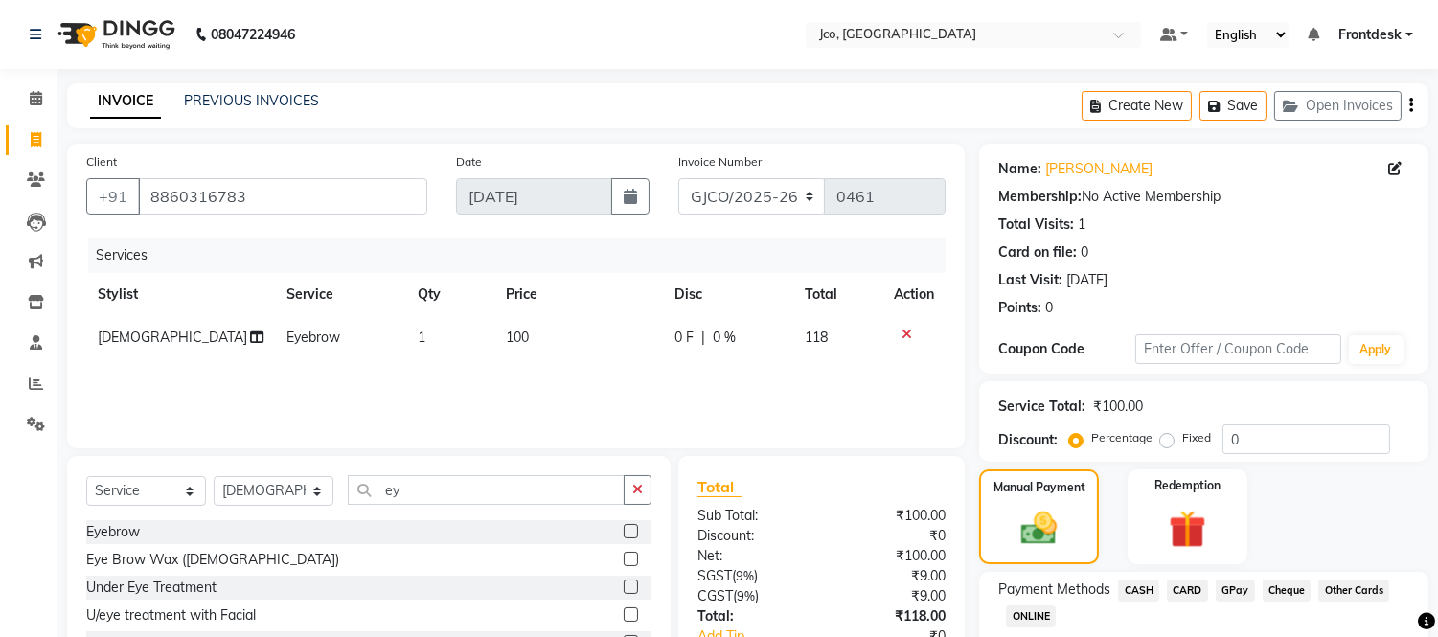
click at [1234, 589] on span "GPay" at bounding box center [1235, 591] width 39 height 22
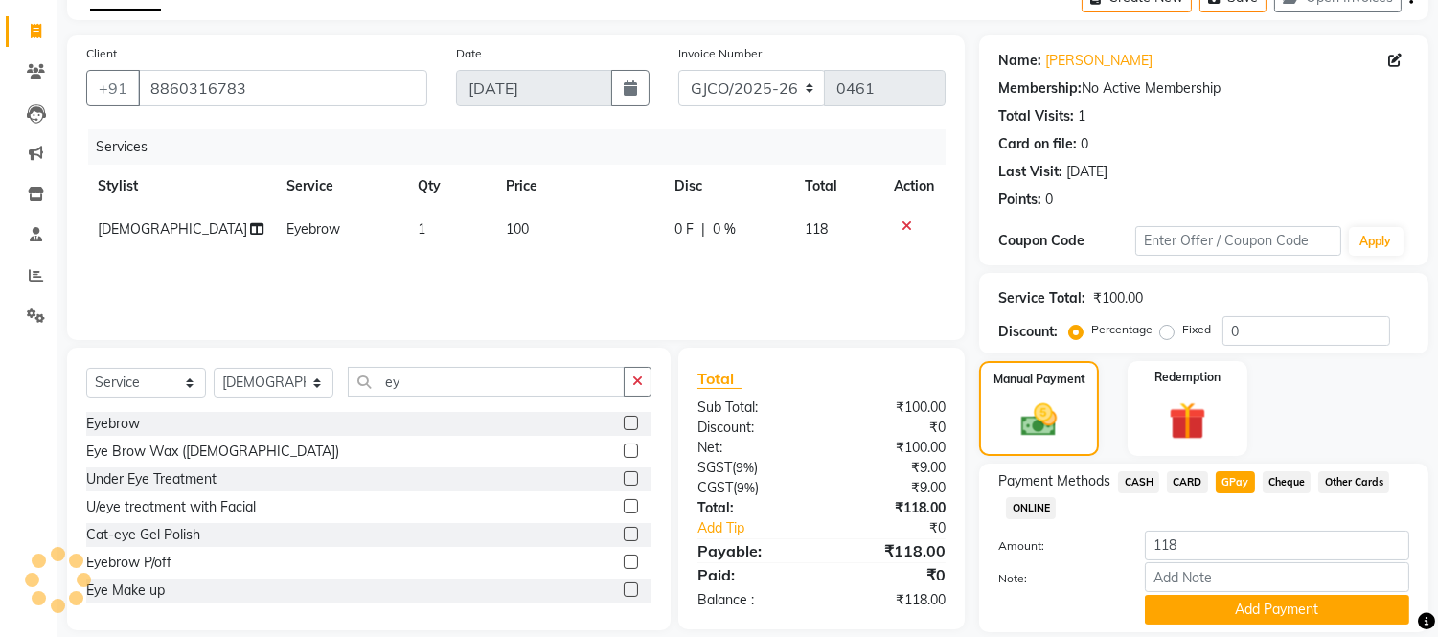
scroll to position [110, 0]
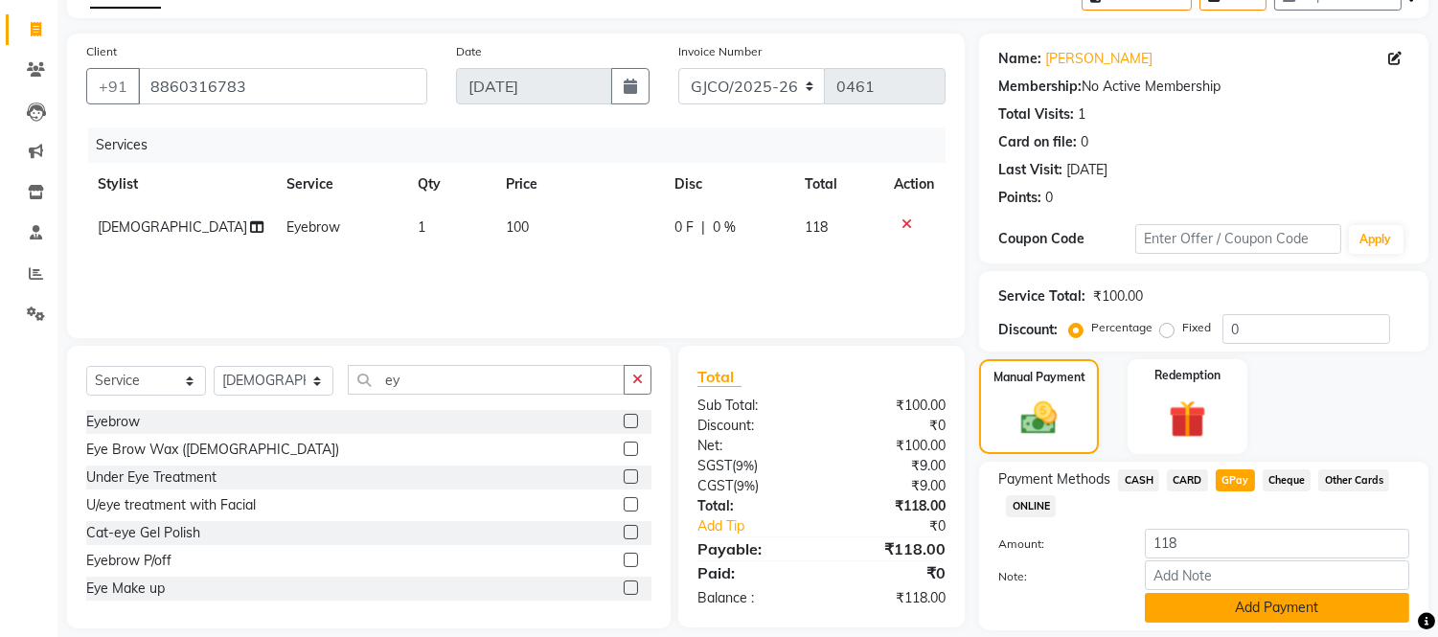
click at [1268, 614] on button "Add Payment" at bounding box center [1277, 608] width 264 height 30
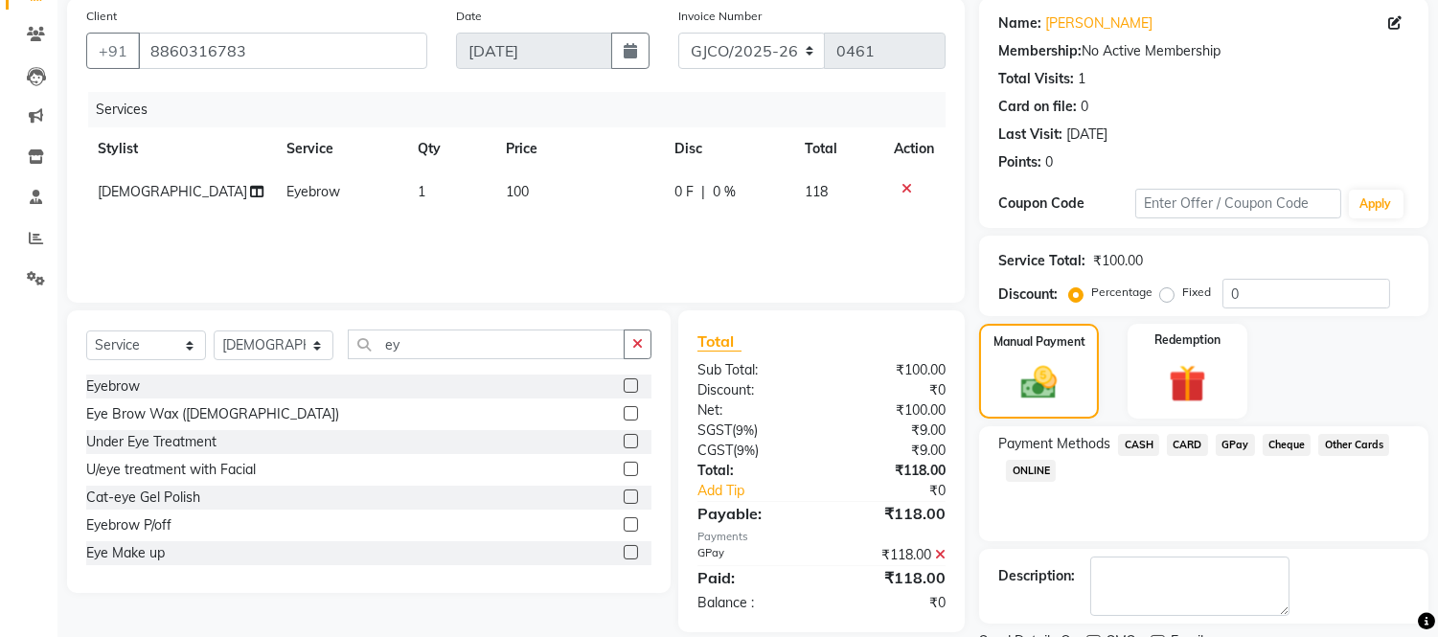
scroll to position [224, 0]
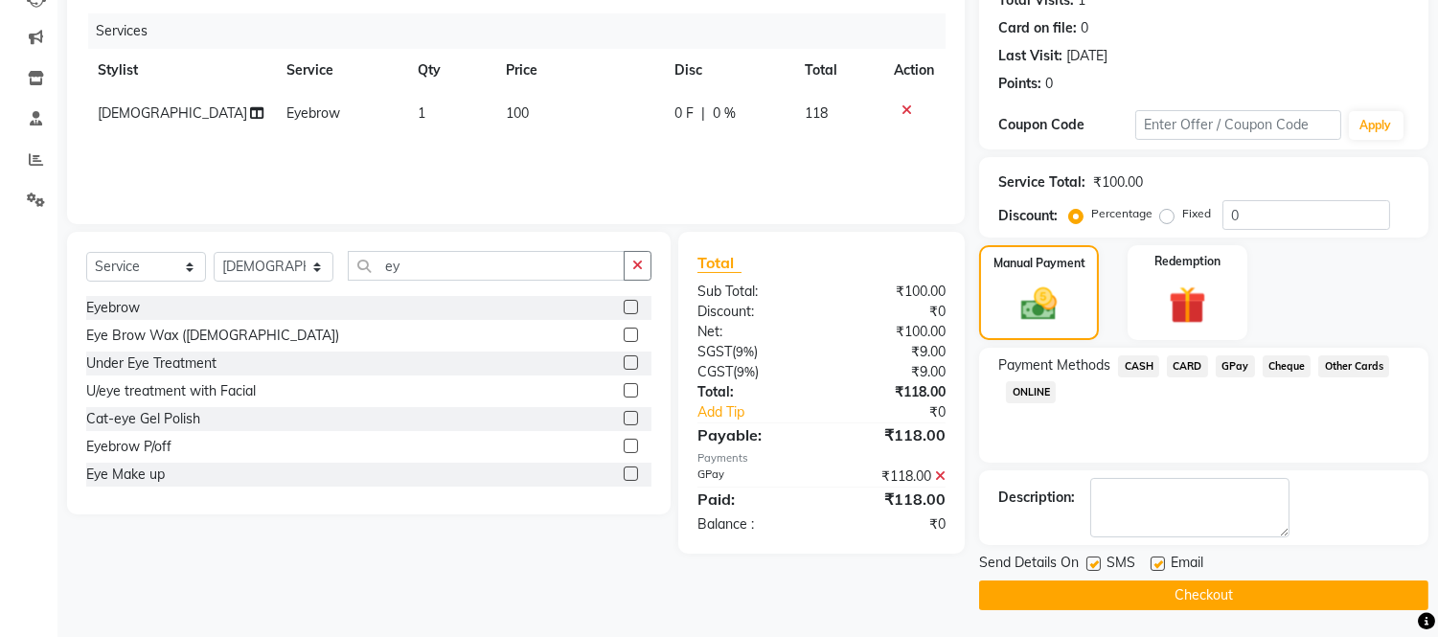
click at [1190, 601] on button "Checkout" at bounding box center [1203, 596] width 449 height 30
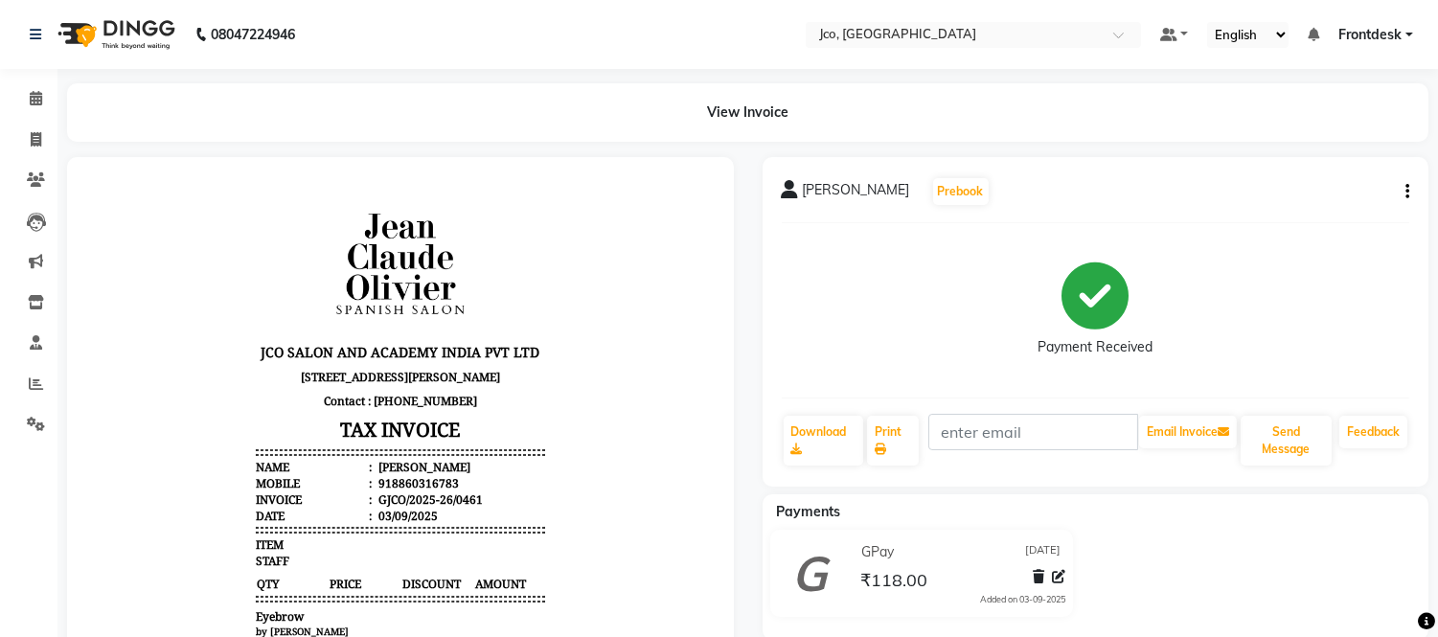
select select "service"
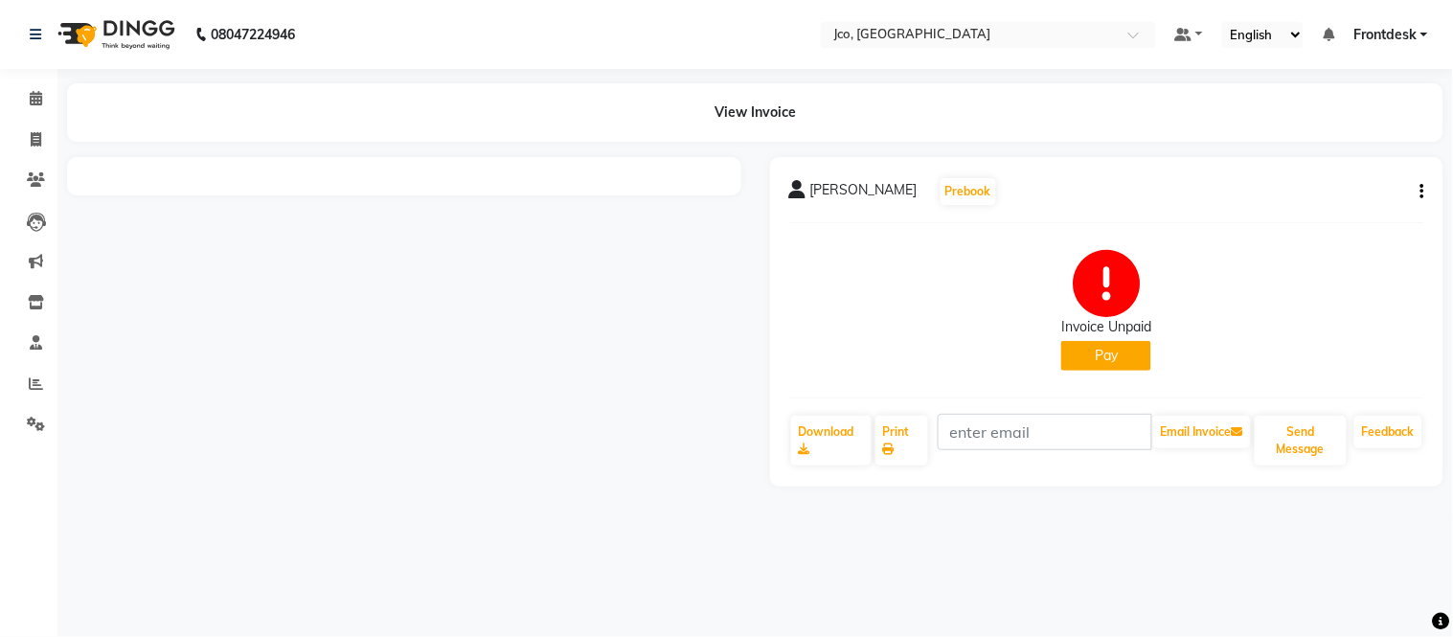
click at [1419, 192] on button "button" at bounding box center [1418, 192] width 11 height 20
click at [1349, 236] on div "Edit Invoice" at bounding box center [1327, 228] width 131 height 24
select select "service"
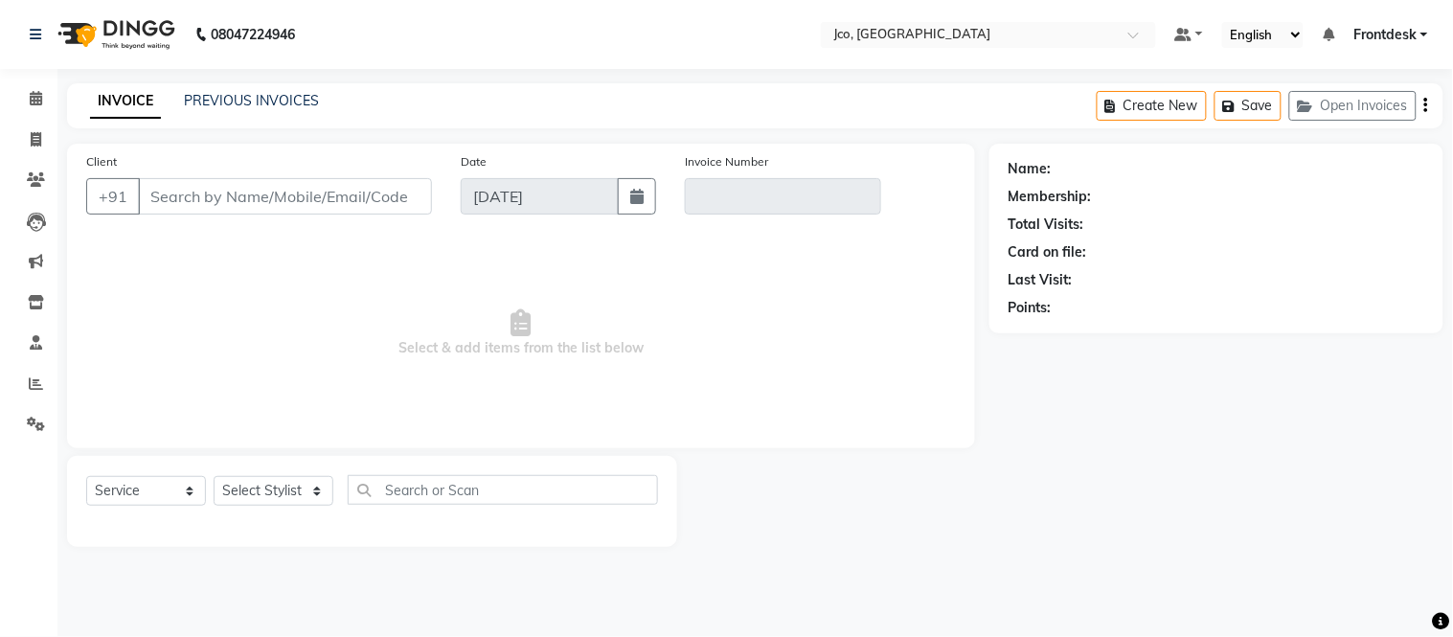
type input "9892131000"
type input "Gpre/2025-26/0385"
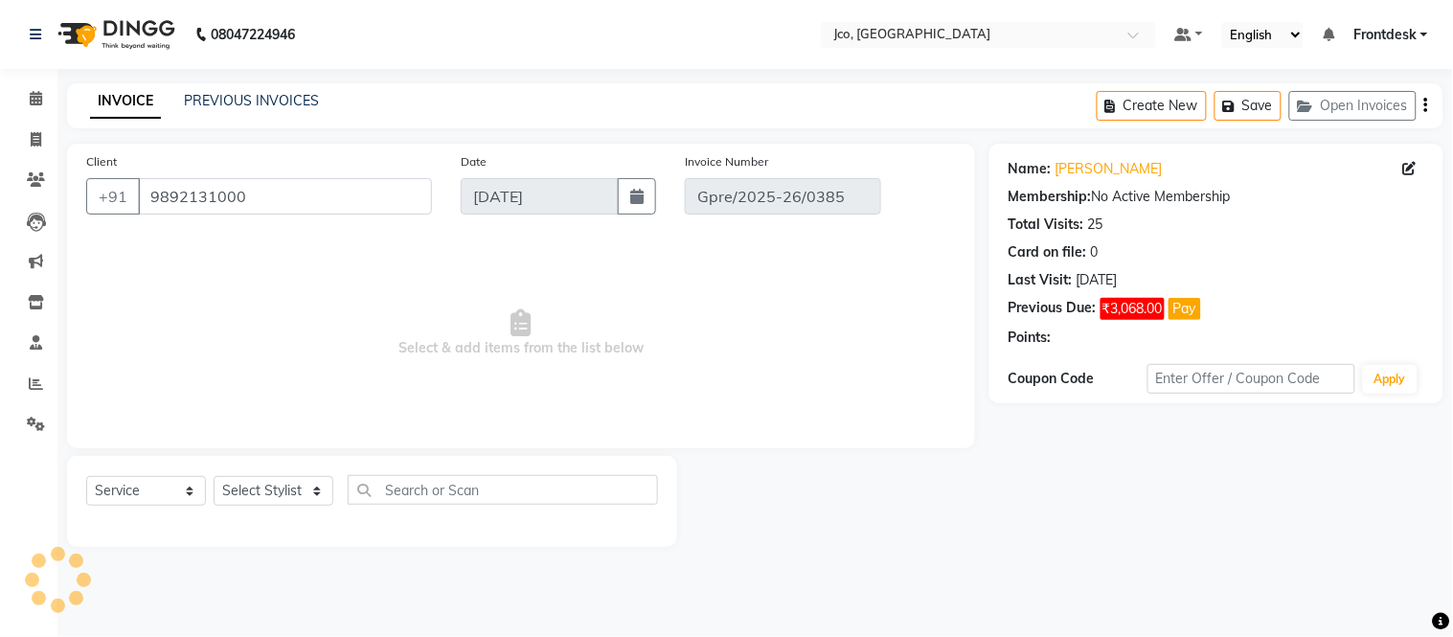
select select "select"
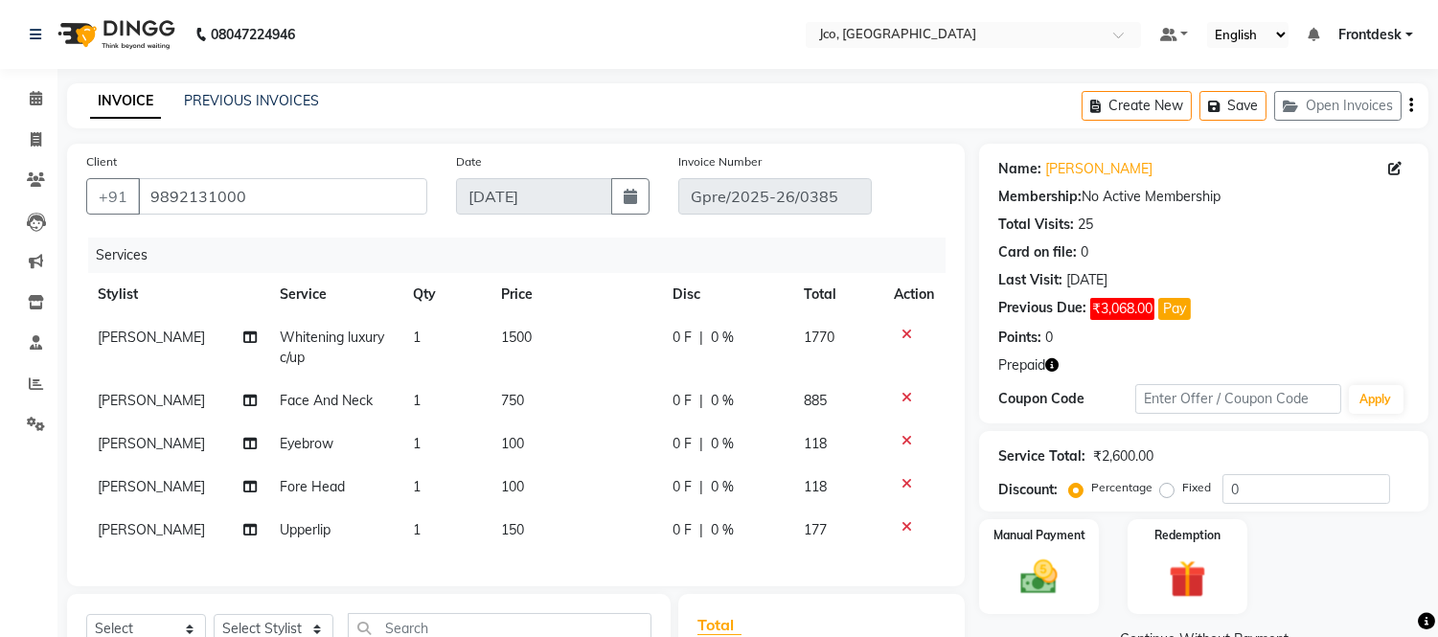
click at [1409, 111] on button "button" at bounding box center [1411, 105] width 4 height 45
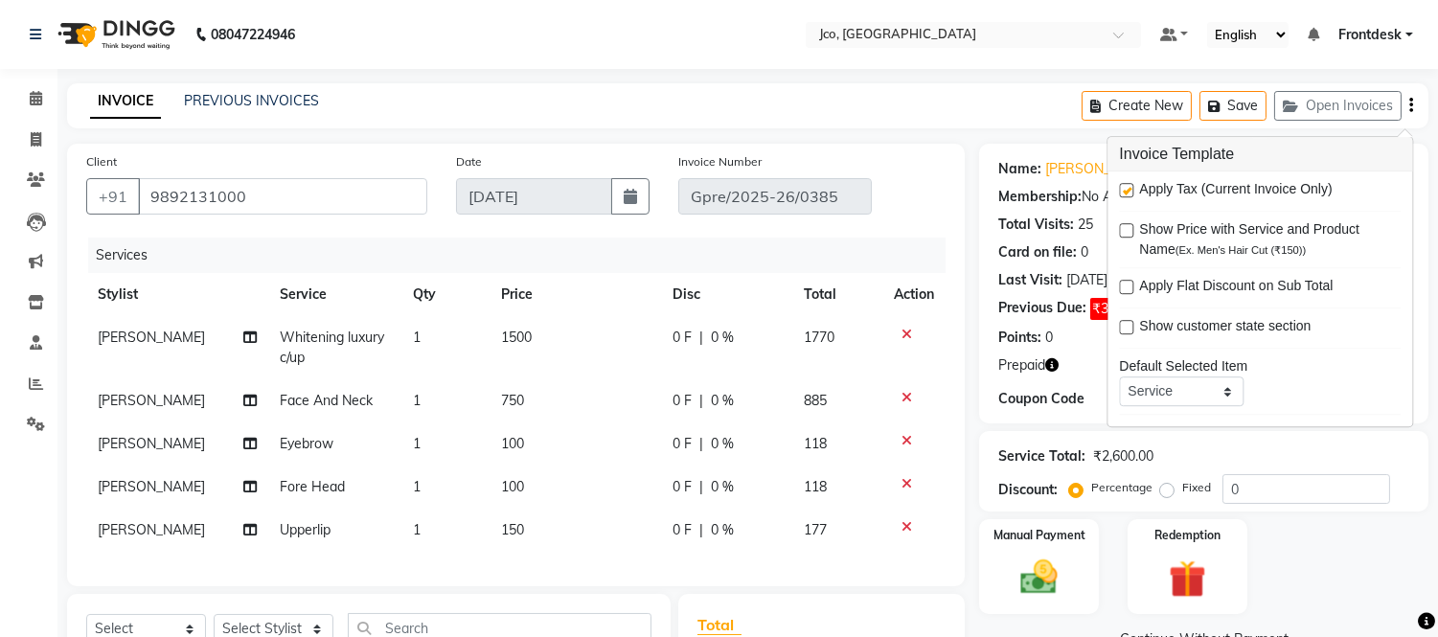
click at [1124, 196] on label at bounding box center [1126, 190] width 14 height 14
click at [1124, 196] on input "checkbox" at bounding box center [1125, 191] width 12 height 12
checkbox input "false"
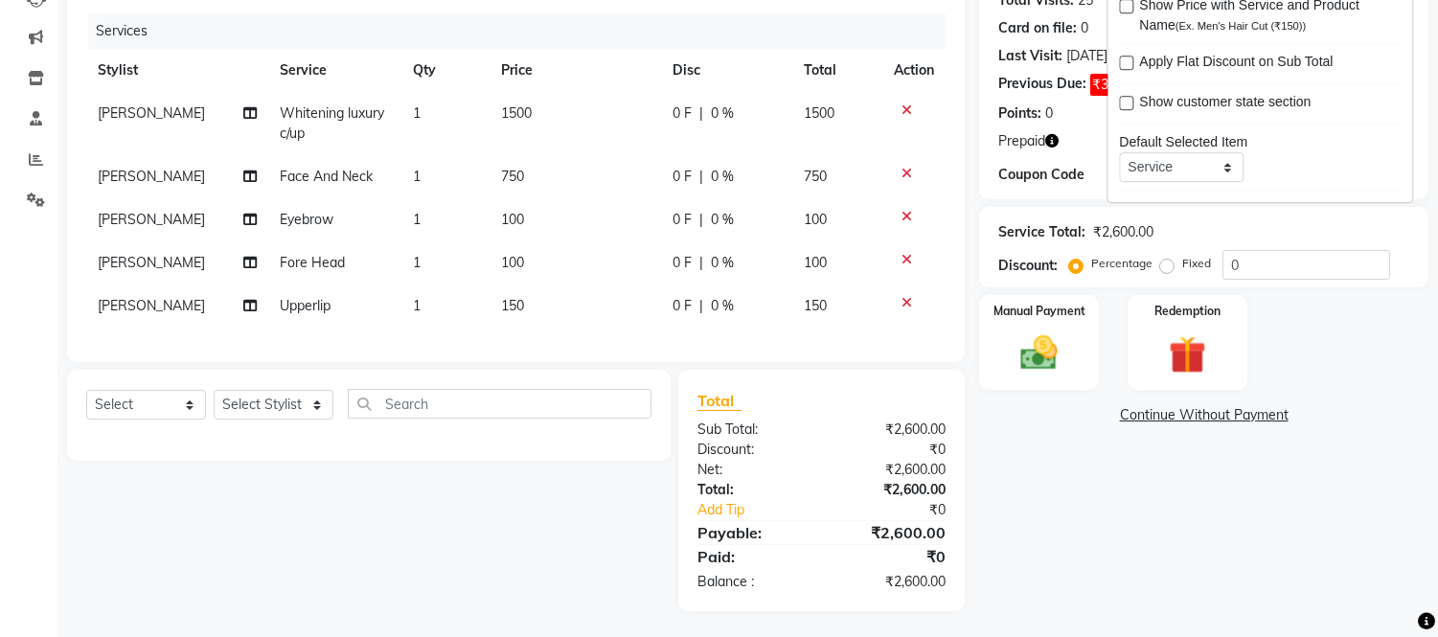
scroll to position [242, 0]
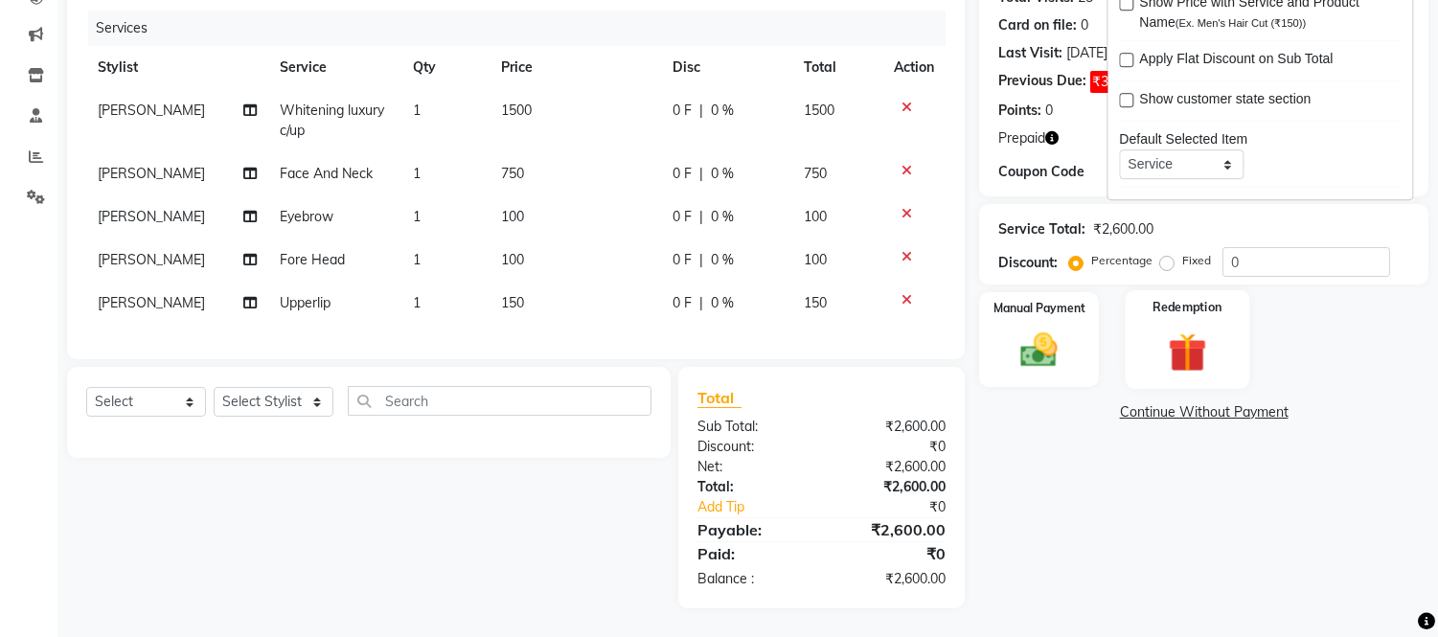
click at [1179, 333] on img at bounding box center [1186, 353] width 63 height 48
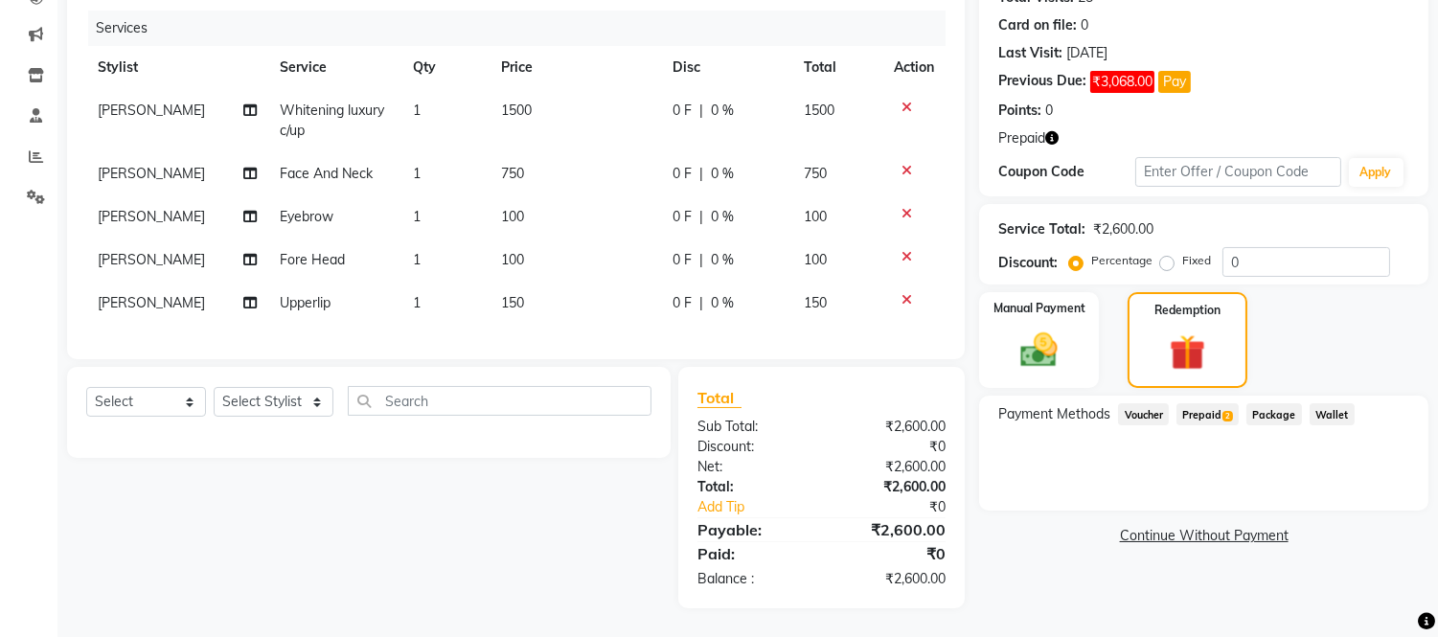
click at [1208, 403] on span "Prepaid 2" at bounding box center [1207, 414] width 62 height 22
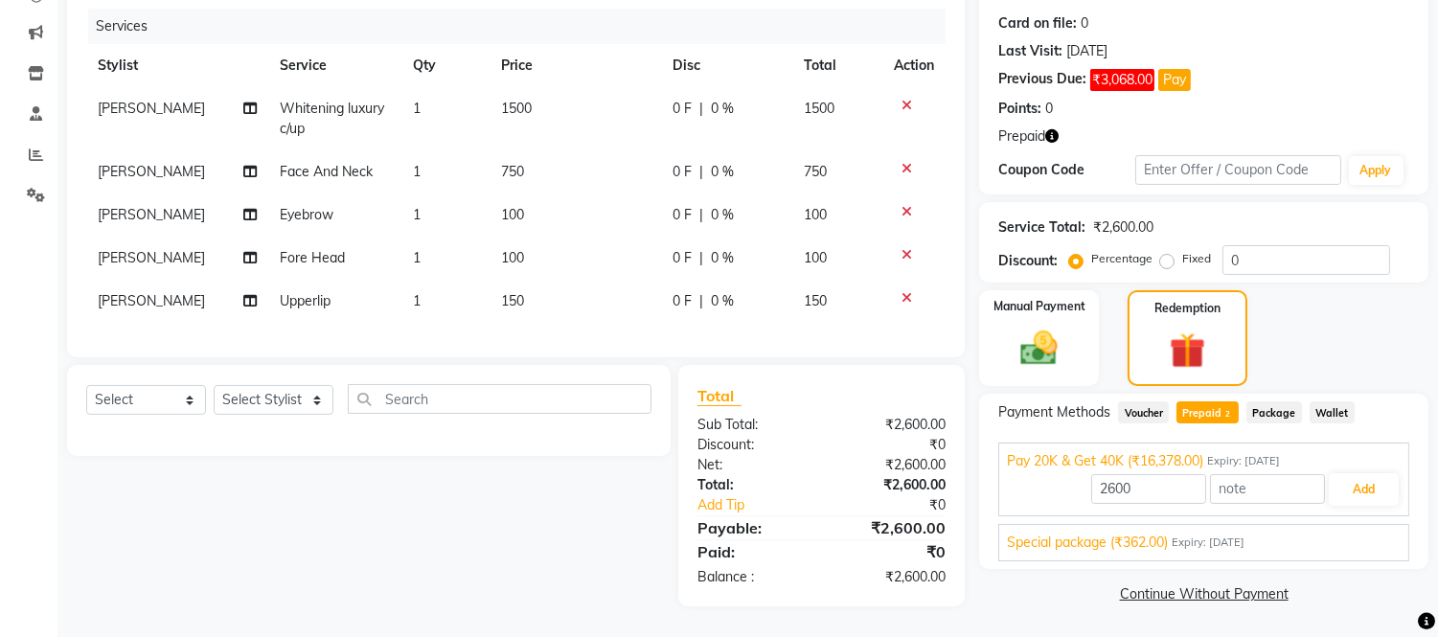
click at [1237, 585] on link "Continue Without Payment" at bounding box center [1204, 594] width 442 height 20
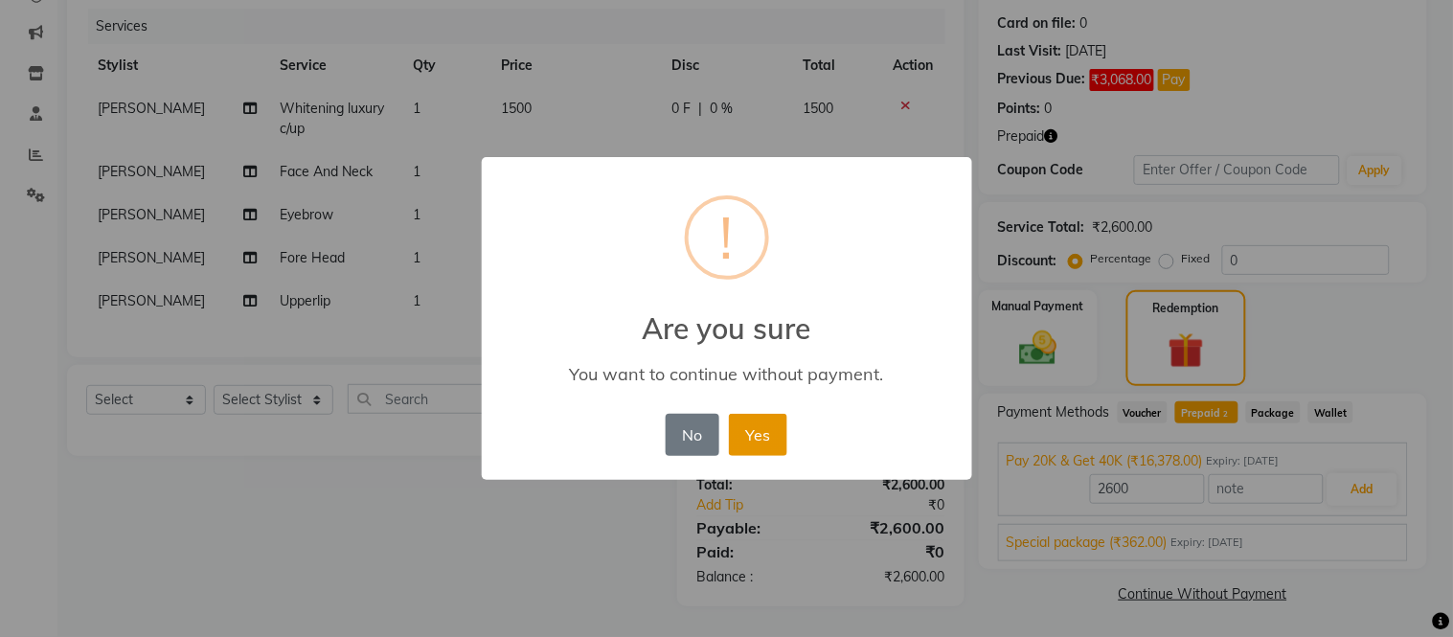
click at [763, 436] on button "Yes" at bounding box center [758, 435] width 58 height 42
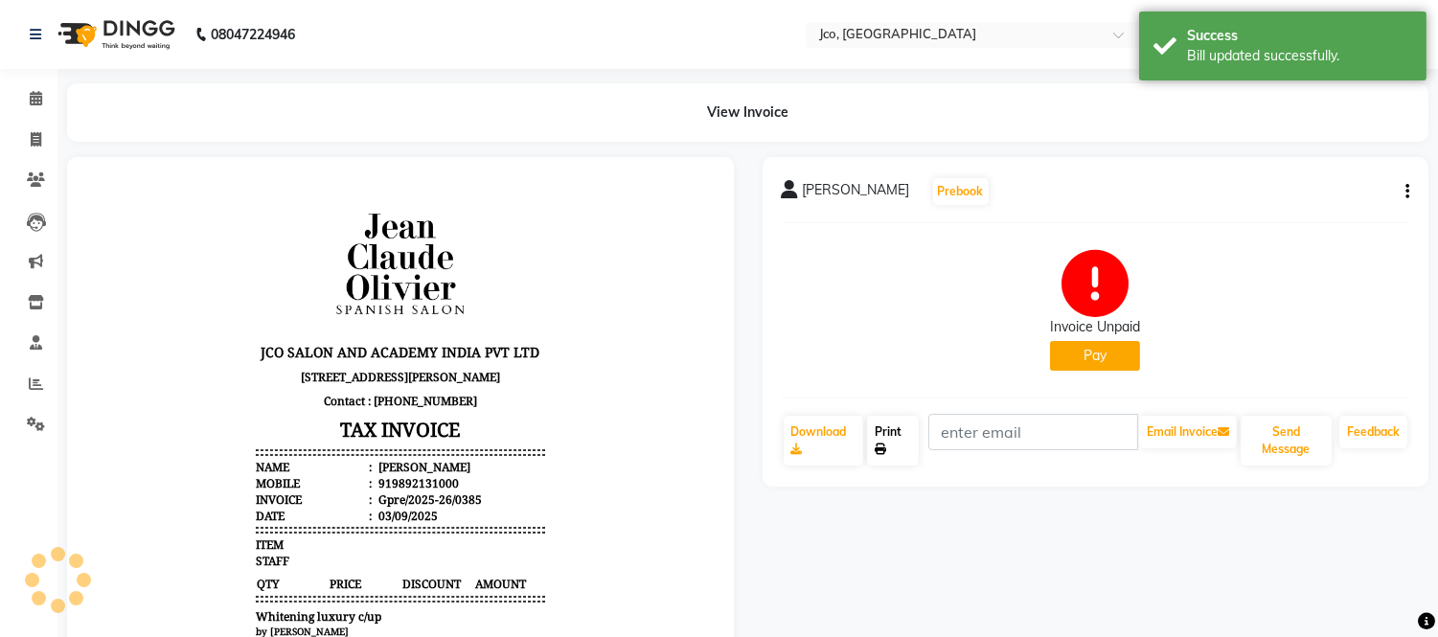
click at [896, 457] on link "Print" at bounding box center [893, 441] width 52 height 50
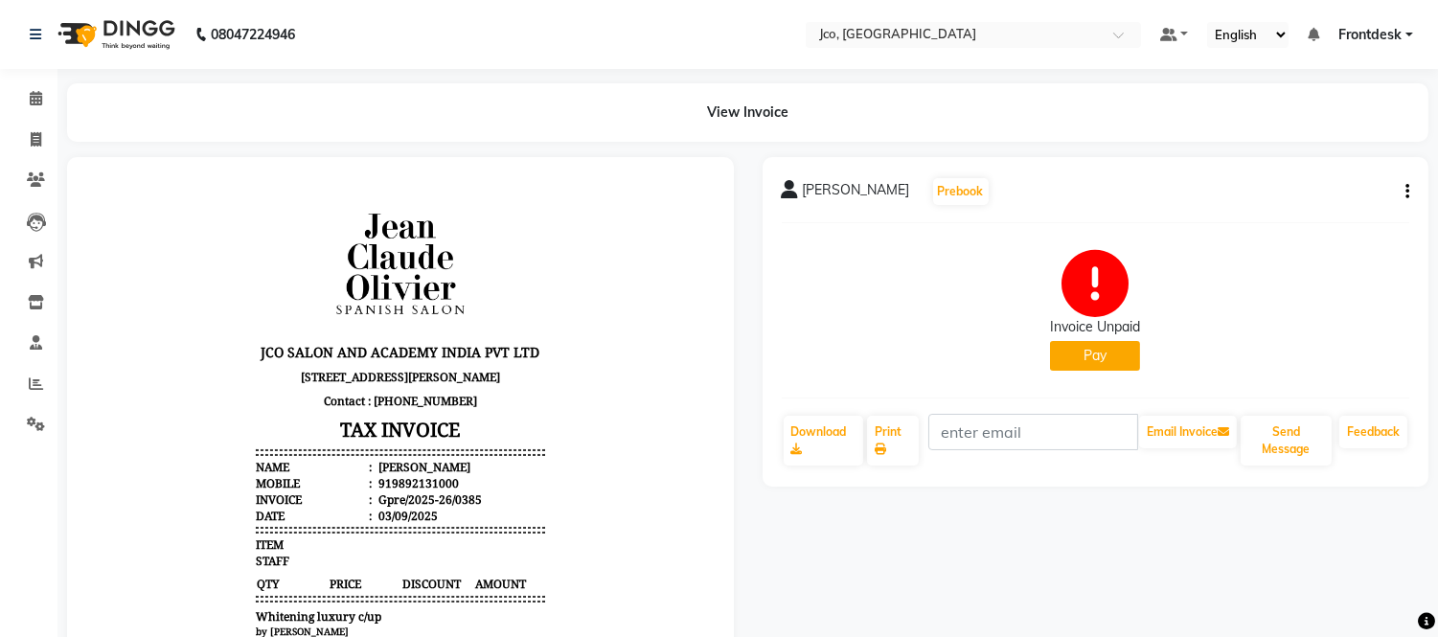
click at [1400, 192] on button "button" at bounding box center [1403, 192] width 11 height 20
click at [1317, 240] on div "Edit Invoice" at bounding box center [1311, 228] width 131 height 24
select select "service"
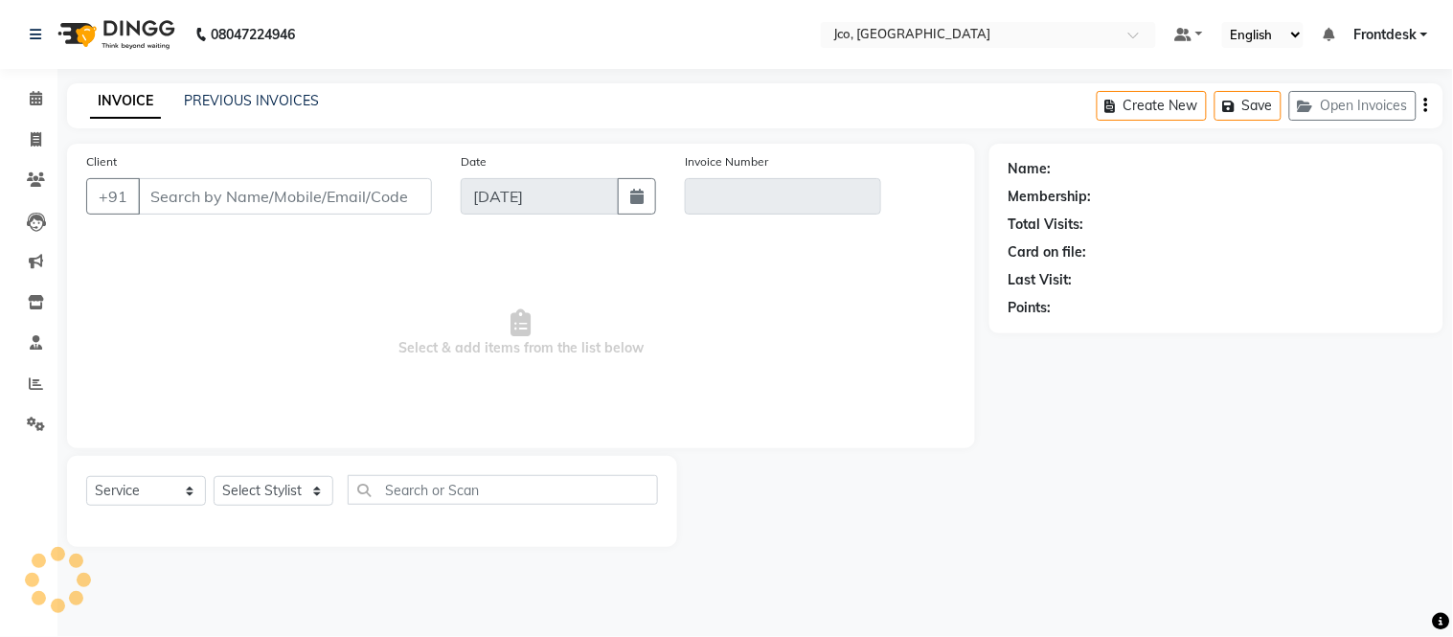
type input "9892131000"
type input "Gpre/2025-26/0385"
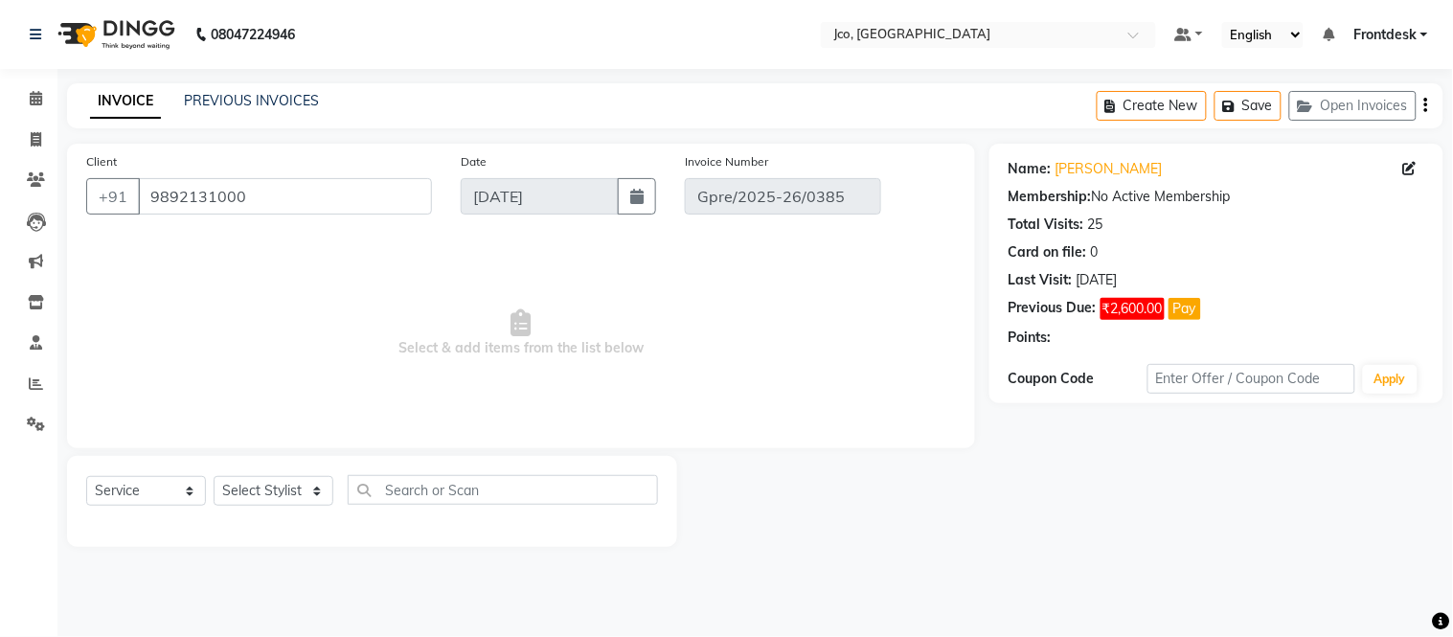
select select "select"
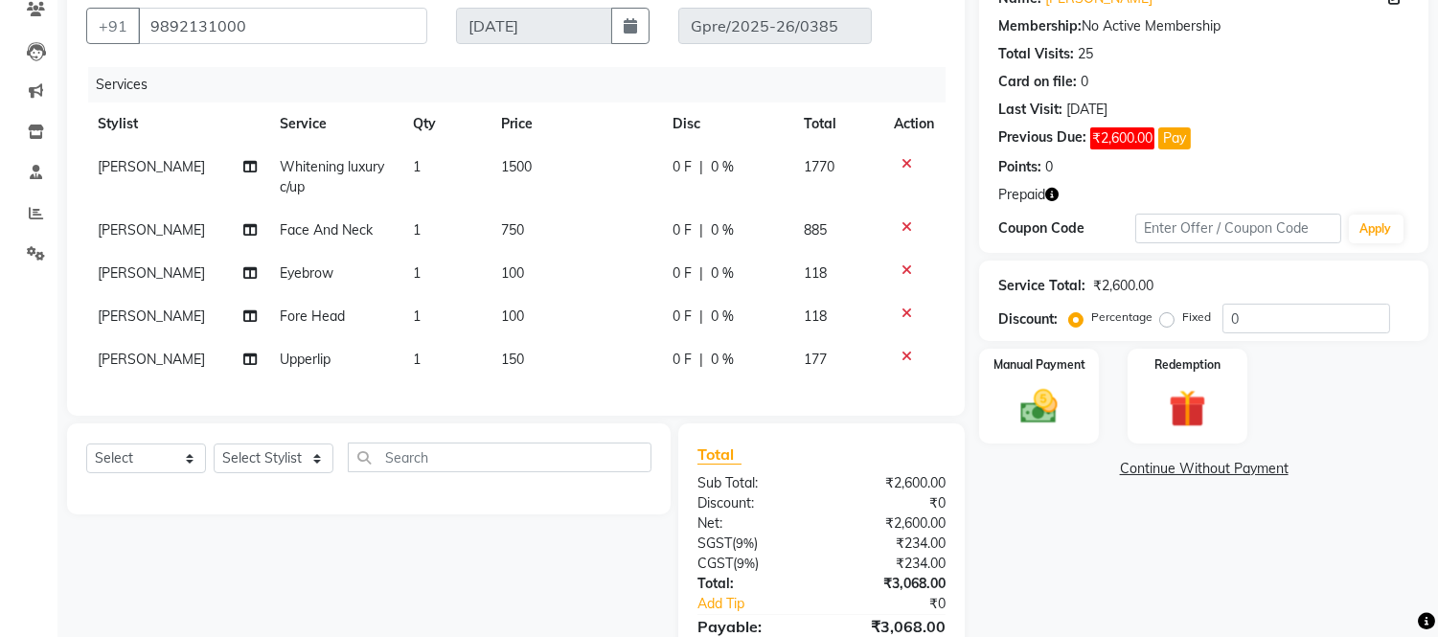
scroll to position [177, 0]
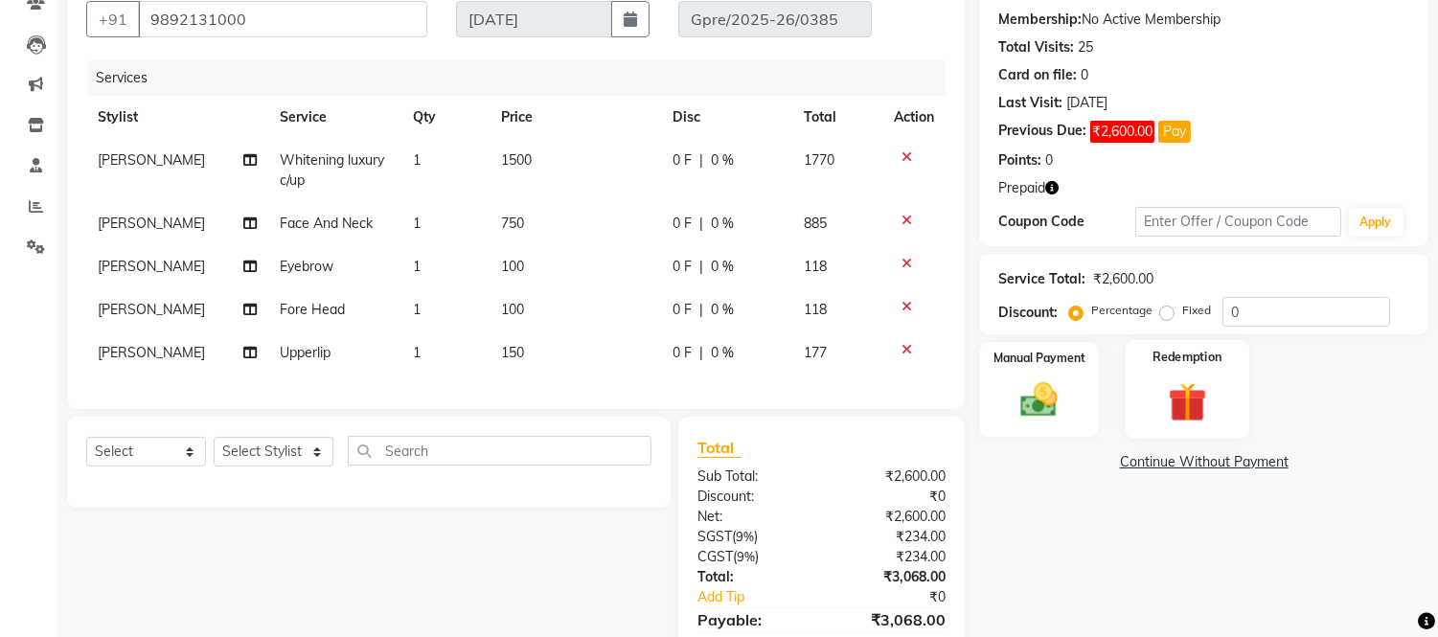
click at [1179, 413] on img at bounding box center [1186, 402] width 63 height 48
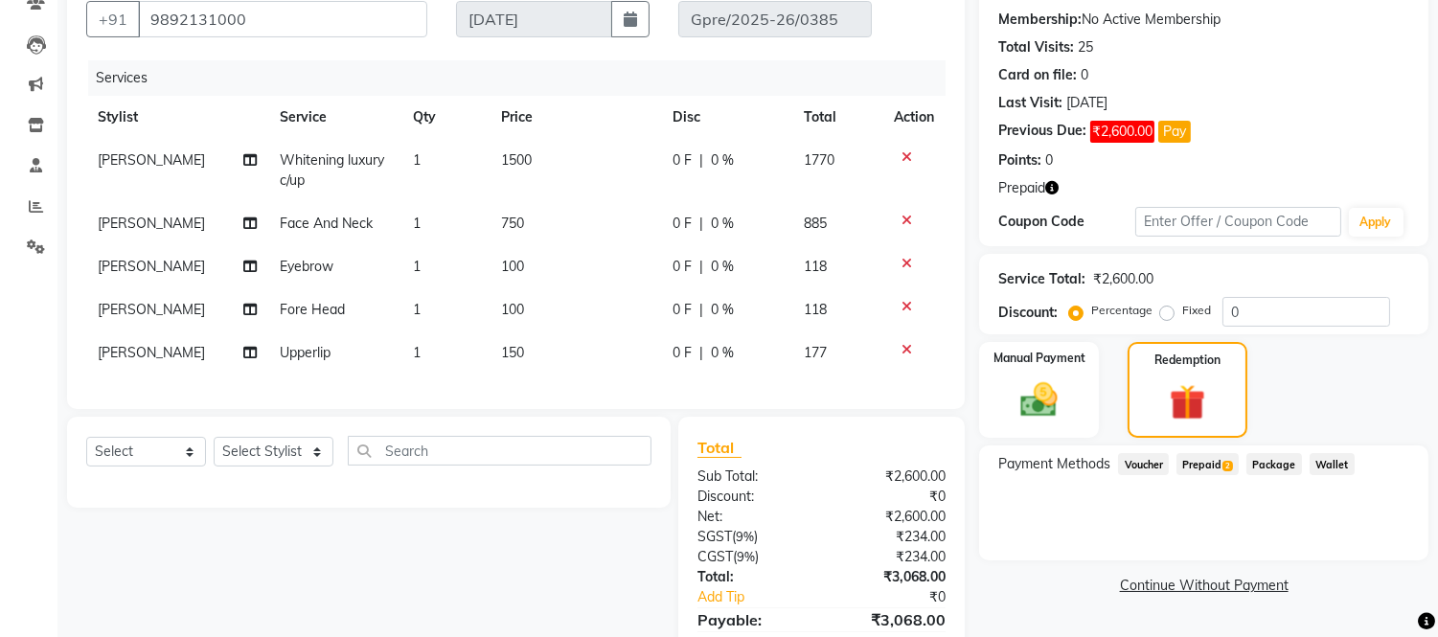
click at [1202, 465] on span "Prepaid 2" at bounding box center [1207, 464] width 62 height 22
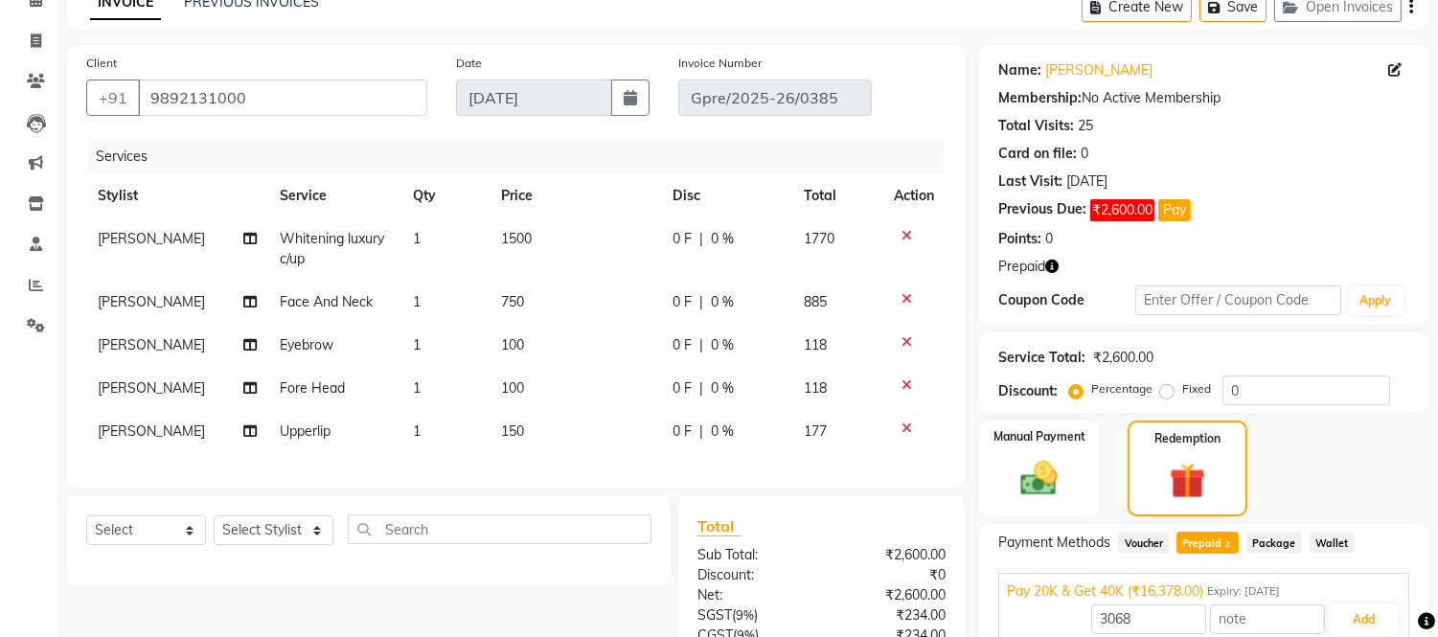
scroll to position [0, 0]
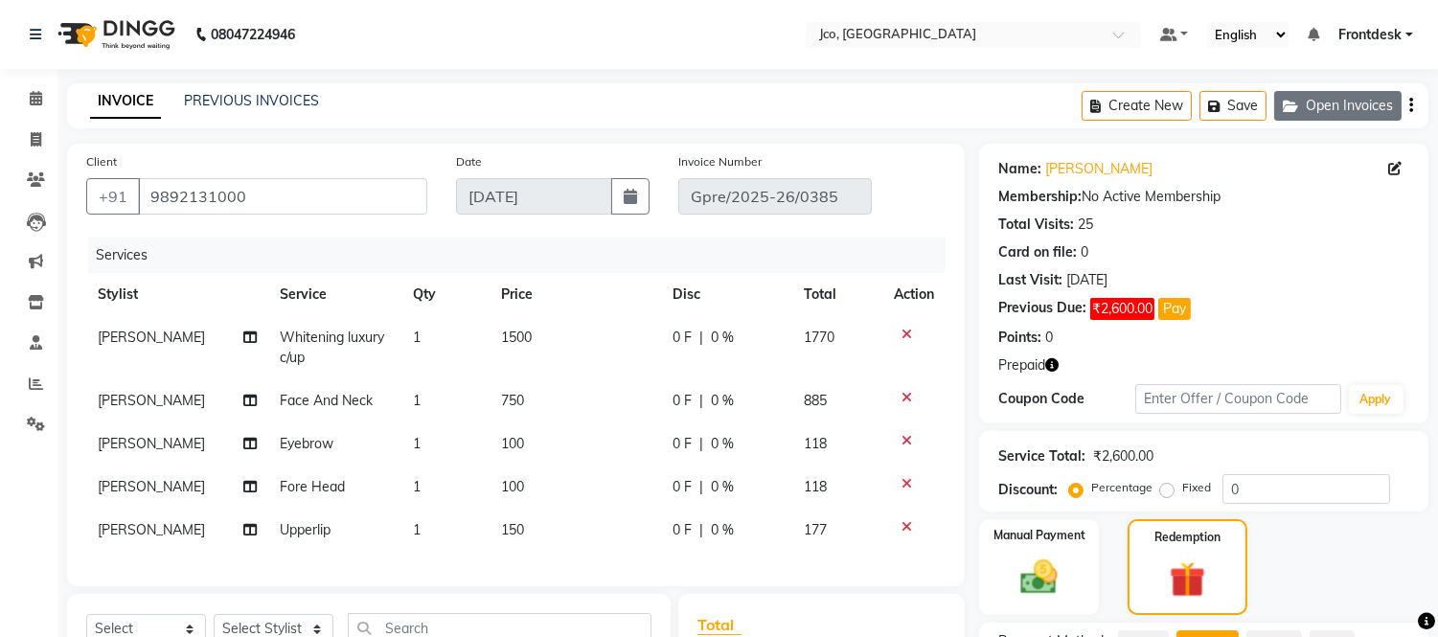
click at [1389, 116] on button "Open Invoices" at bounding box center [1337, 106] width 127 height 30
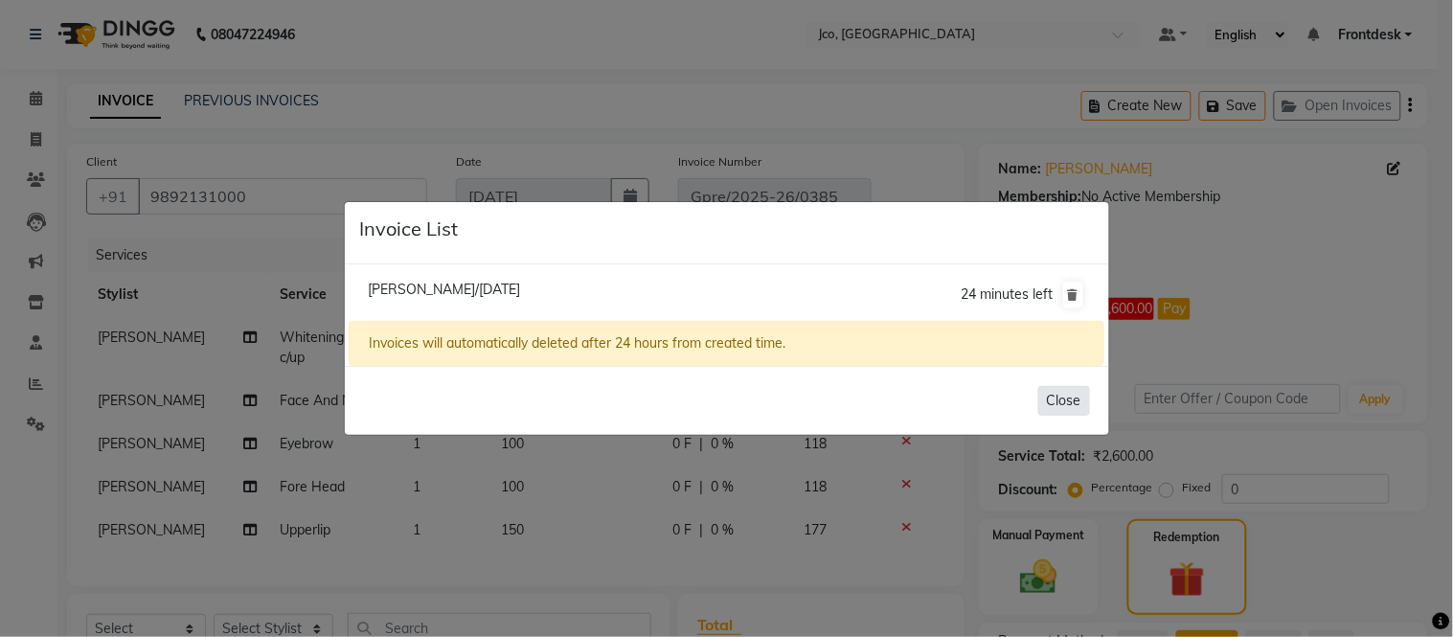
click at [1054, 403] on button "Close" at bounding box center [1065, 401] width 52 height 30
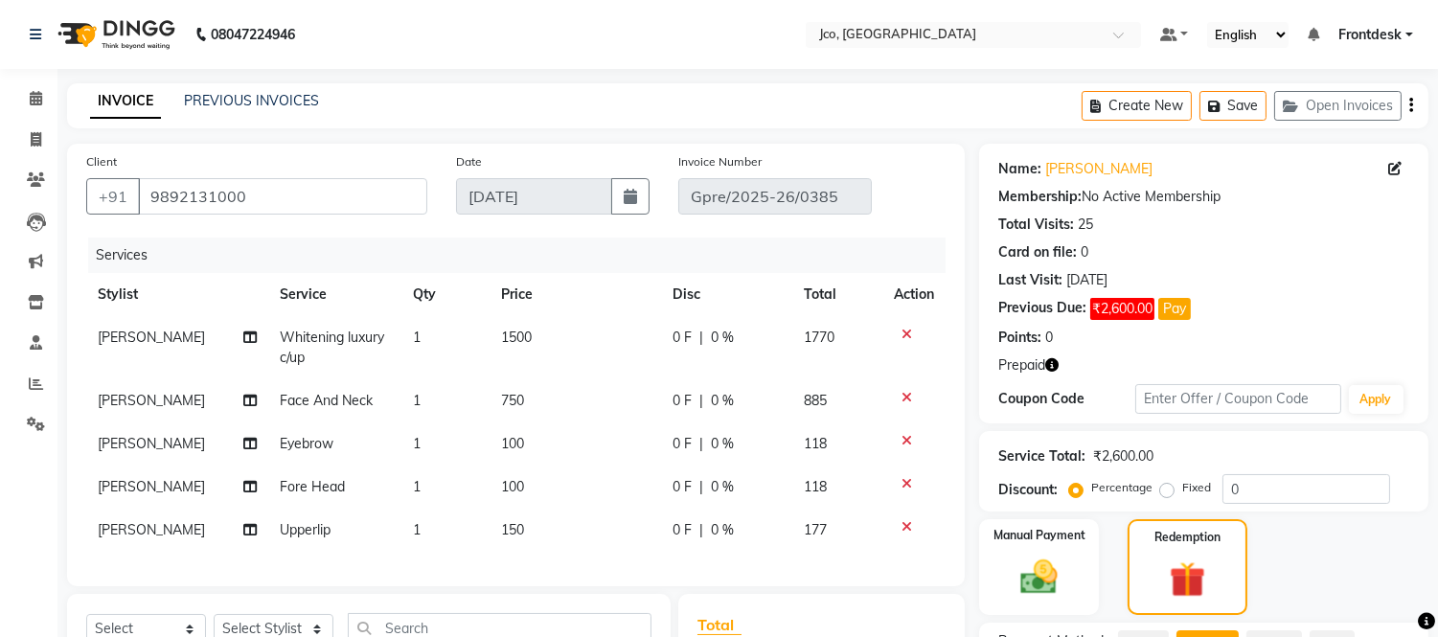
click at [1410, 105] on icon "button" at bounding box center [1411, 105] width 4 height 1
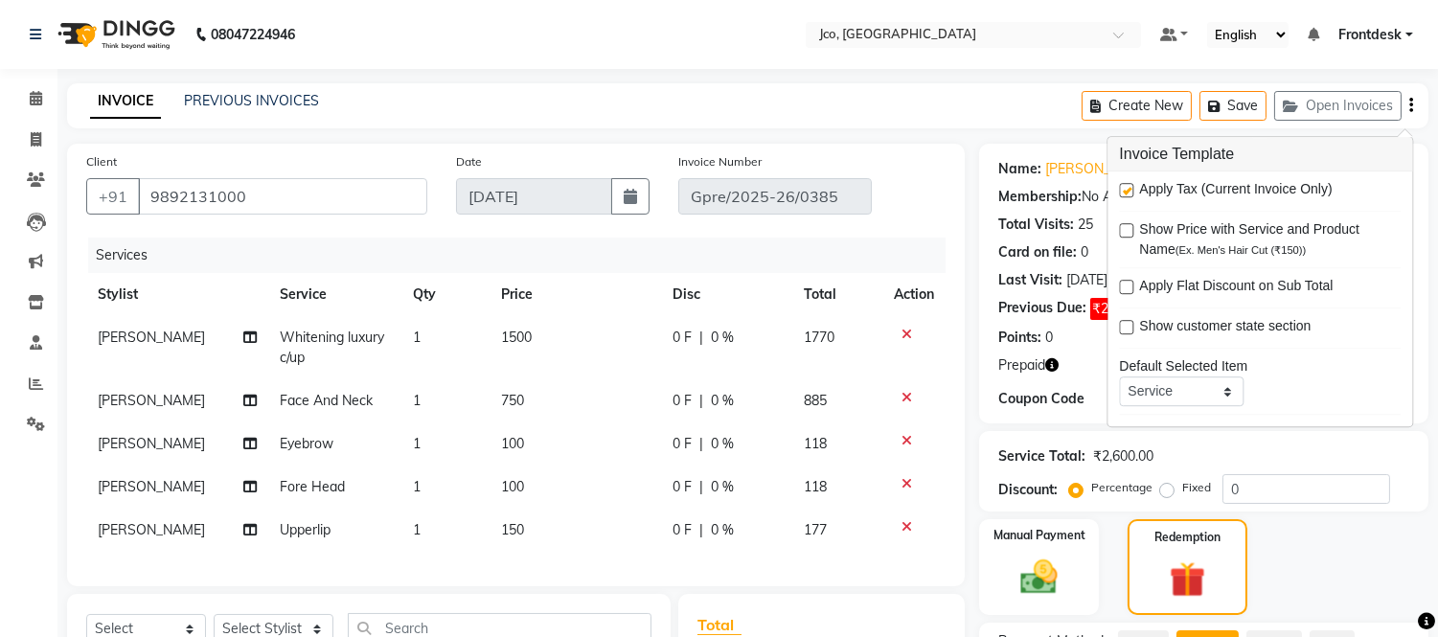
click at [1123, 190] on label at bounding box center [1126, 190] width 14 height 14
click at [1123, 190] on input "checkbox" at bounding box center [1125, 191] width 12 height 12
checkbox input "false"
type input "16378"
click at [1345, 569] on div "Manual Payment Redemption" at bounding box center [1204, 567] width 478 height 96
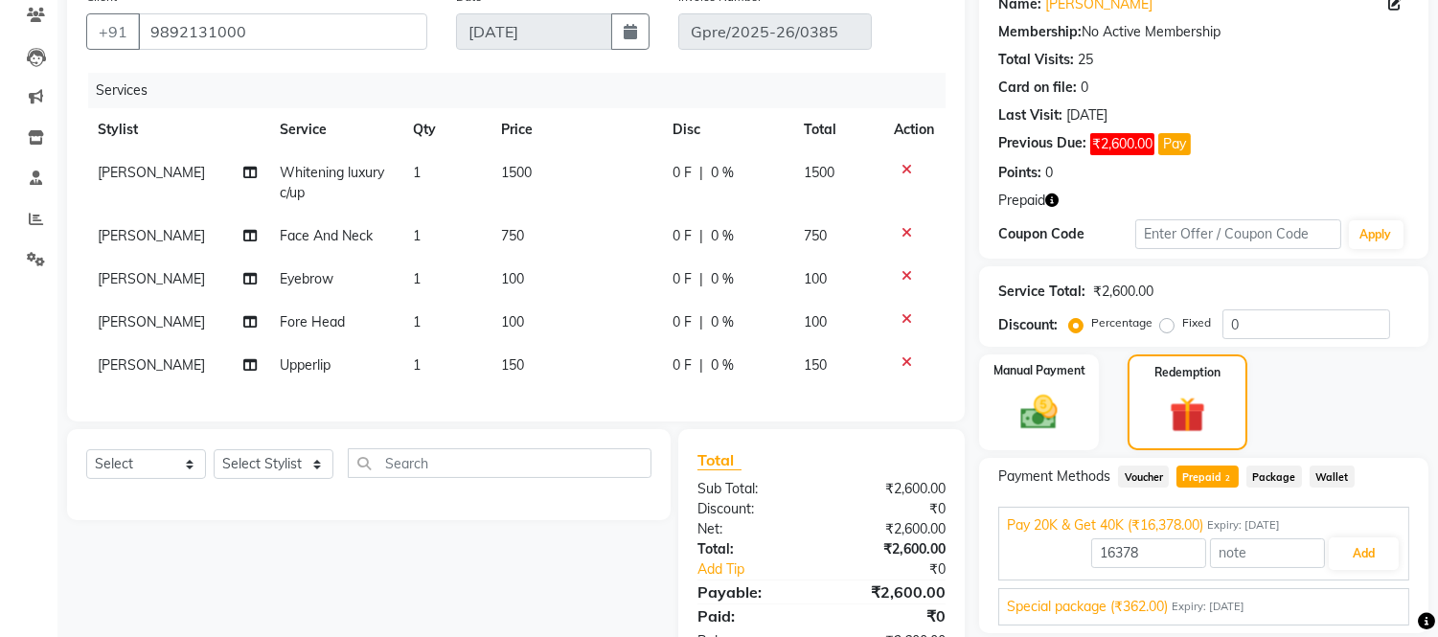
scroll to position [242, 0]
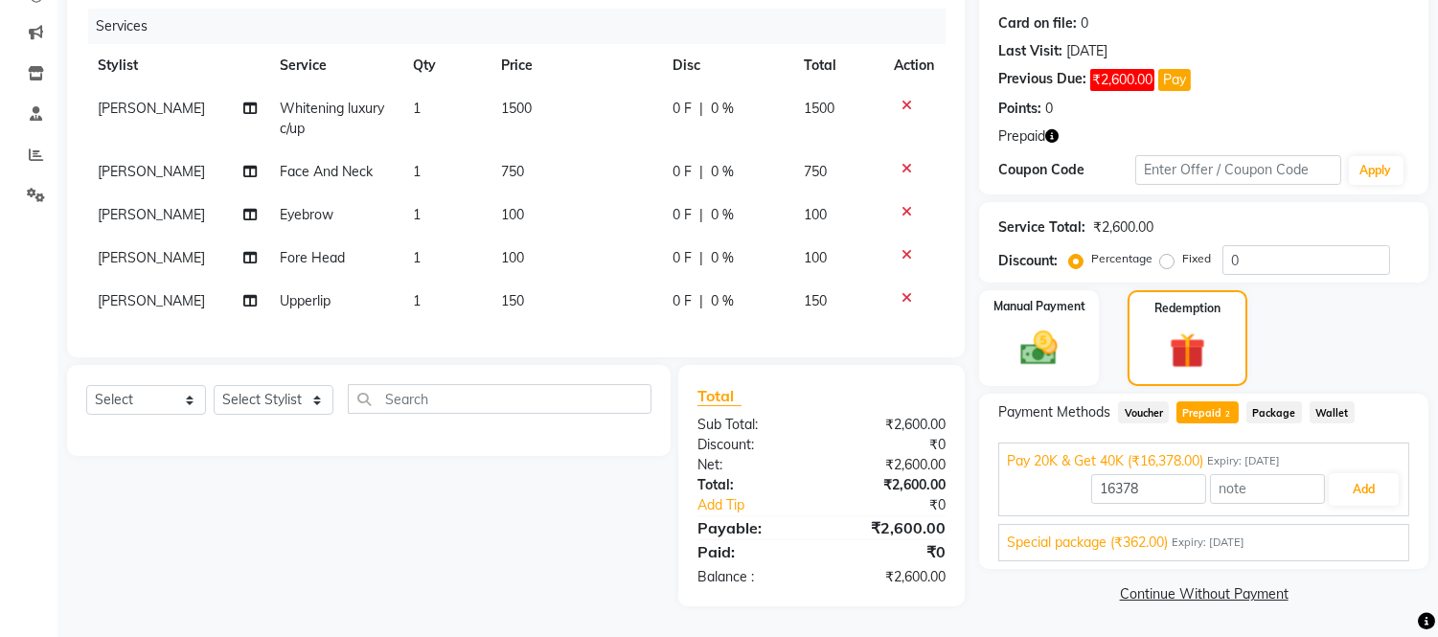
click at [1203, 584] on link "Continue Without Payment" at bounding box center [1204, 594] width 442 height 20
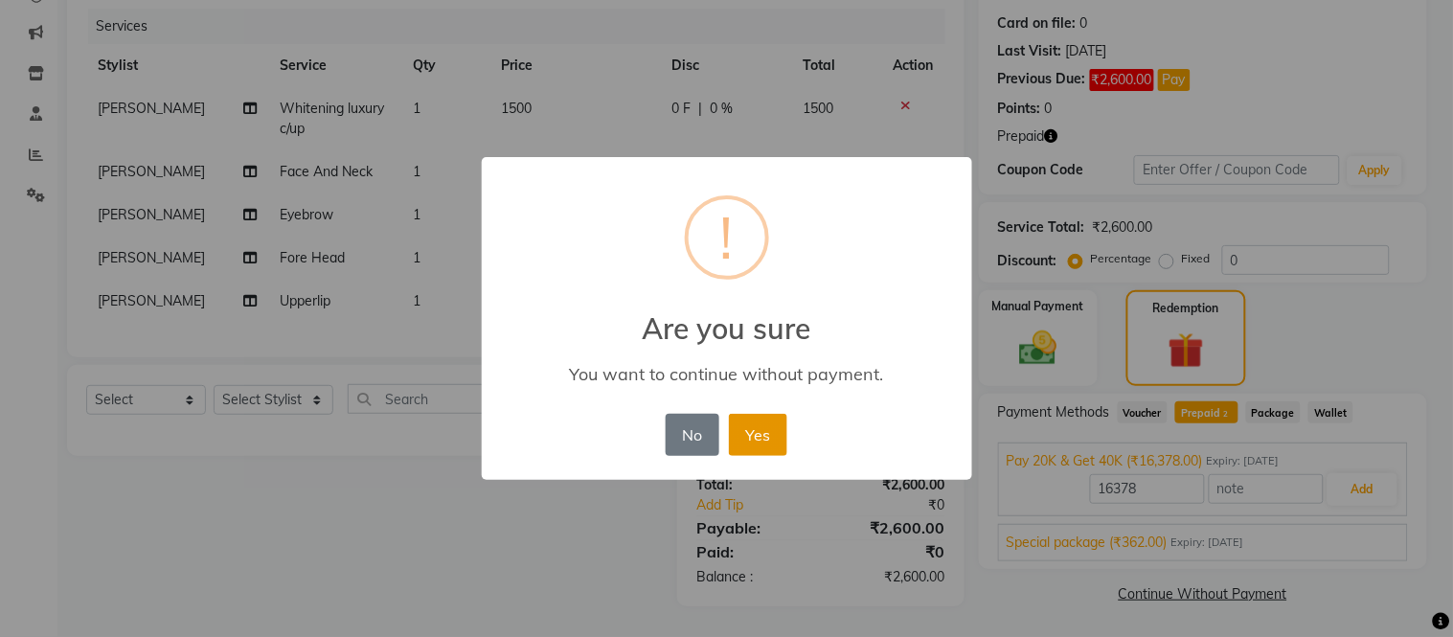
click at [764, 445] on button "Yes" at bounding box center [758, 435] width 58 height 42
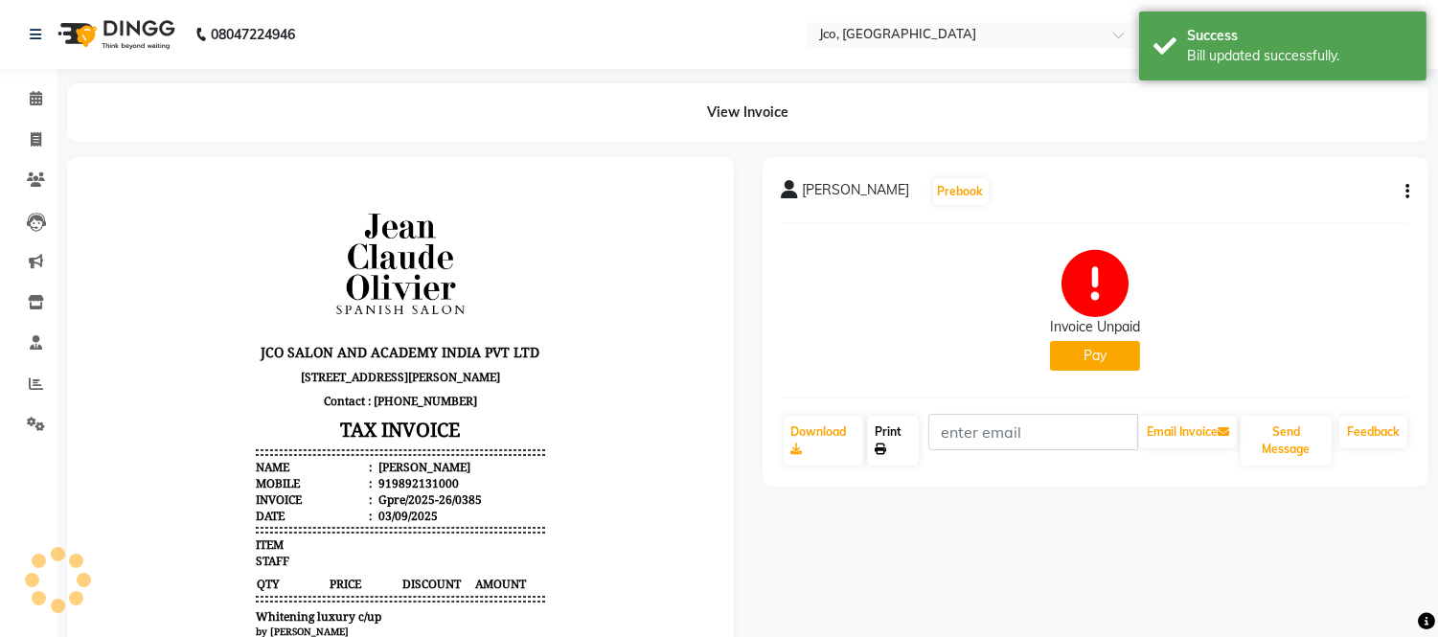
click at [882, 448] on icon at bounding box center [880, 449] width 11 height 11
